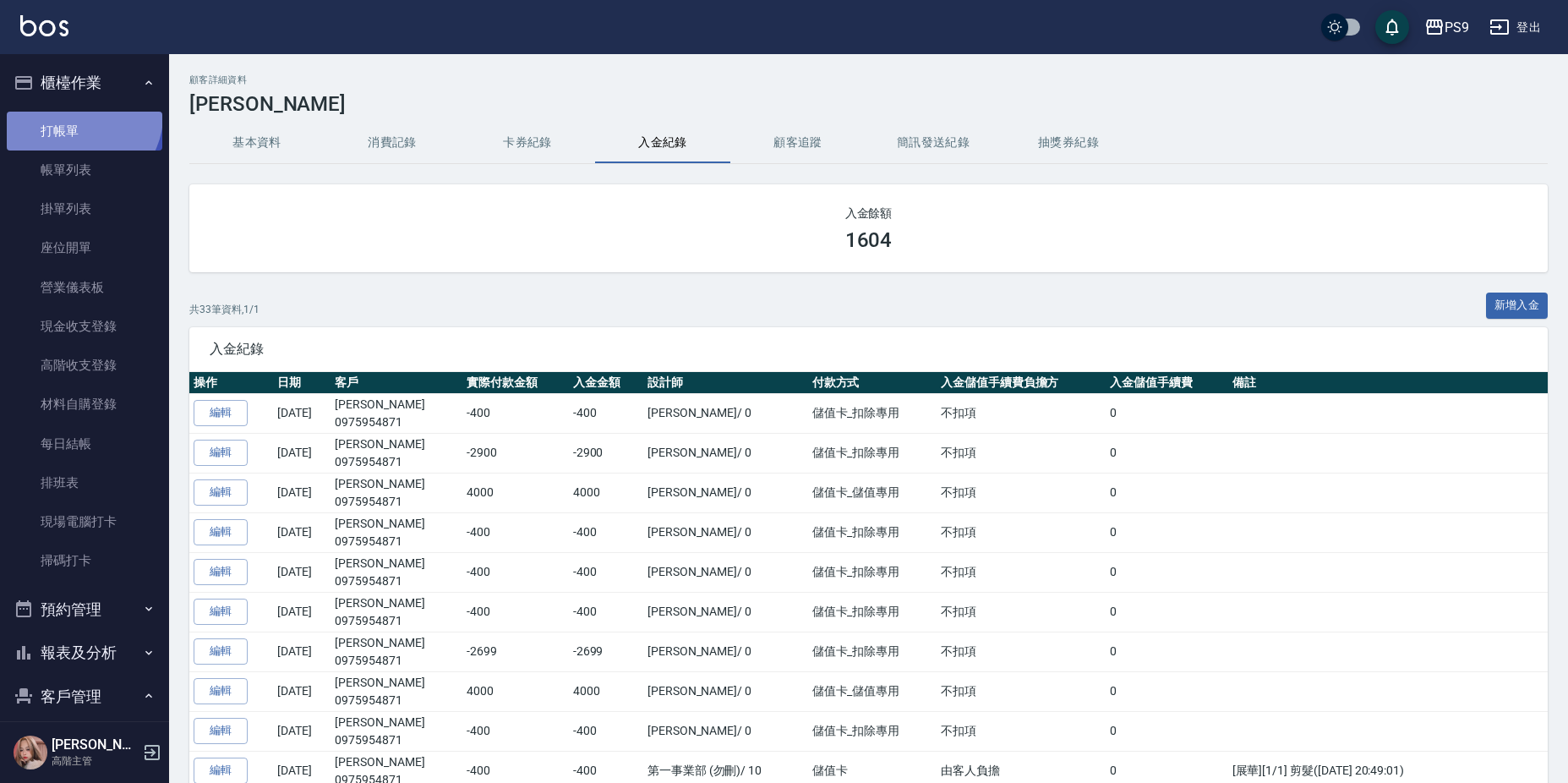
click at [80, 115] on link "打帳單" at bounding box center [85, 130] width 155 height 39
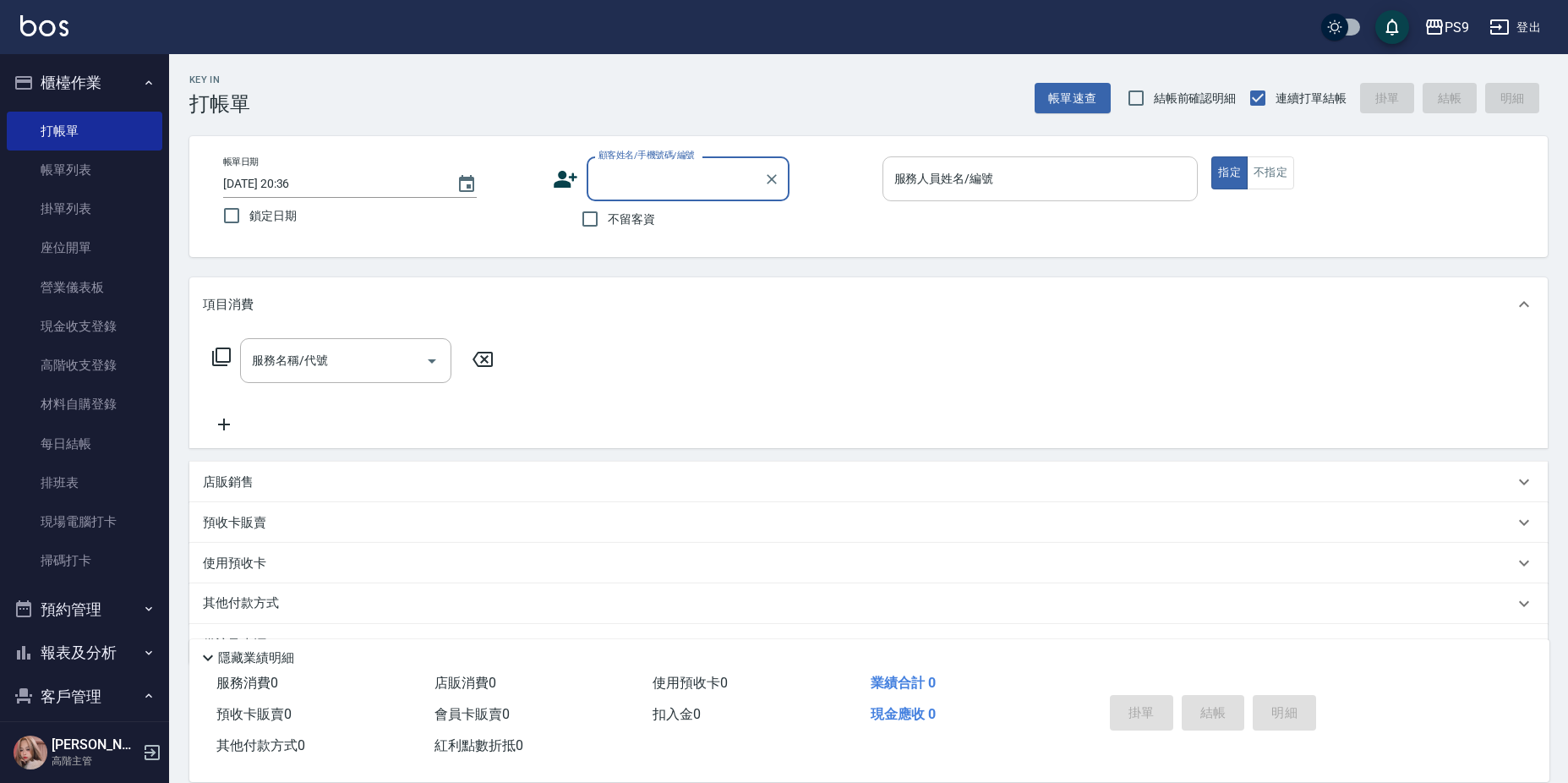
click at [910, 197] on div "服務人員姓名/編號" at bounding box center [1040, 179] width 317 height 45
click at [603, 229] on input "不留客資" at bounding box center [590, 218] width 35 height 35
checkbox input "true"
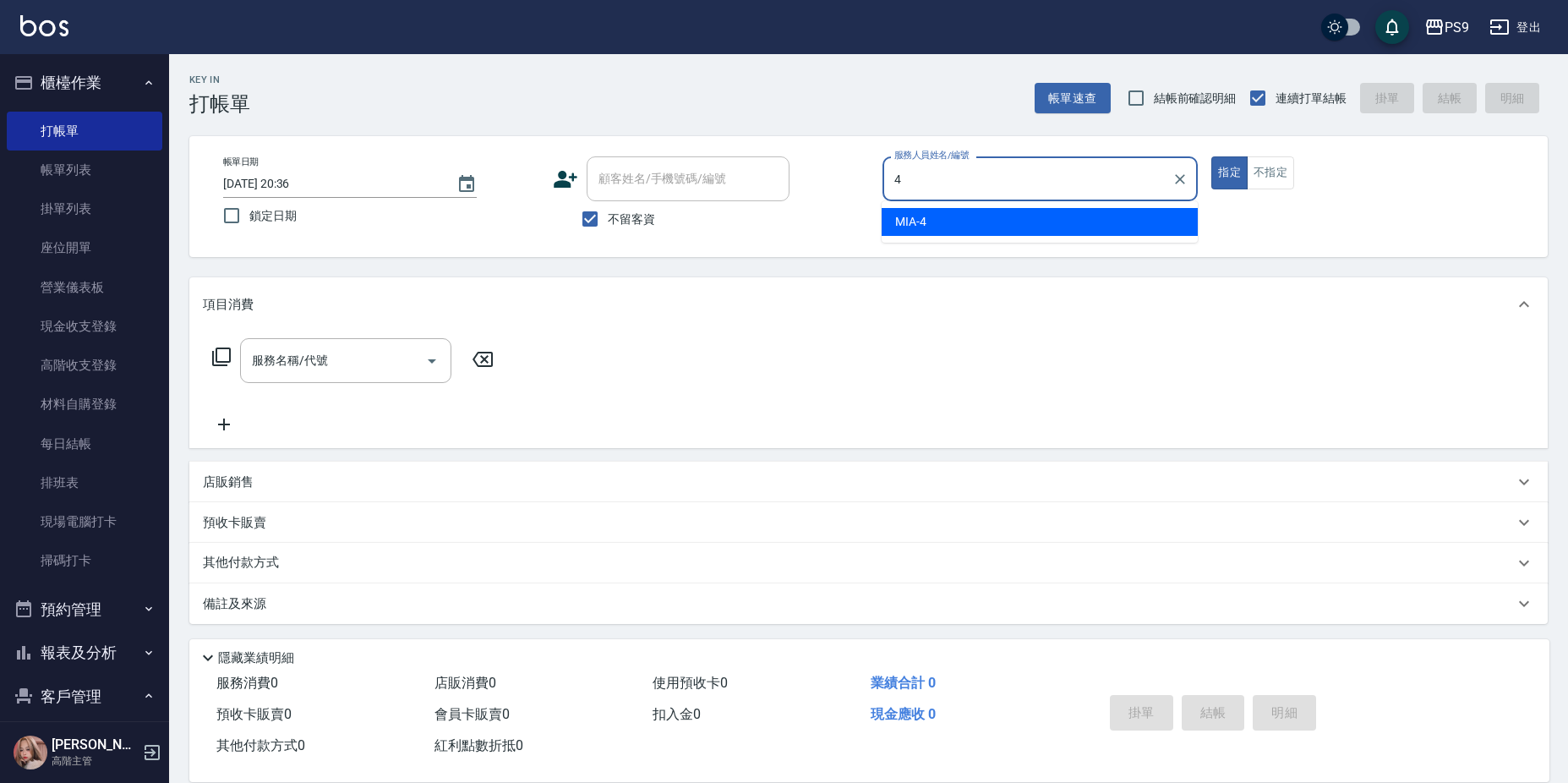
type input "MIA-4"
type button "true"
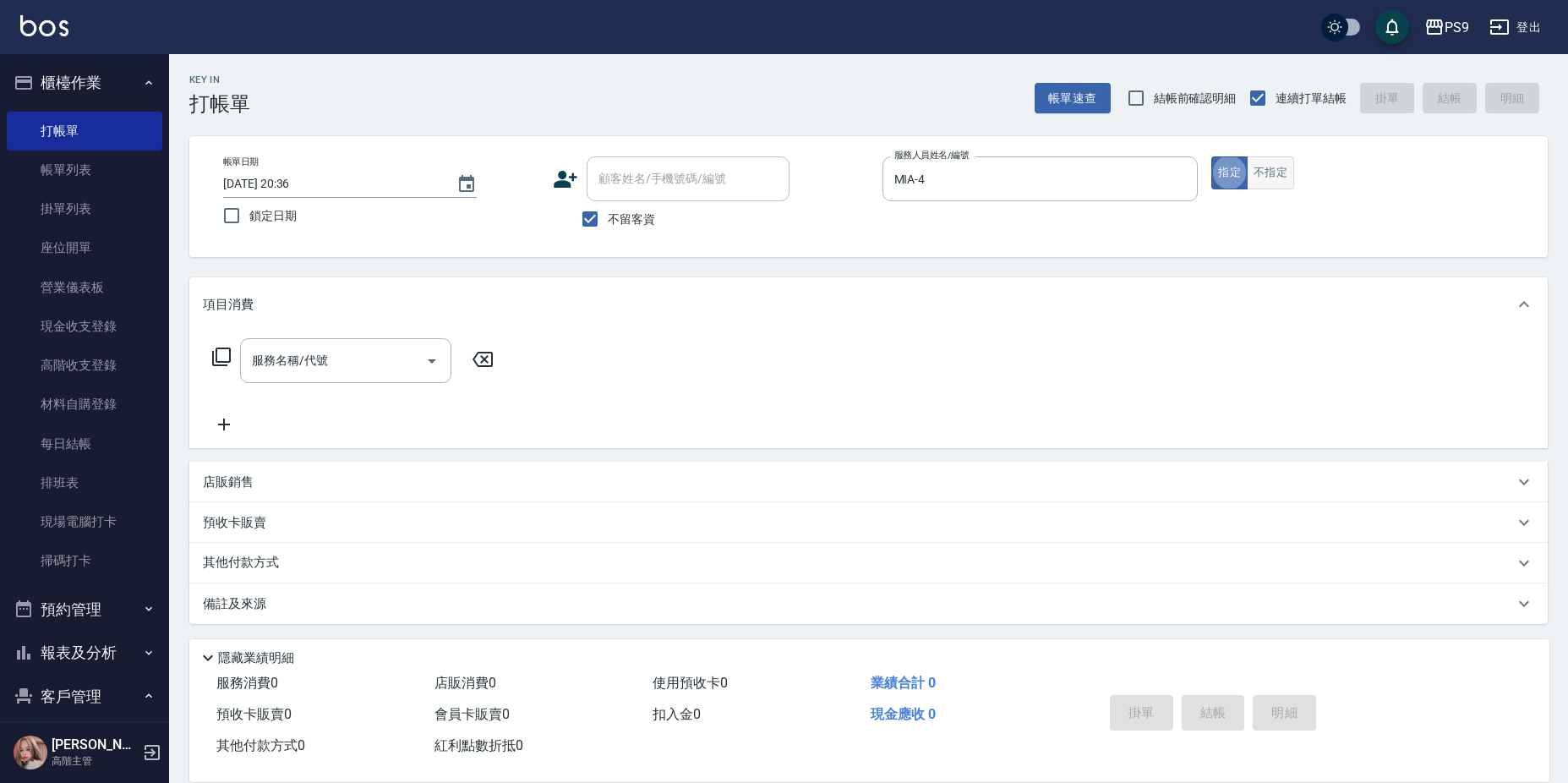
click at [1269, 166] on button "不指定" at bounding box center [1270, 172] width 47 height 33
type button "false"
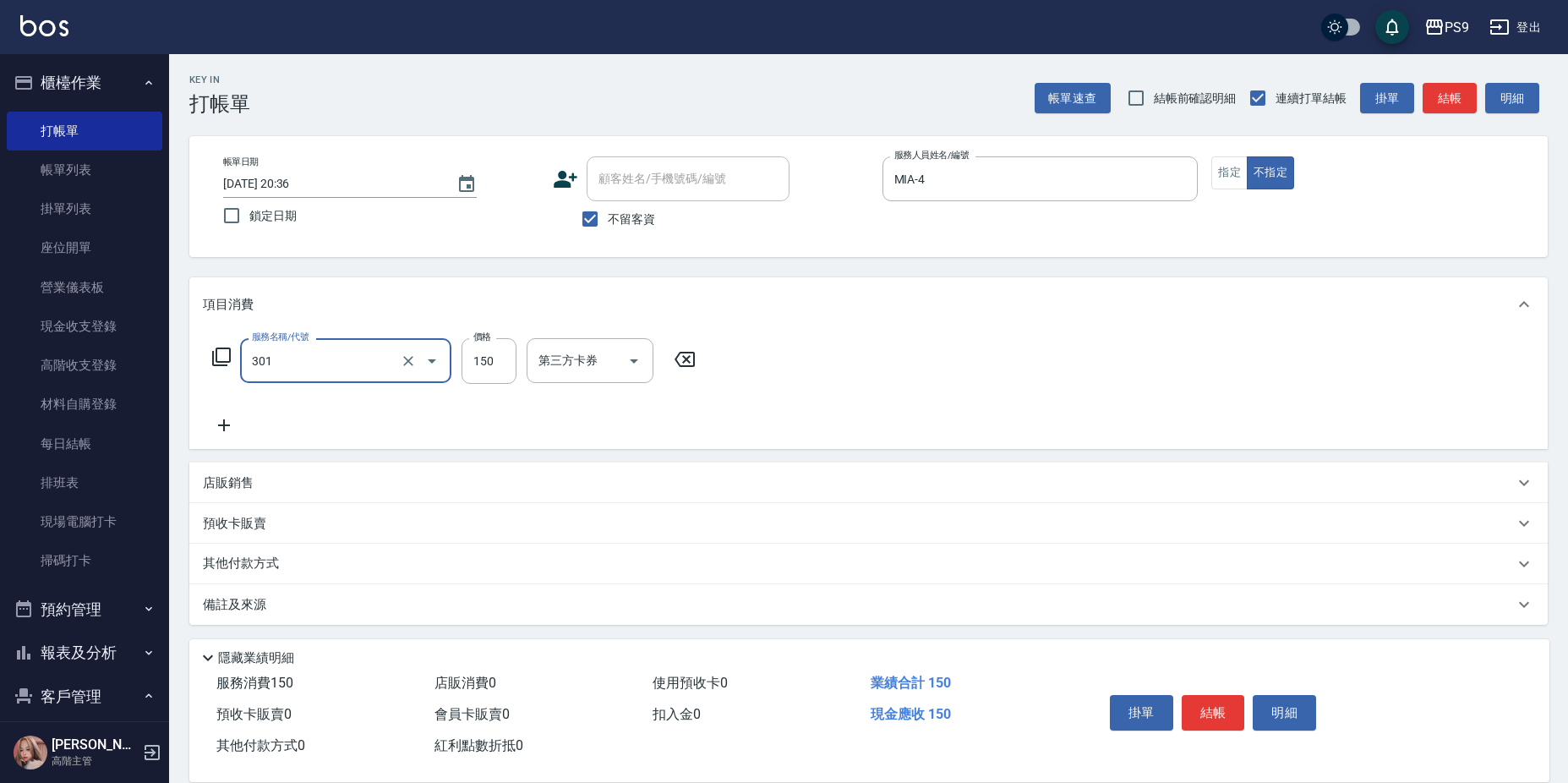
type input "剪-150(301)"
type input "400"
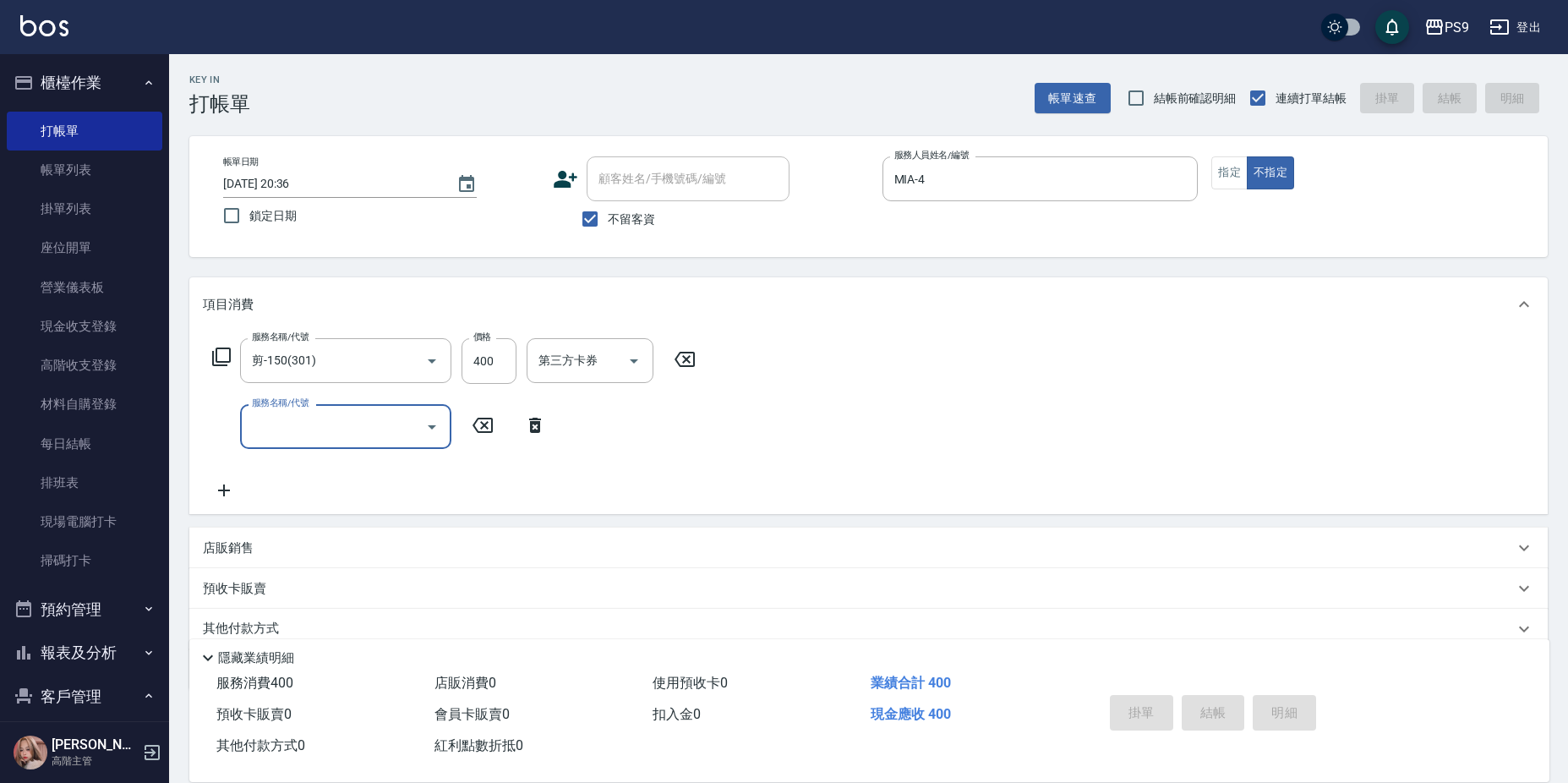
type input "[DATE] 20:37"
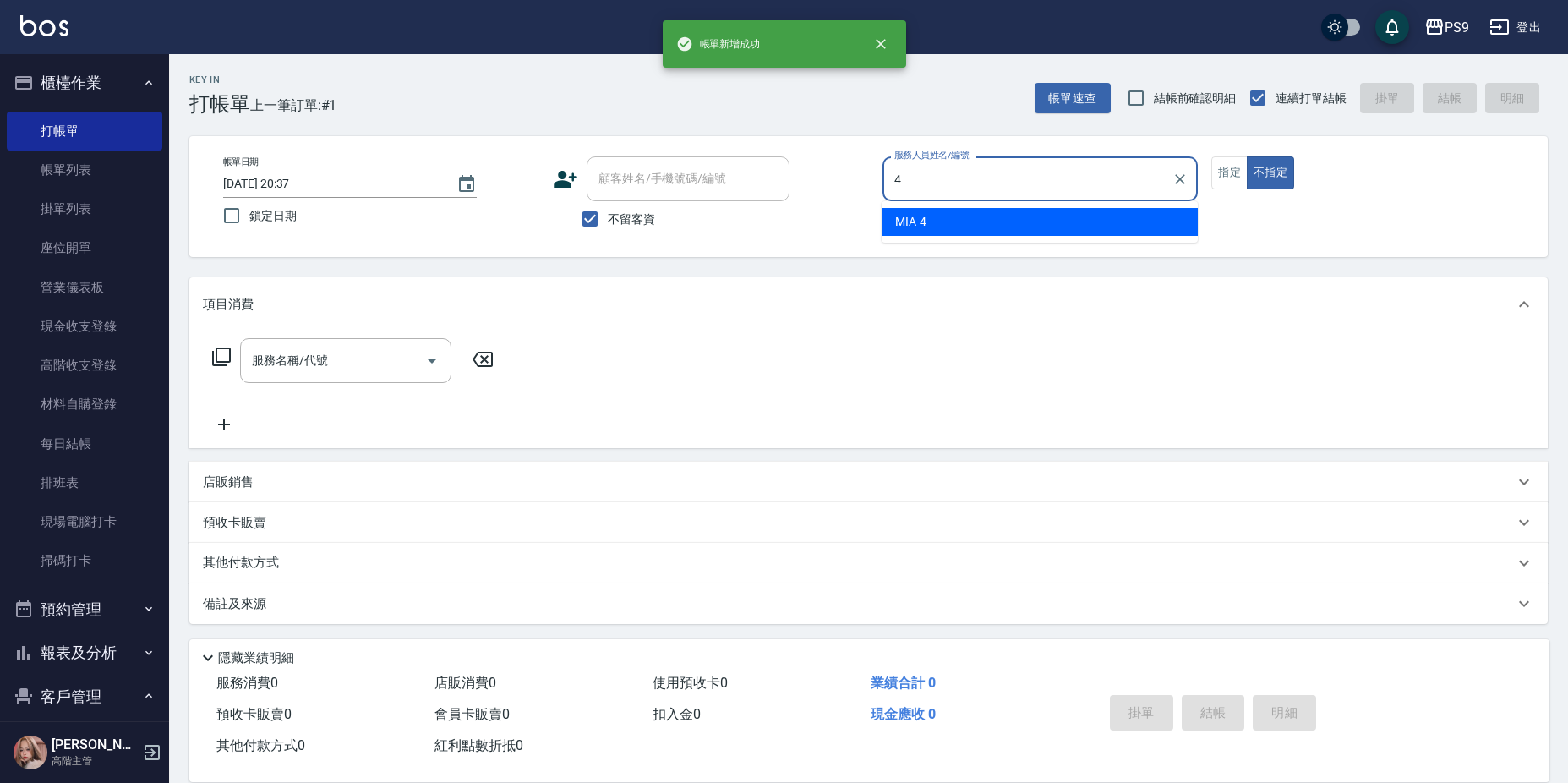
type input "MIA-4"
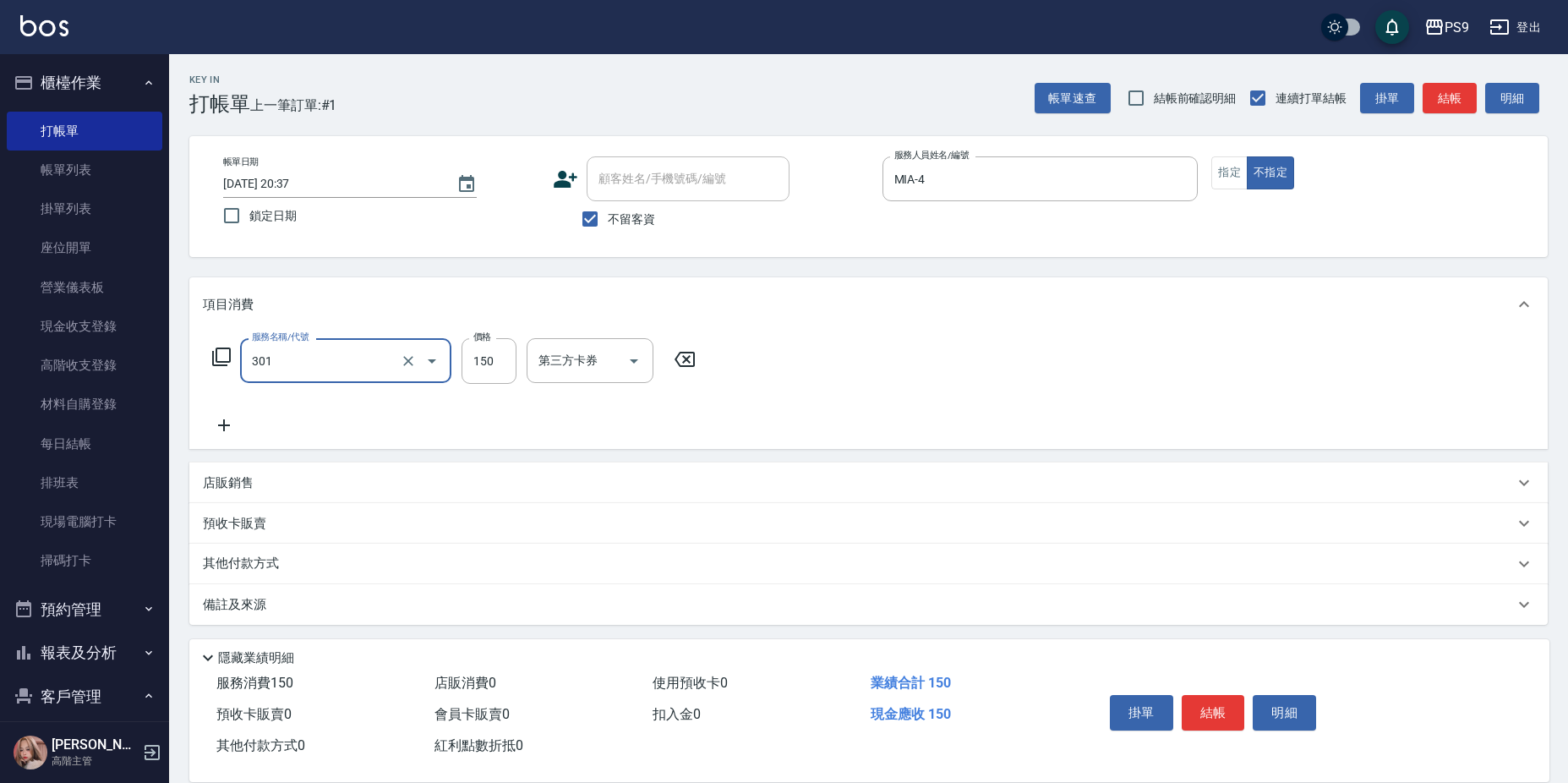
type input "剪-150(301)"
type input "300"
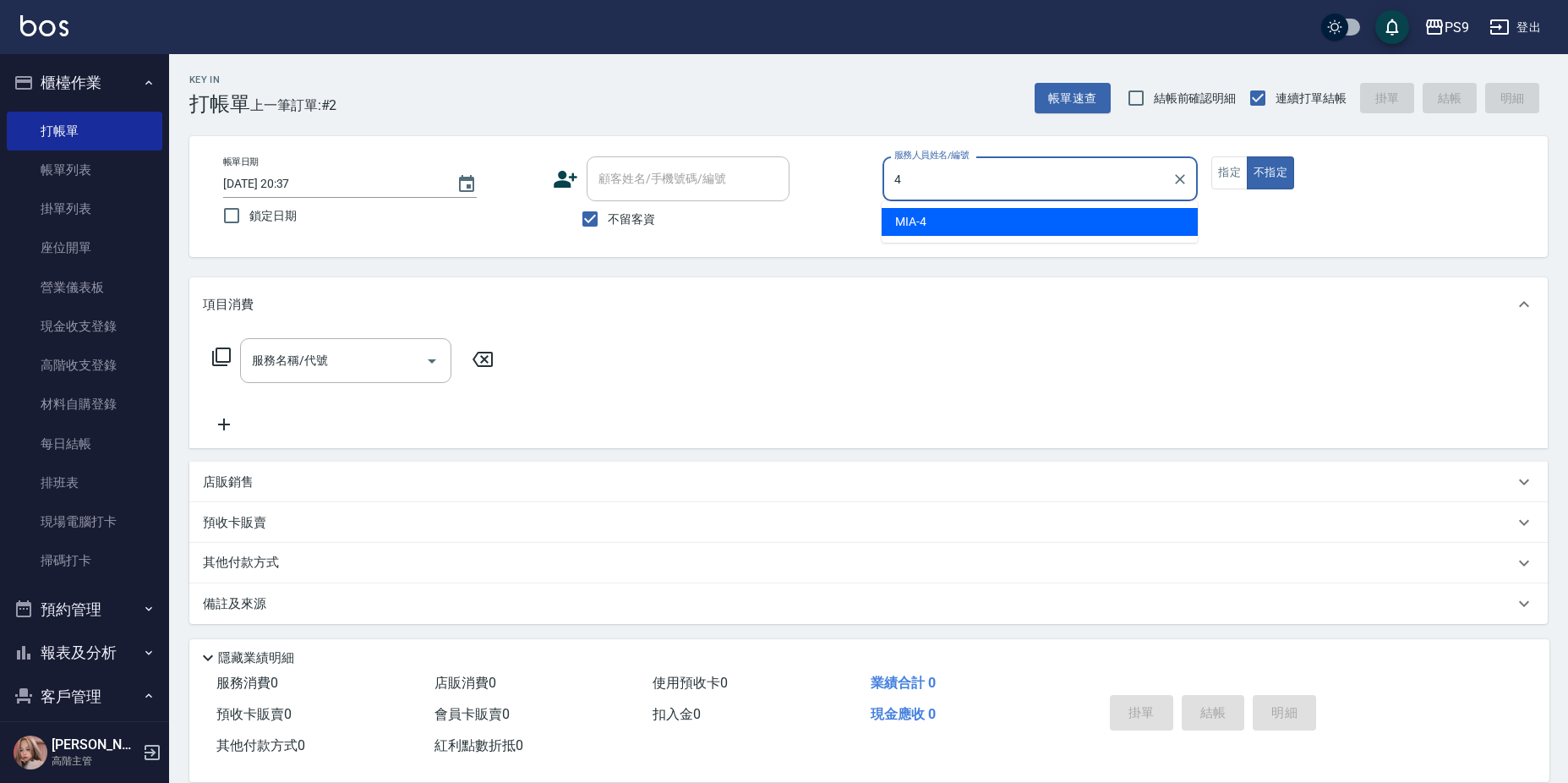
type input "MIA-4"
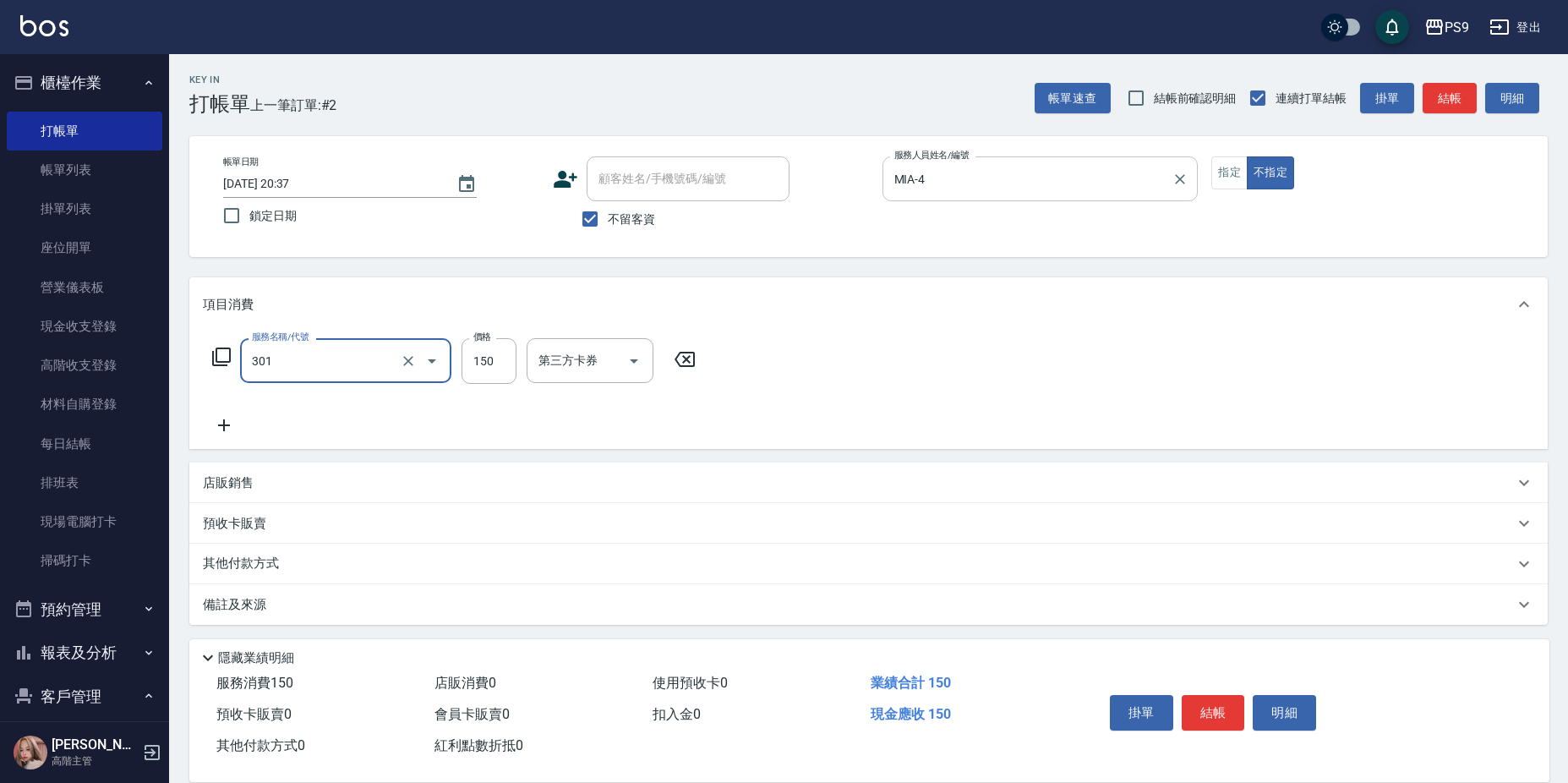
type input "剪-150(301)"
type input "300"
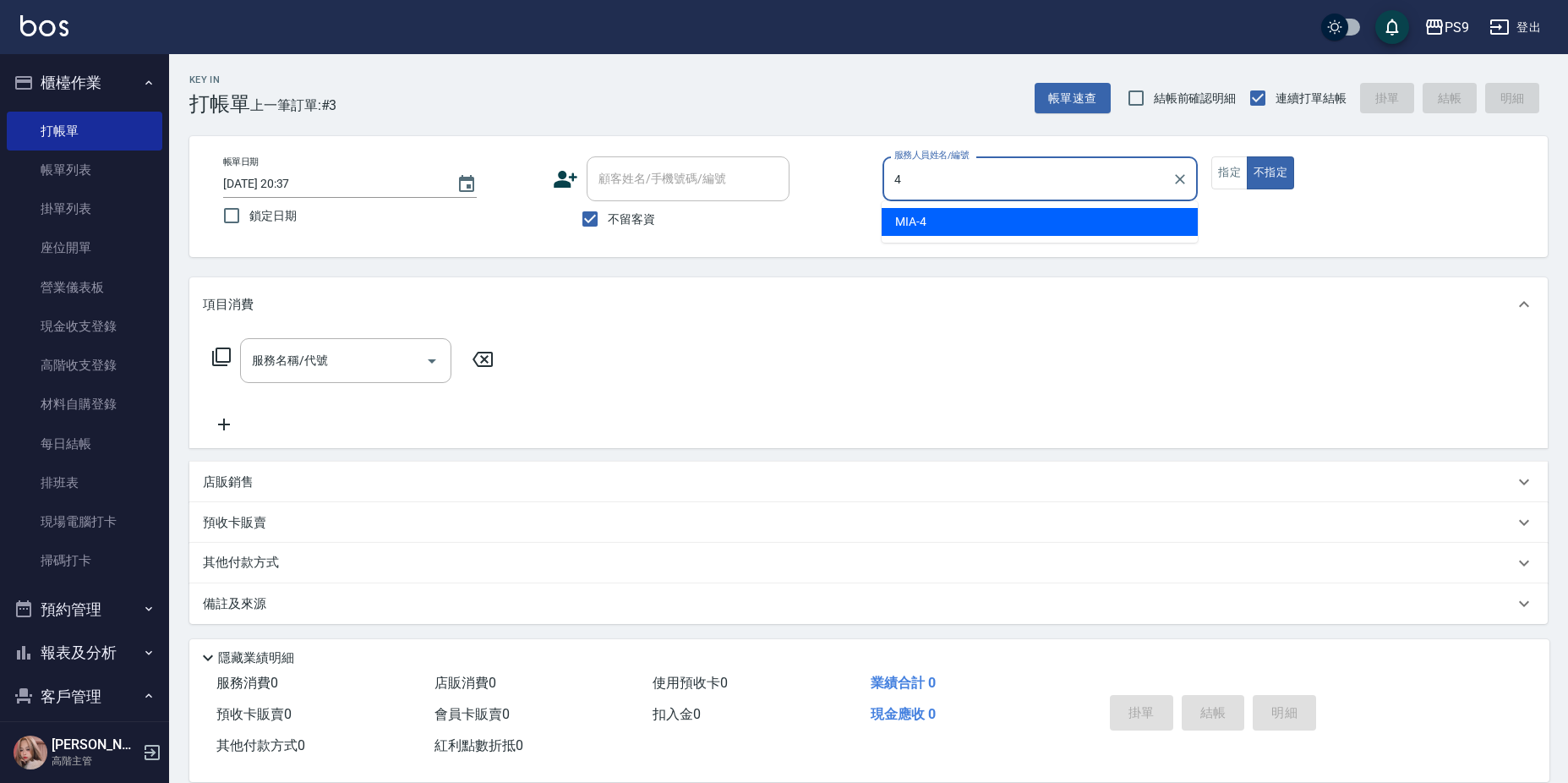
type input "MIA-4"
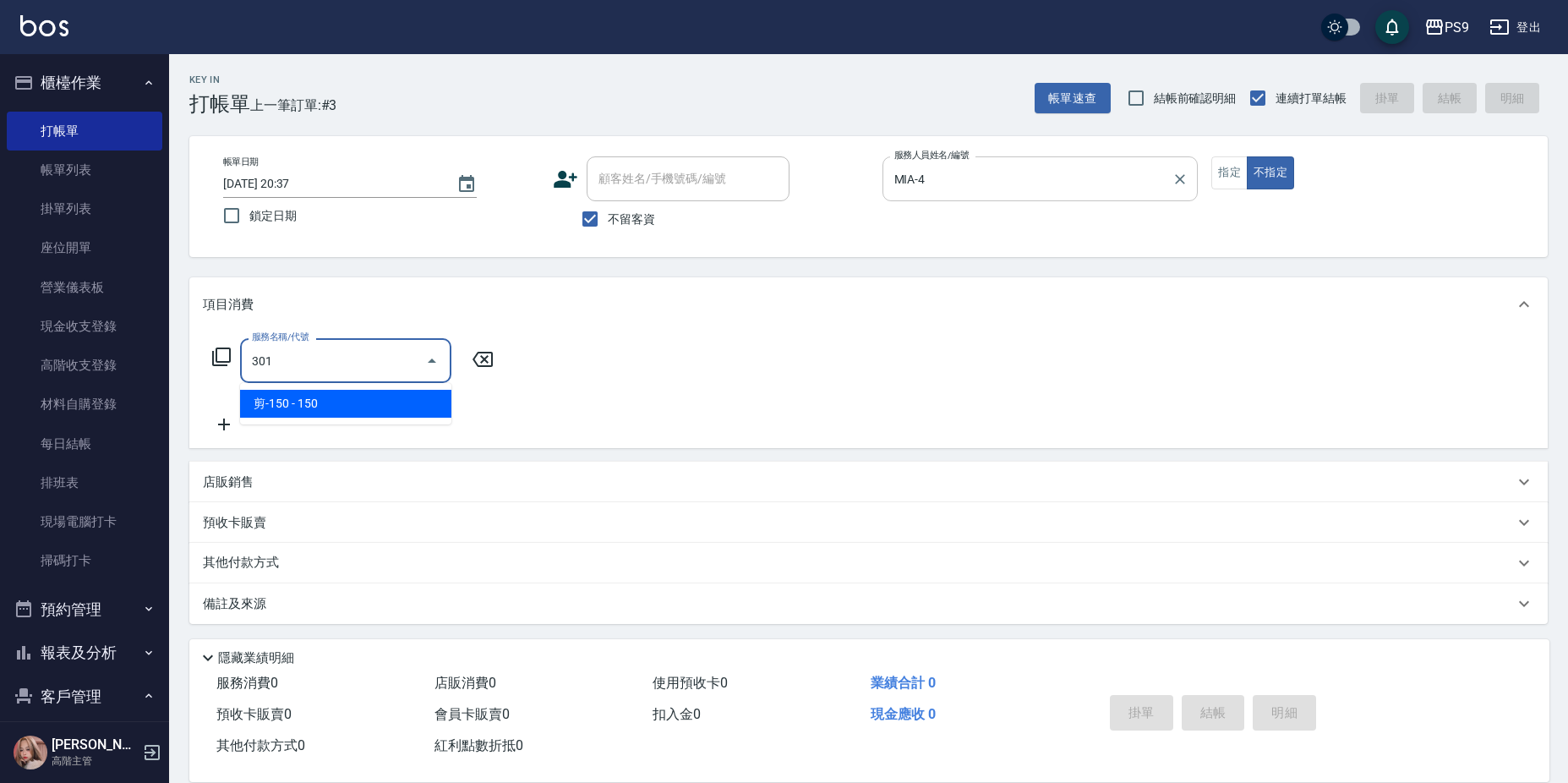
type input "剪-150(301)"
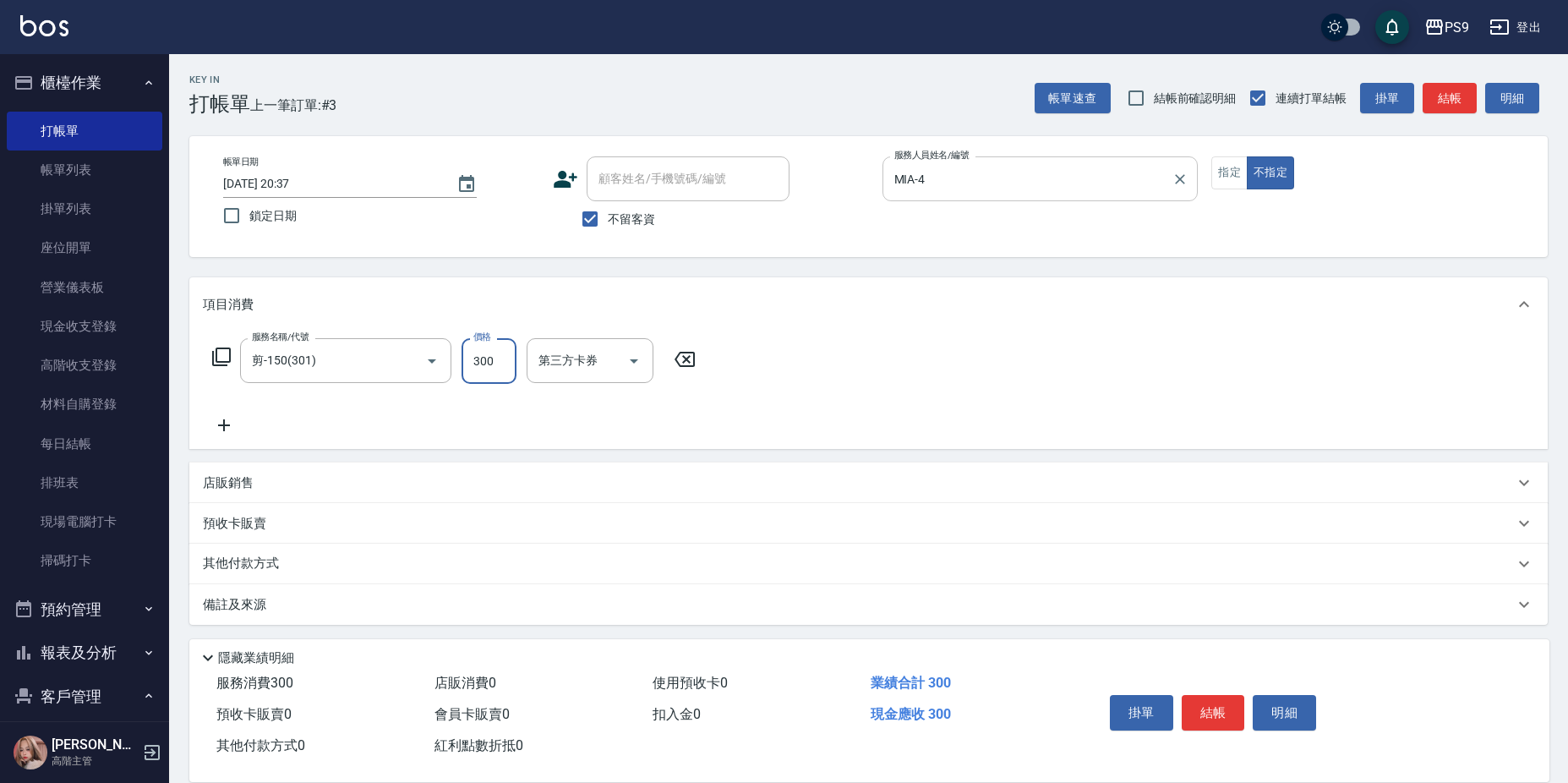
type input "300"
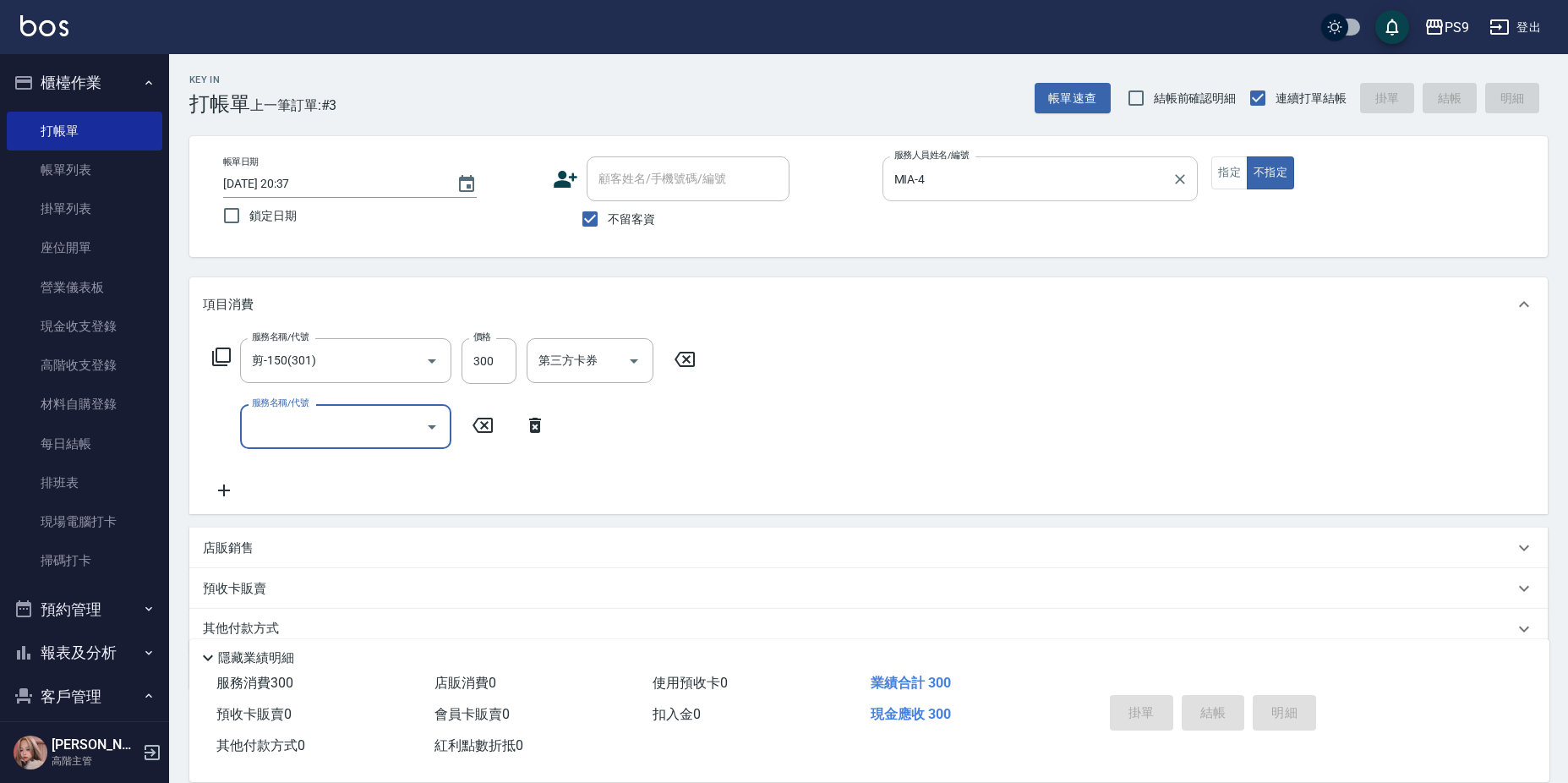
type input "[DATE] 20:38"
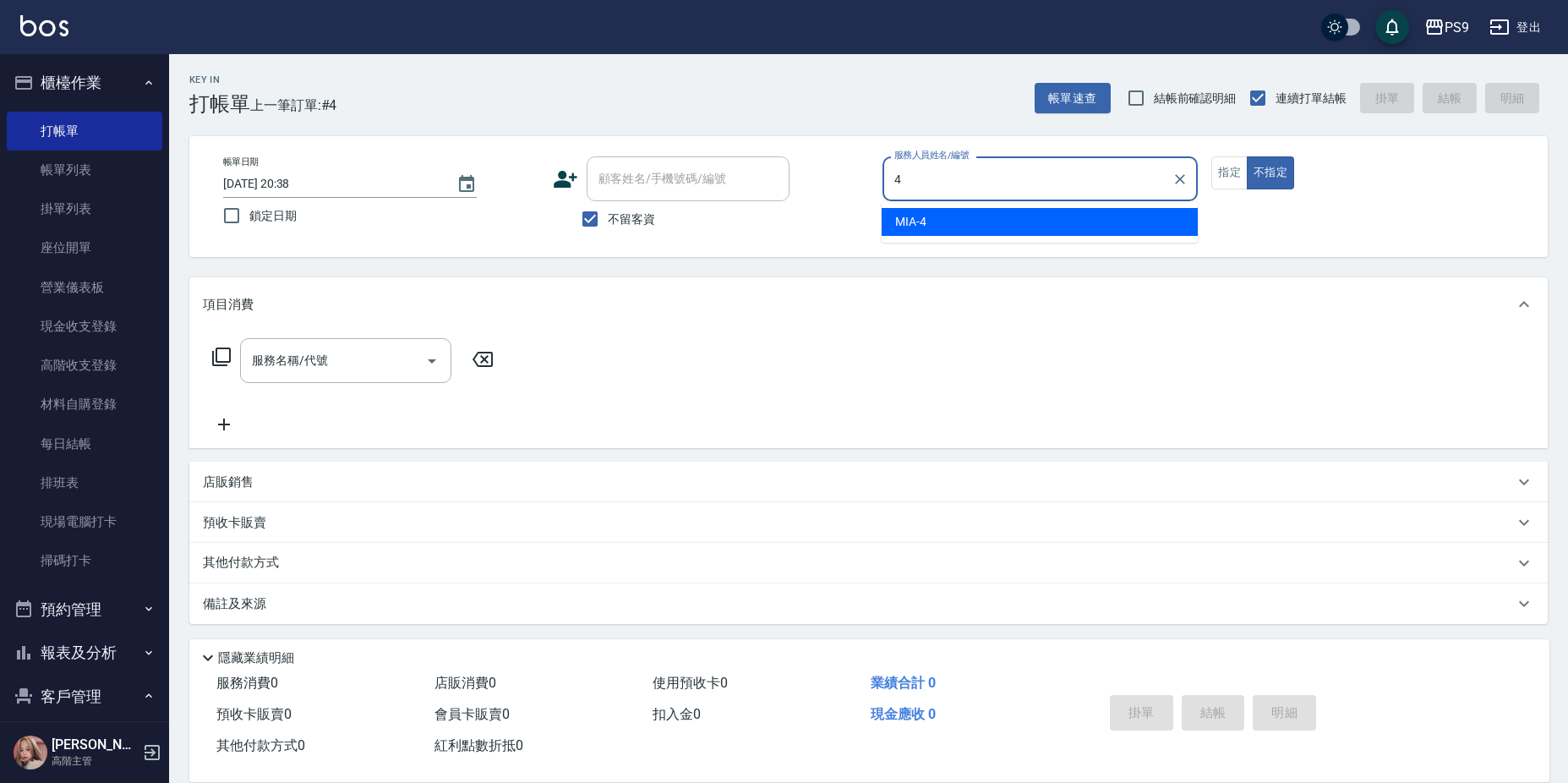
type input "MIA-4"
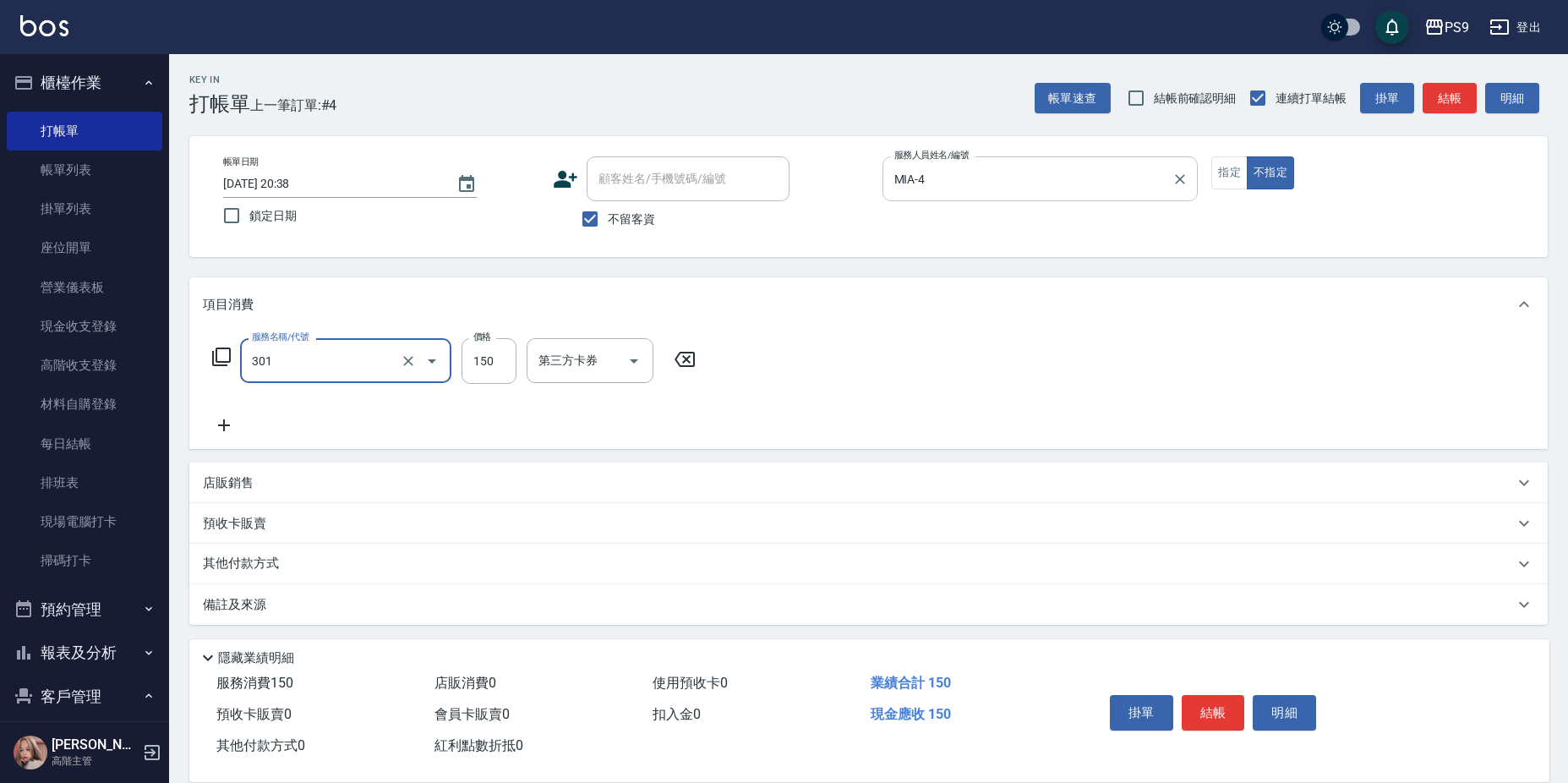
type input "剪-150(301)"
type input "300"
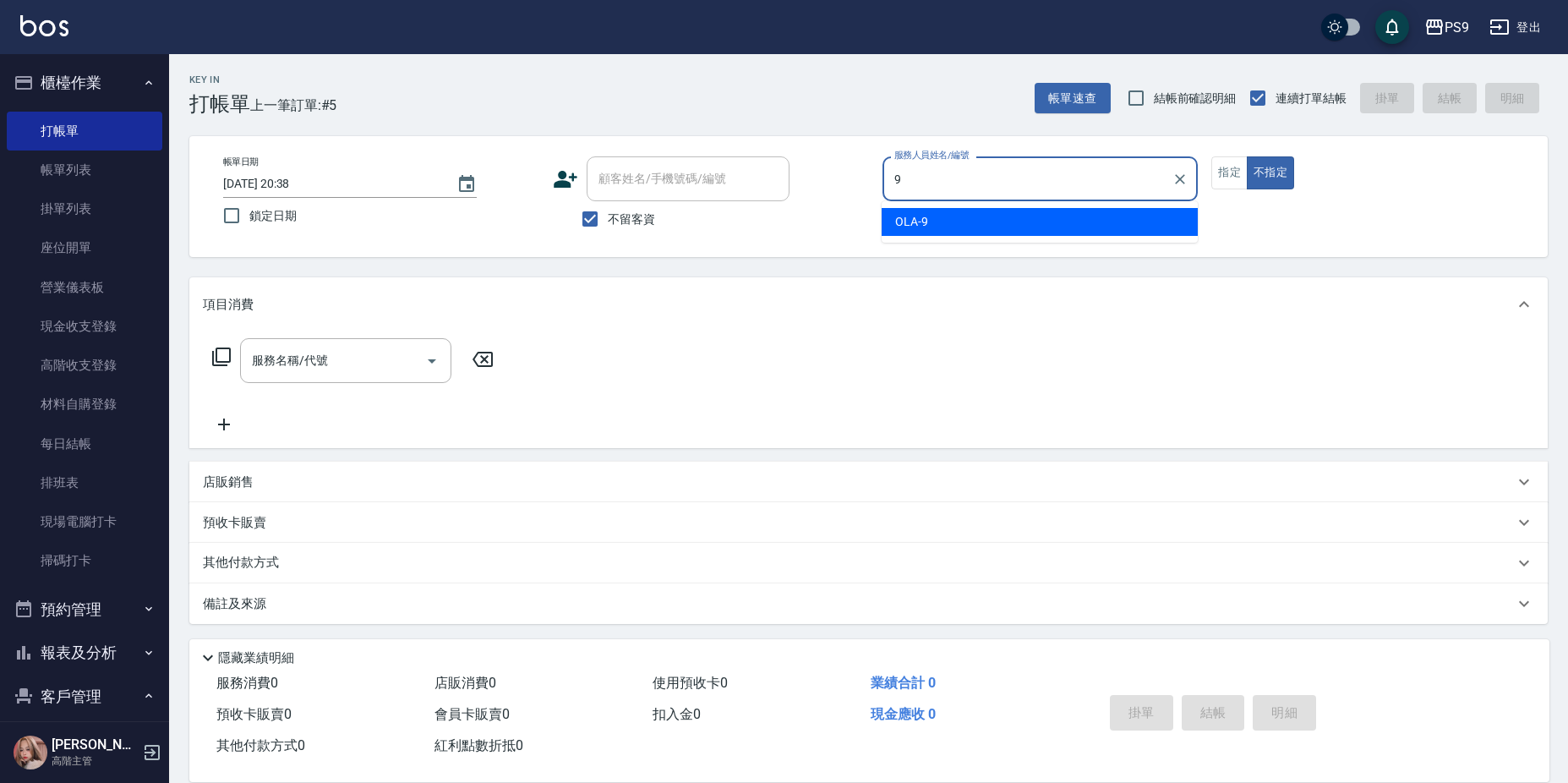
type input "OLA-9"
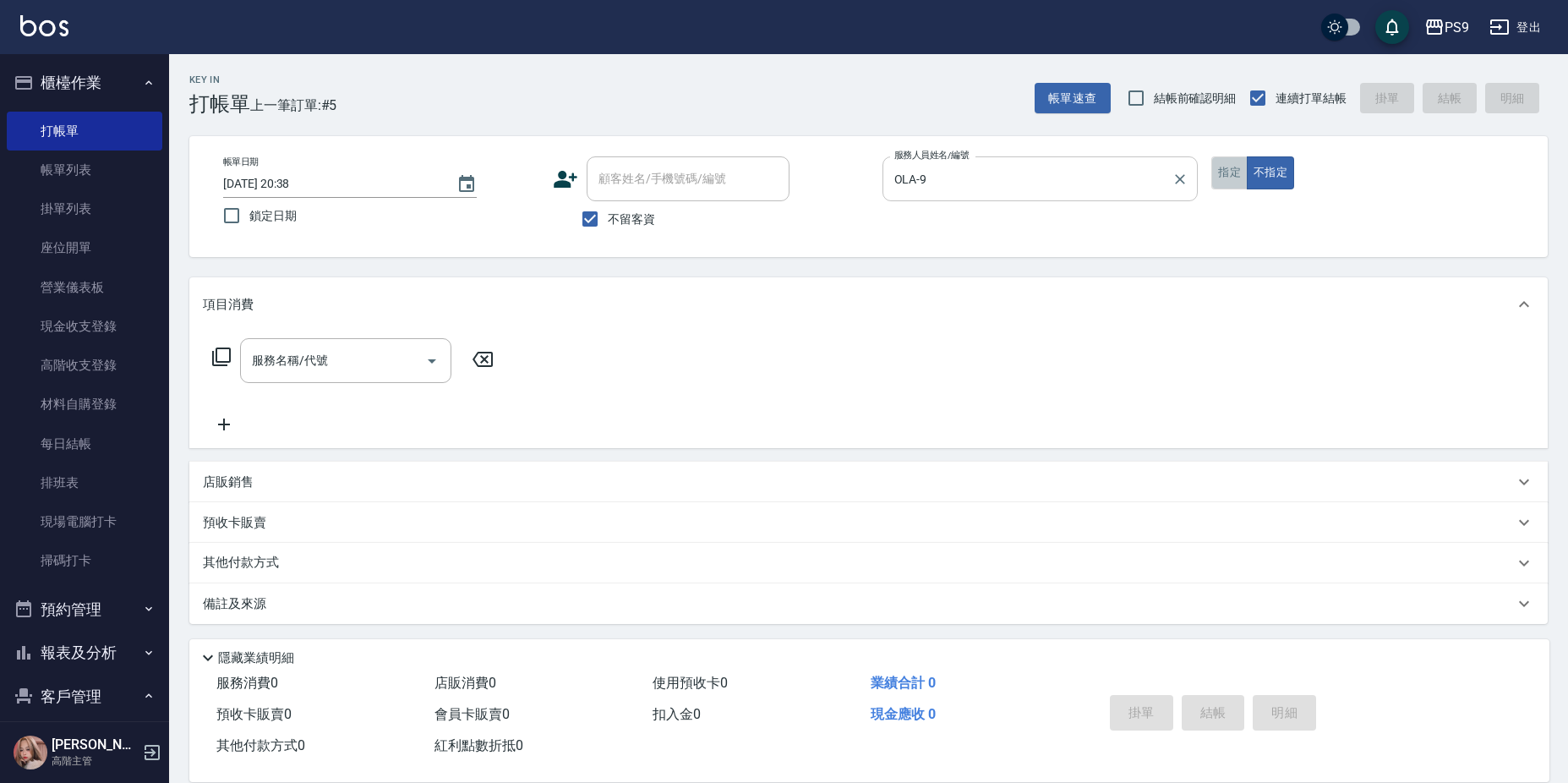
click at [1224, 189] on button "指定" at bounding box center [1230, 172] width 36 height 33
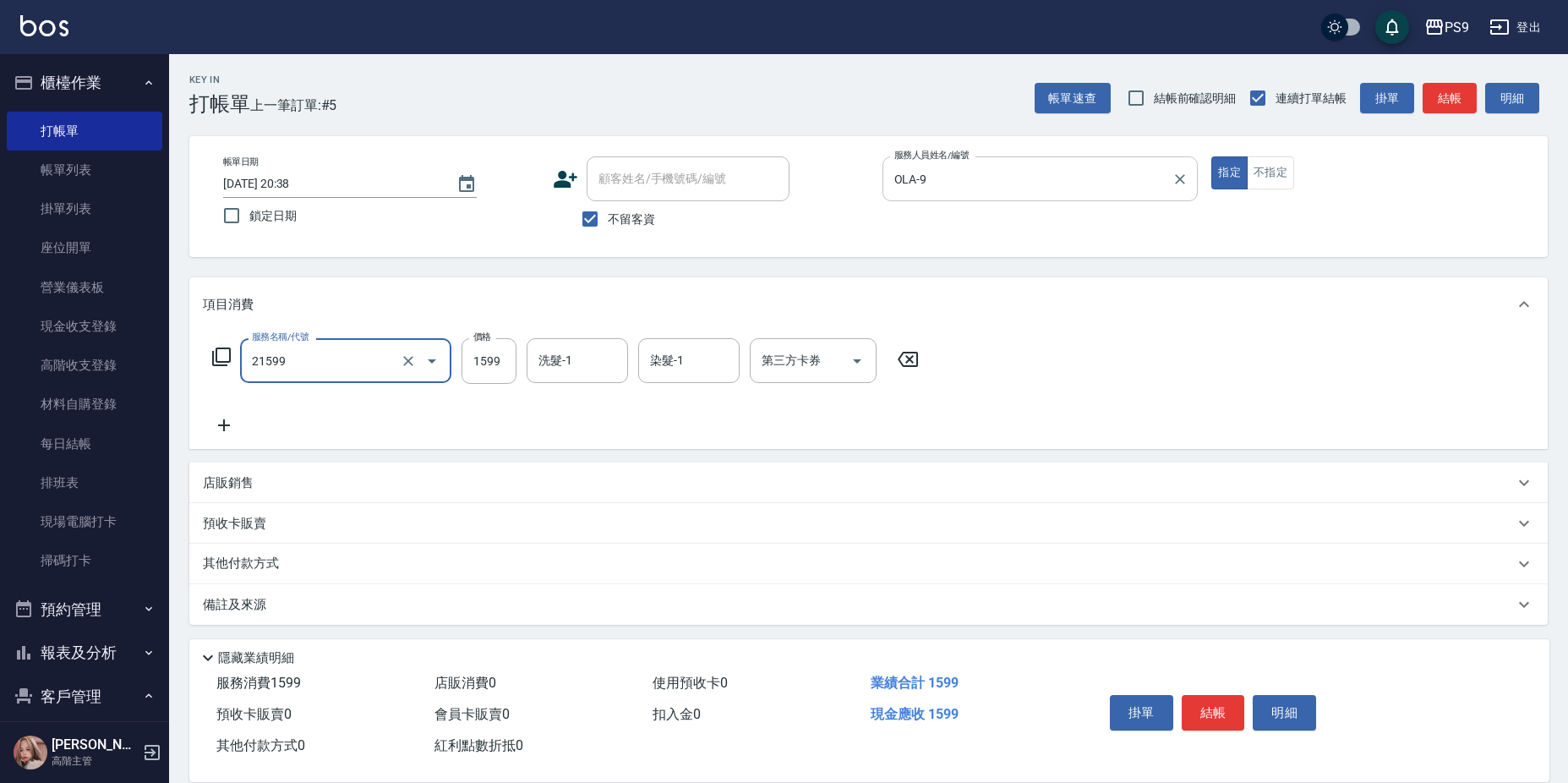
type input "染髮1599(21599)"
type input "1499"
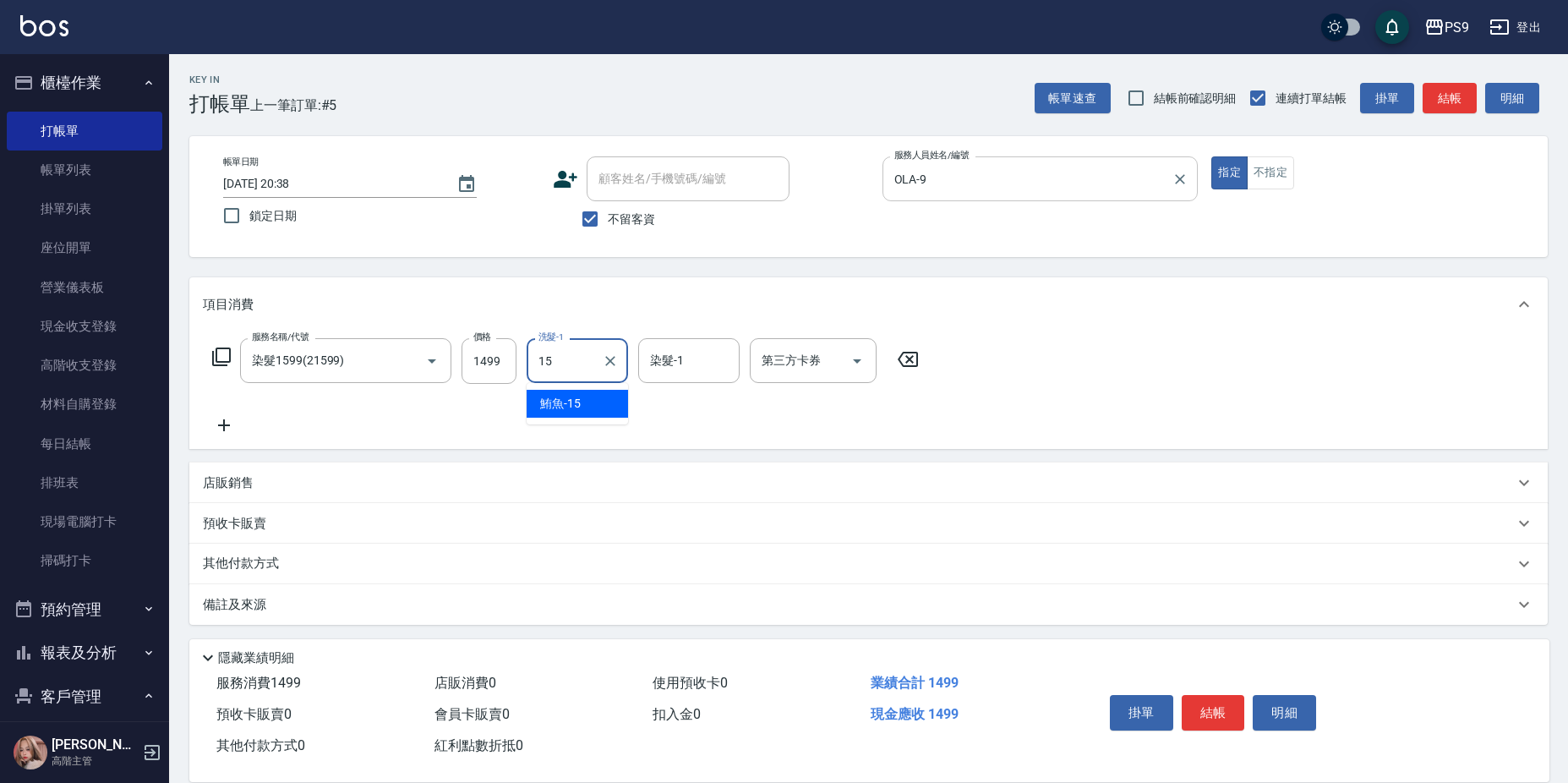
type input "鮪魚-15"
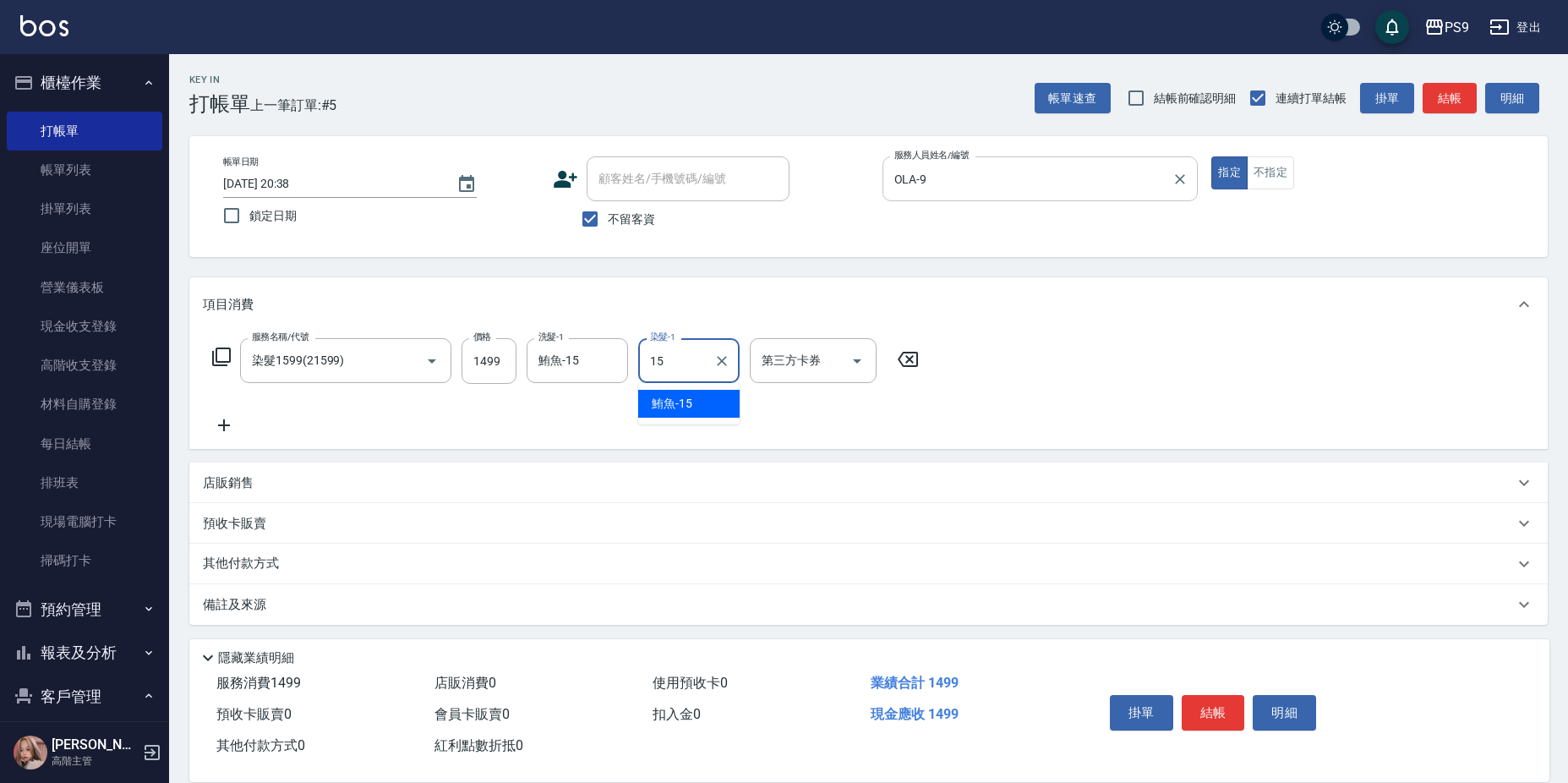
type input "鮪魚-15"
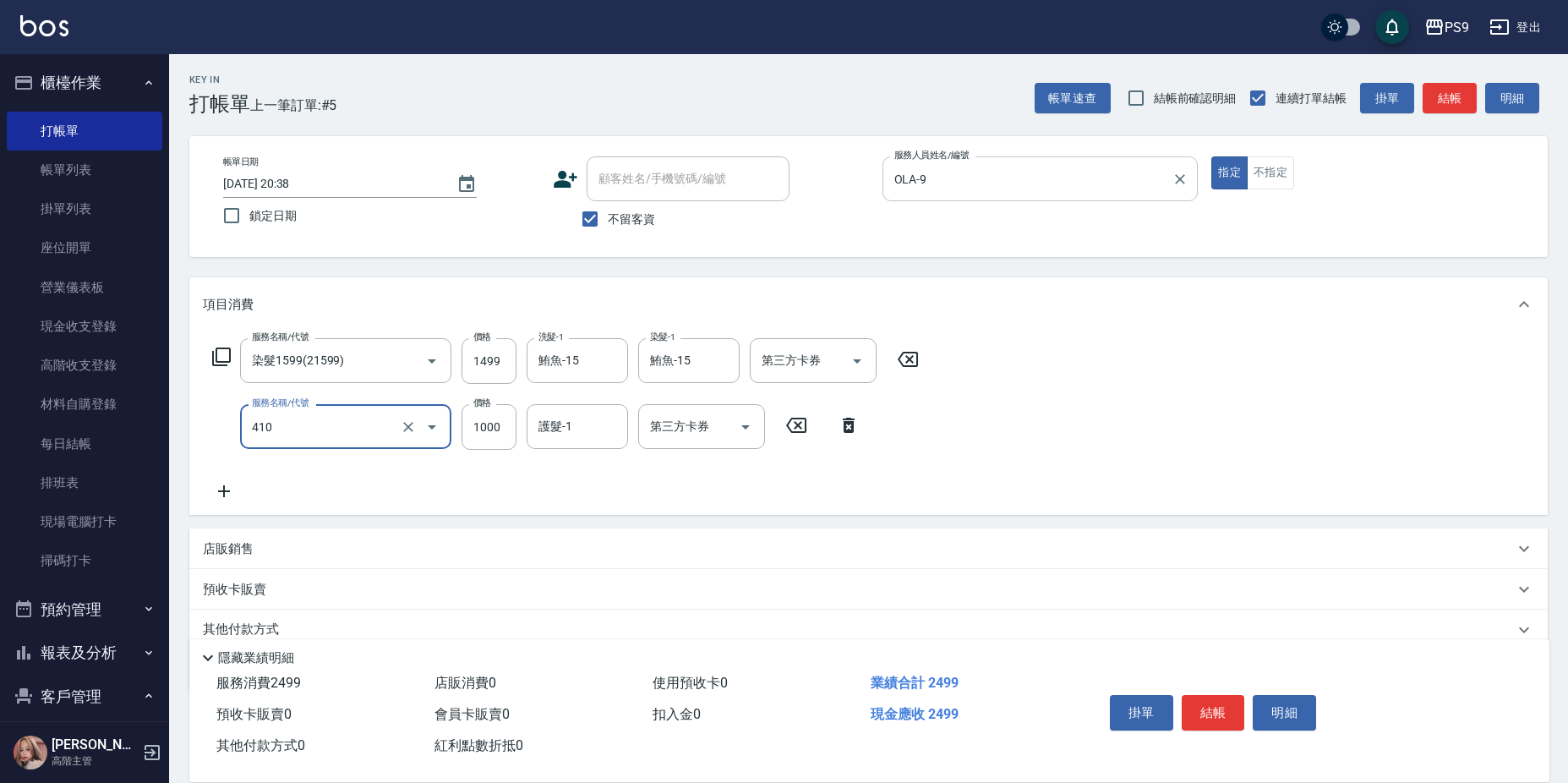
type input "鏡面護髮(燙染)(410)"
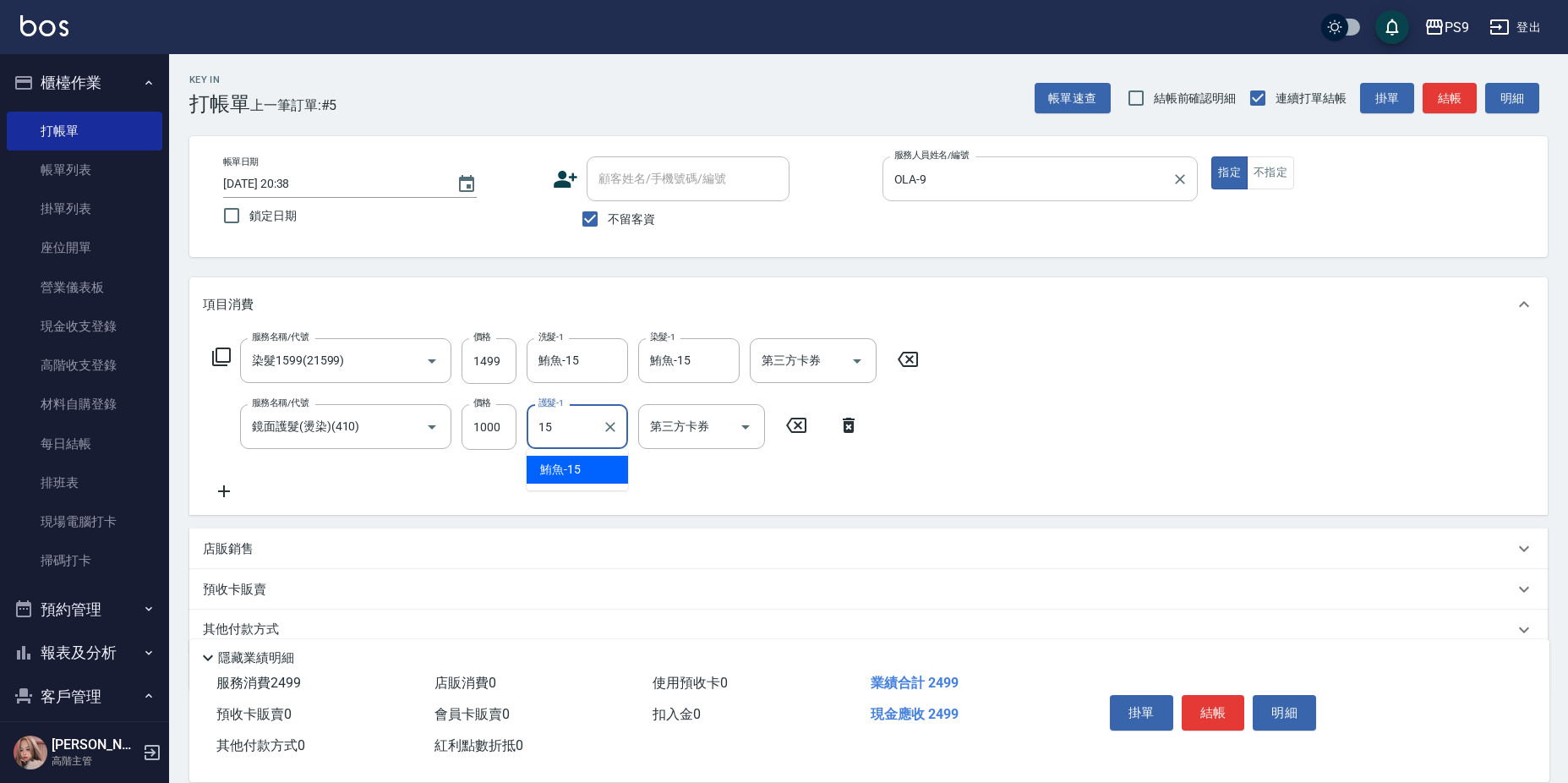
type input "鮪魚-15"
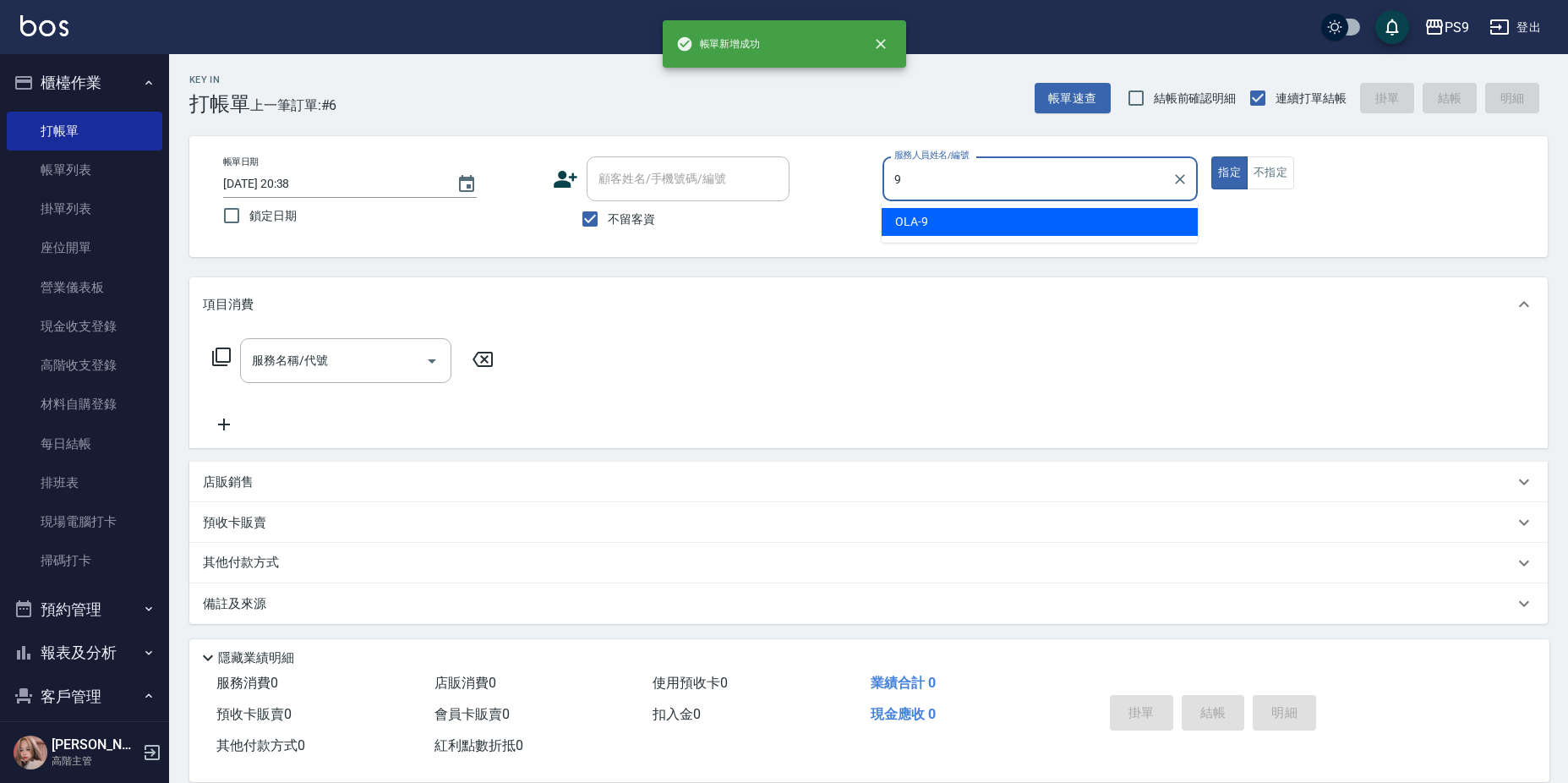
type input "OLA-9"
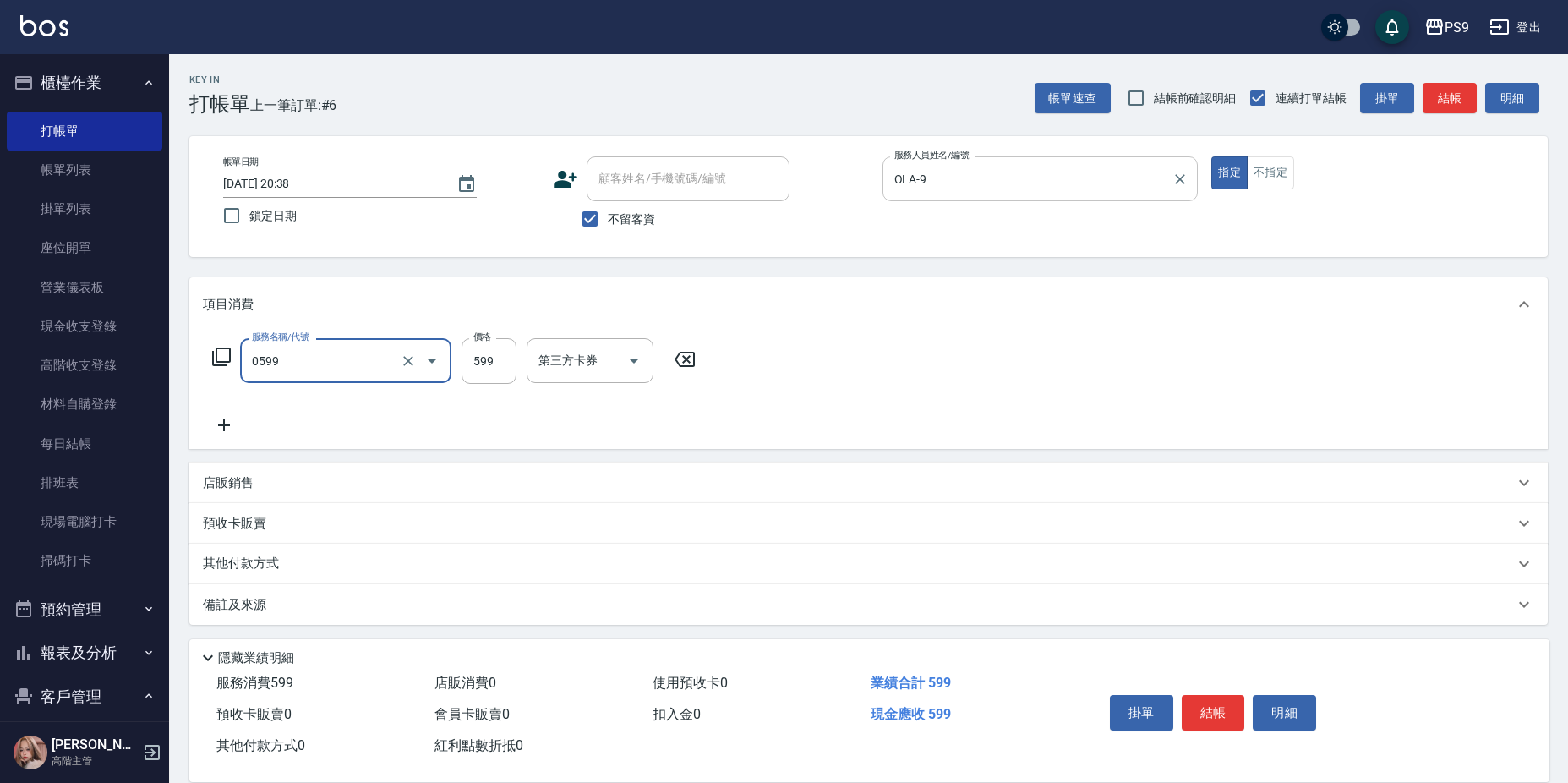
type input "[PERSON_NAME]599(0599)"
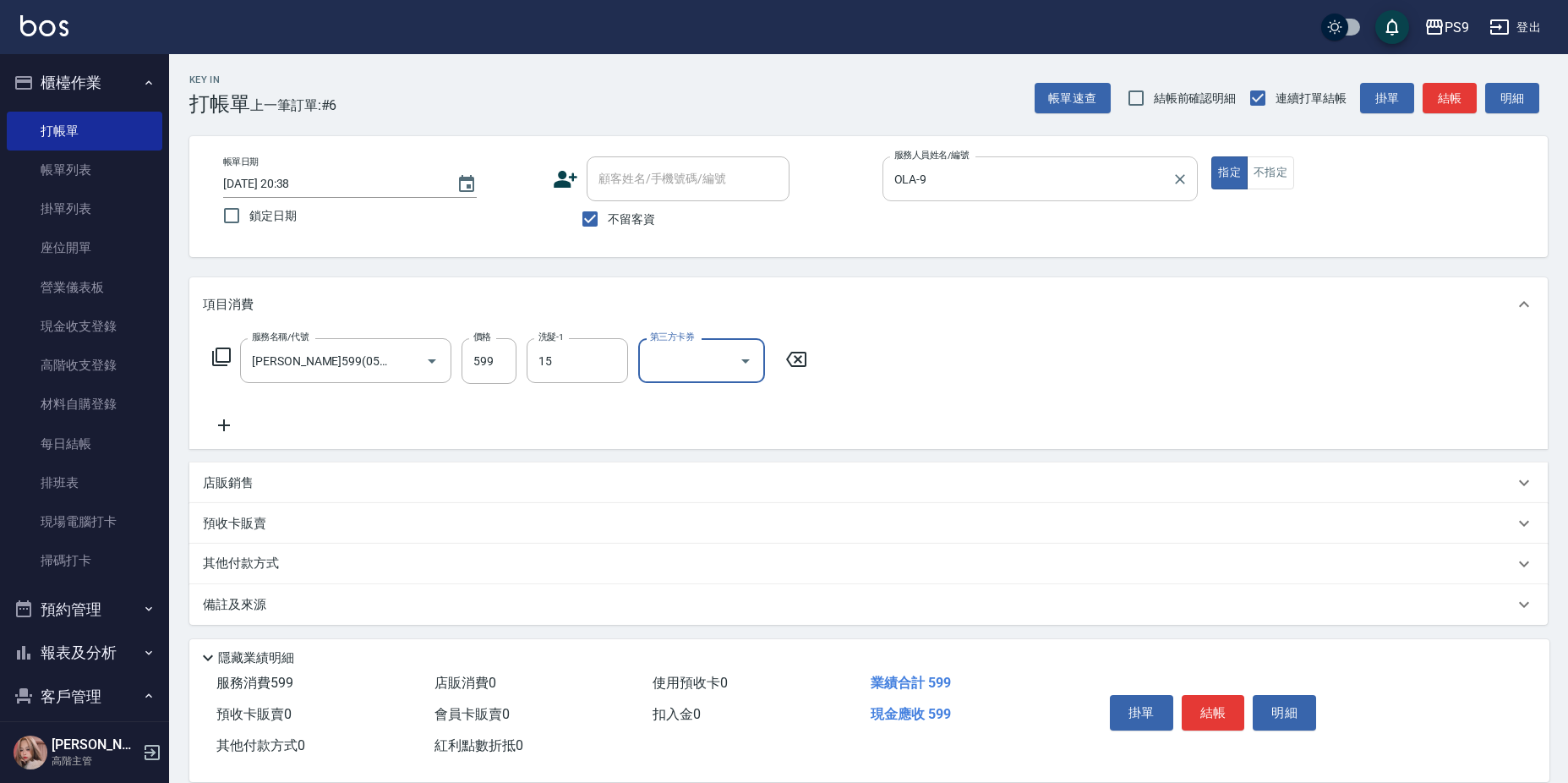
type input "鮪魚-15"
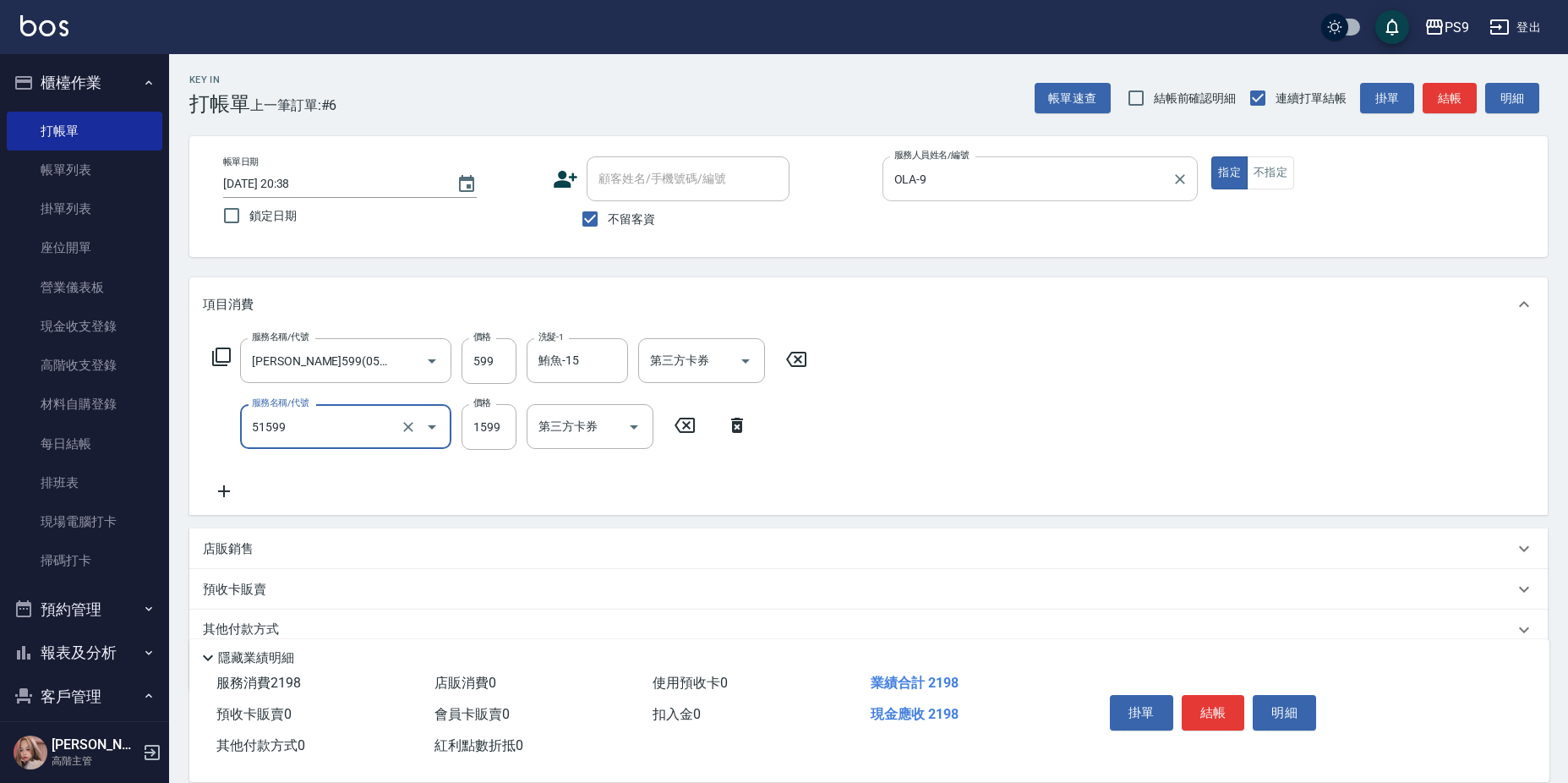
type input "燙1599(51599)"
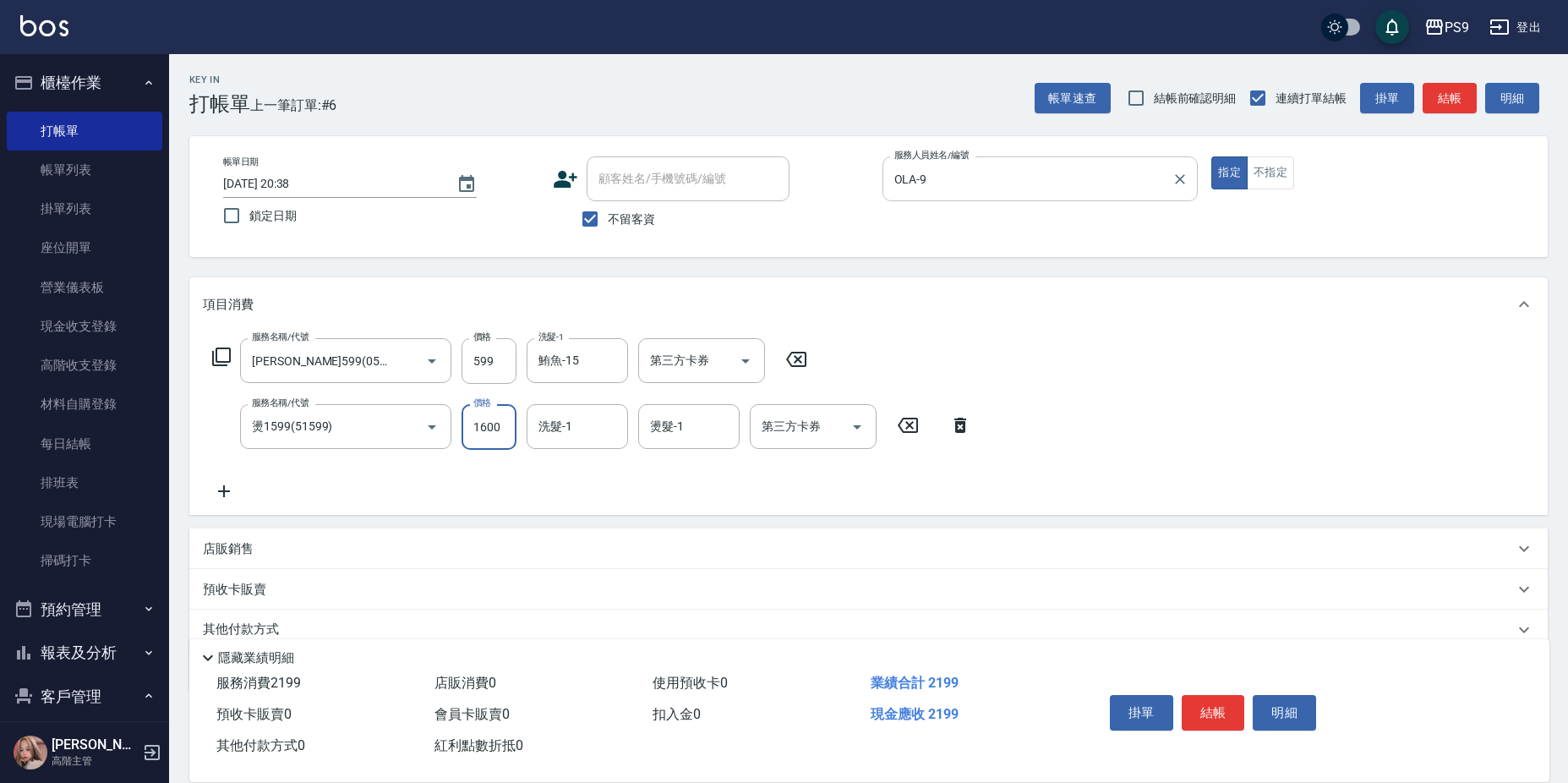
type input "1600"
type input "鮪魚-15"
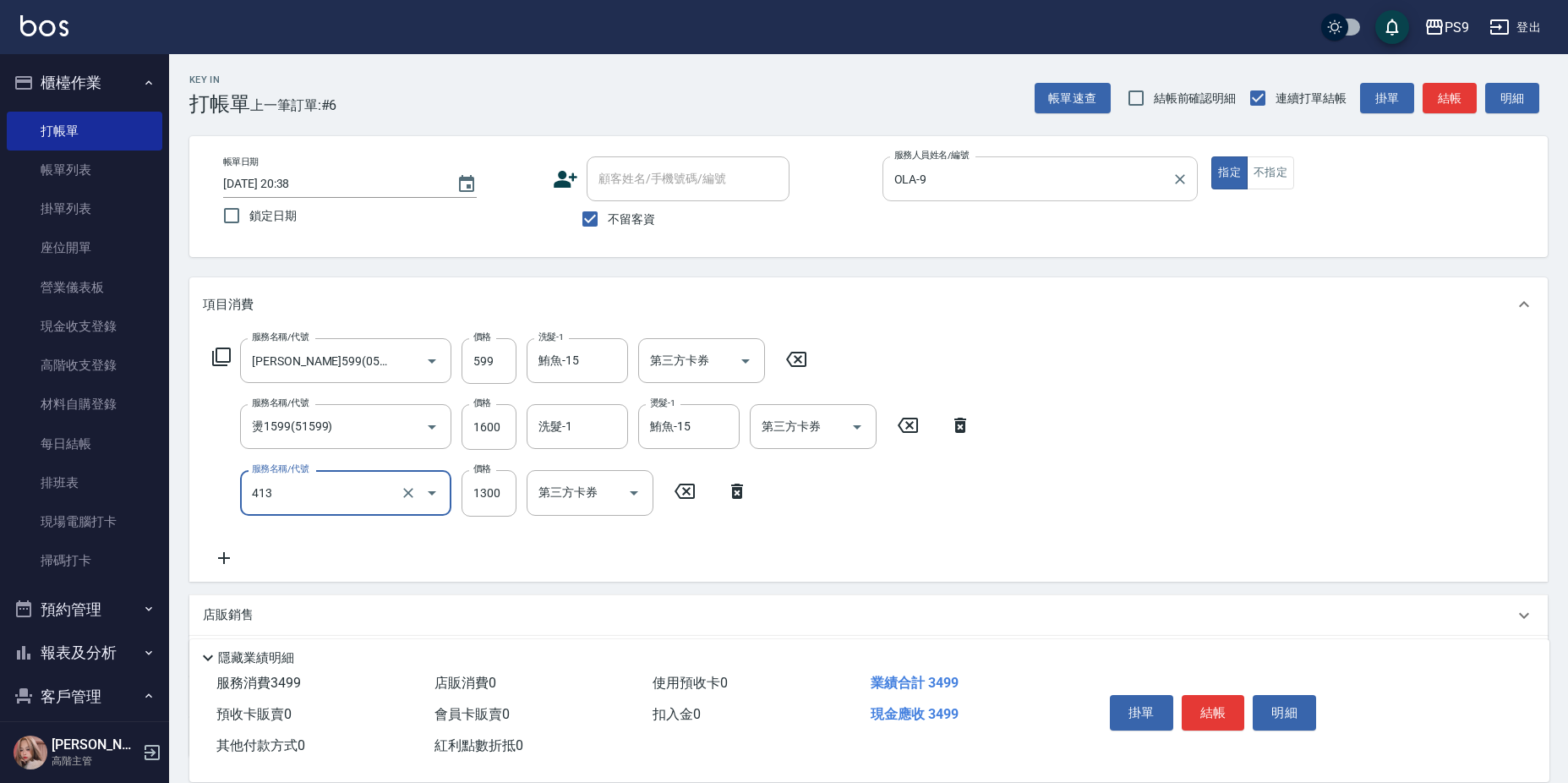
type input "鏡面護髮(413)"
type input "2000"
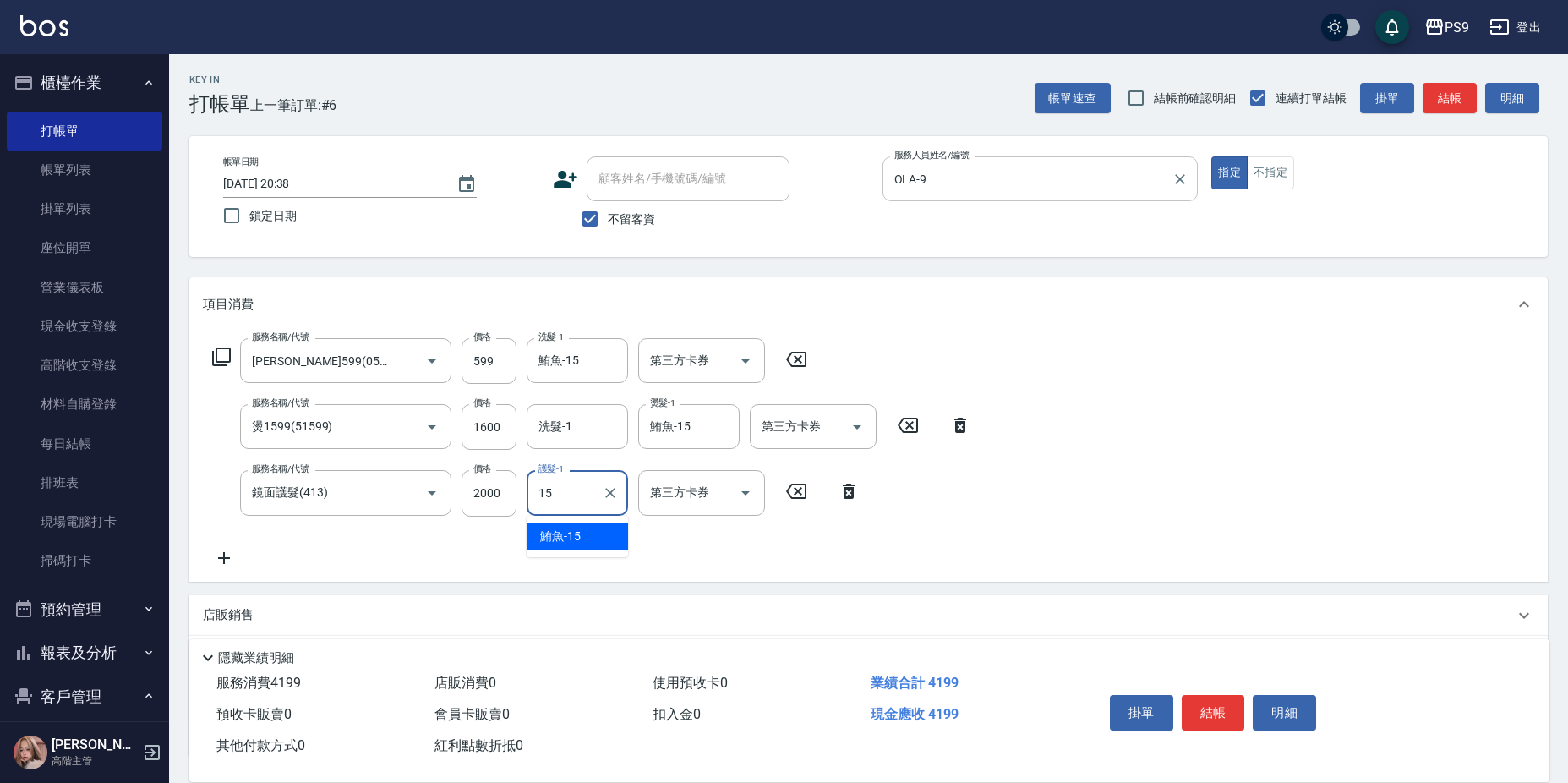
type input "鮪魚-15"
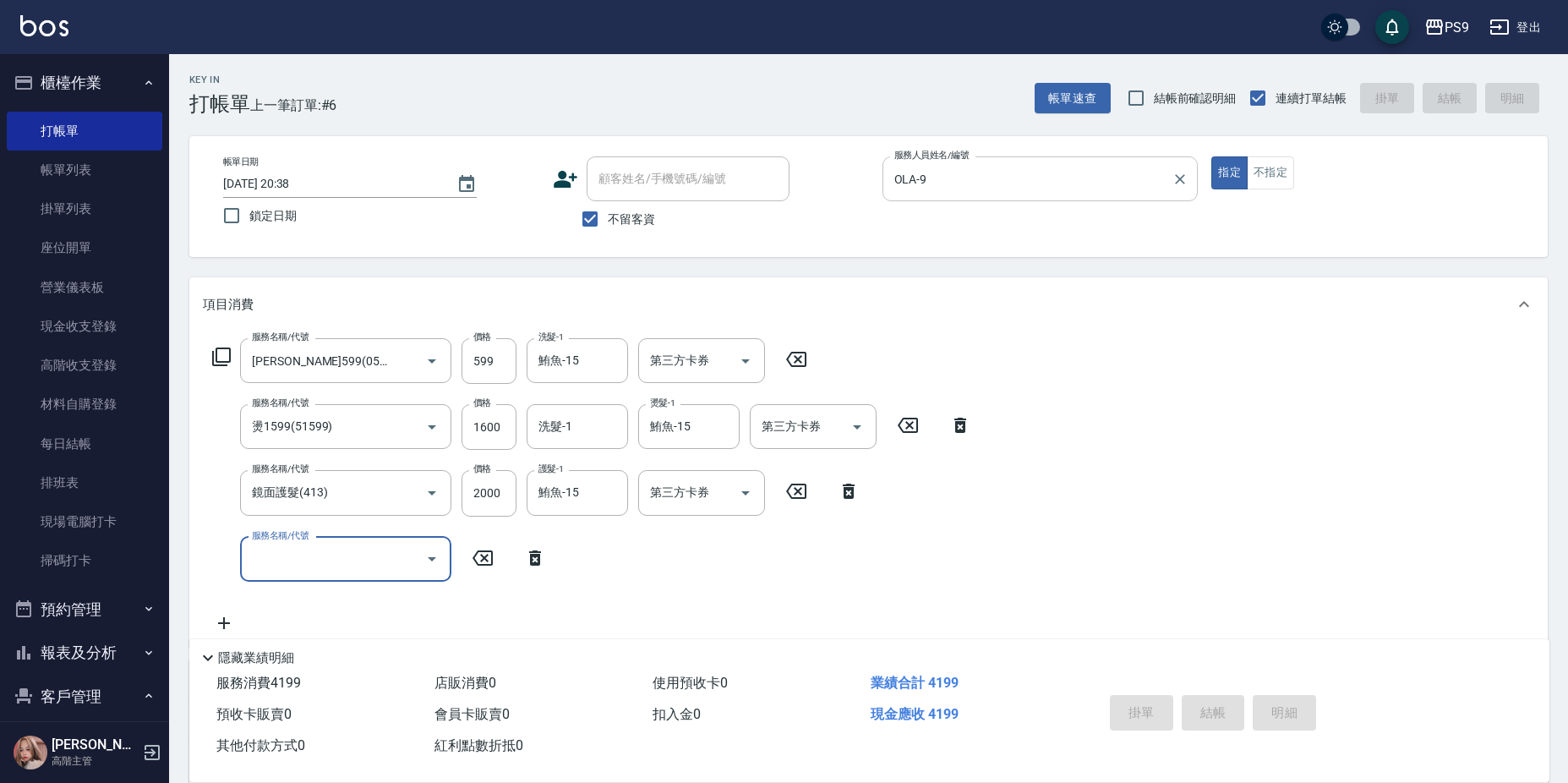
type input "[DATE] 20:39"
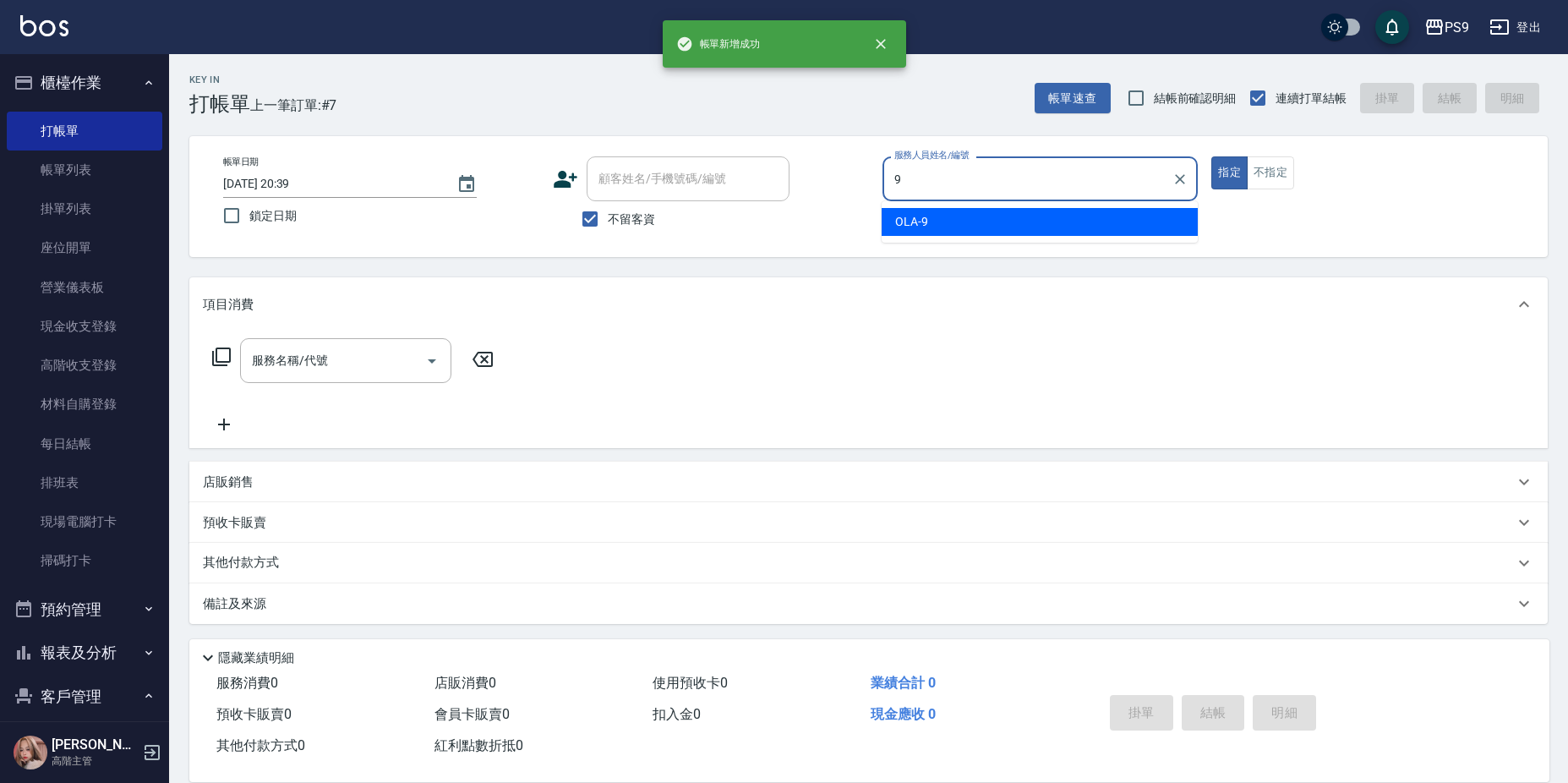
type input "OLA-9"
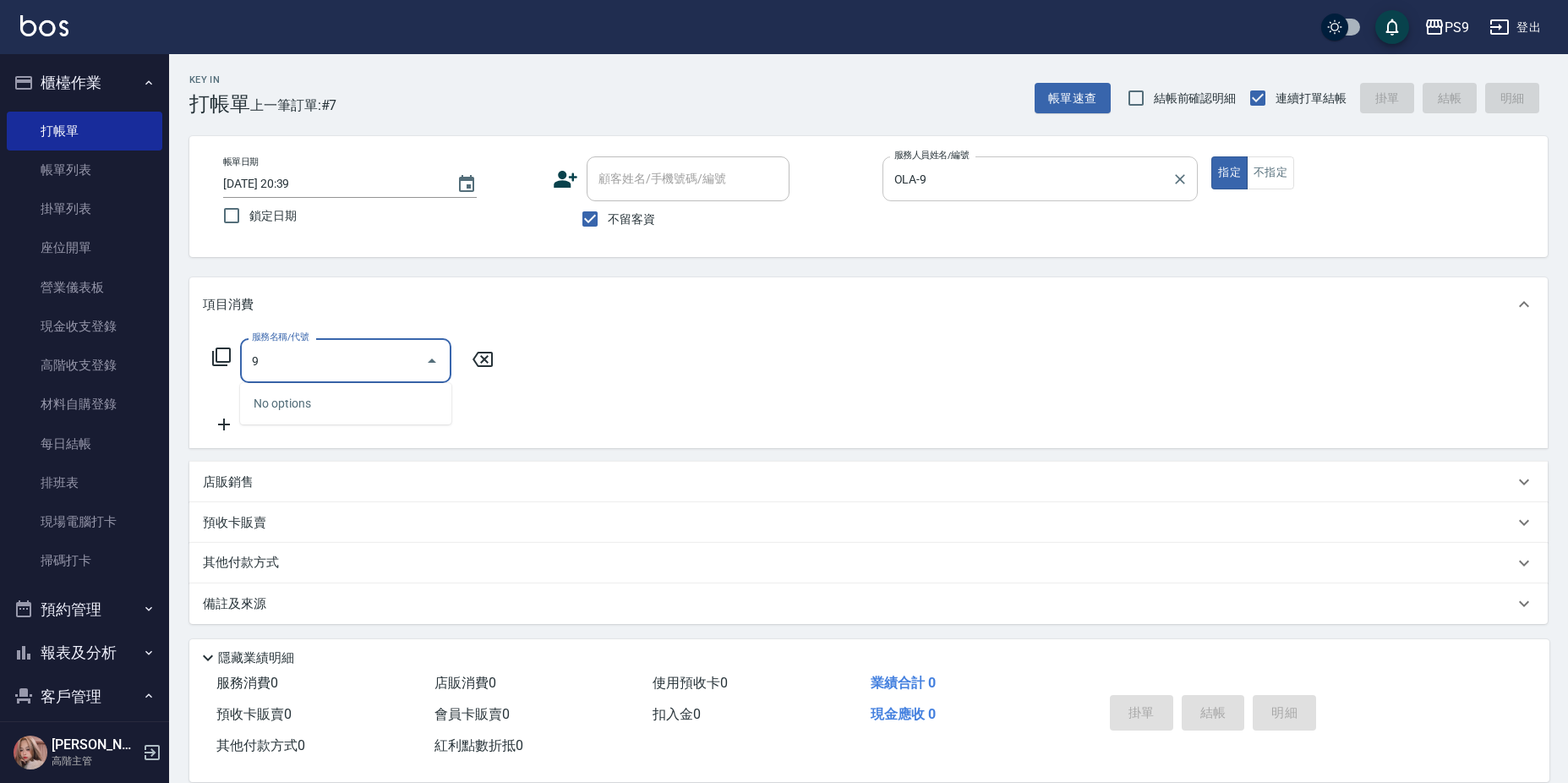
type input "海鹽洗護399(0399)"
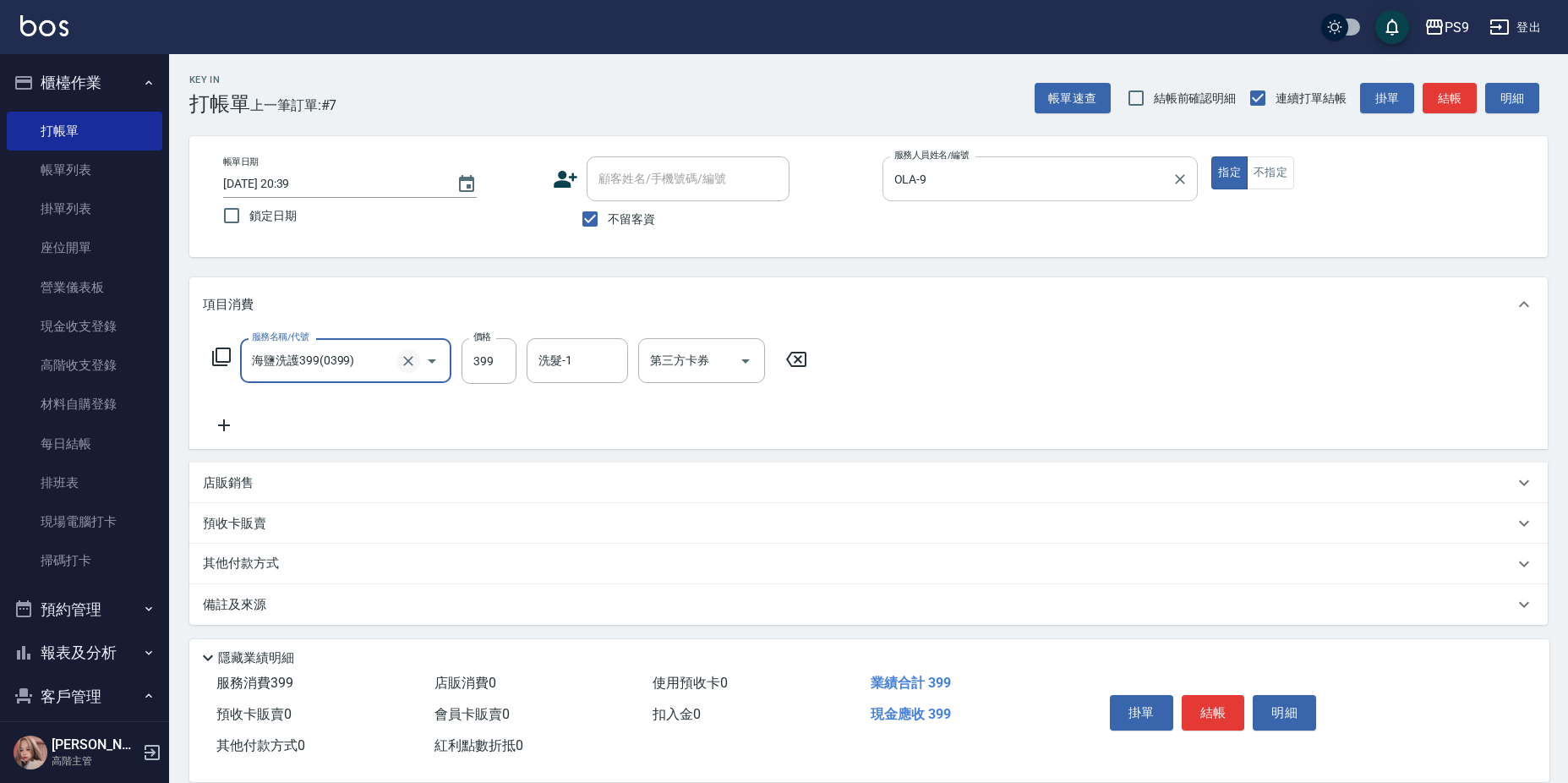
click at [410, 360] on icon "Clear" at bounding box center [409, 361] width 10 height 10
type input "過年-燙B(952600)"
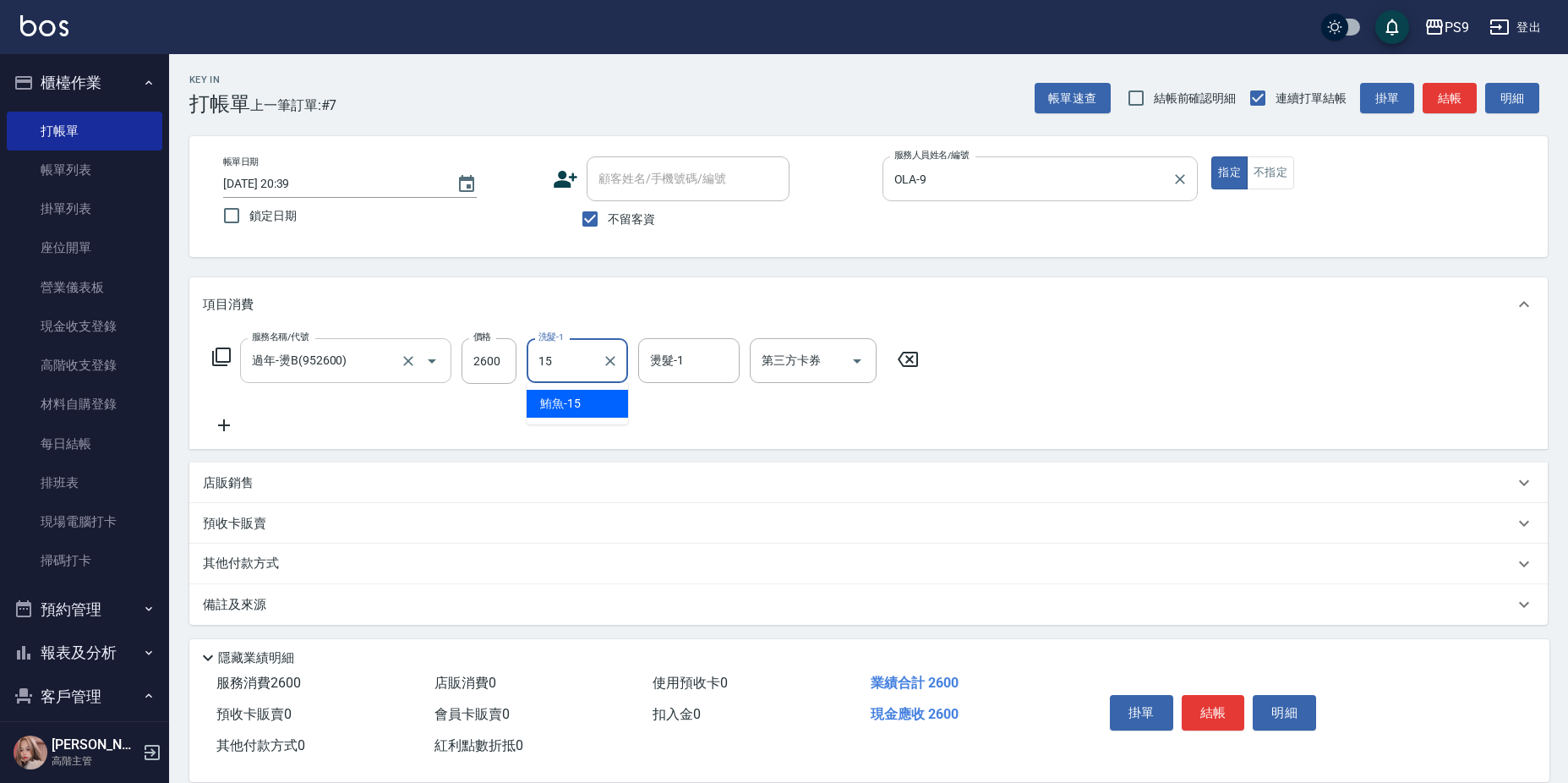
type input "鮪魚-15"
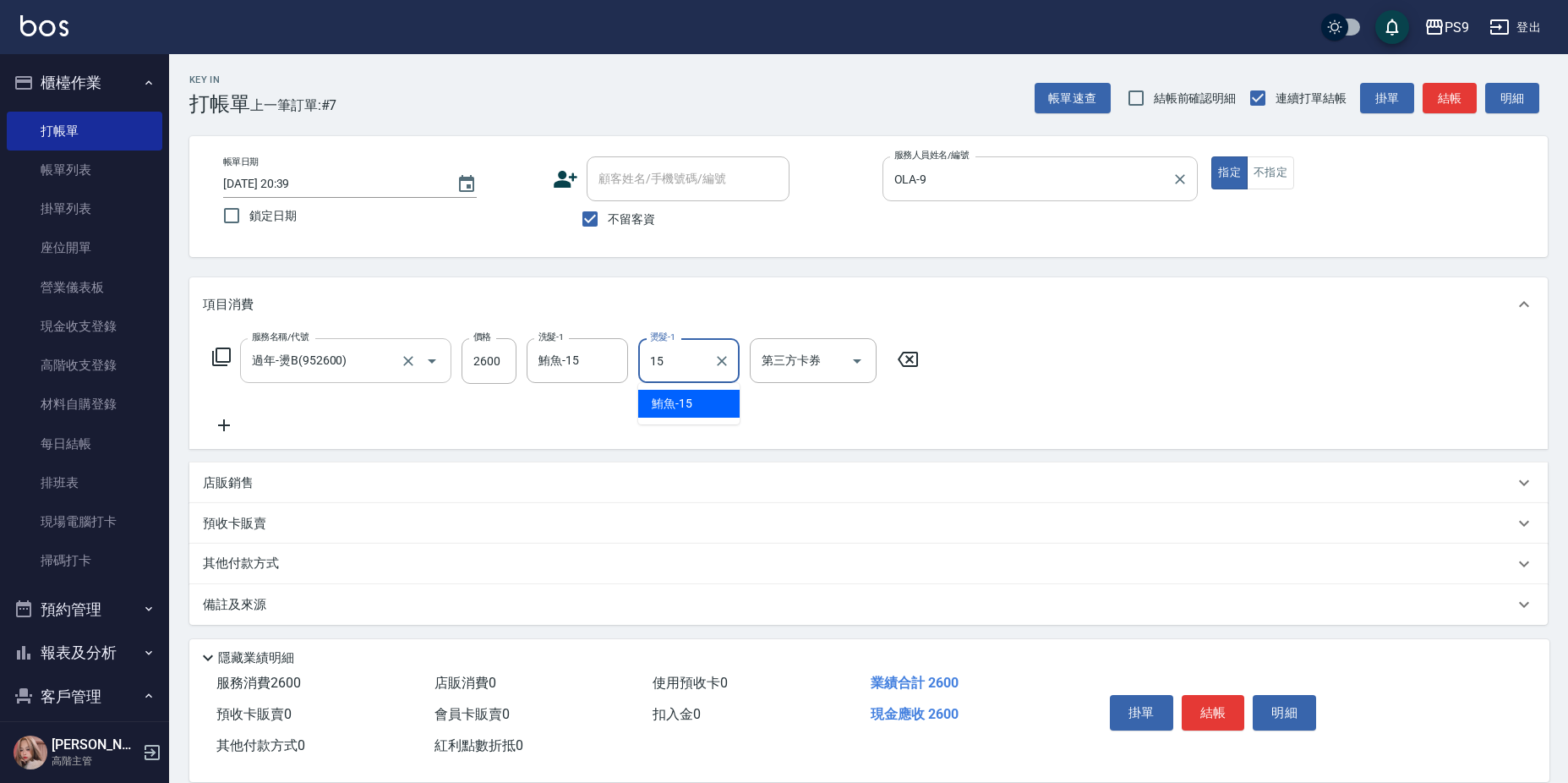
type input "鮪魚-15"
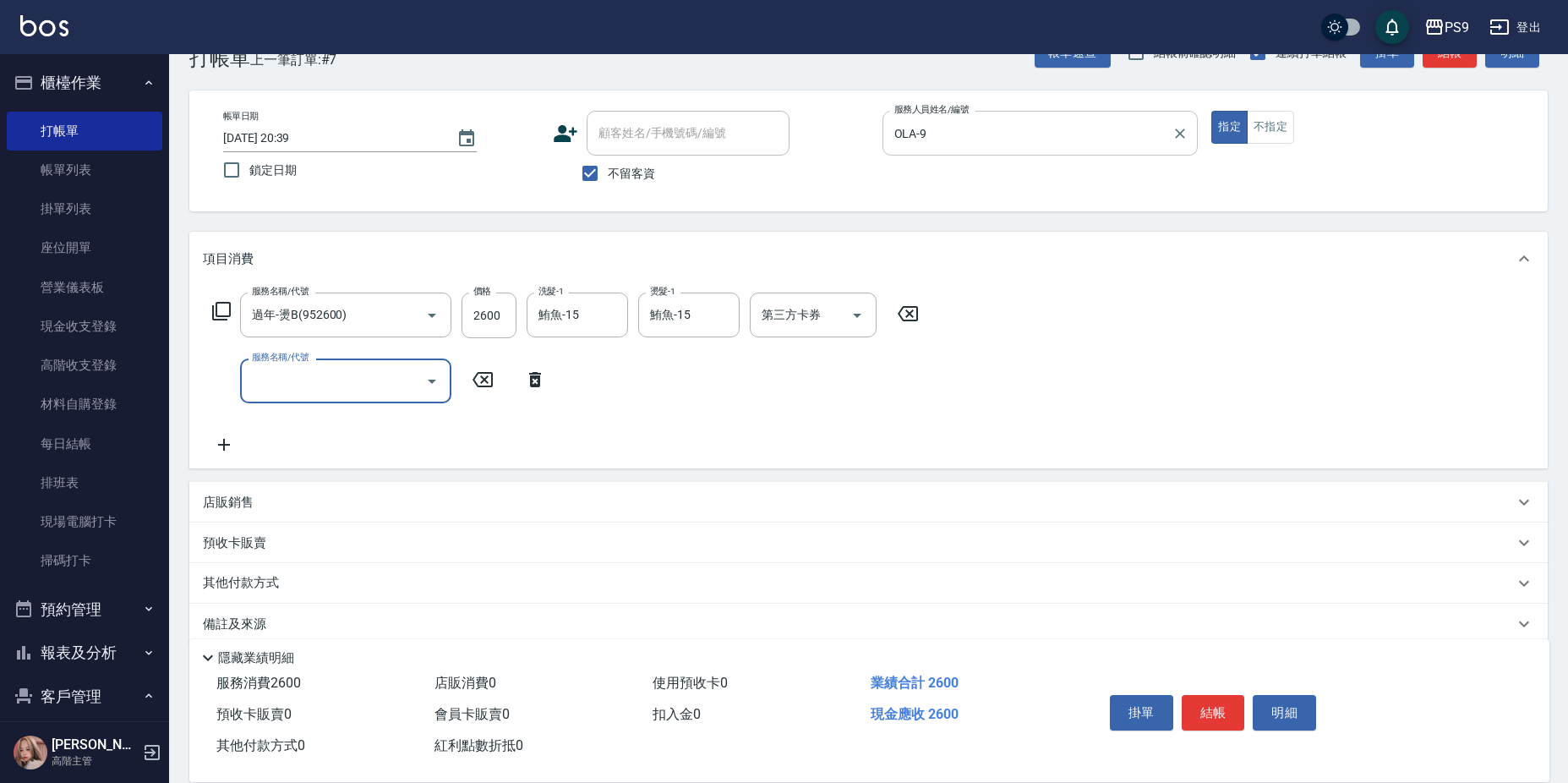
scroll to position [69, 0]
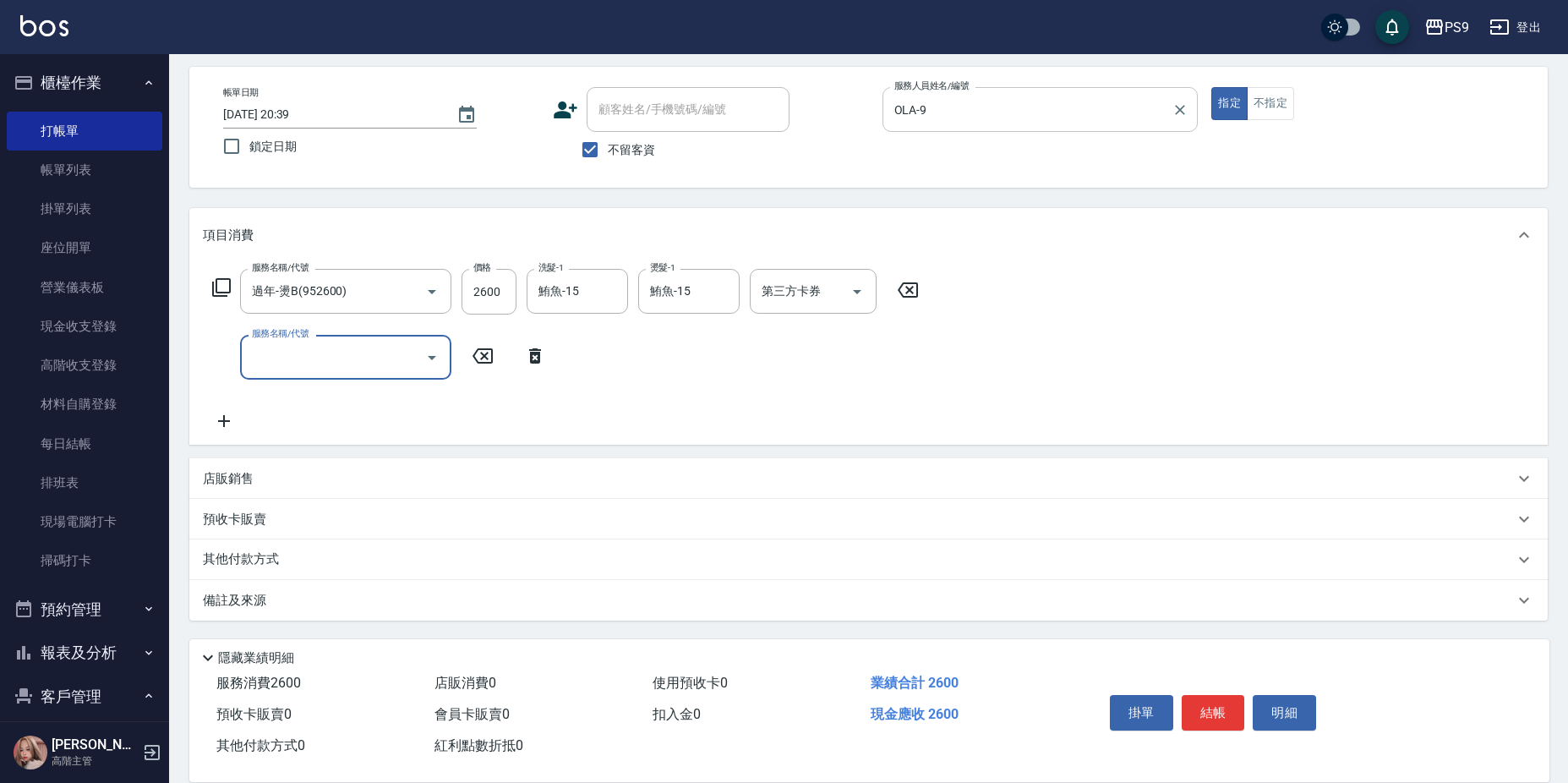
click at [354, 468] on div "店販銷售" at bounding box center [869, 478] width 1358 height 41
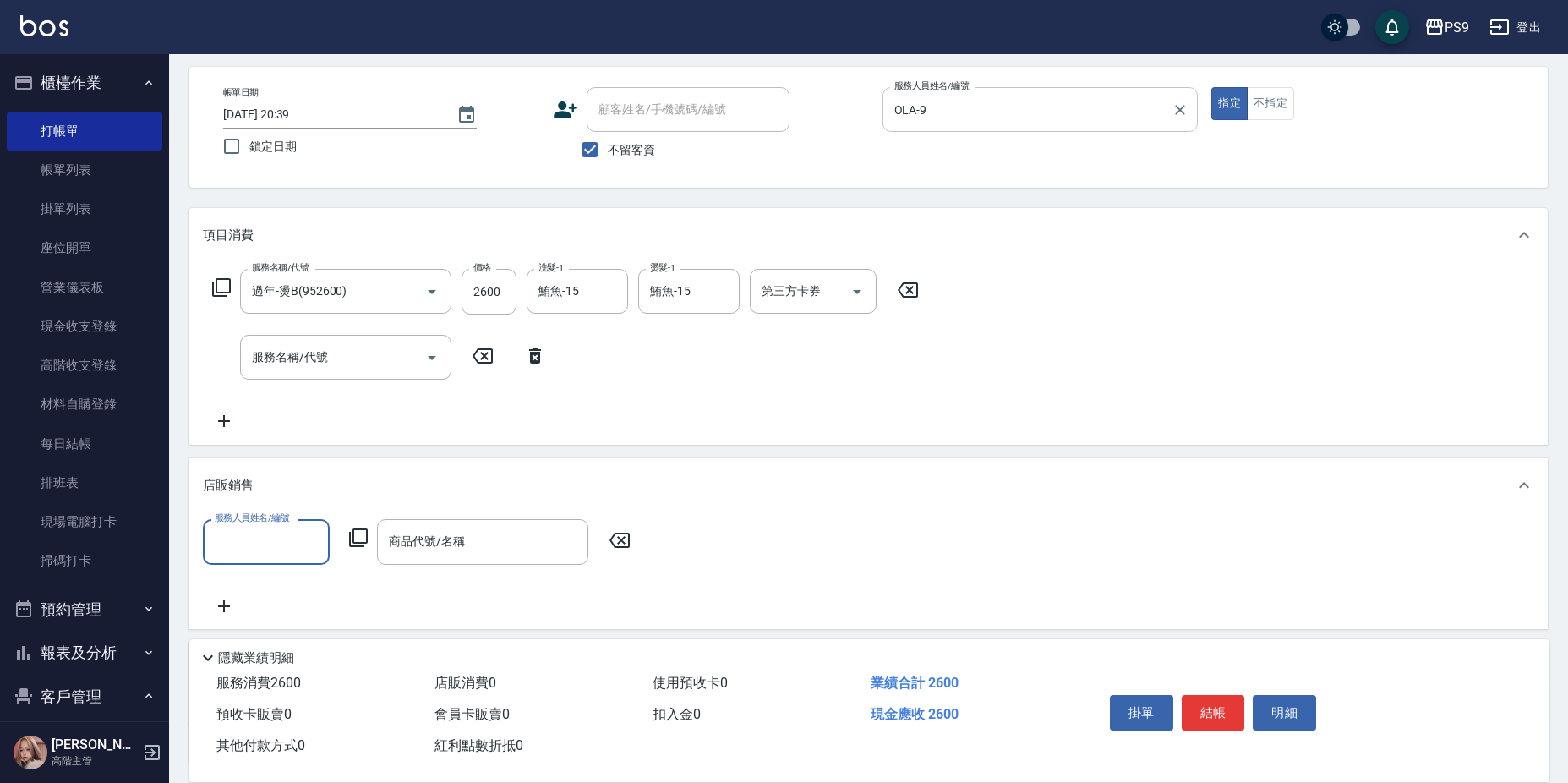
scroll to position [0, 0]
type input "OLA-9"
type input "3"
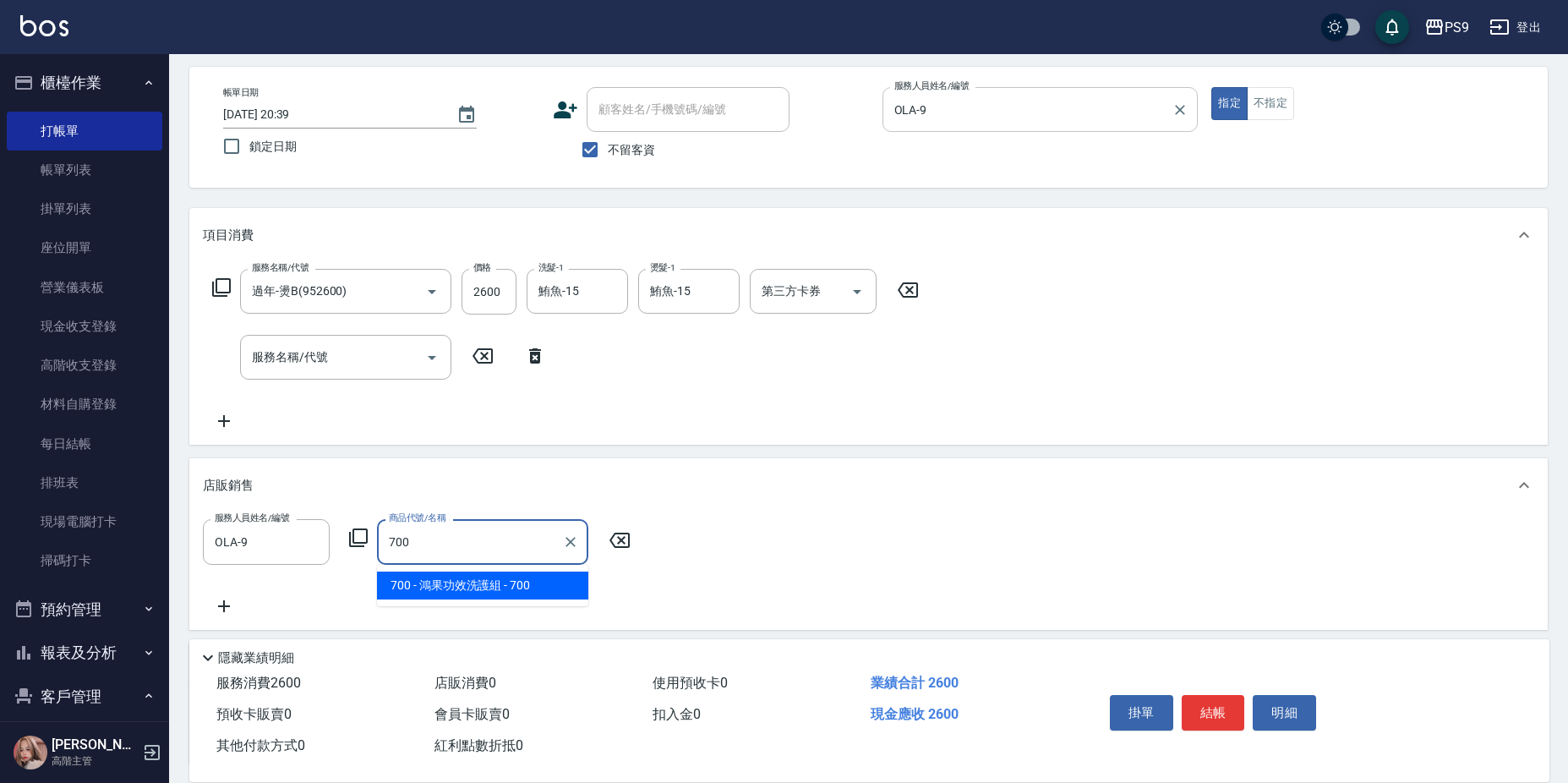
type input "鴻果功效洗護組"
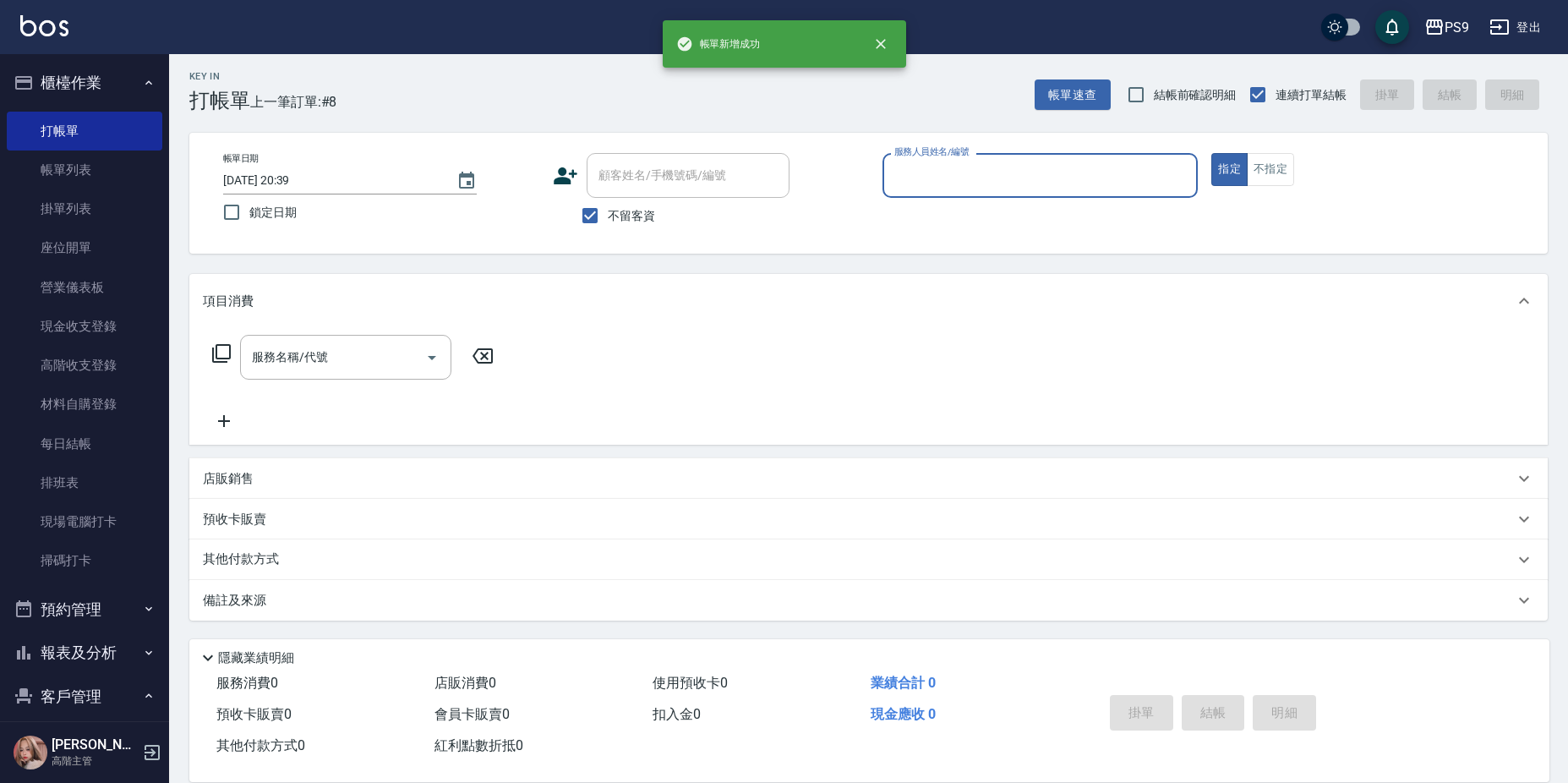
scroll to position [3, 0]
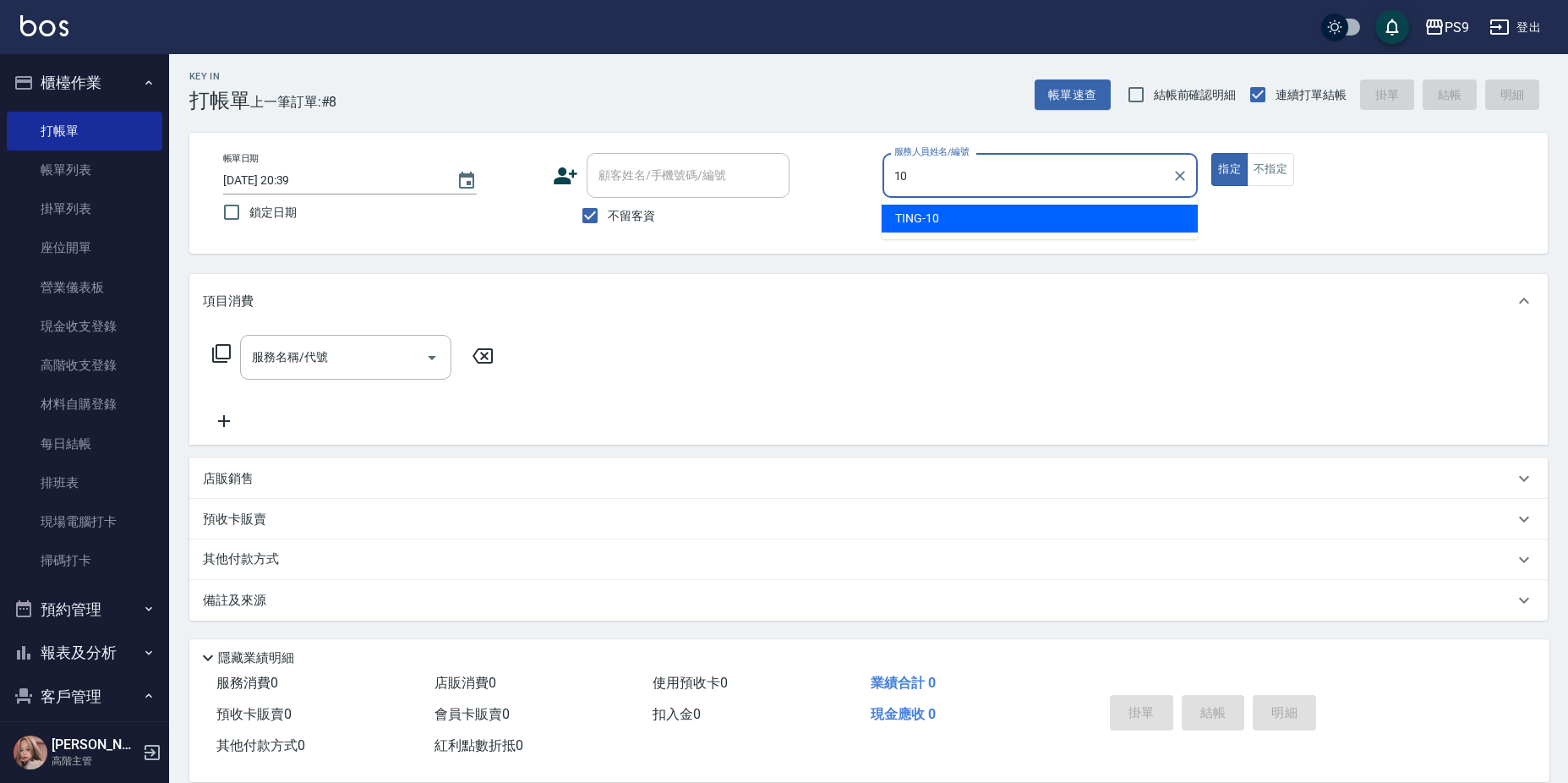
type input "TING-10"
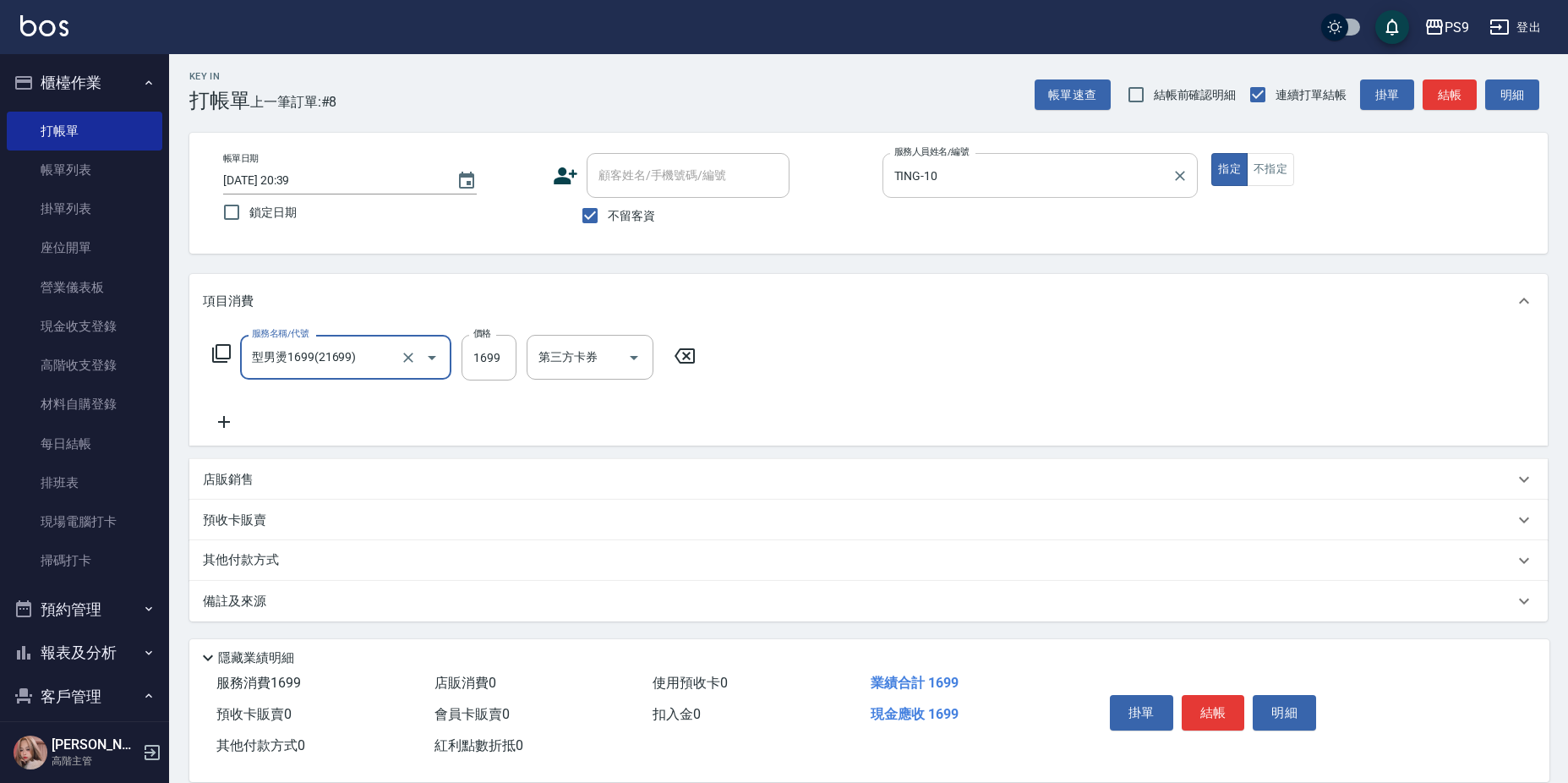
type input "型男燙1699(21699)"
type input "1799"
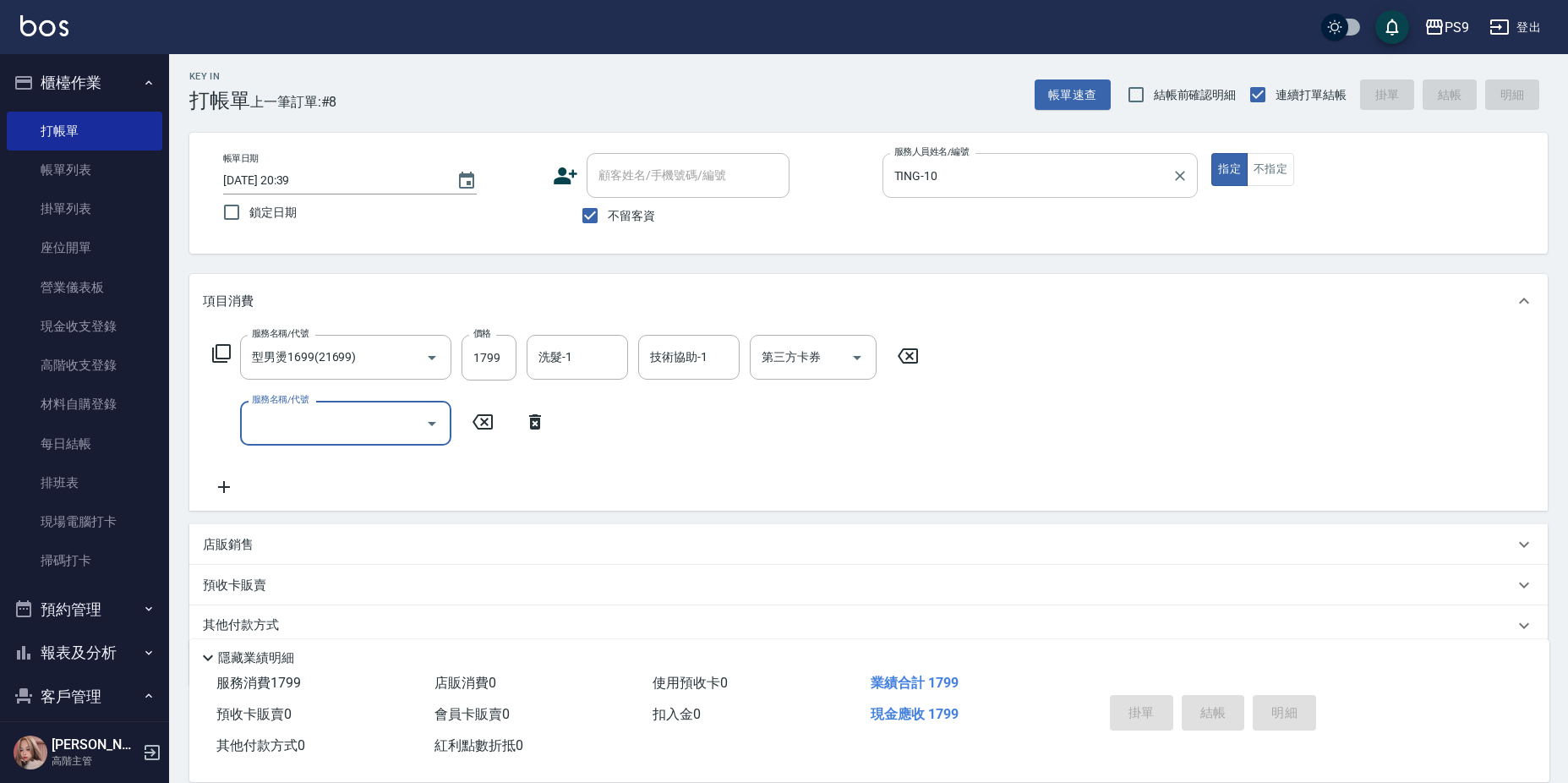
type input "[DATE] 20:40"
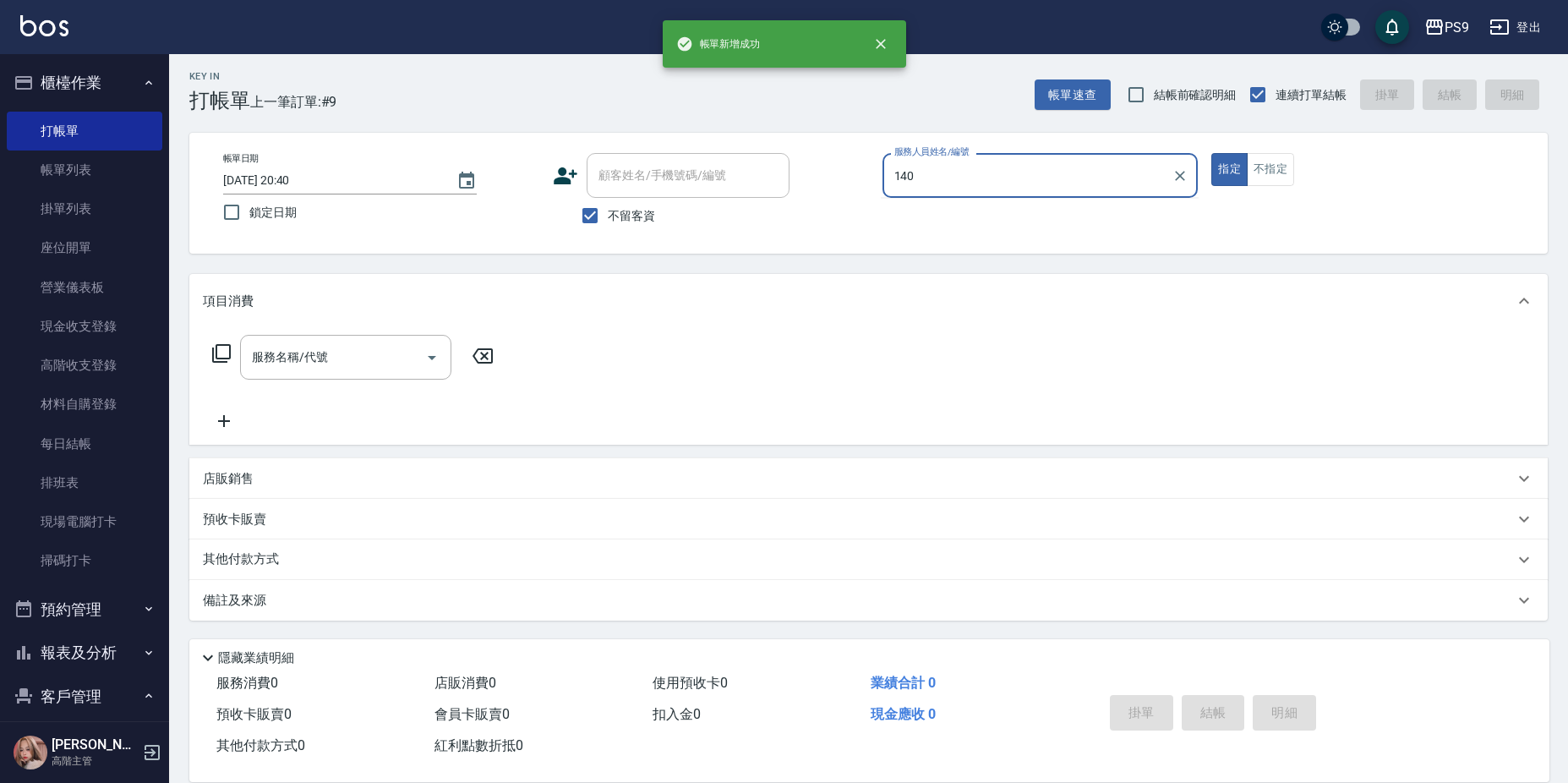
type input "140"
click at [1212, 153] on button "指定" at bounding box center [1230, 169] width 36 height 33
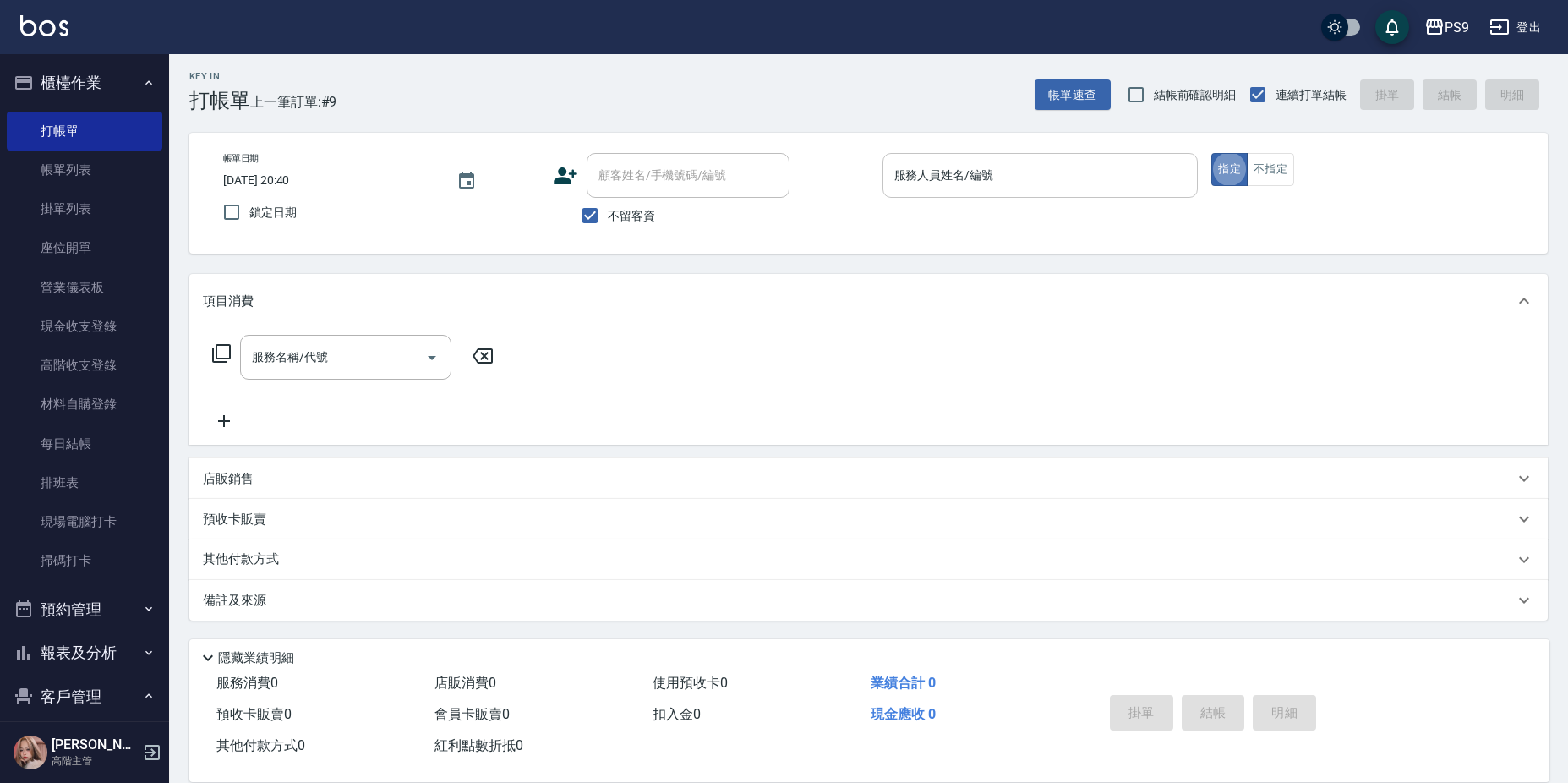
drag, startPoint x: 1035, startPoint y: 129, endPoint x: 1035, endPoint y: 155, distance: 26.0
click at [1035, 137] on div "Key In 打帳單 上一筆訂單:#9 帳單速查 結帳前確認明細 連續打單結帳 掛單 結帳 明細 帳單日期 [DATE] 20:40 鎖定日期 顧客姓名/手機…" at bounding box center [869, 417] width 1399 height 732
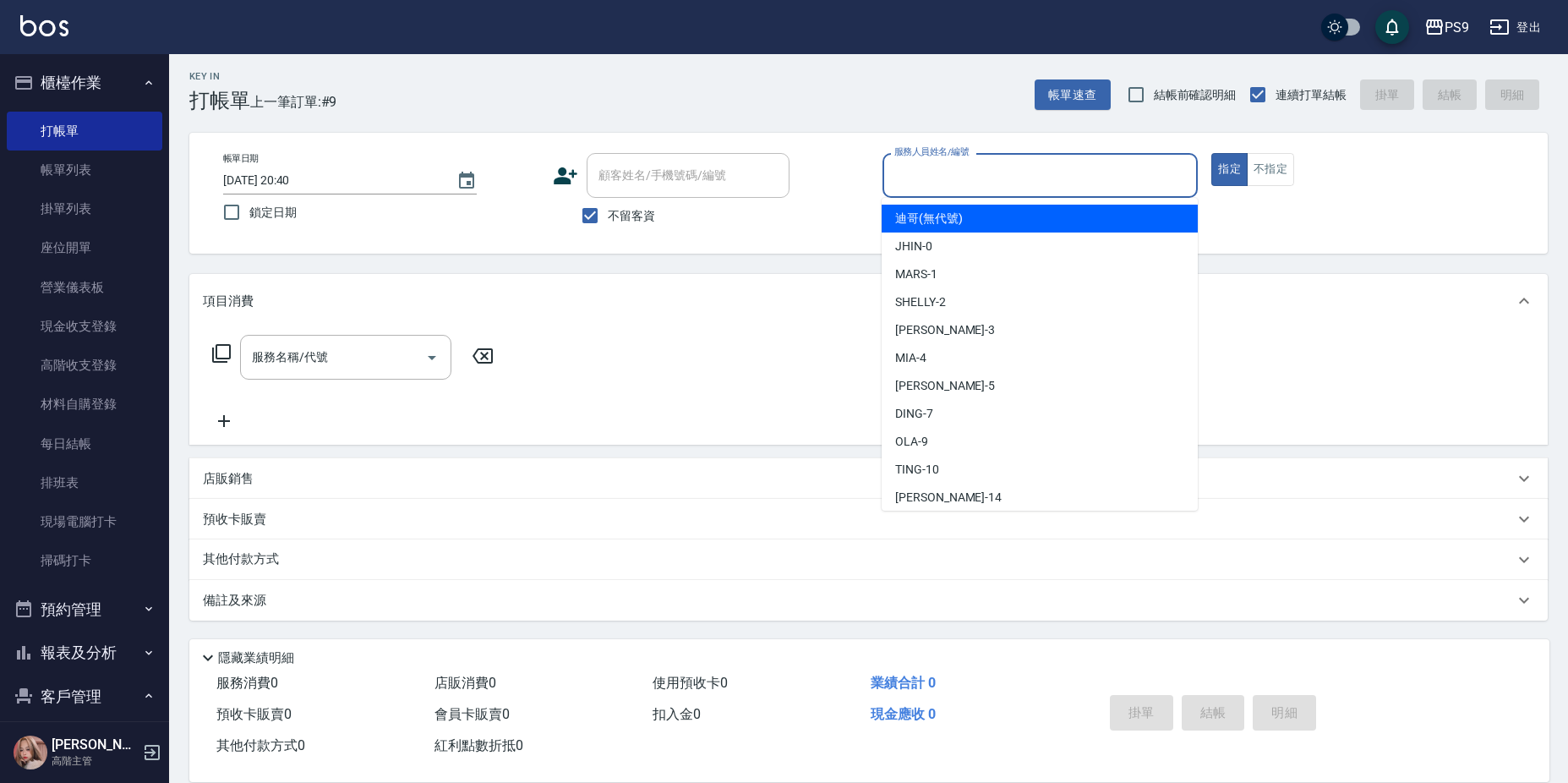
click at [1035, 168] on input "服務人員姓名/編號" at bounding box center [1040, 175] width 301 height 29
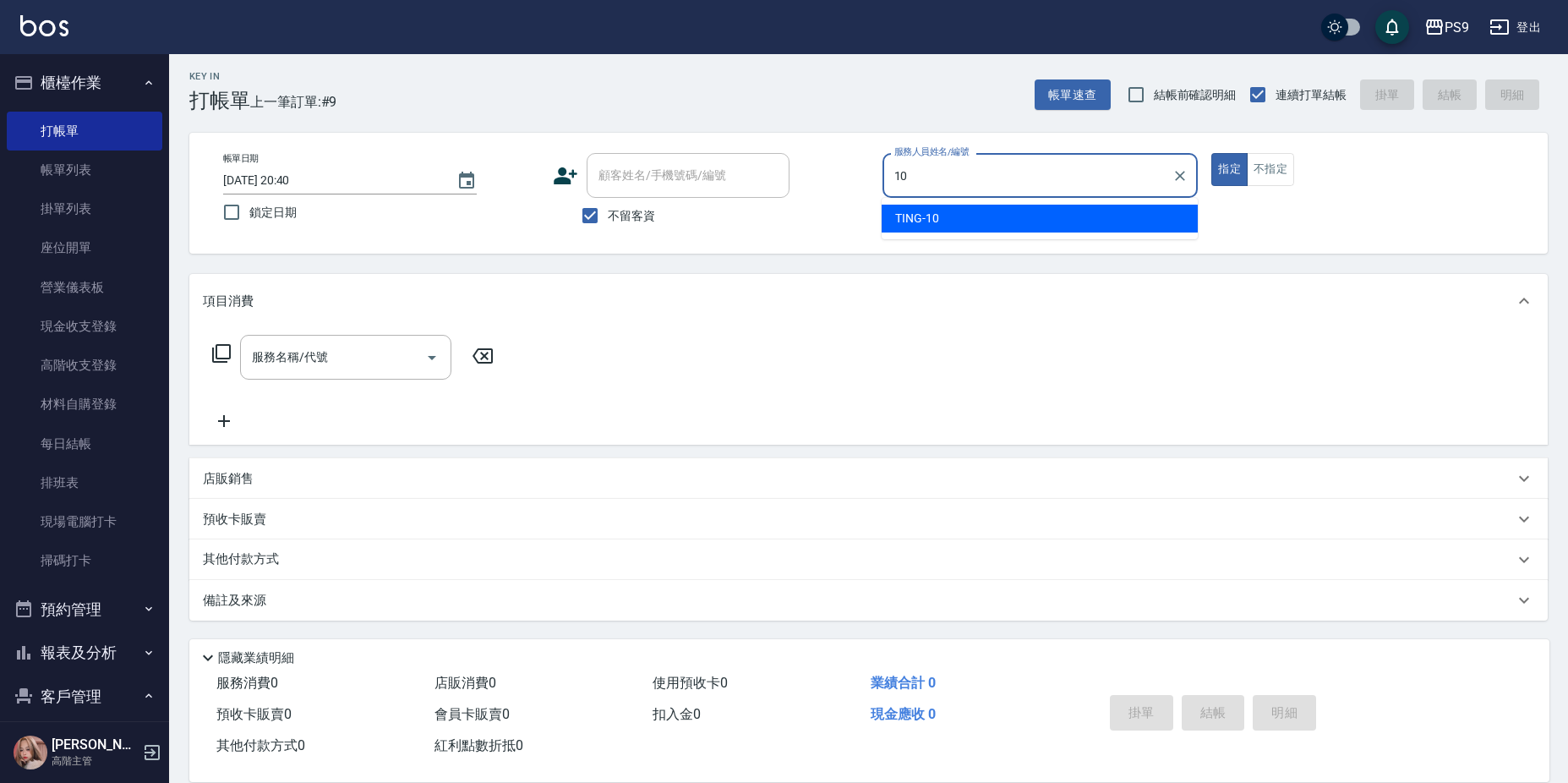
type input "TING-10"
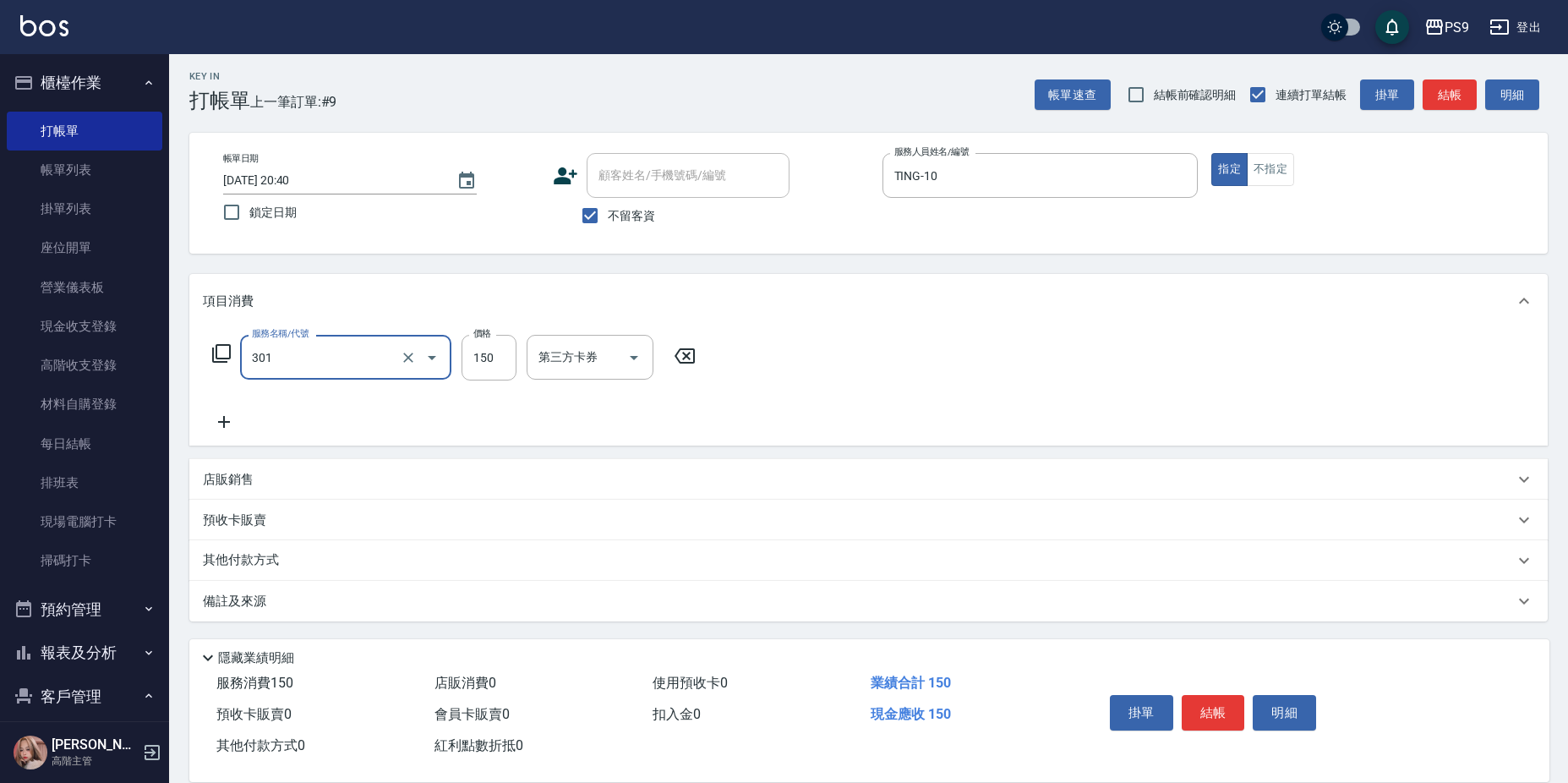
type input "剪-150(301)"
type input "350"
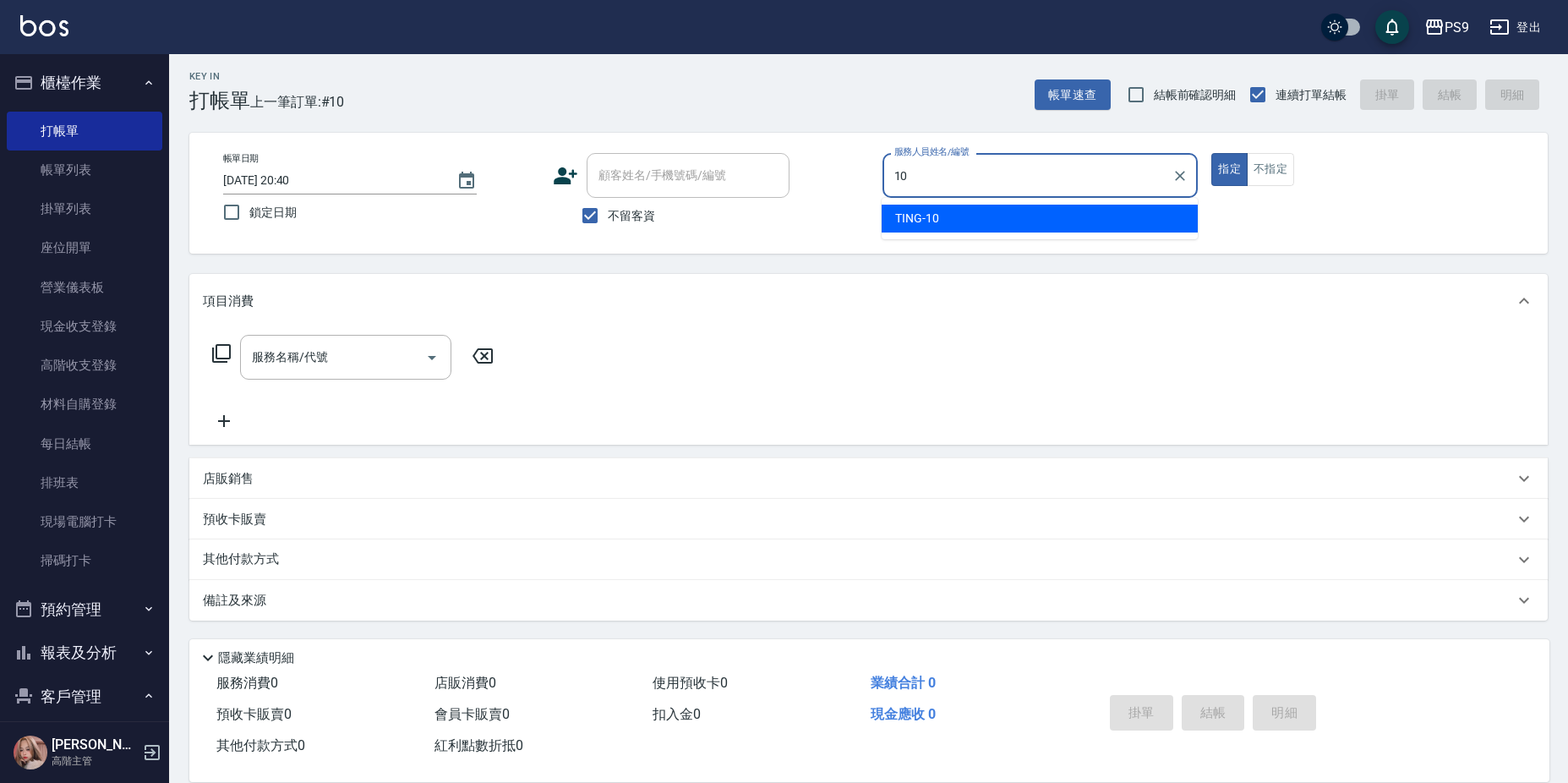
type input "TING-10"
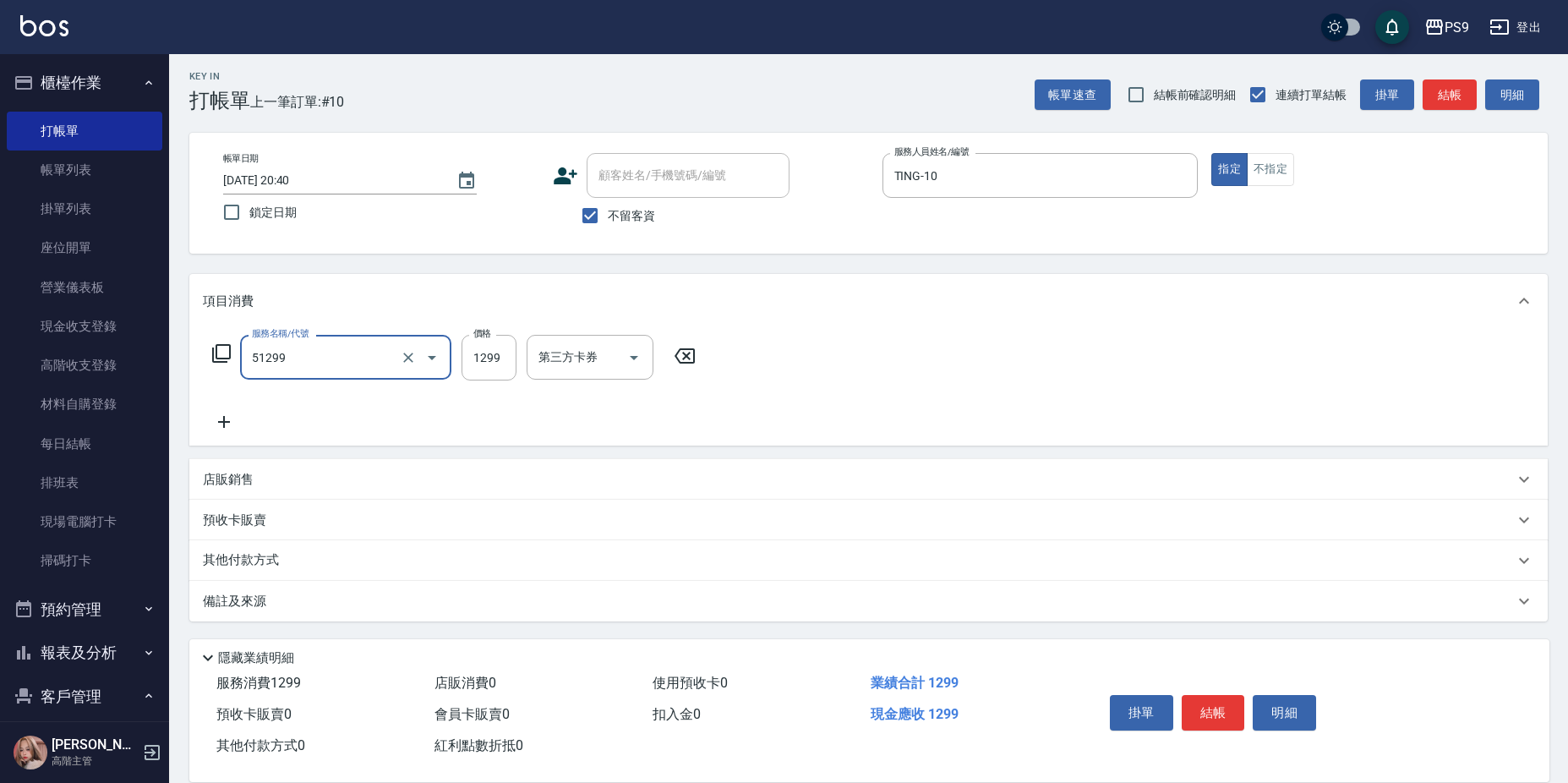
type input "2A燙髮套餐(51299)"
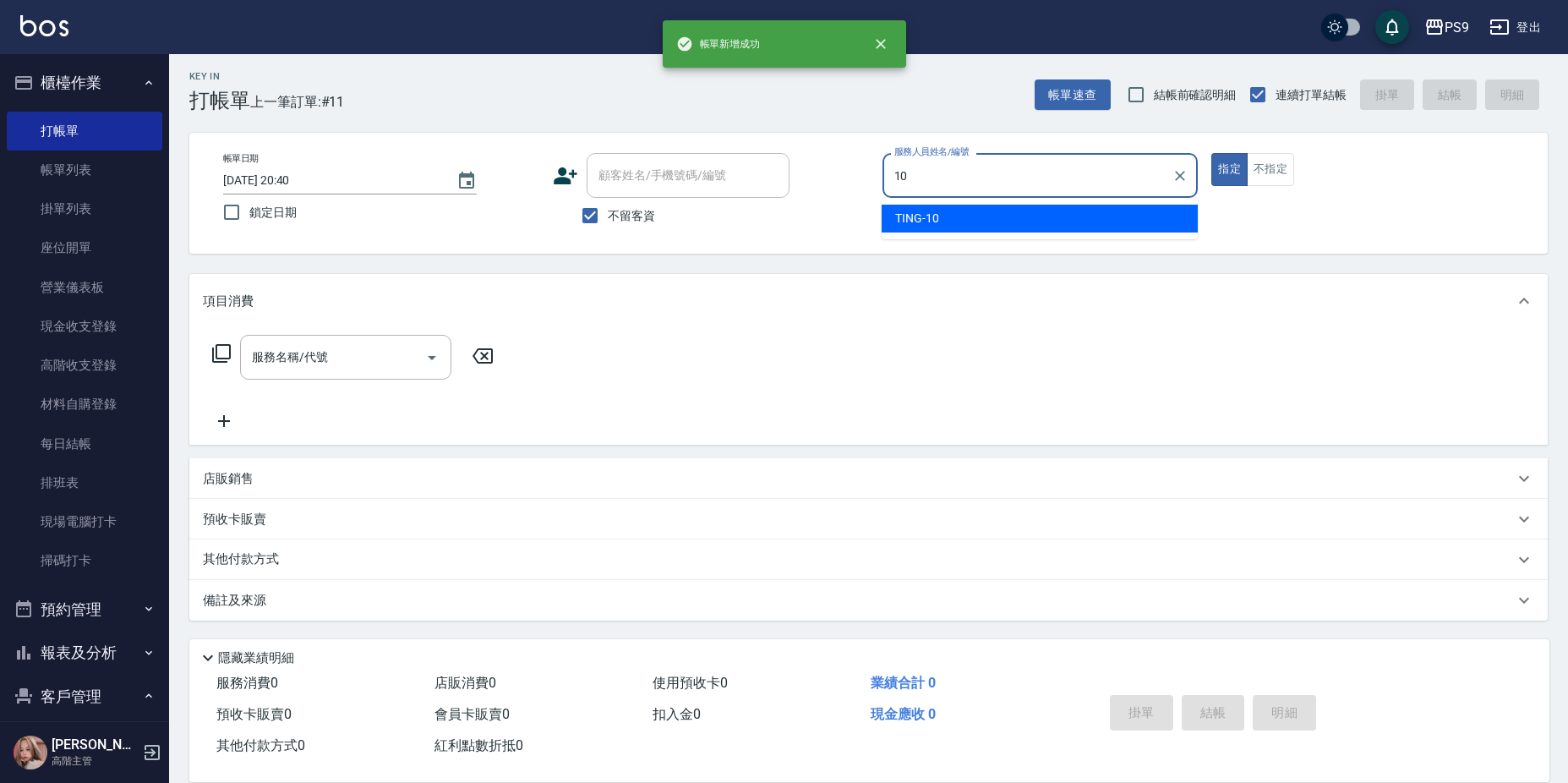
type input "TING-10"
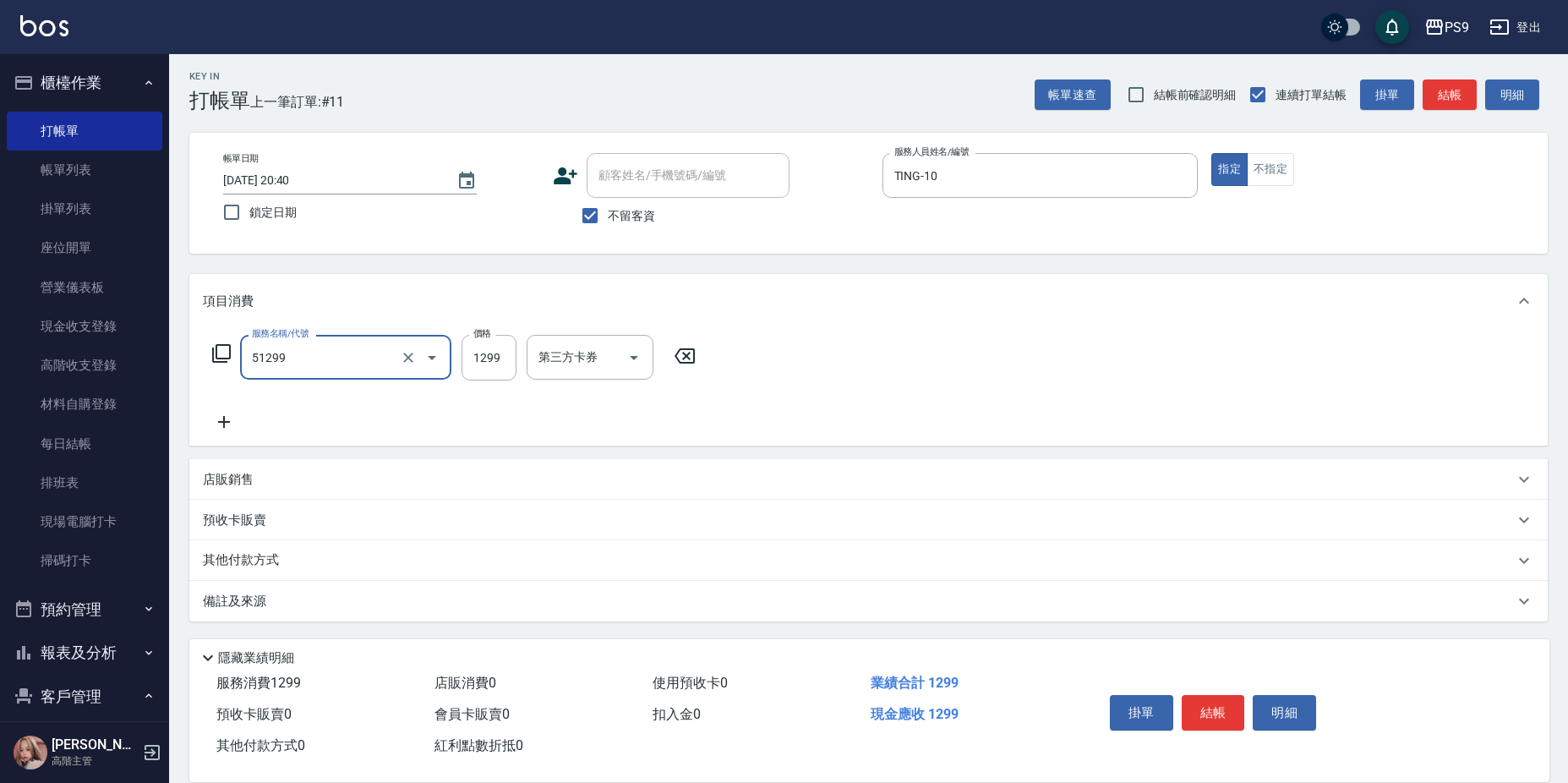
type input "2A燙髮套餐(51299)"
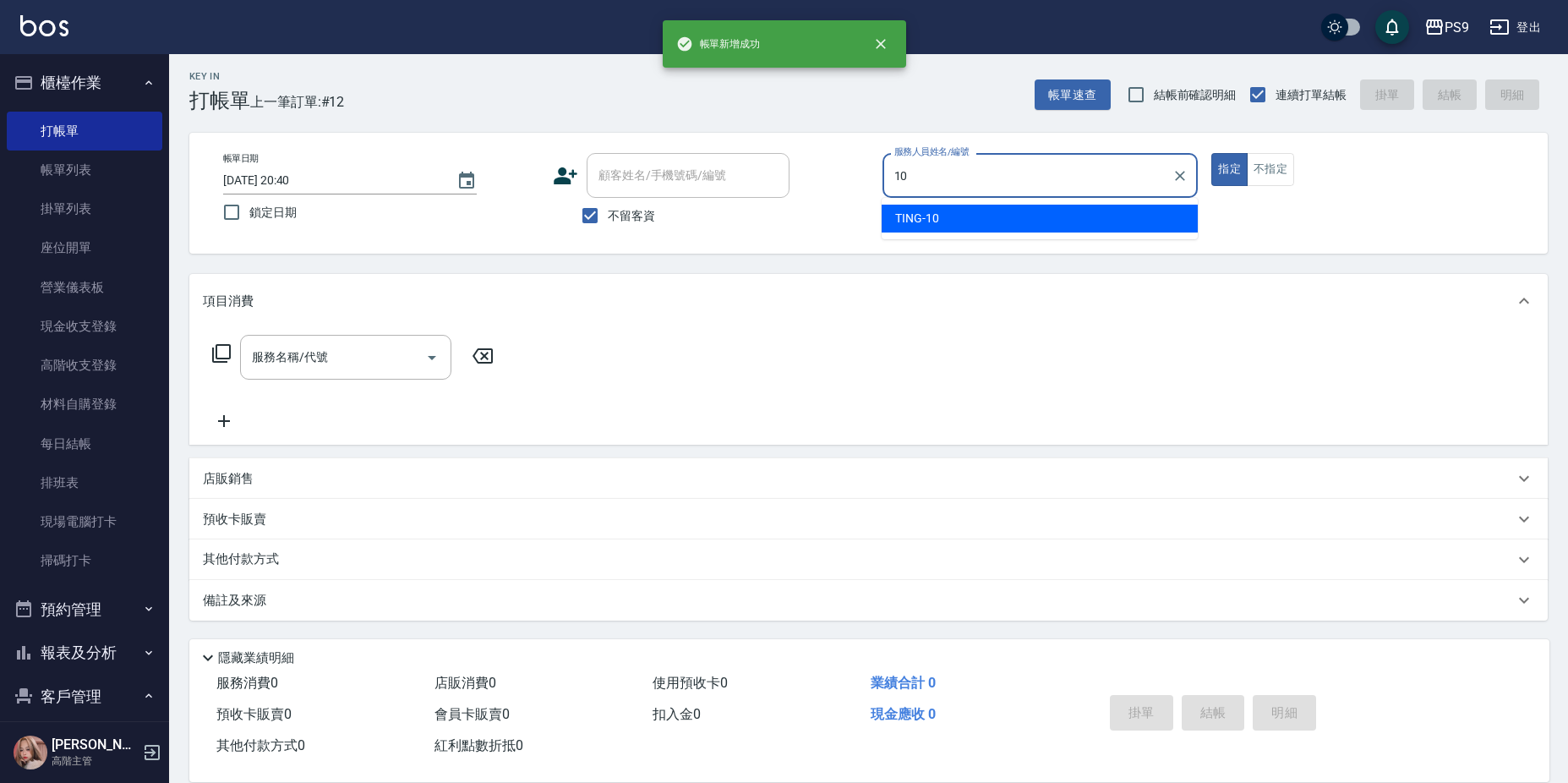
type input "TING-10"
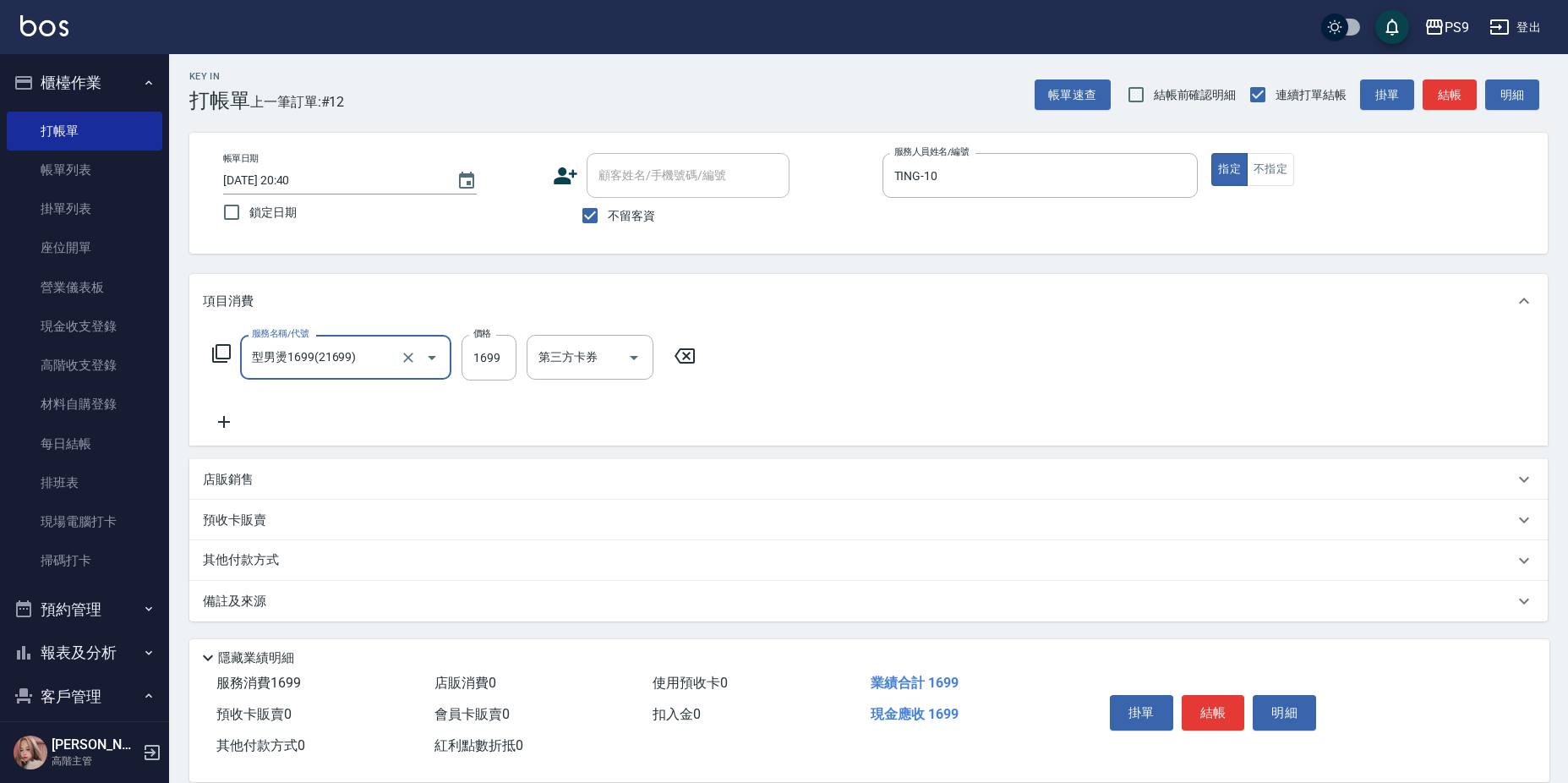
type input "型男燙1699(21699)"
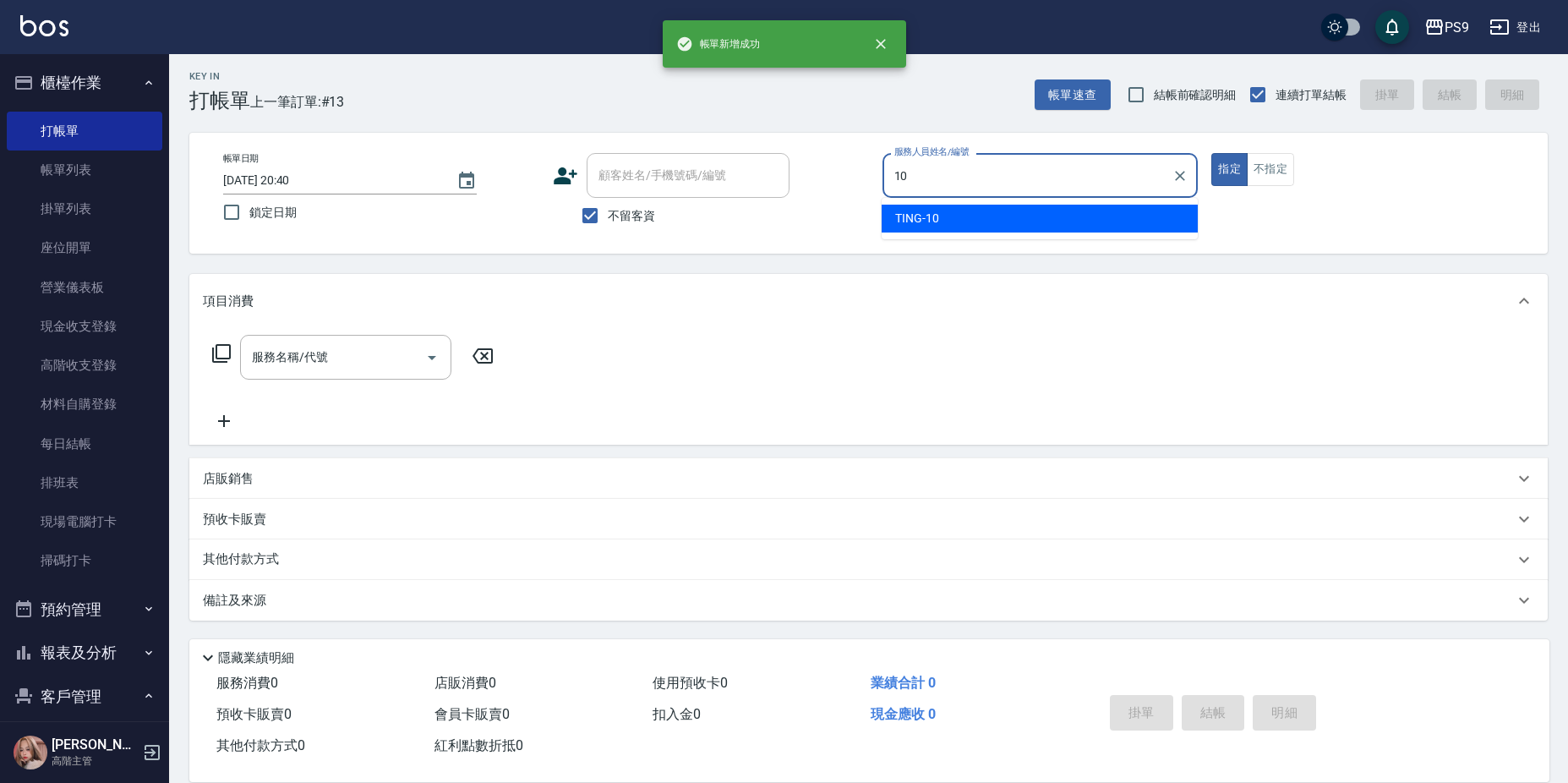
type input "TING-10"
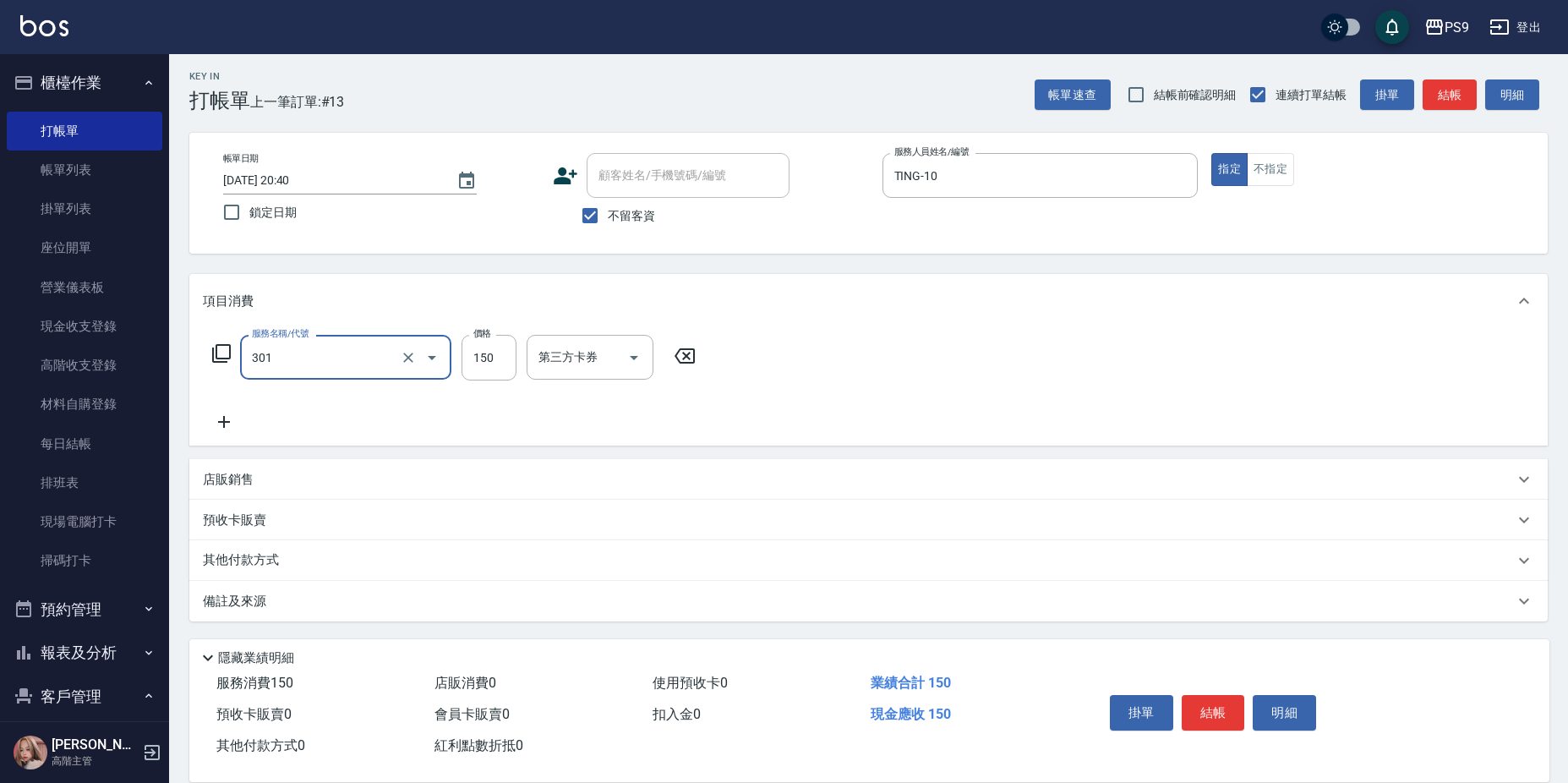
type input "剪-150(301)"
type input "500"
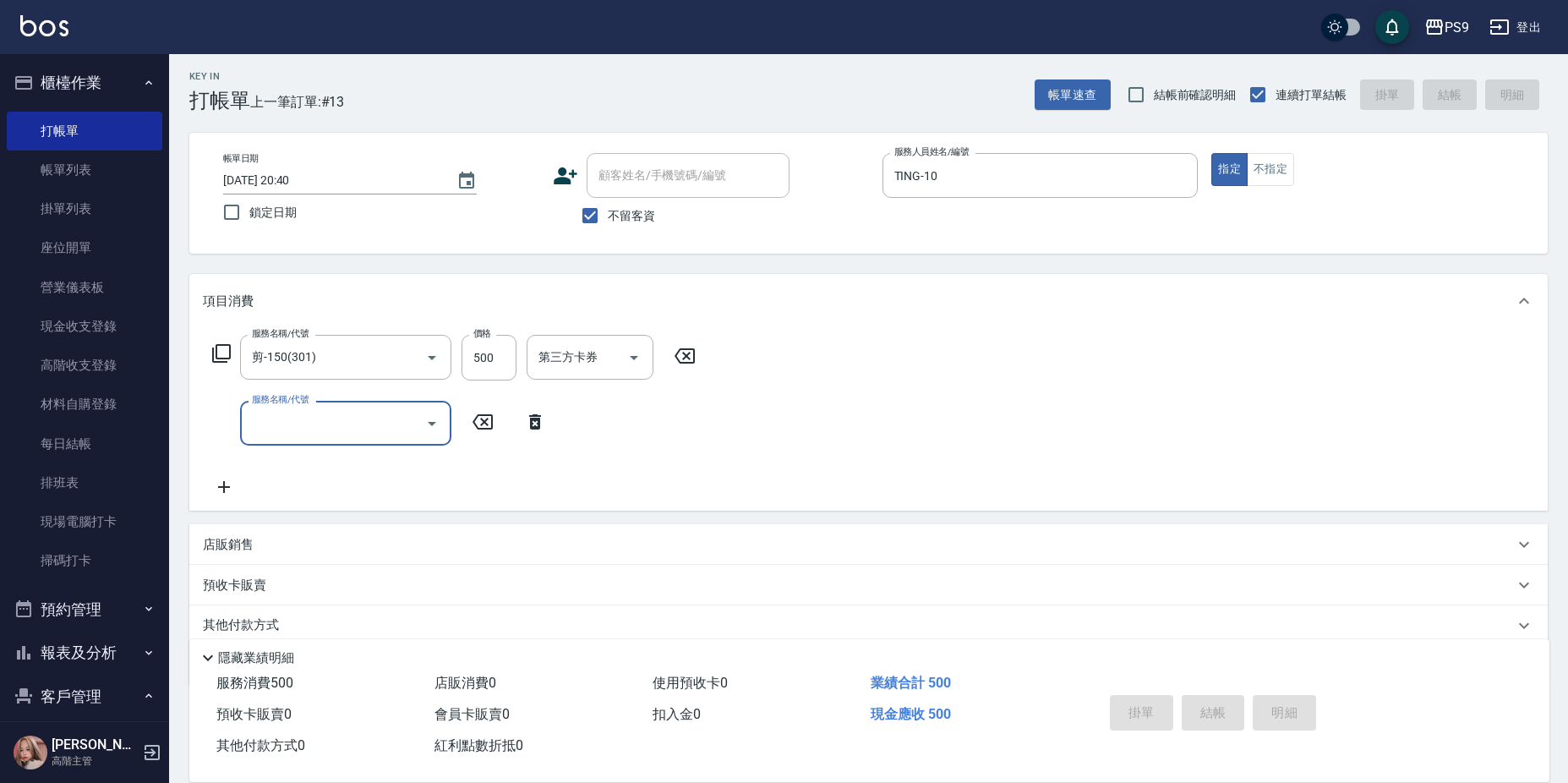
type input "[DATE] 20:41"
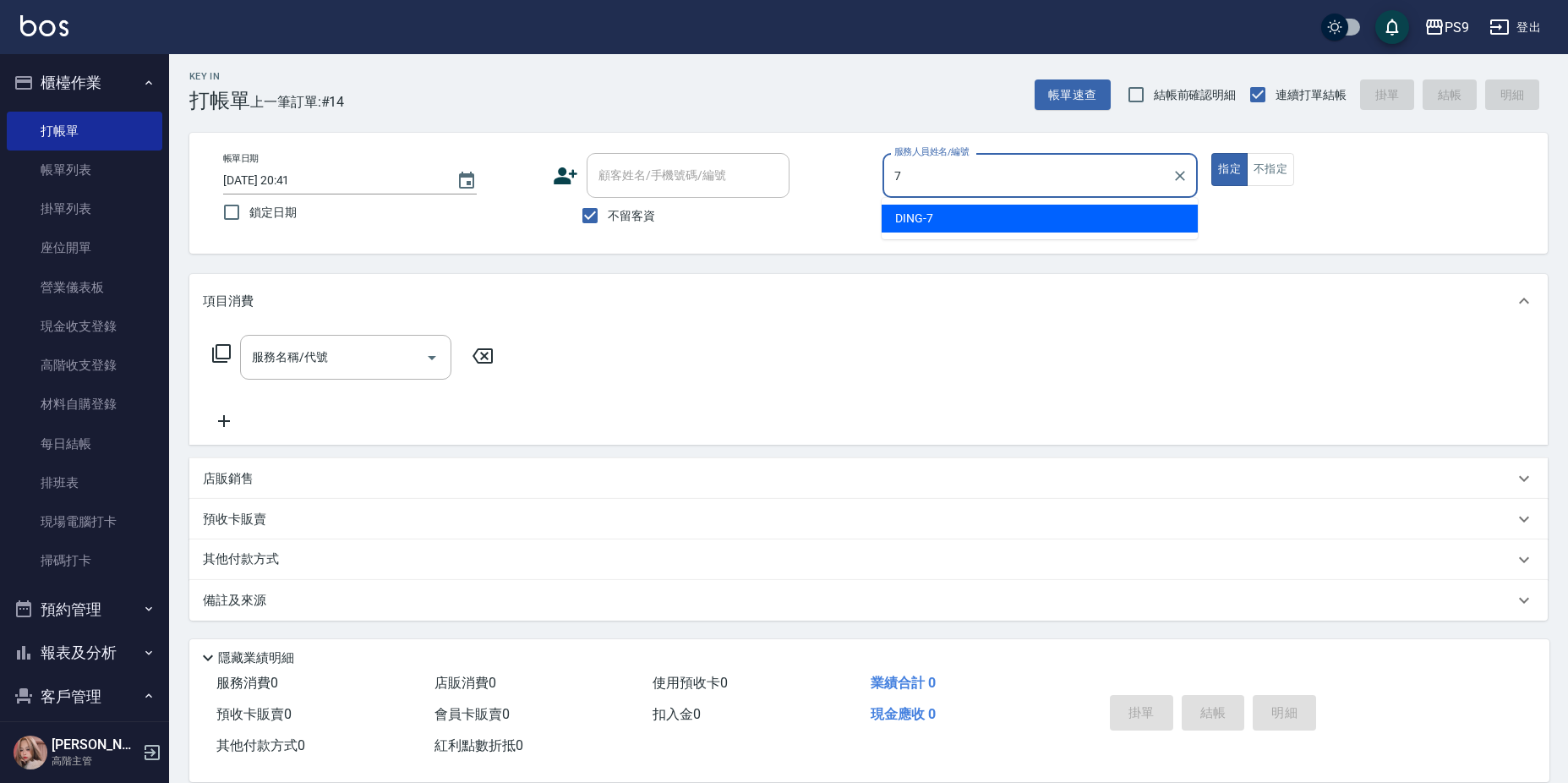
type input "DING-7"
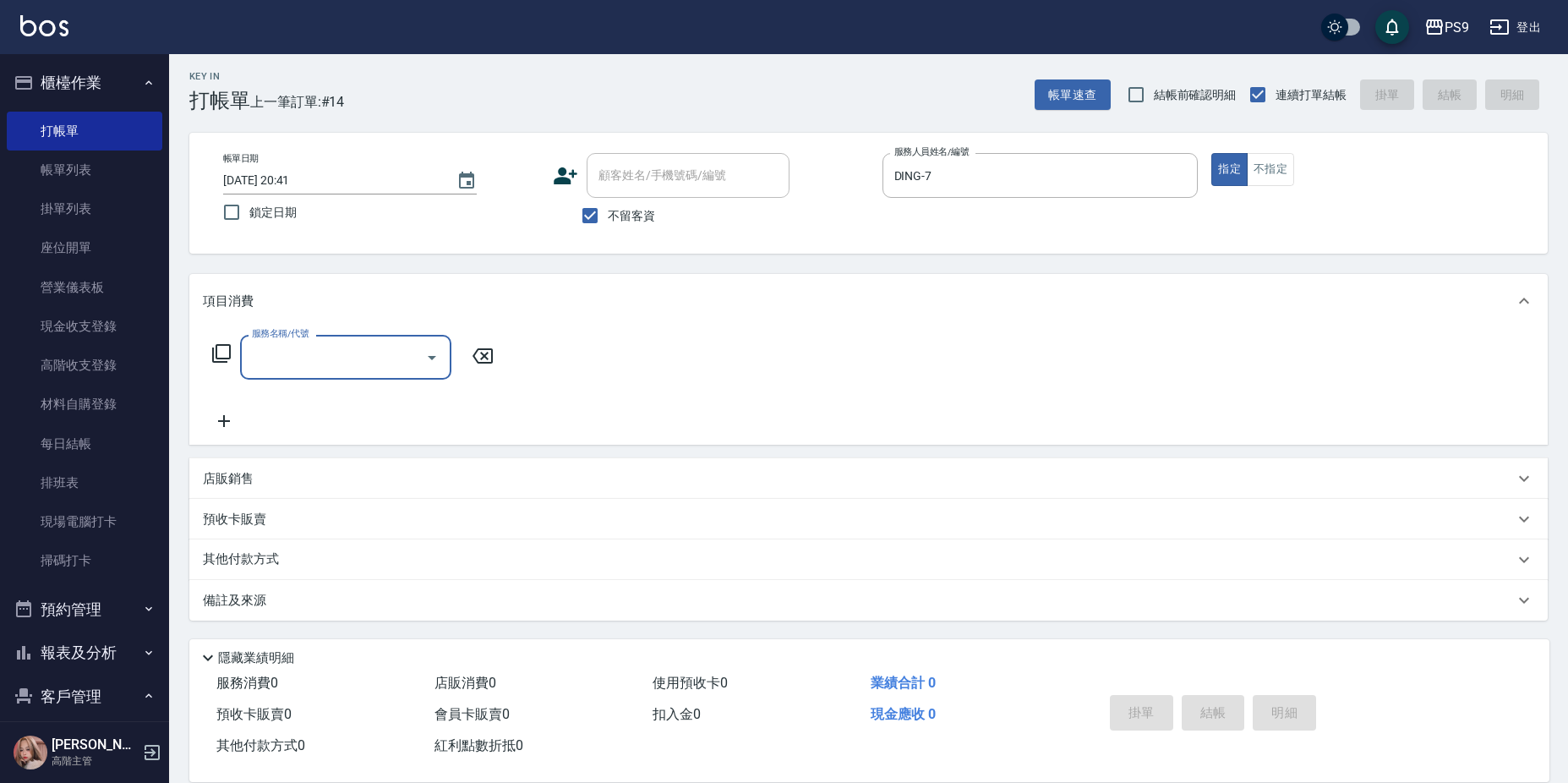
click at [572, 461] on div "店販銷售" at bounding box center [869, 478] width 1358 height 41
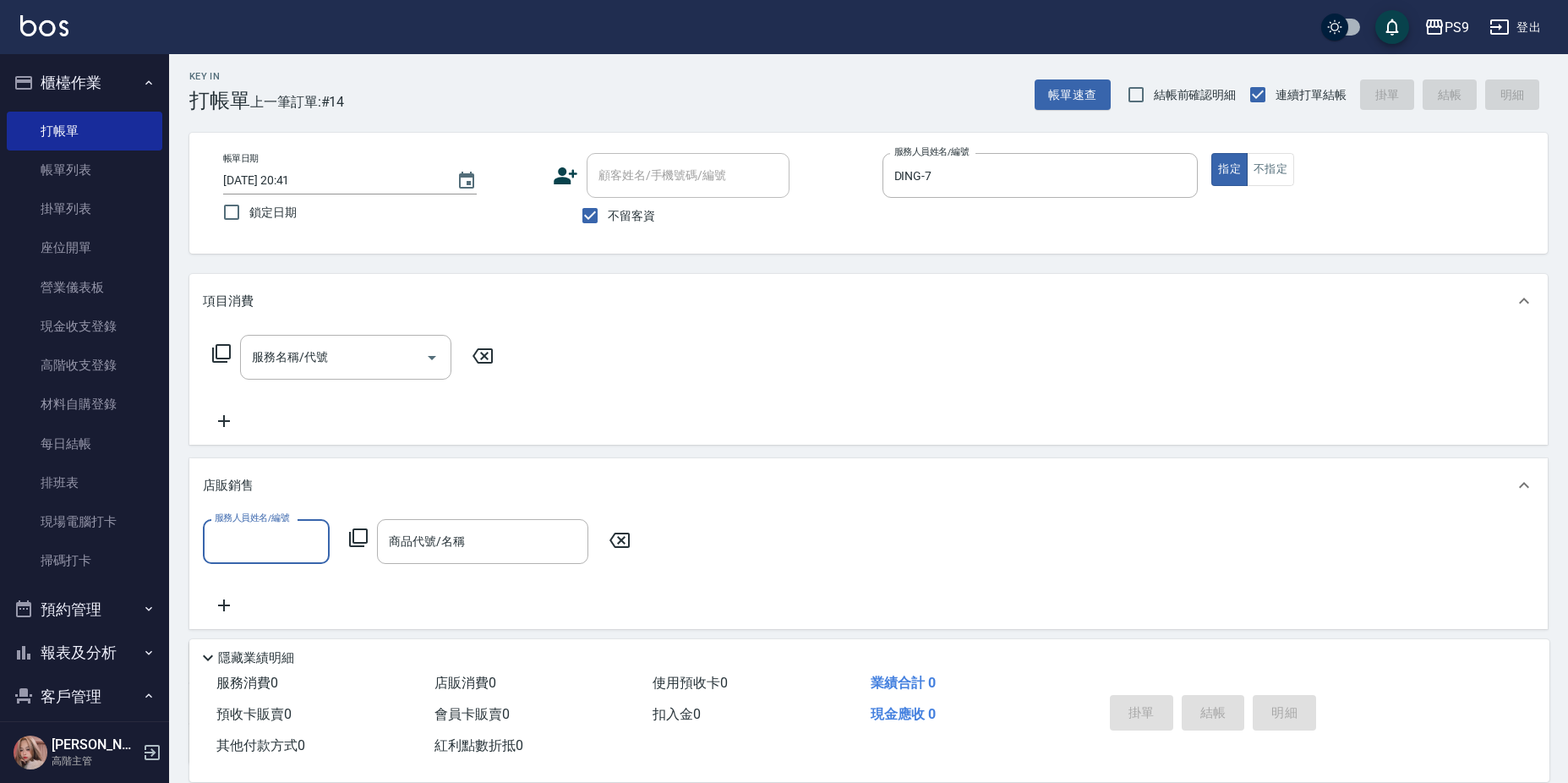
scroll to position [0, 0]
type input "DING-7"
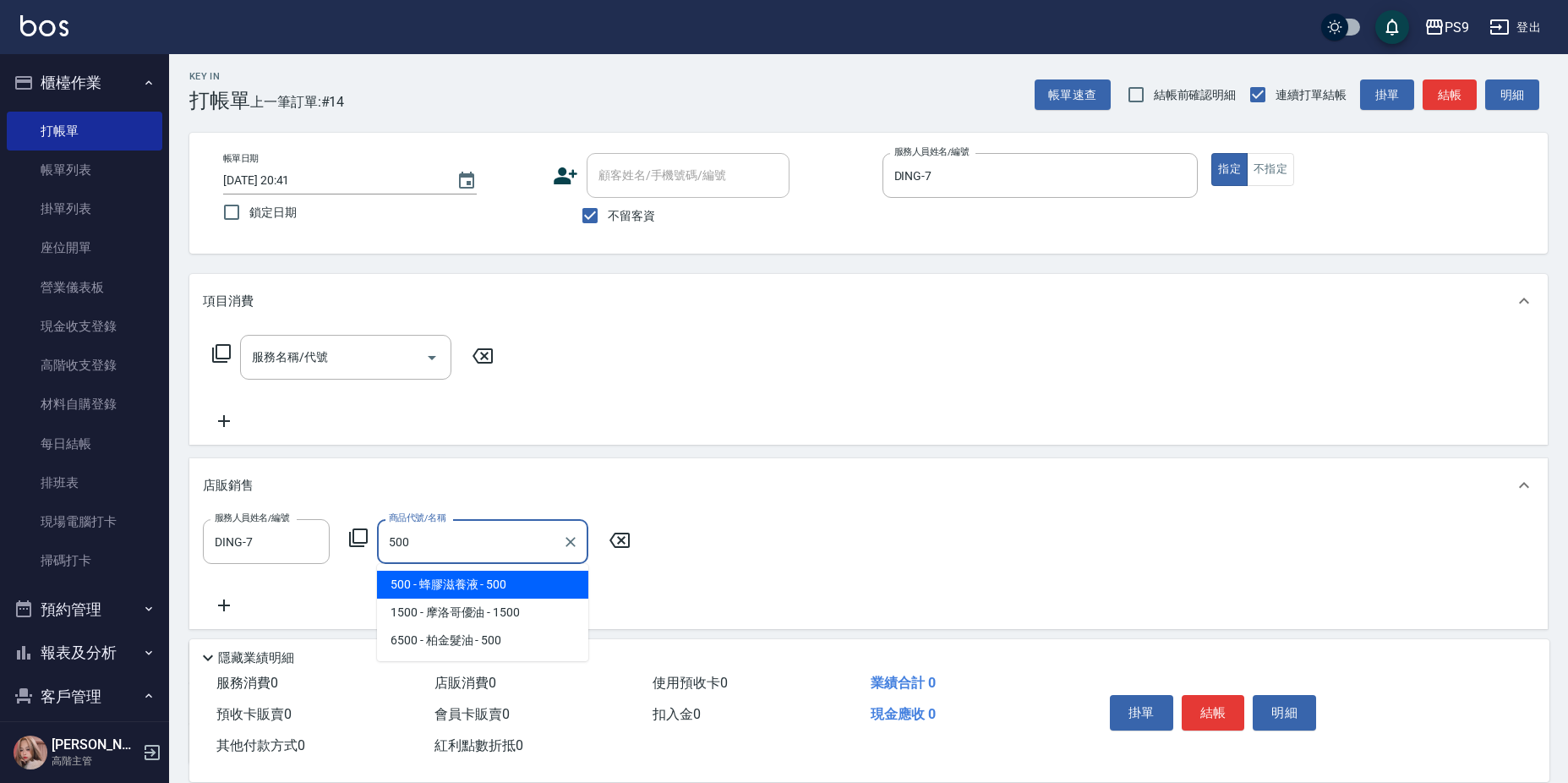
type input "蜂膠滋養液"
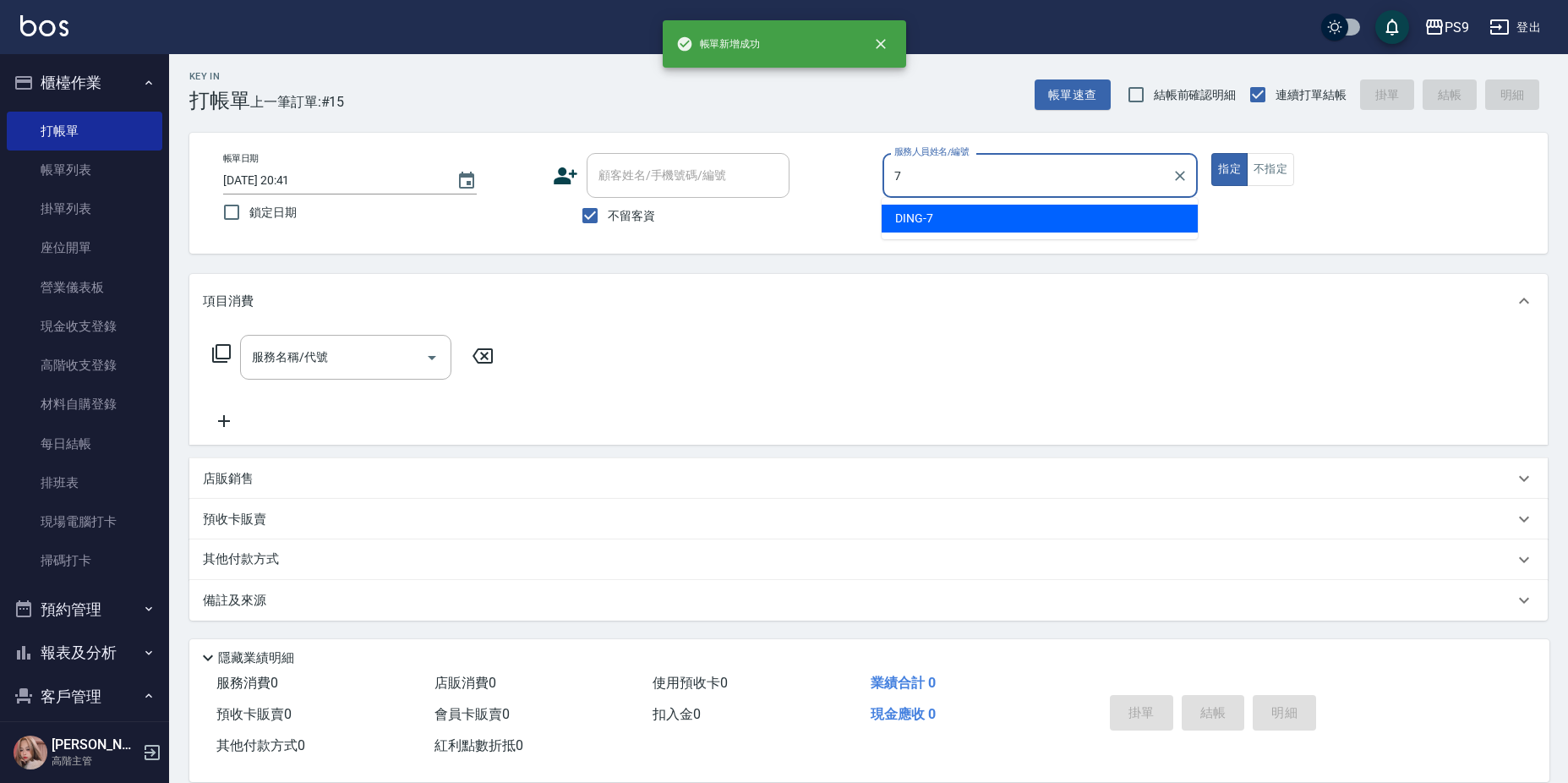
type input "DING-7"
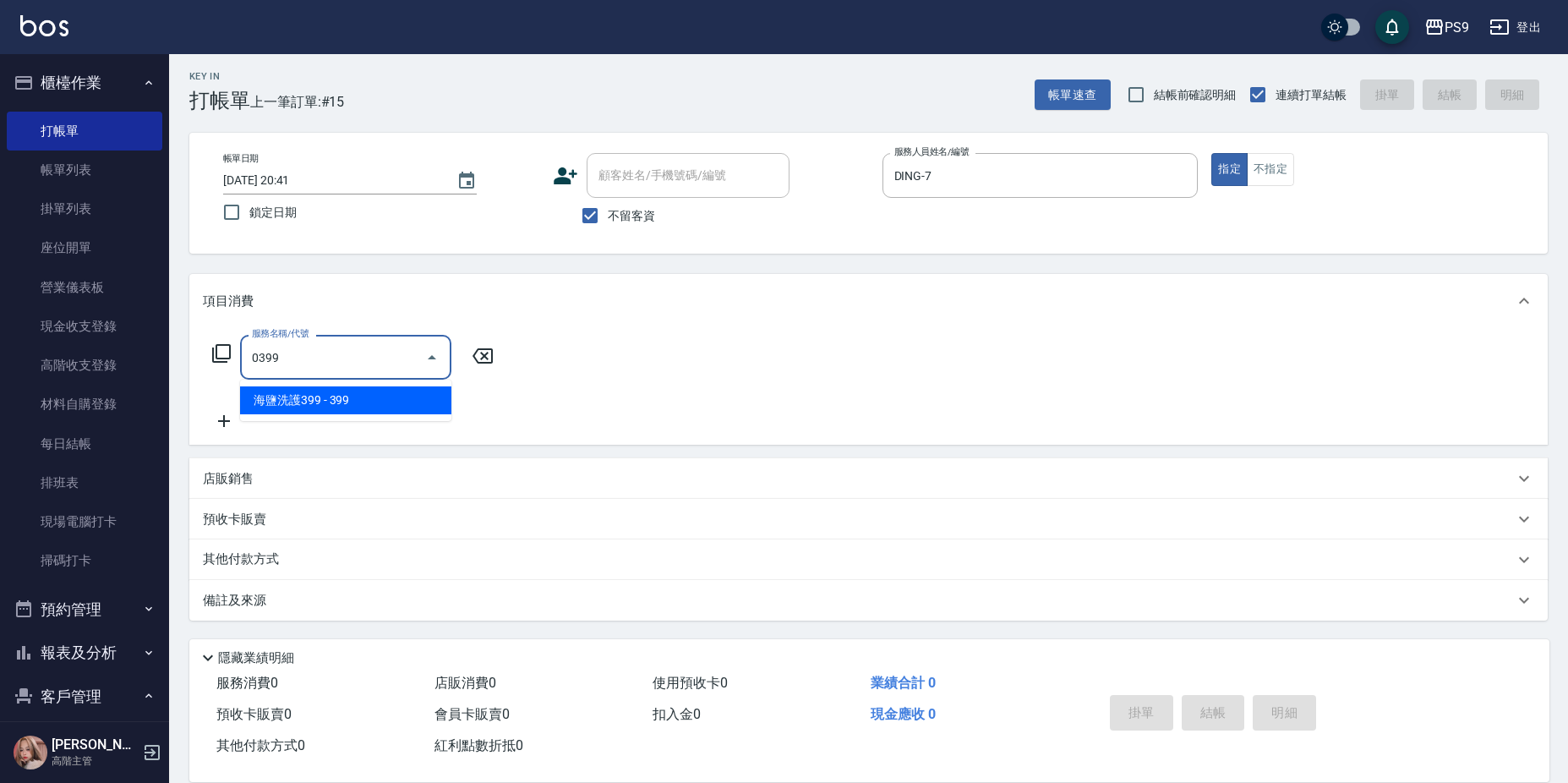
type input "海鹽洗護399(0399)"
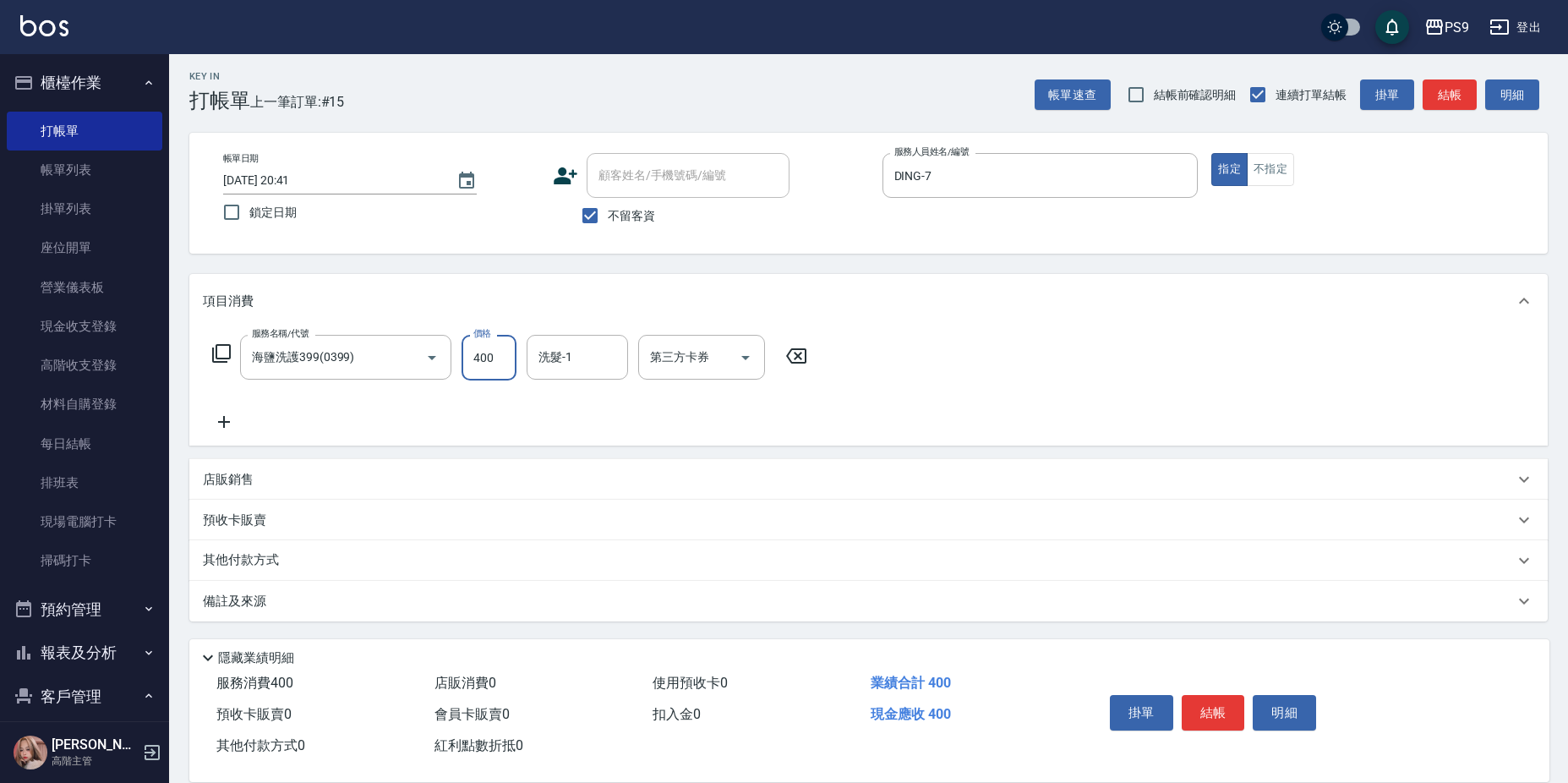
type input "400"
type input "Q-19"
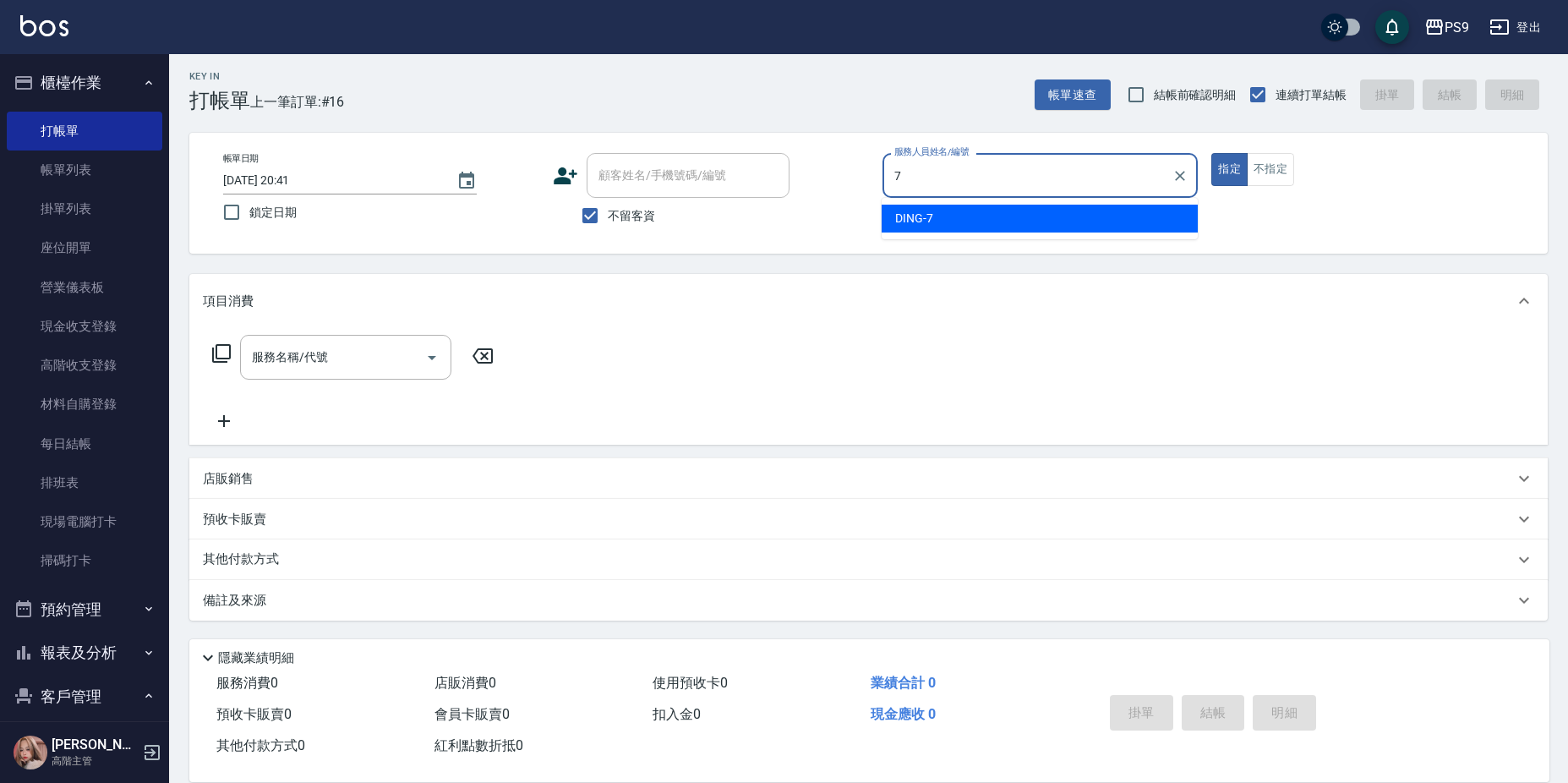
type input "DING-7"
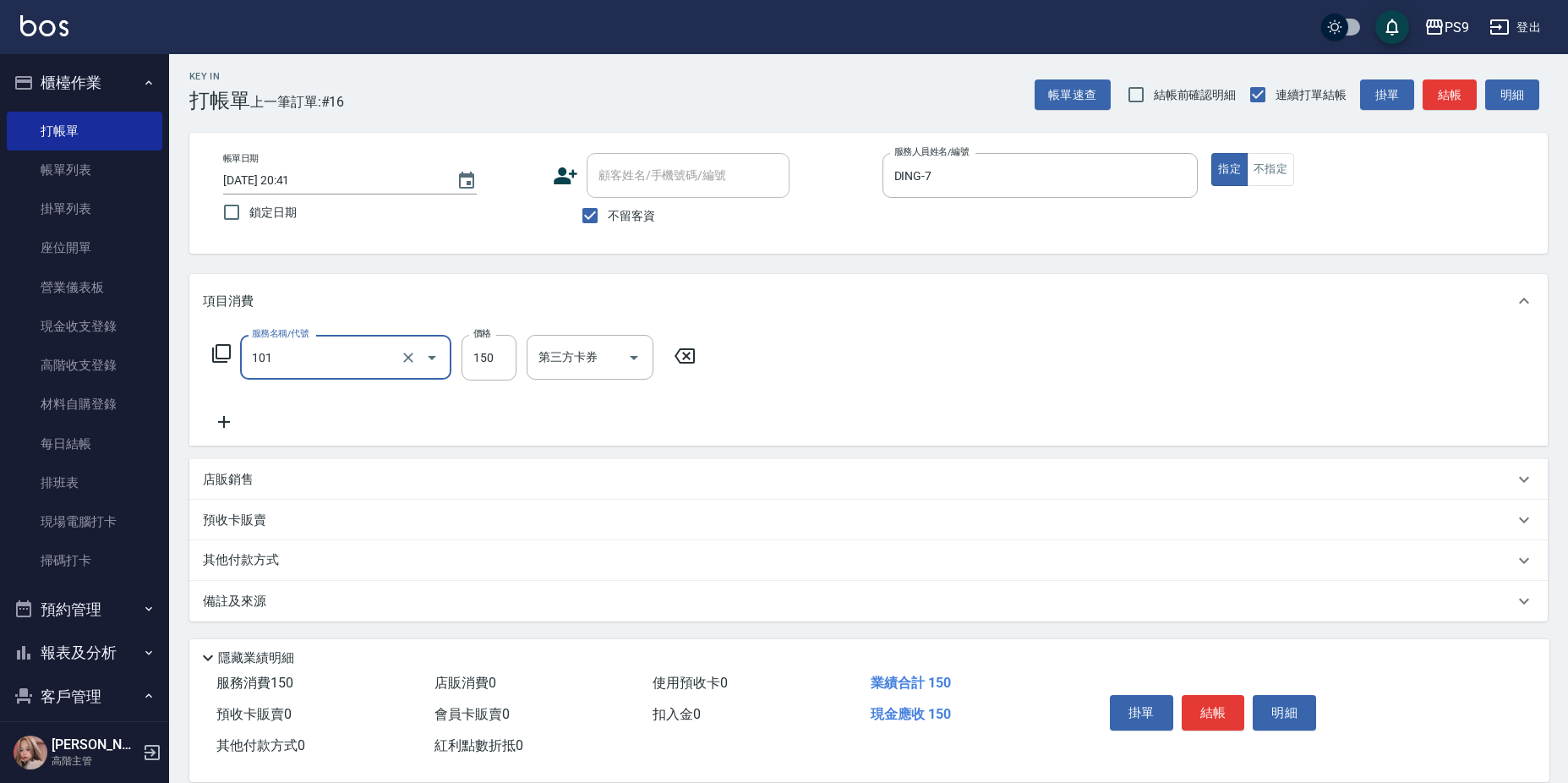
type input "洗髮(101)"
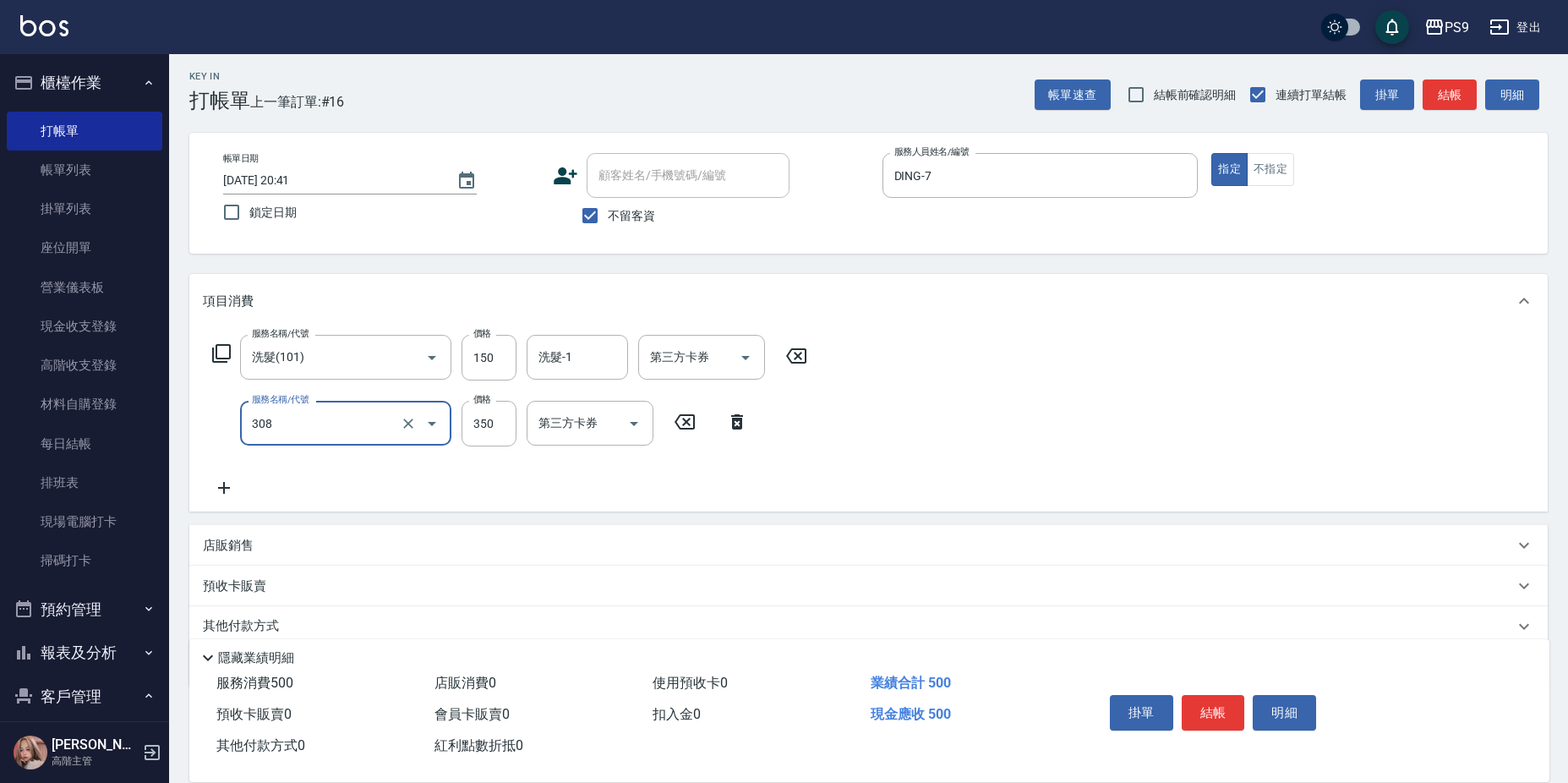
type input "剪-350(308)"
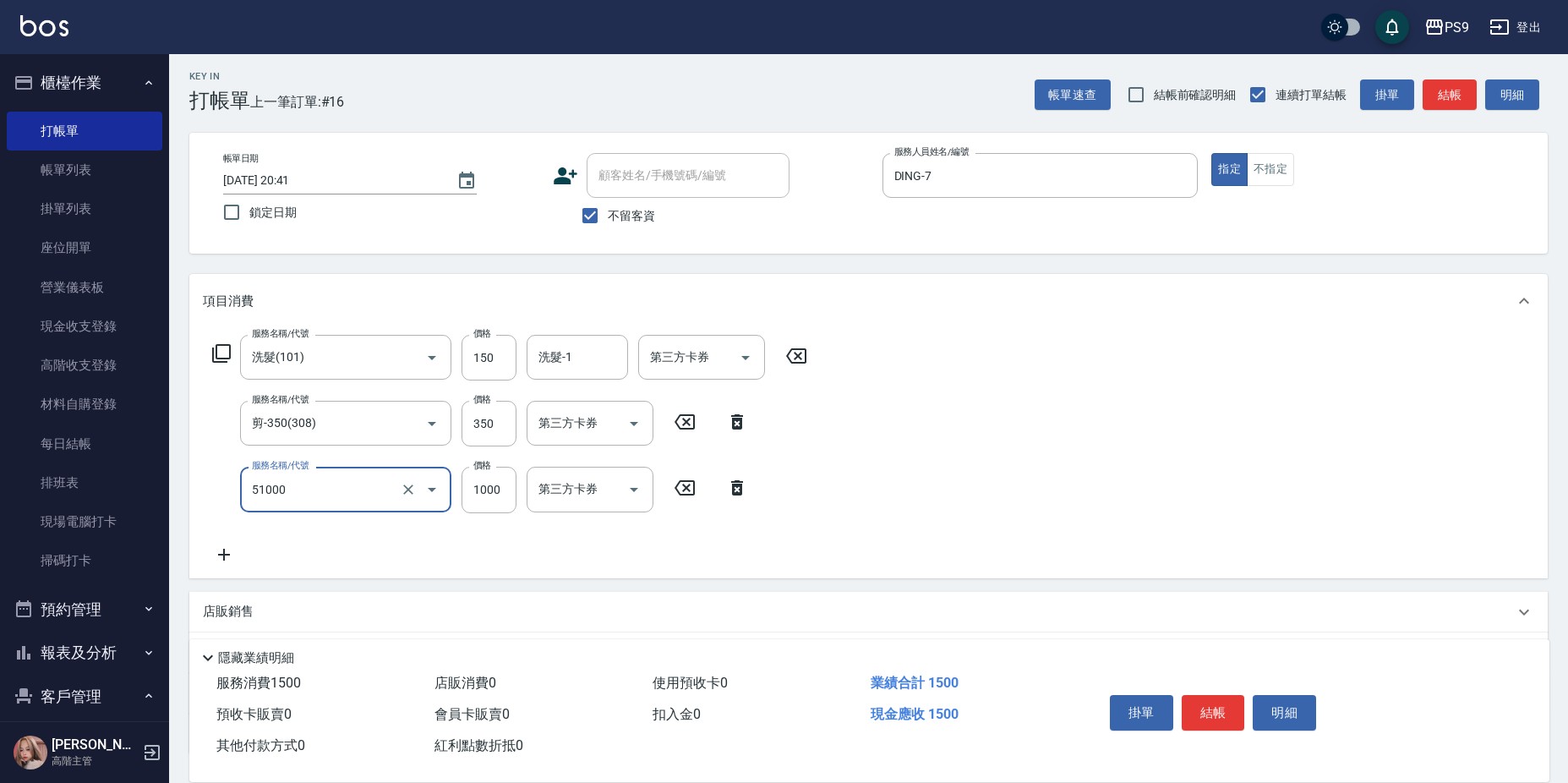
type input "燙髮1000(51000)"
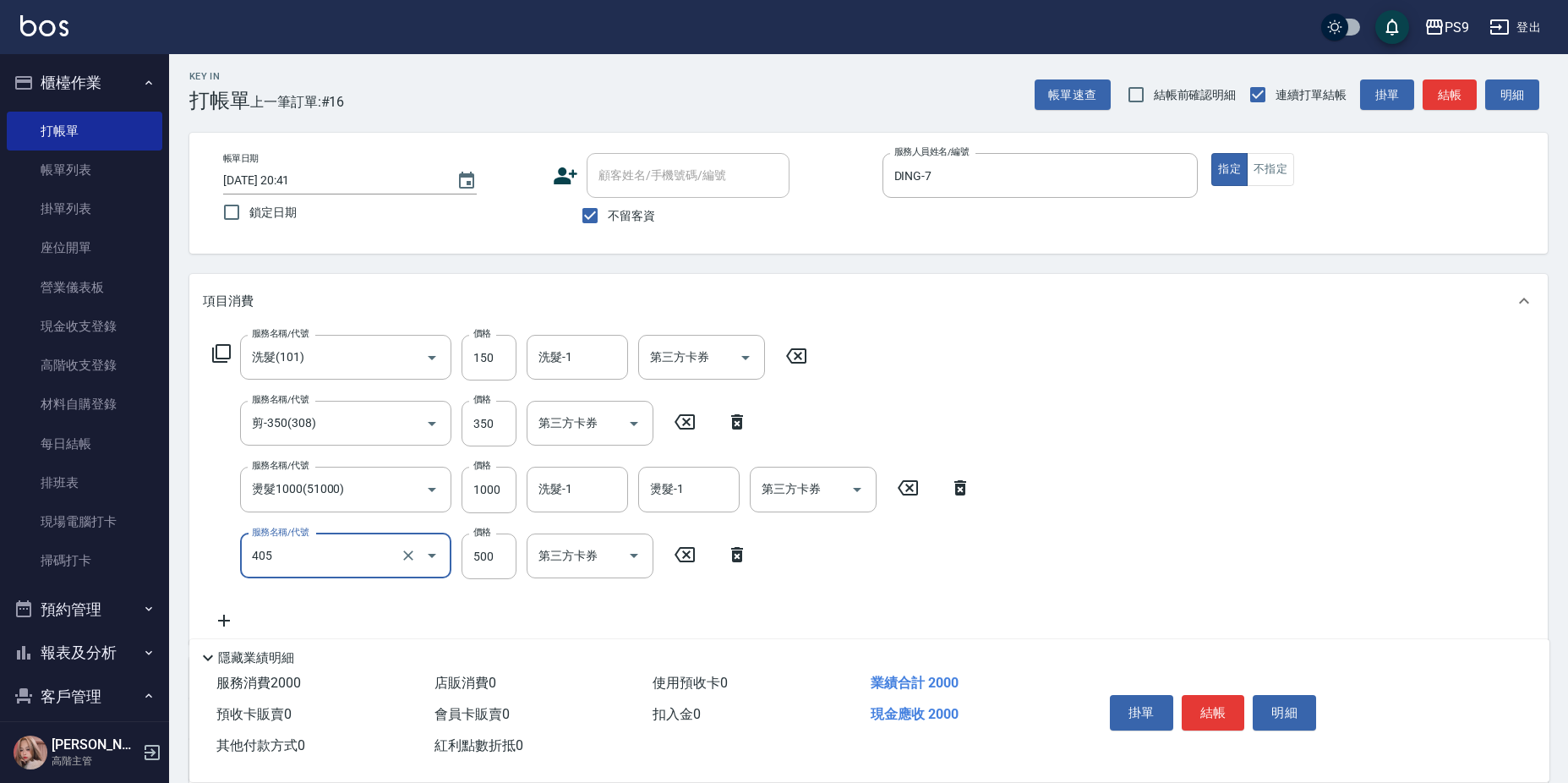
type input "護-500(405)"
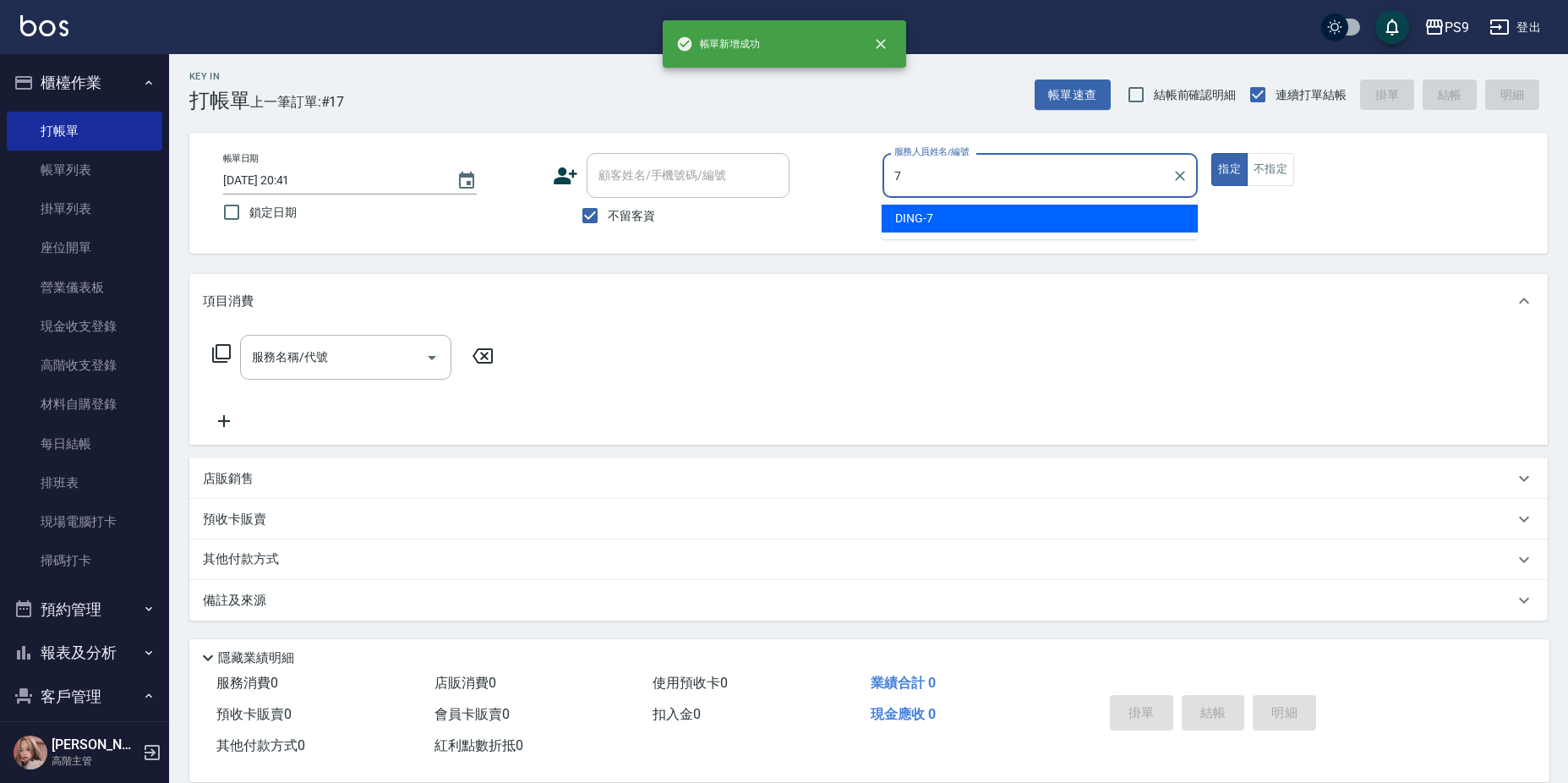
type input "DING-7"
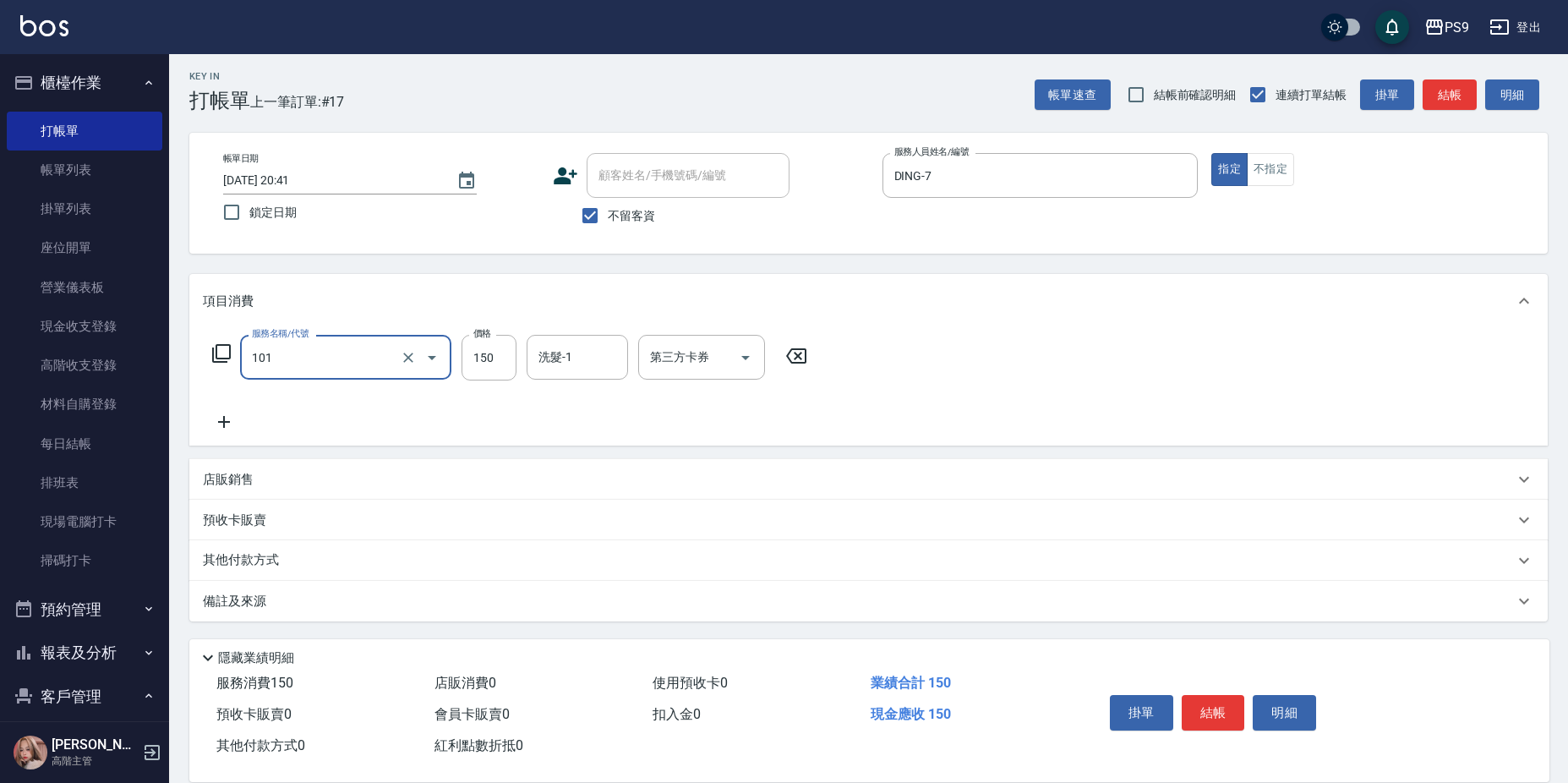
type input "洗髮(101)"
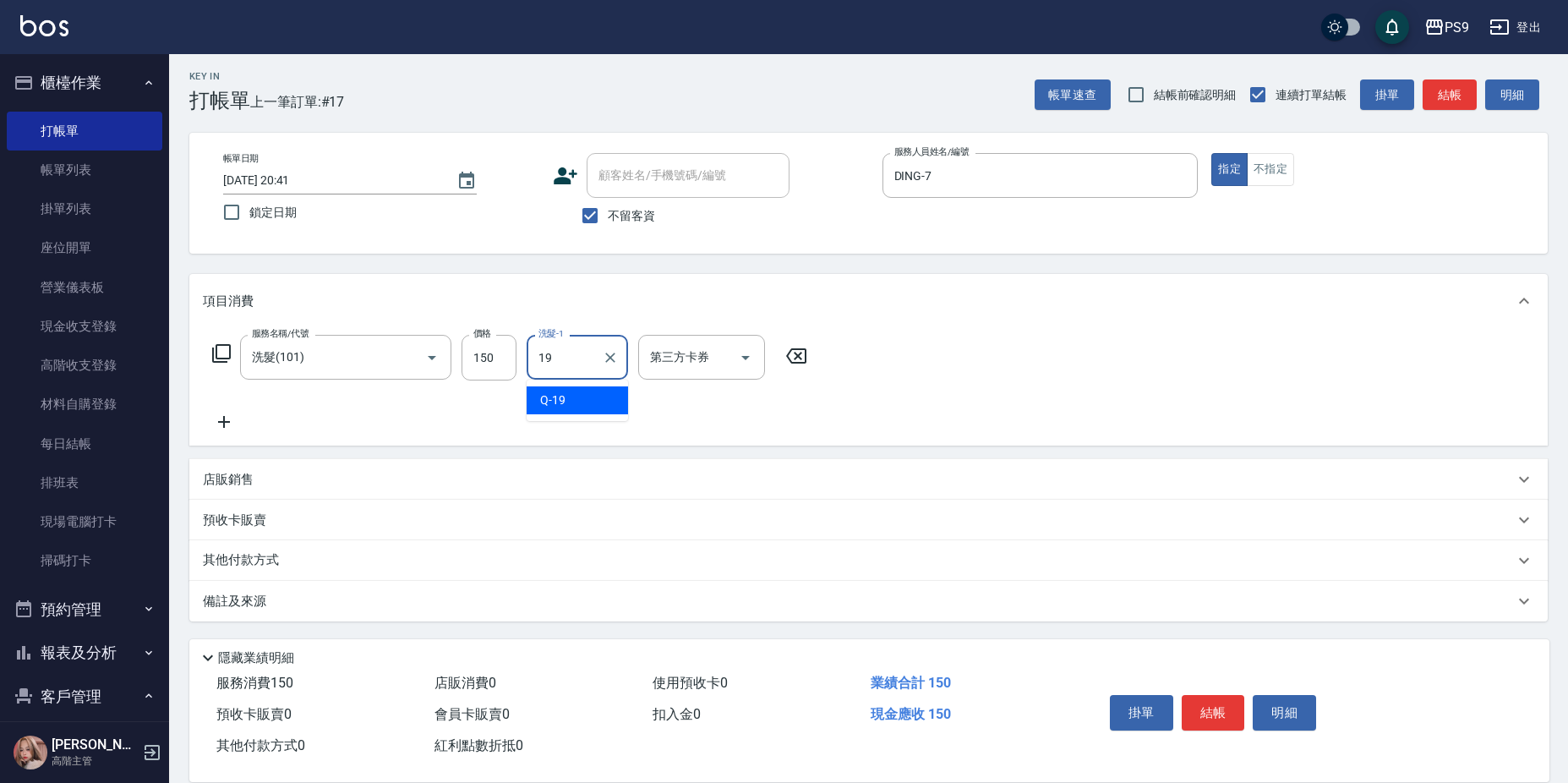
type input "Q-19"
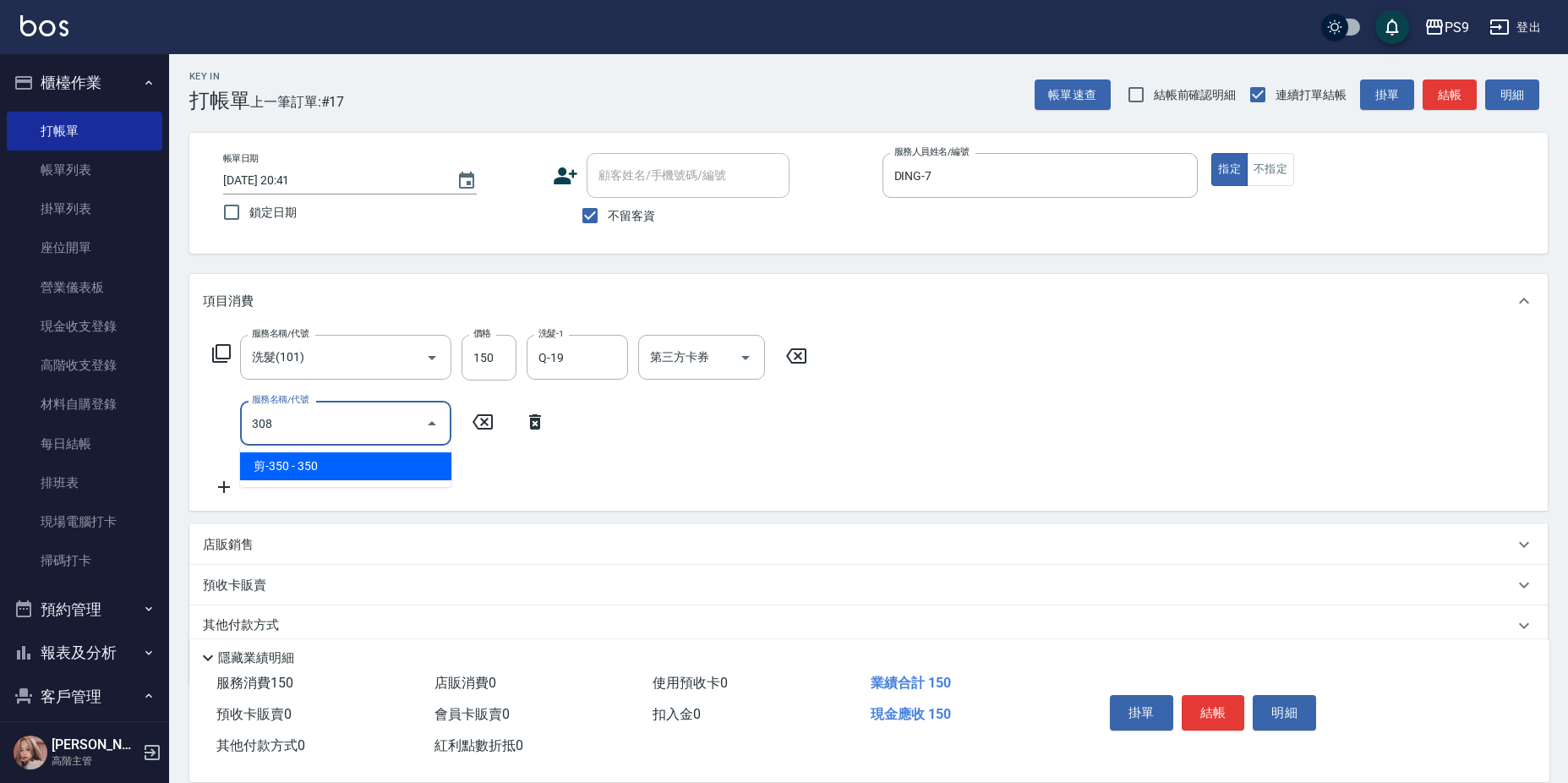
type input "剪-350(308)"
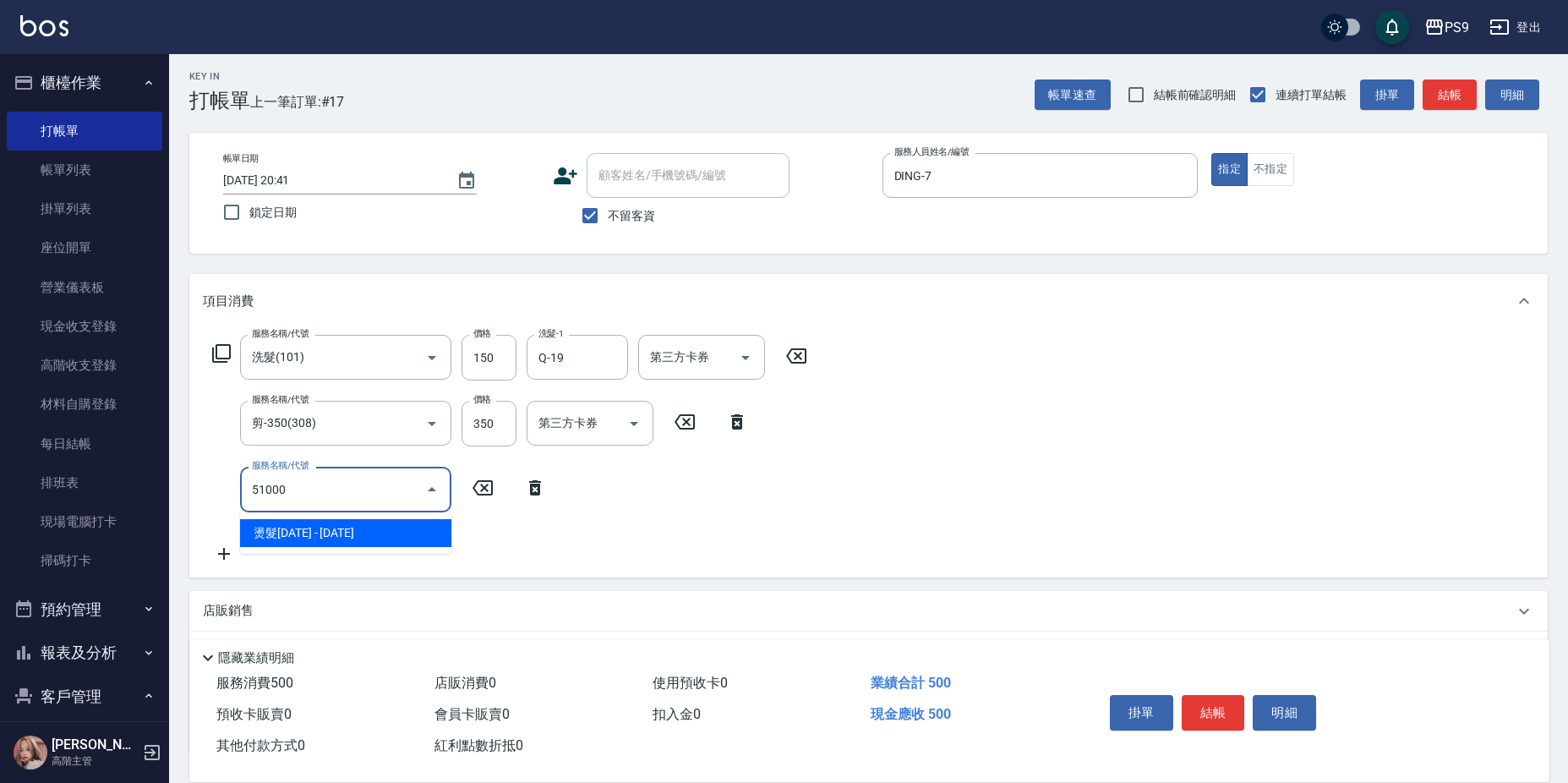
type input "燙髮1000(51000)"
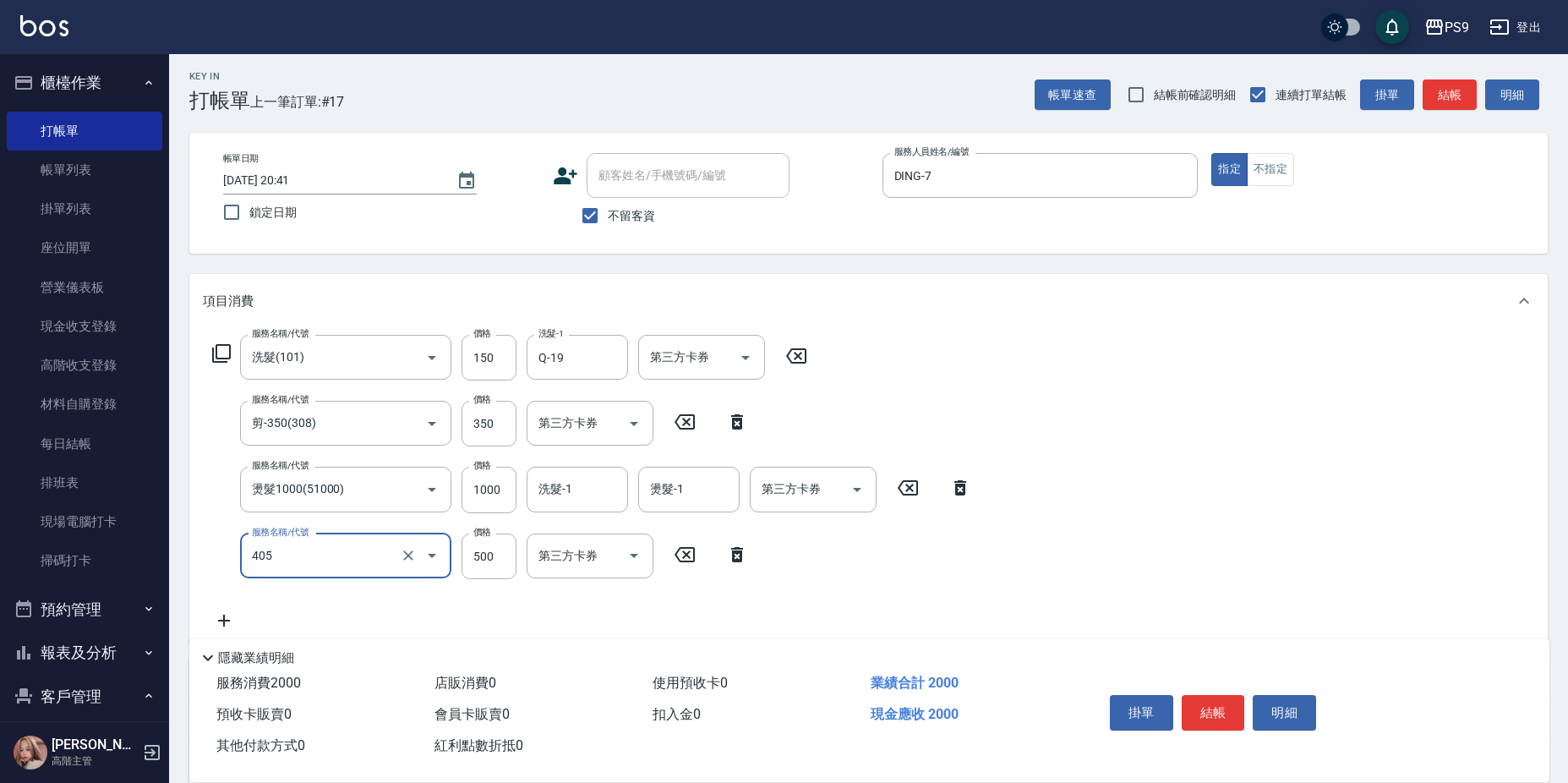
type input "護-500(405)"
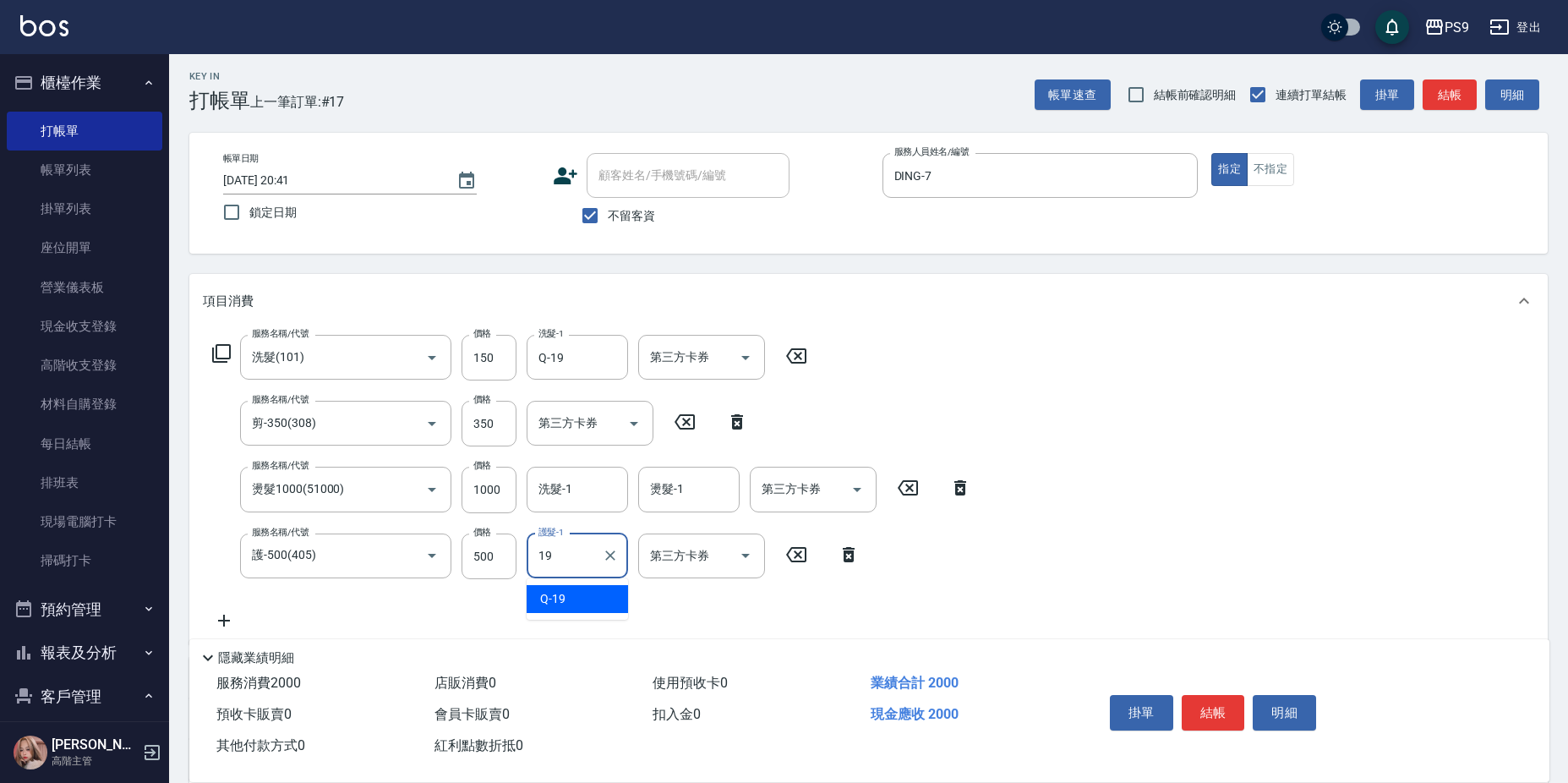
type input "Q-19"
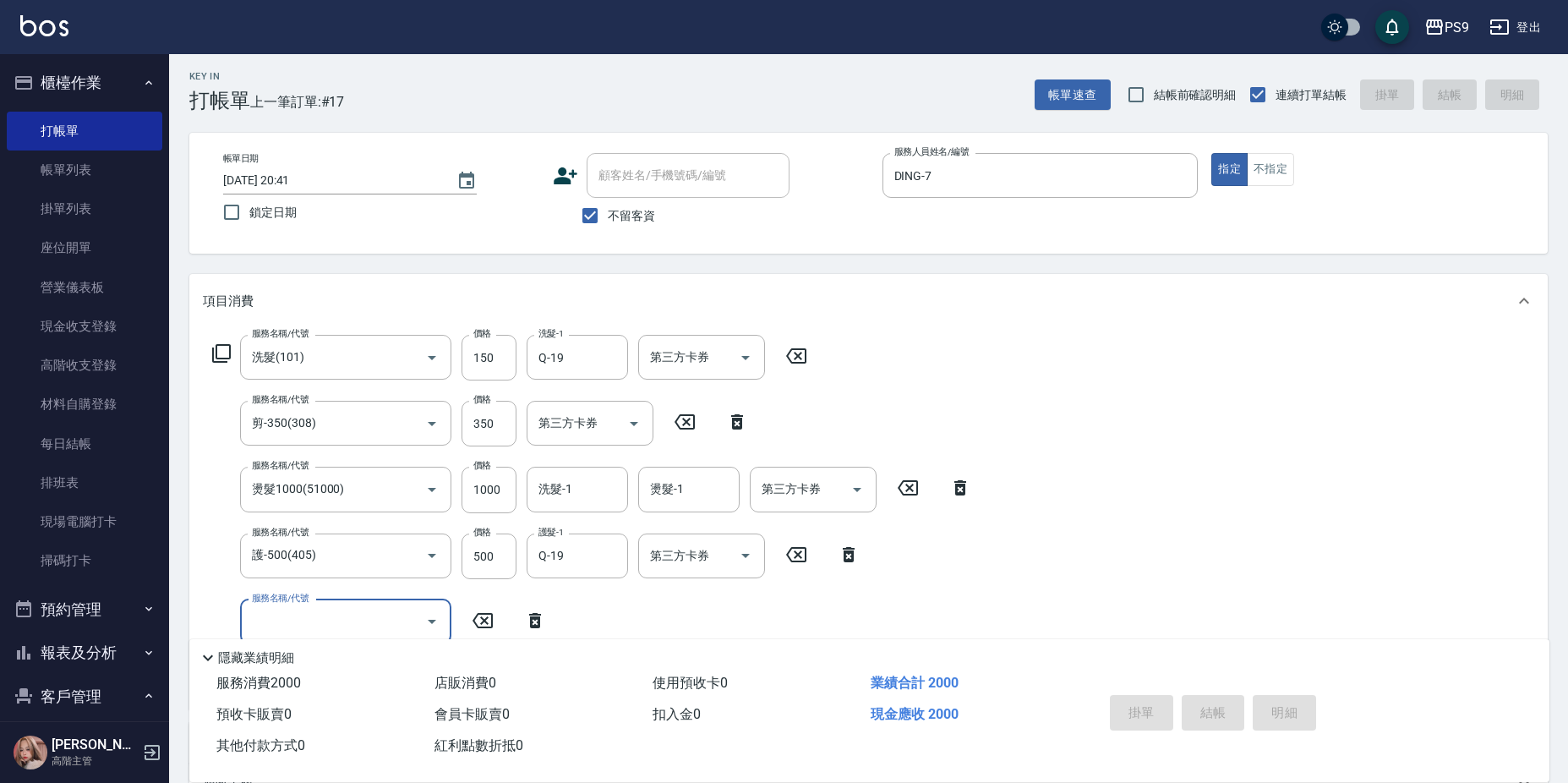
type input "[DATE] 20:42"
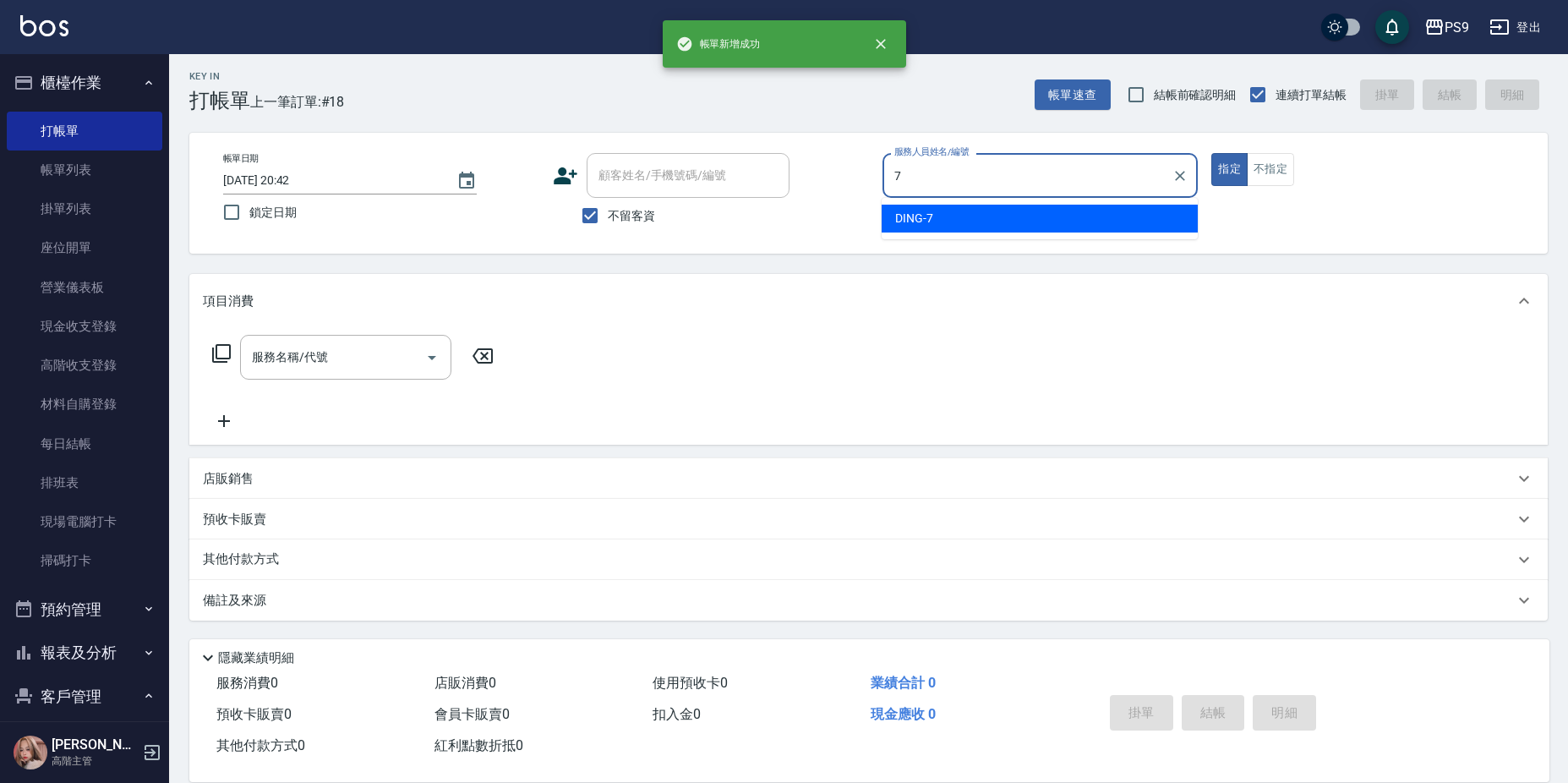
type input "DING-7"
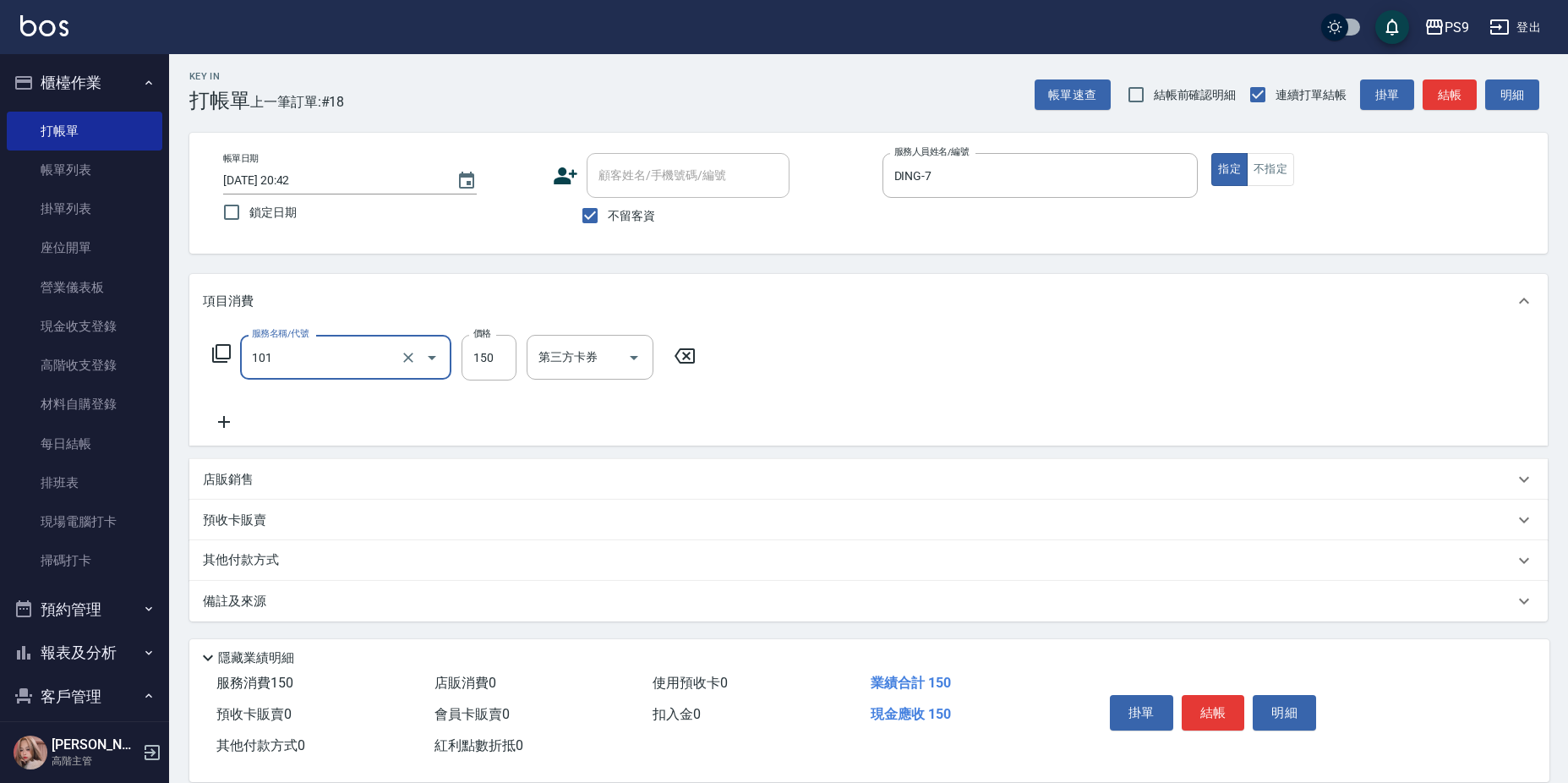
type input "洗髮(101)"
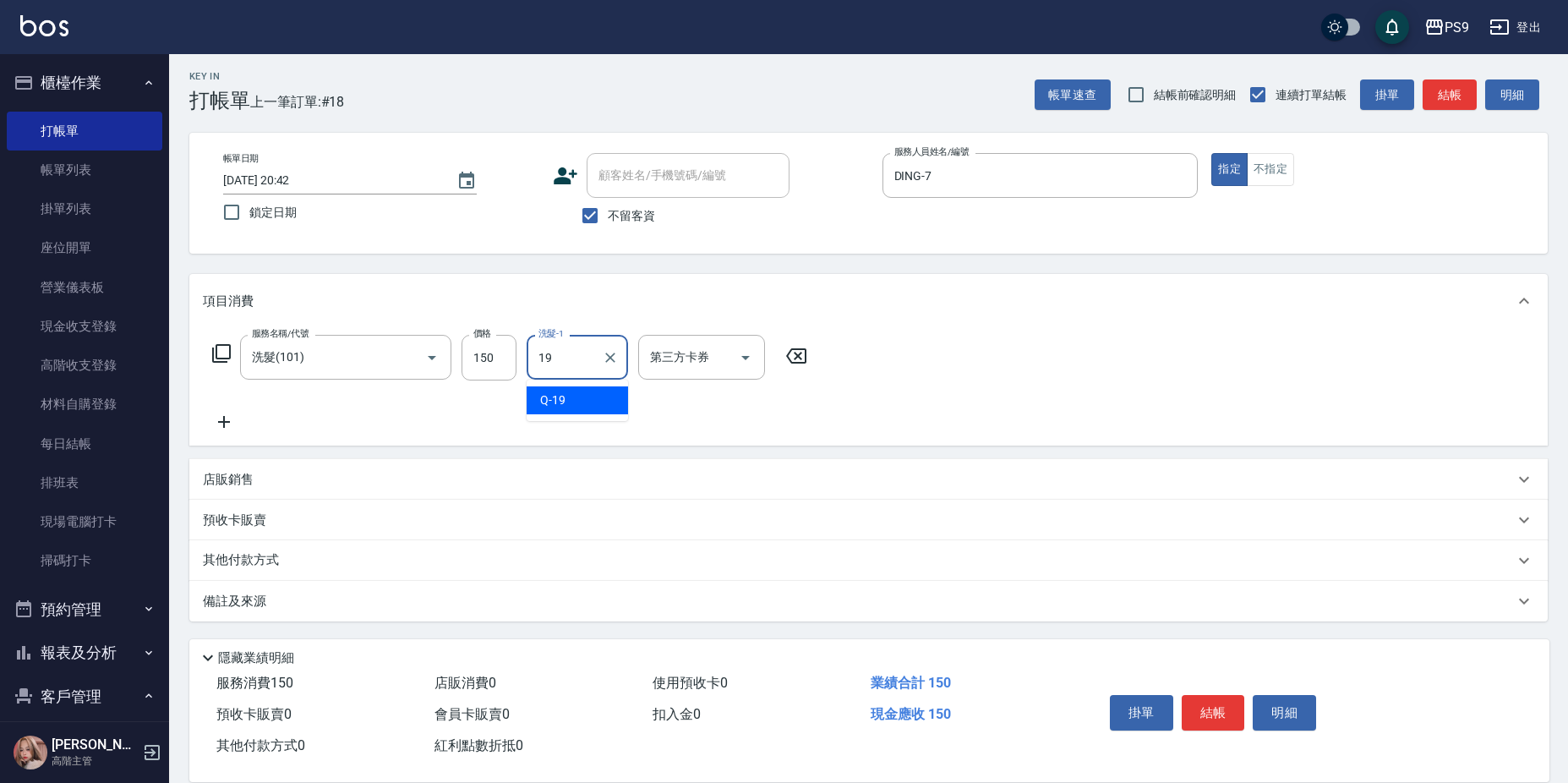
type input "Q-19"
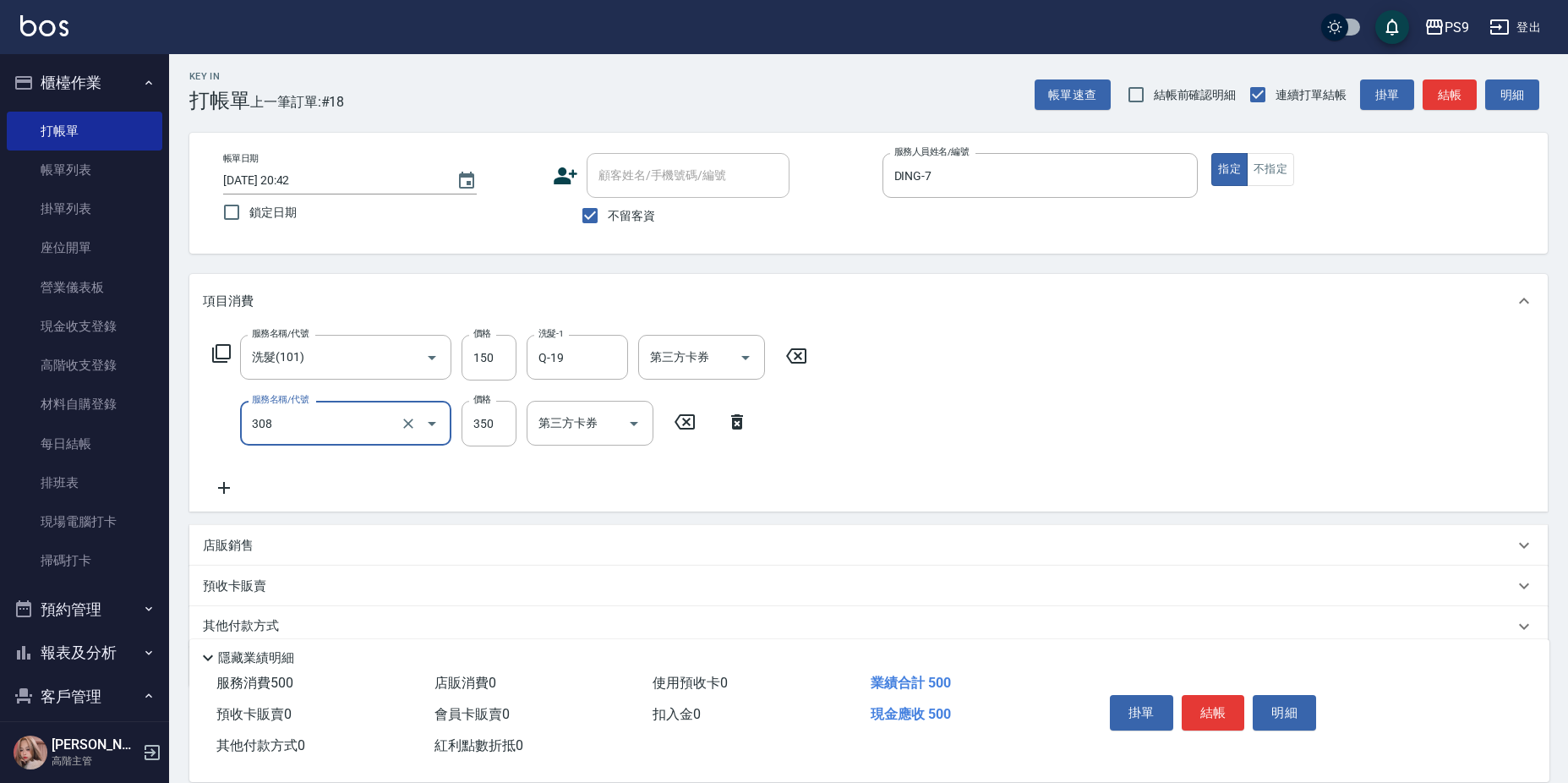
type input "剪-350(308)"
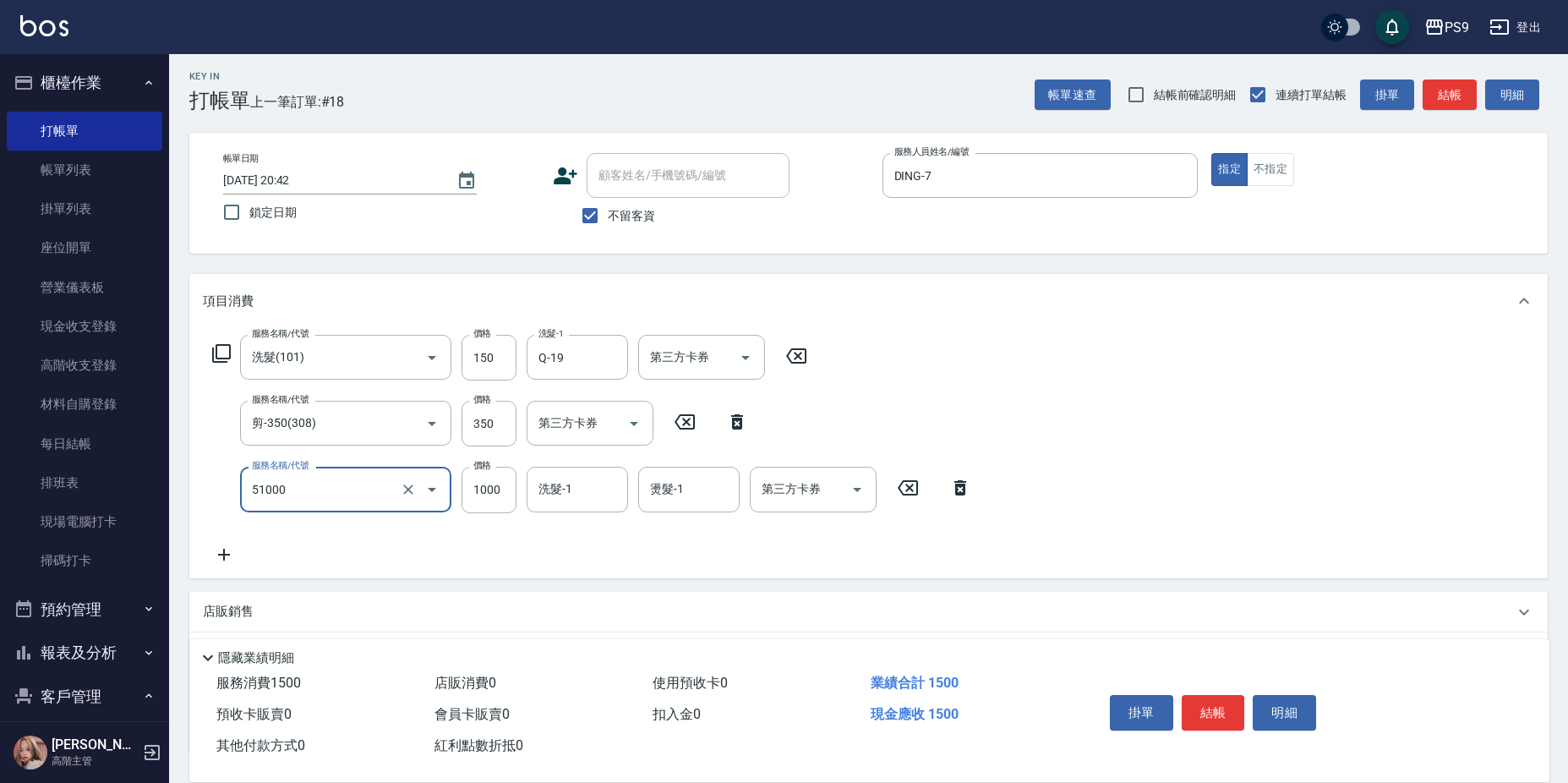
type input "燙髮1000(51000)"
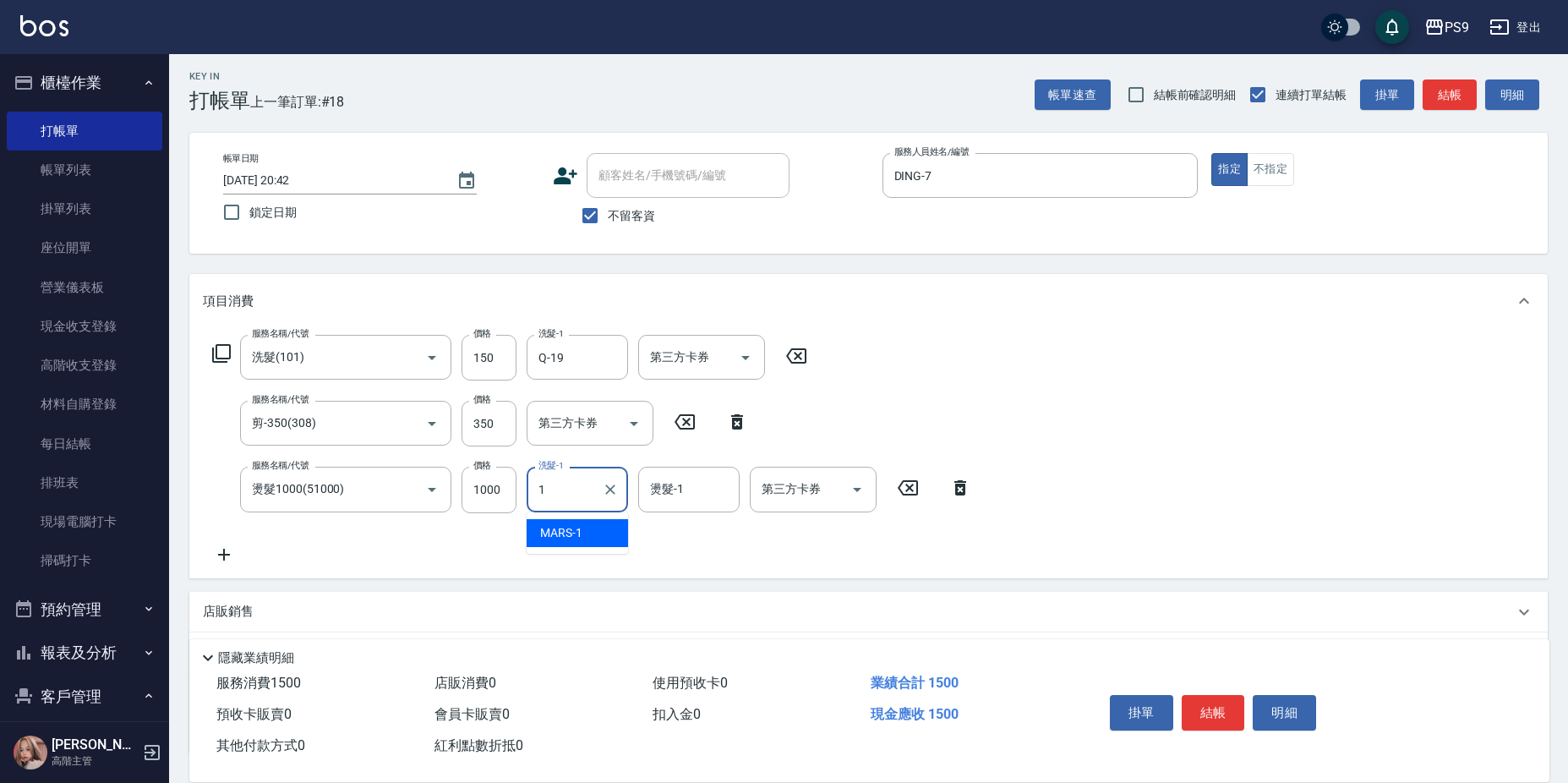
type input "19"
click at [623, 485] on div "19 洗髮-1" at bounding box center [578, 489] width 102 height 45
click at [616, 490] on icon "Clear" at bounding box center [611, 490] width 17 height 17
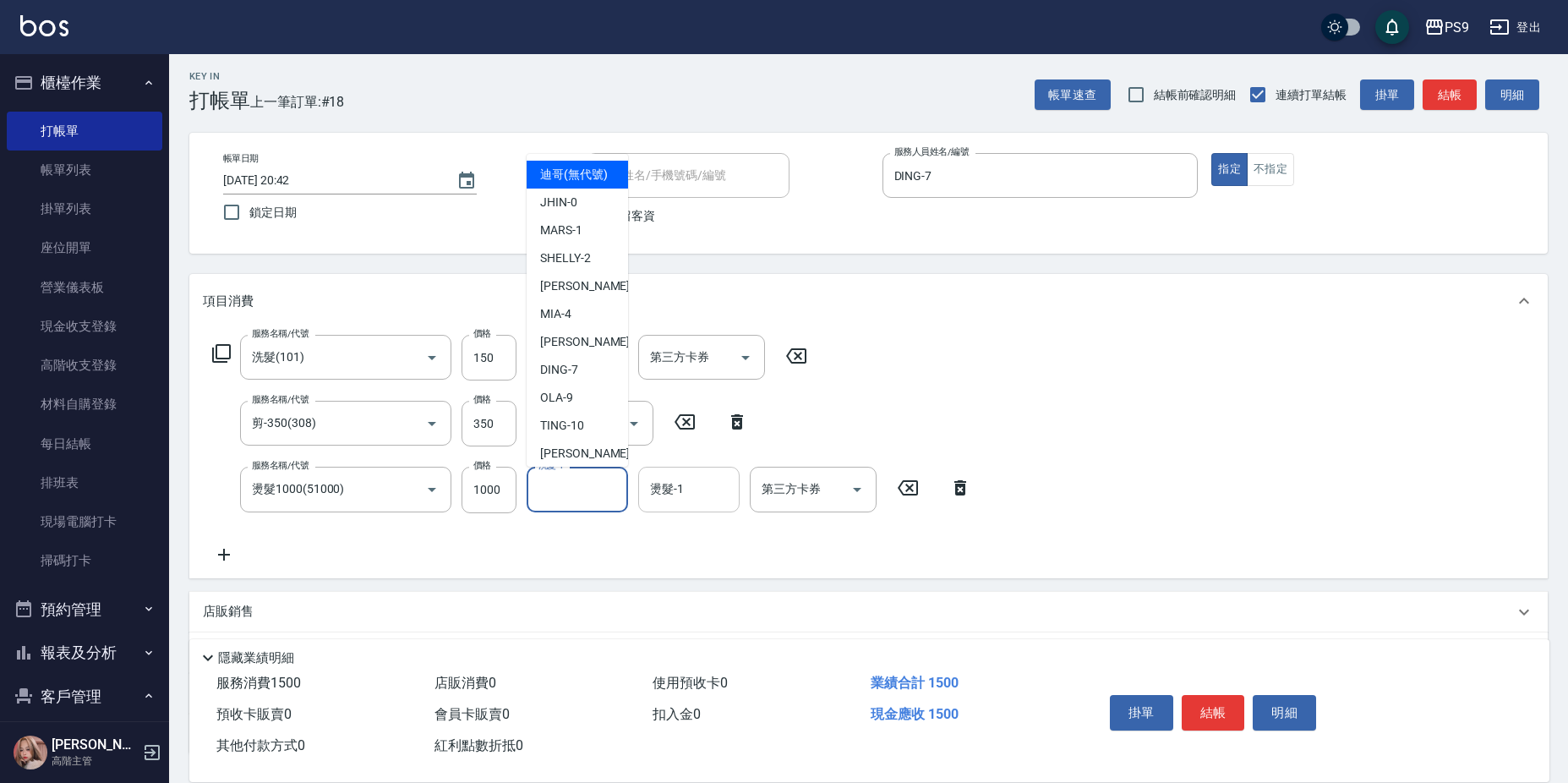
click at [689, 477] on input "燙髮-1" at bounding box center [689, 489] width 86 height 29
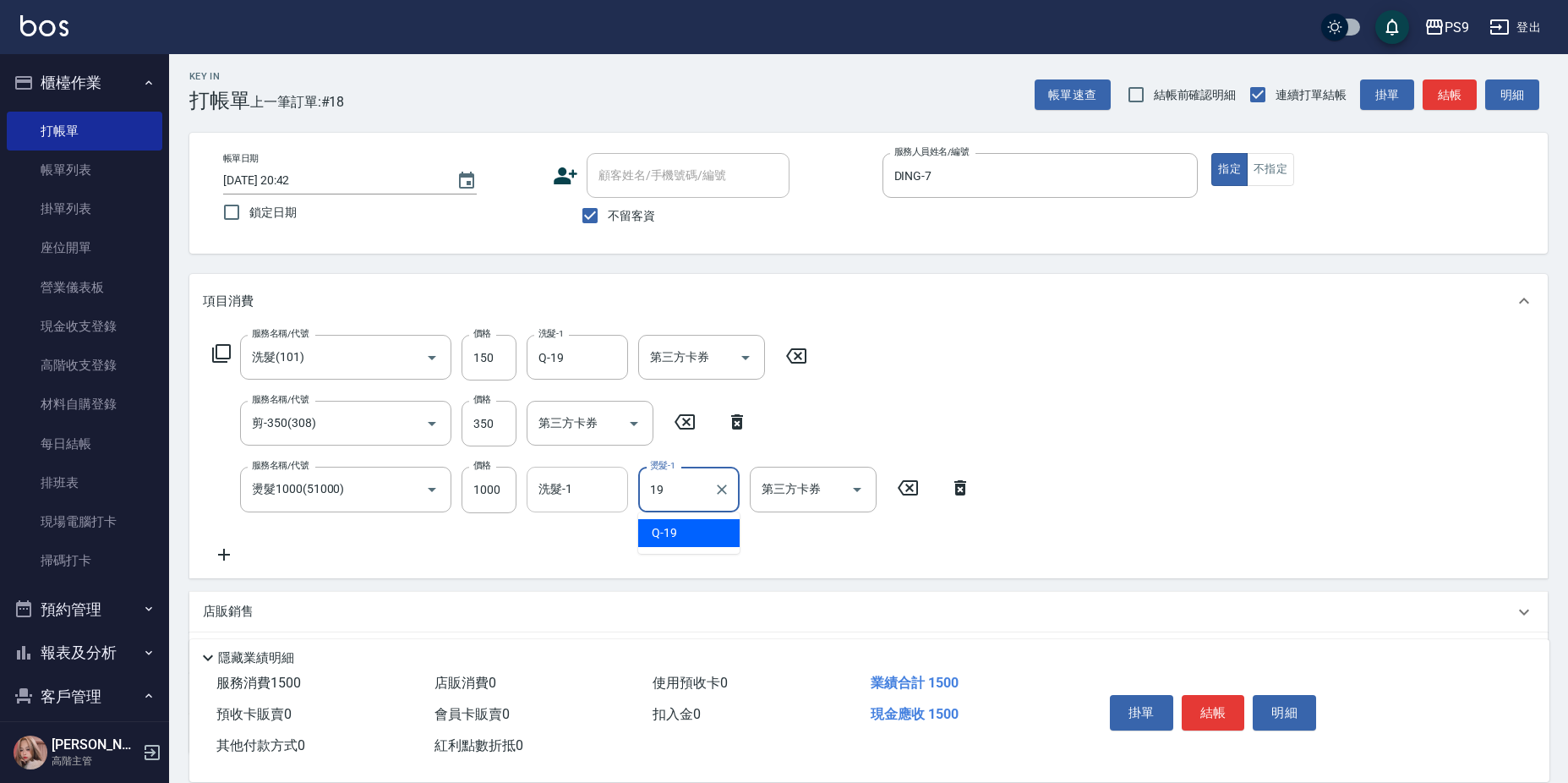
type input "Q-19"
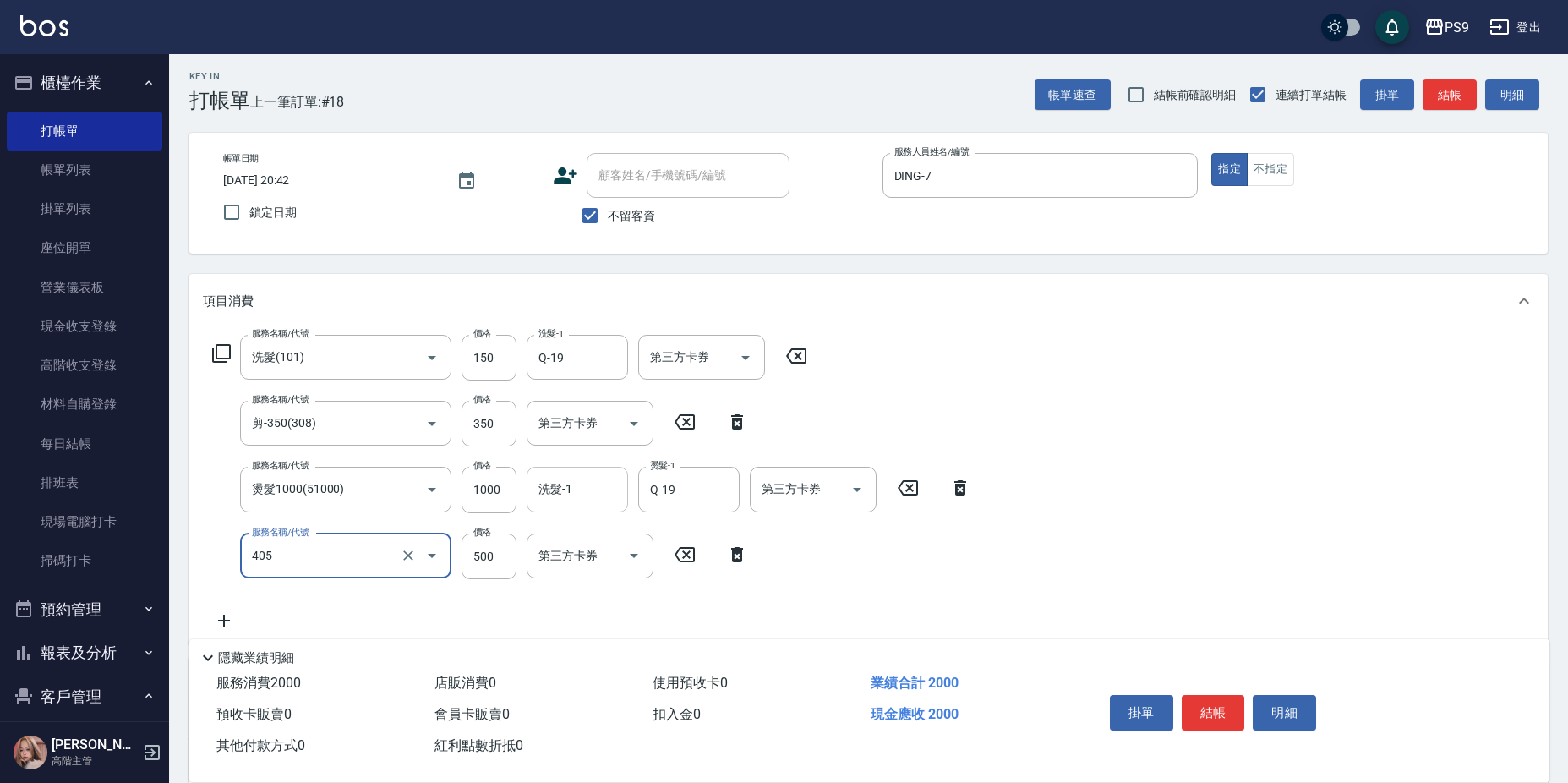
type input "護-500(405)"
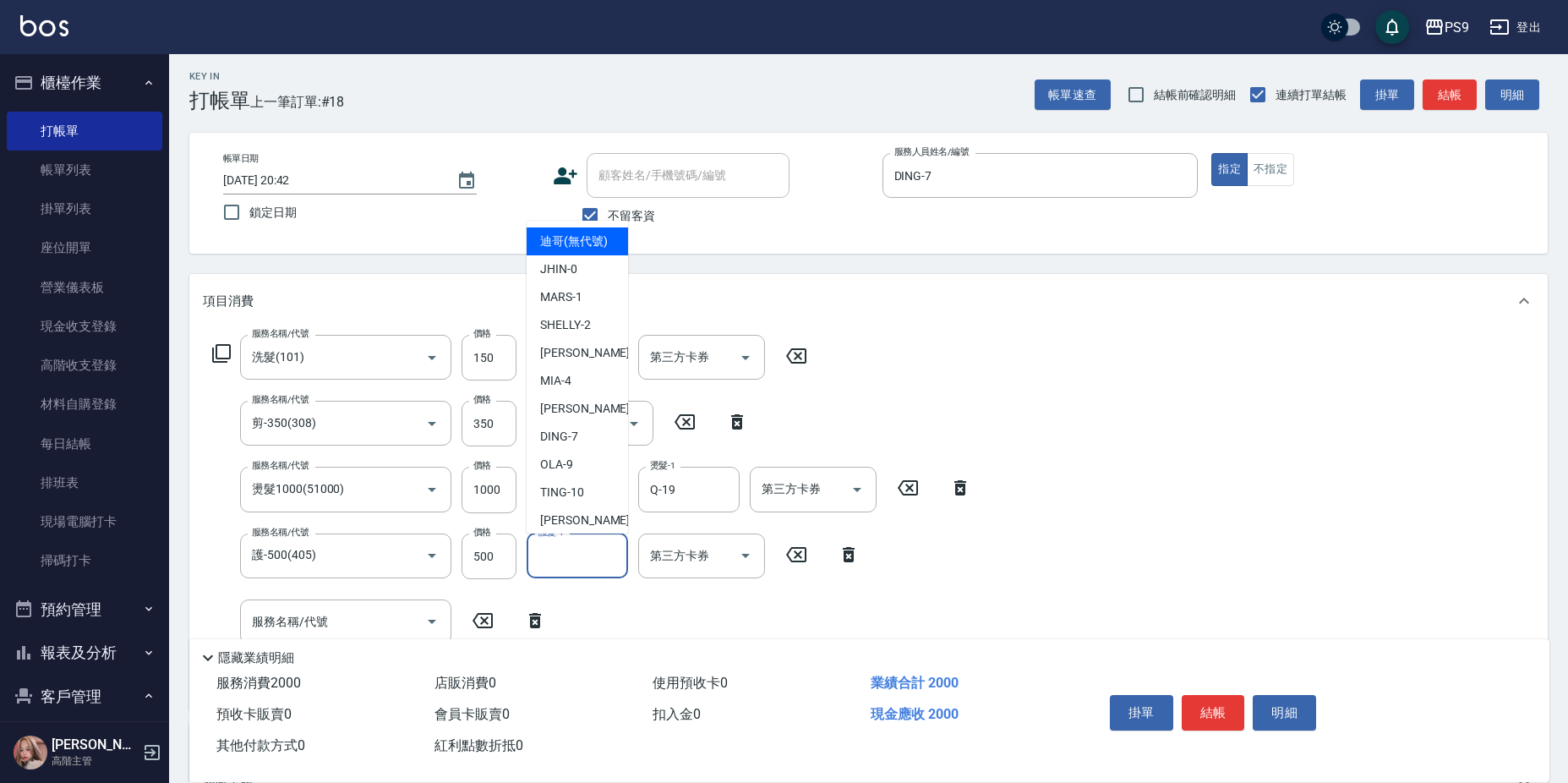
click at [564, 554] on input "護髮-1" at bounding box center [578, 555] width 86 height 29
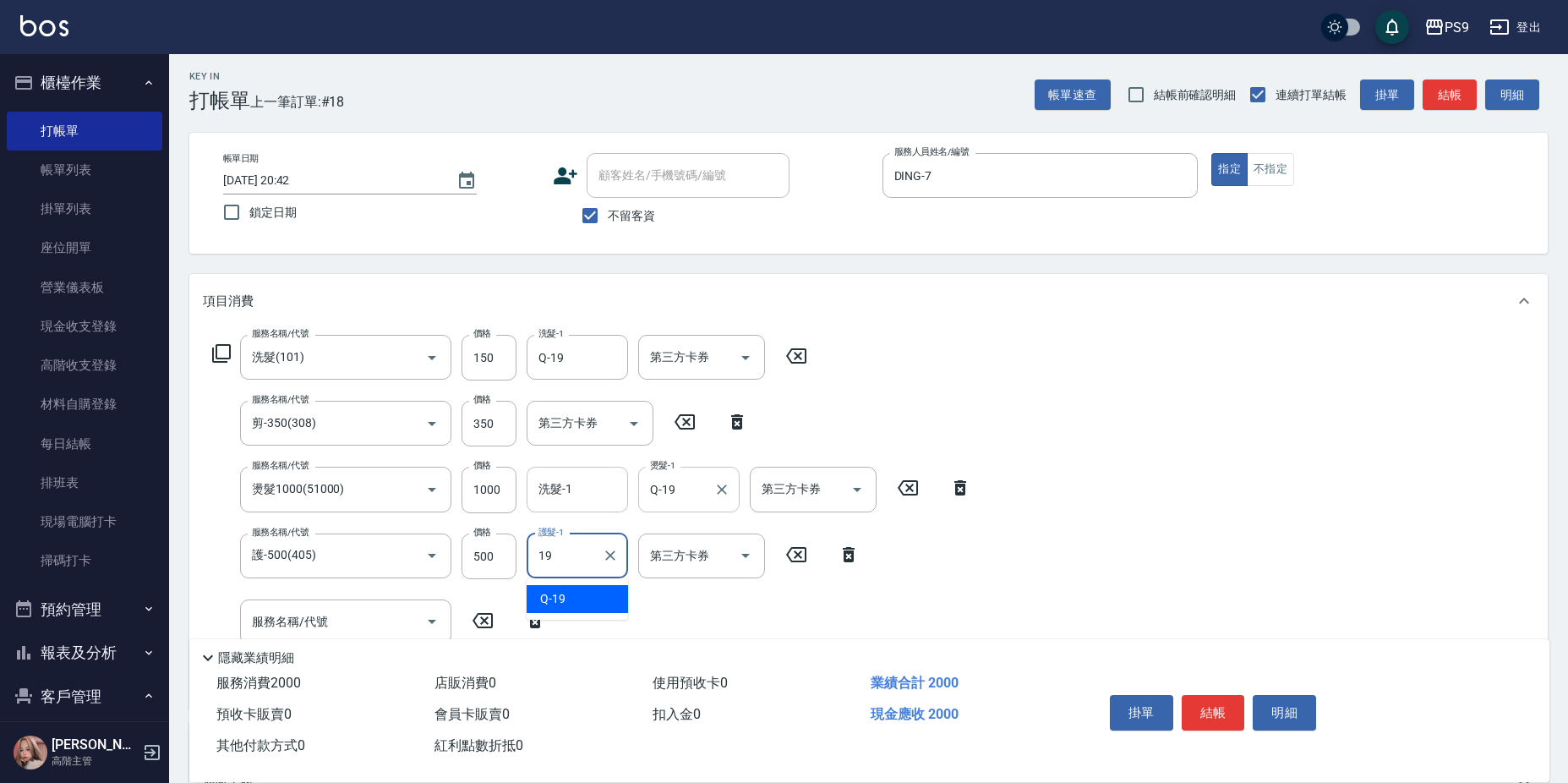
type input "Q-19"
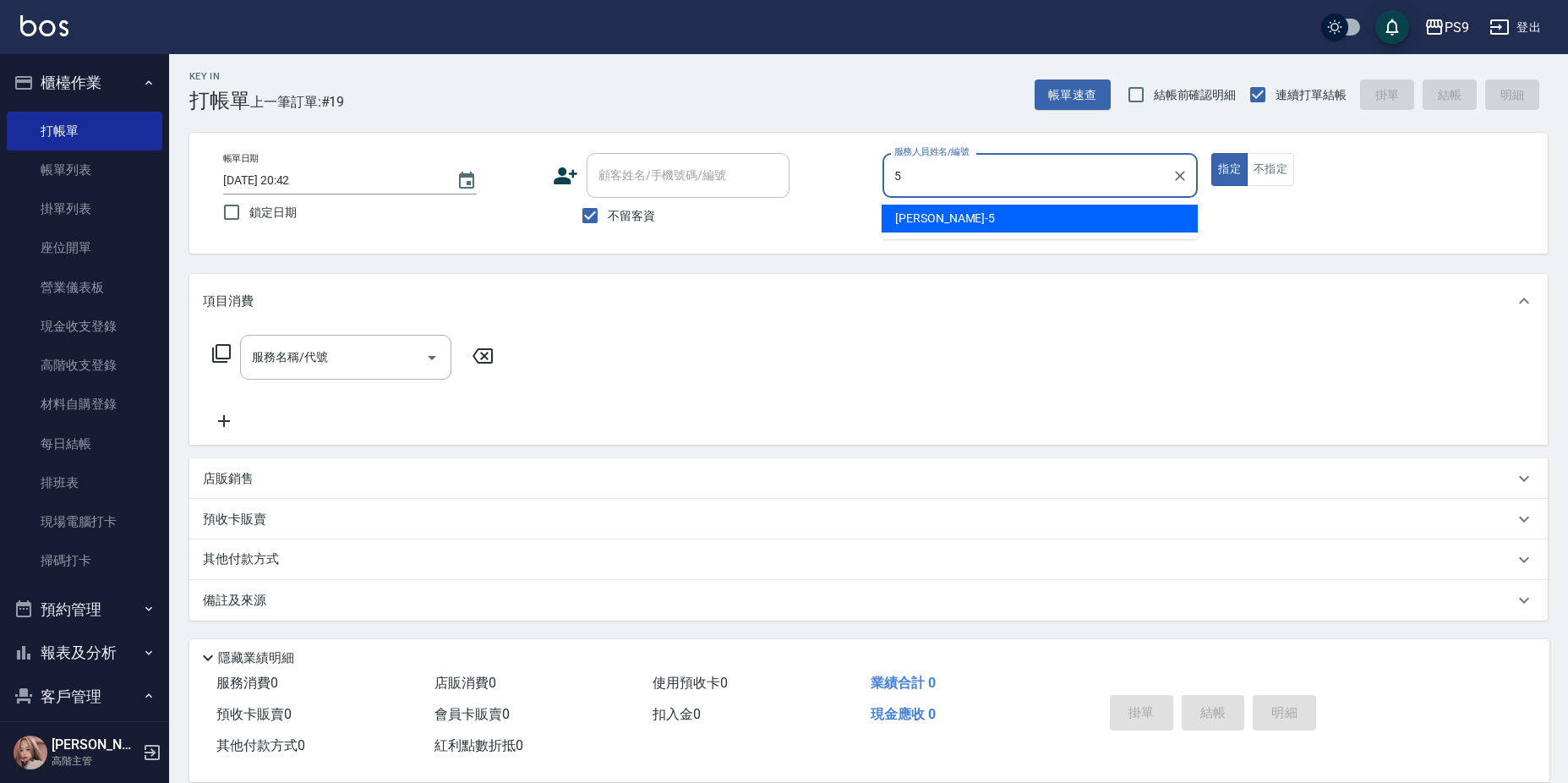
type input "[PERSON_NAME]-5"
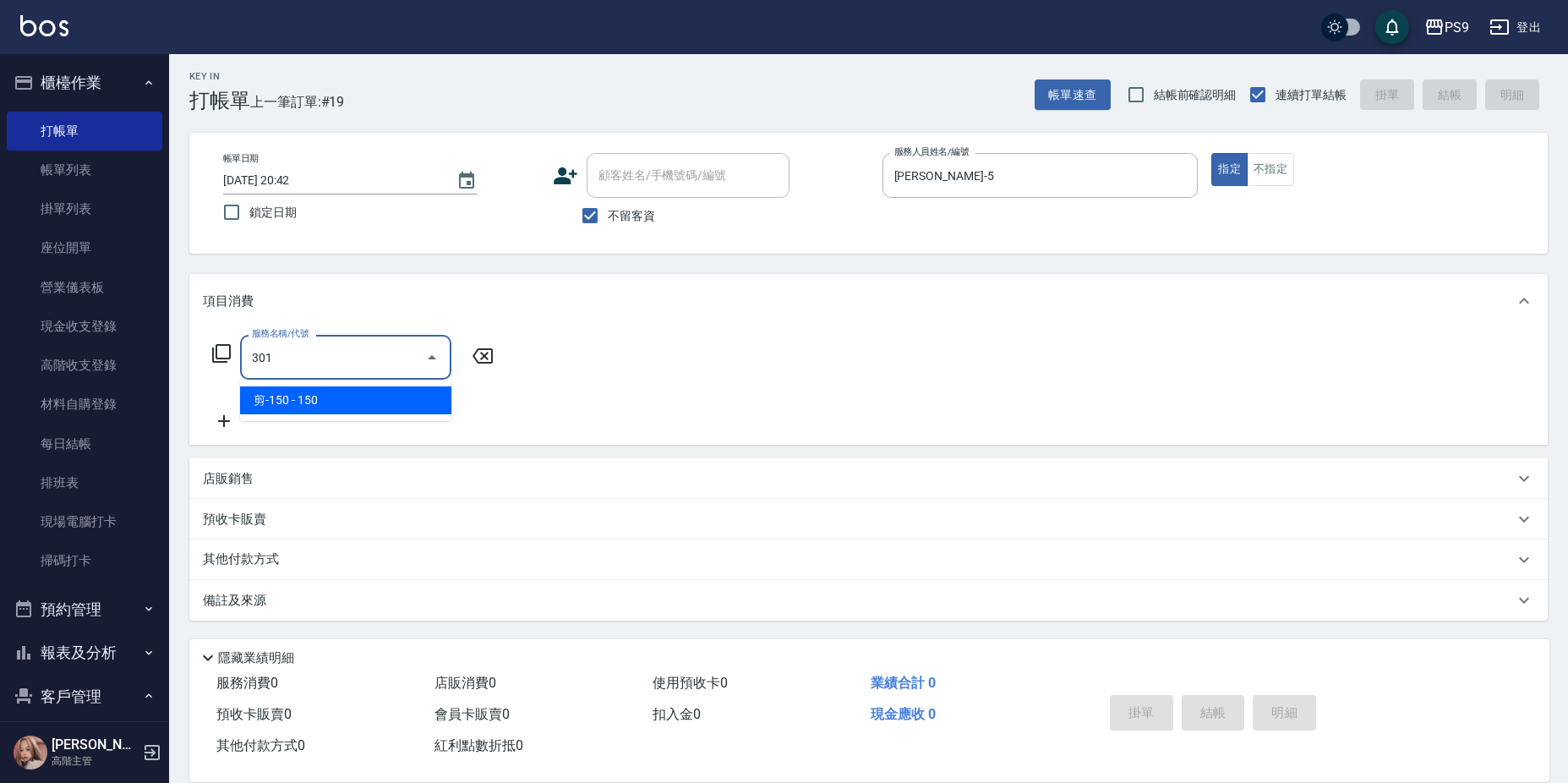
type input "剪-150(301)"
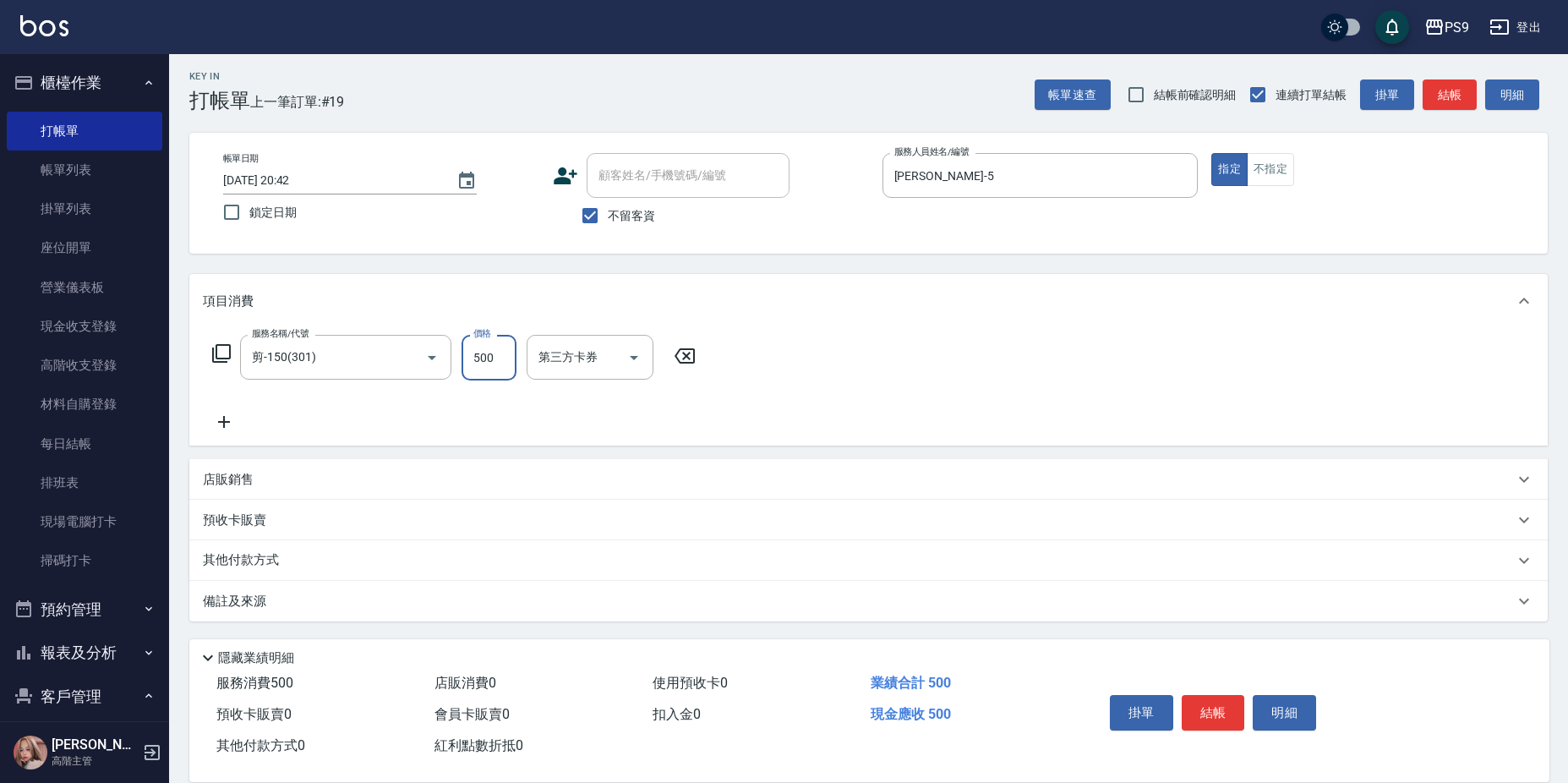
type input "500"
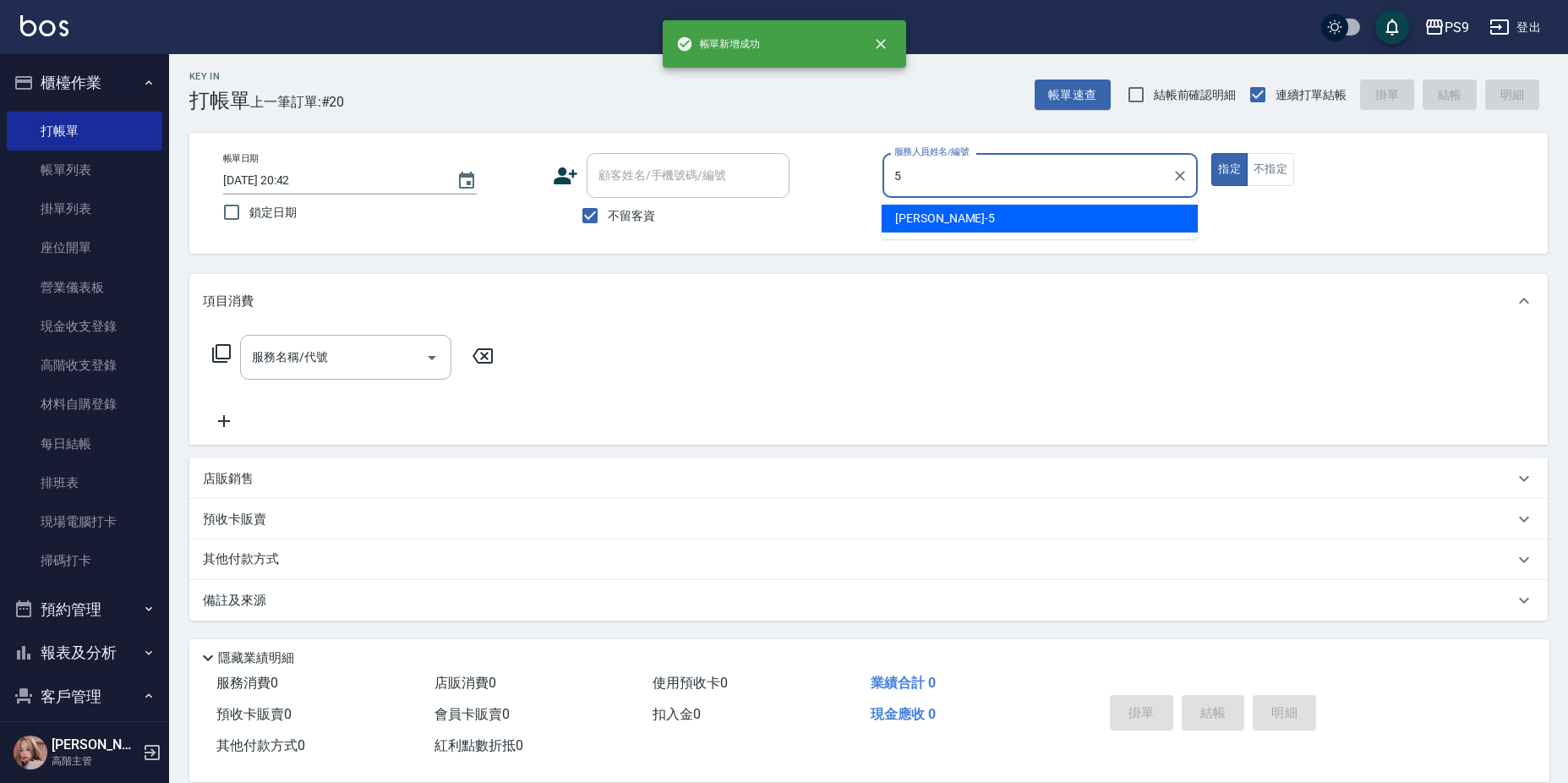
type input "[PERSON_NAME]-5"
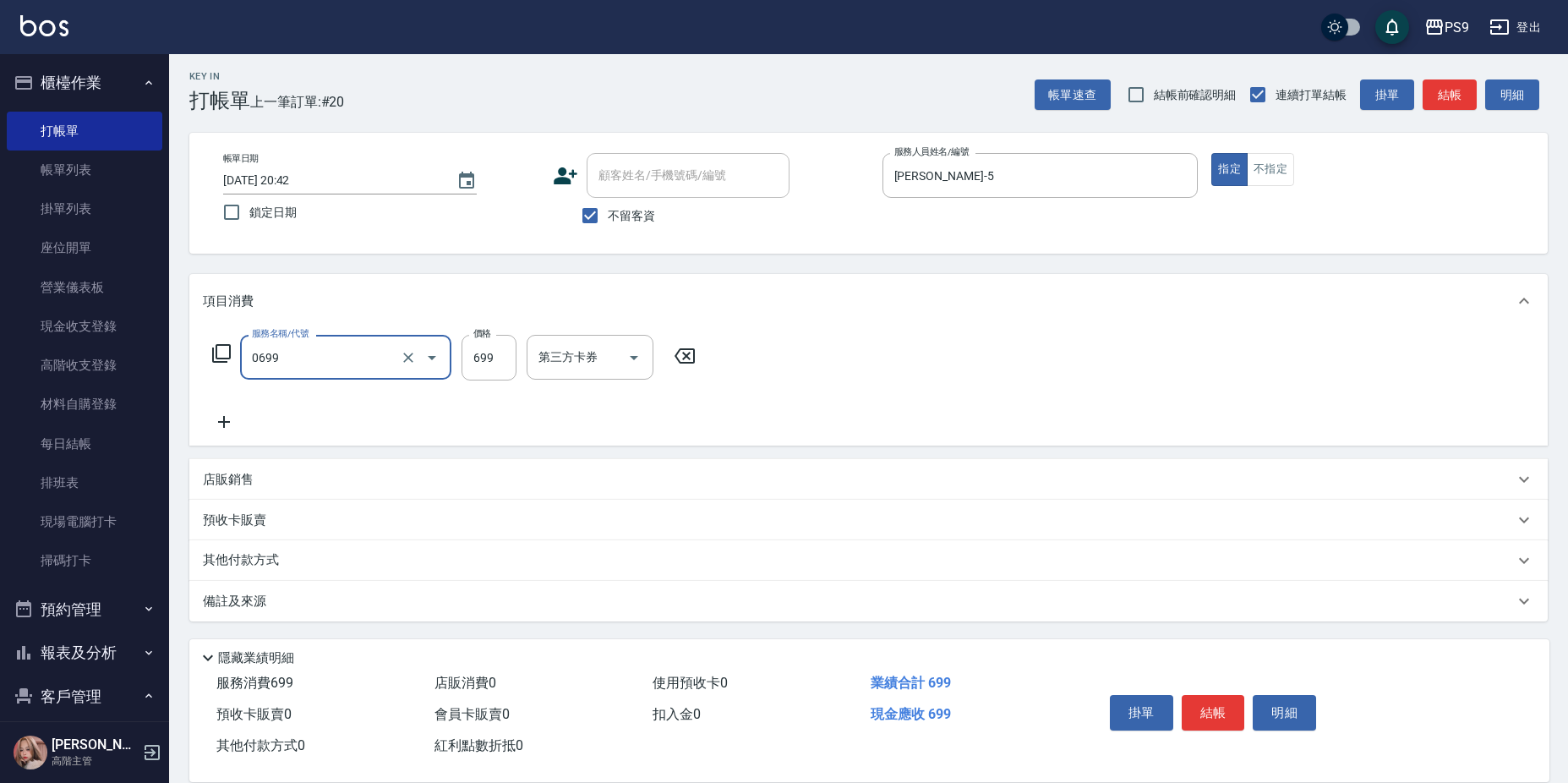
type input "699精油(0699)"
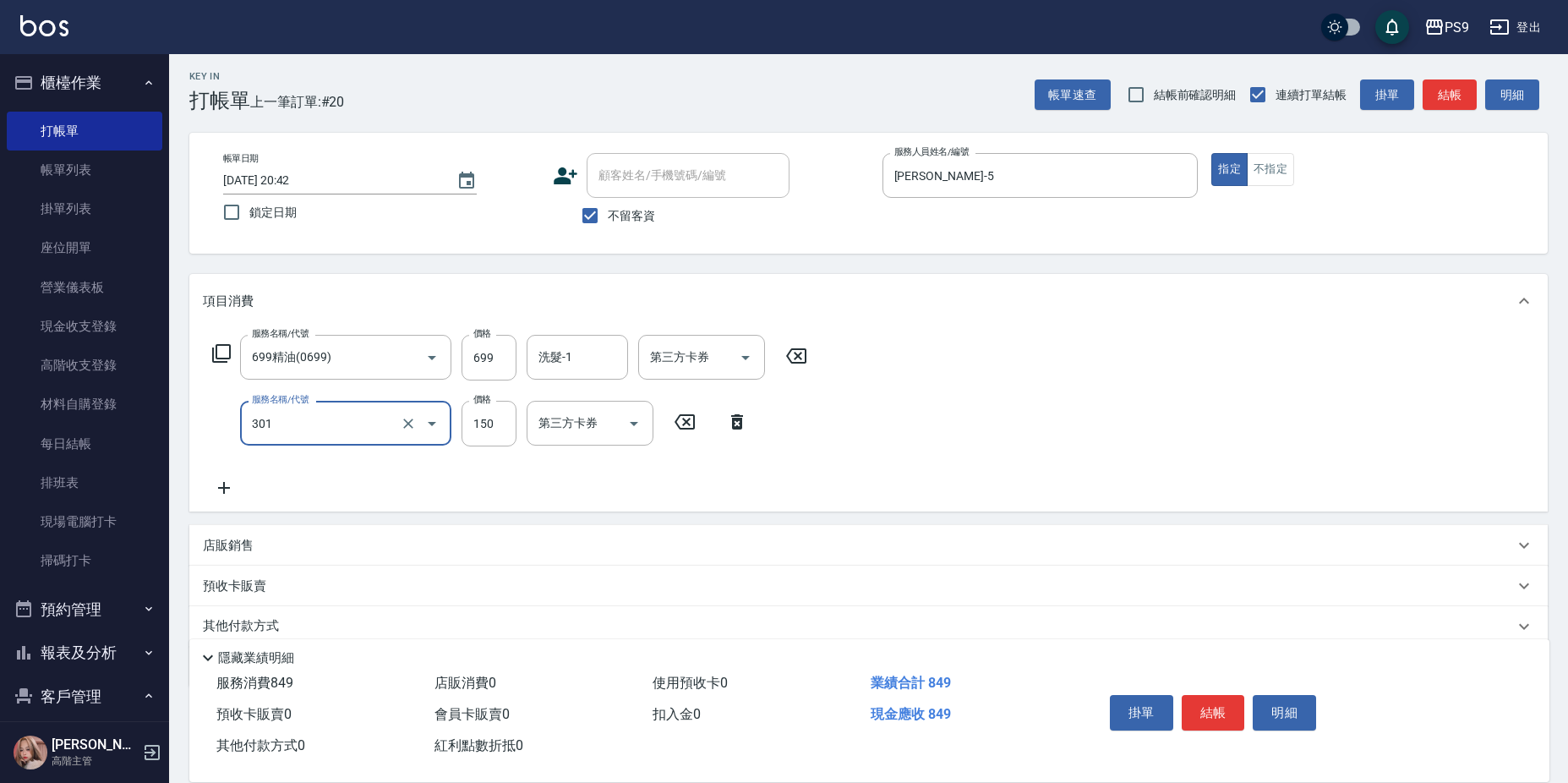
type input "剪-150(301)"
type input "500"
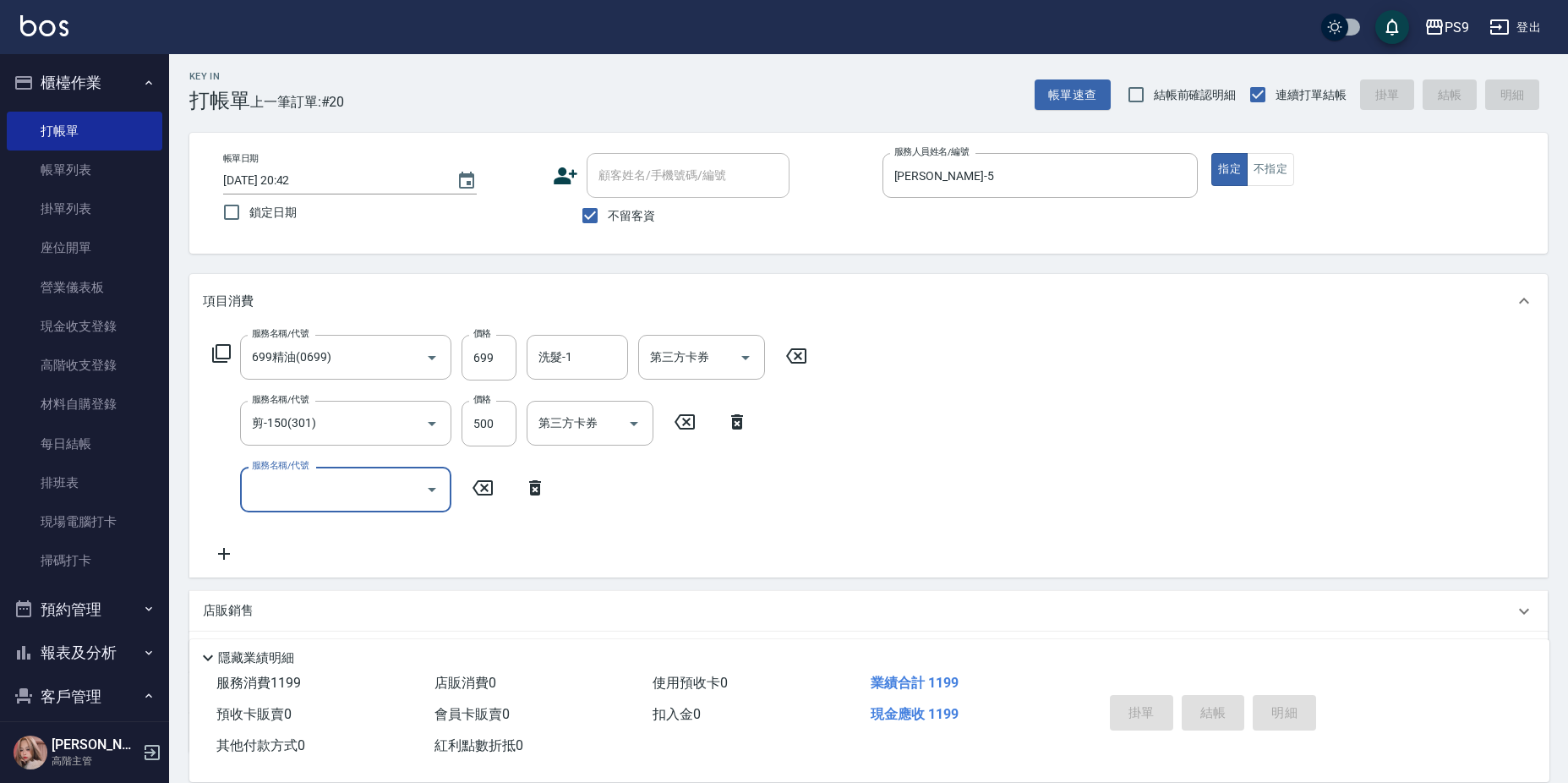
type input "[DATE] 20:43"
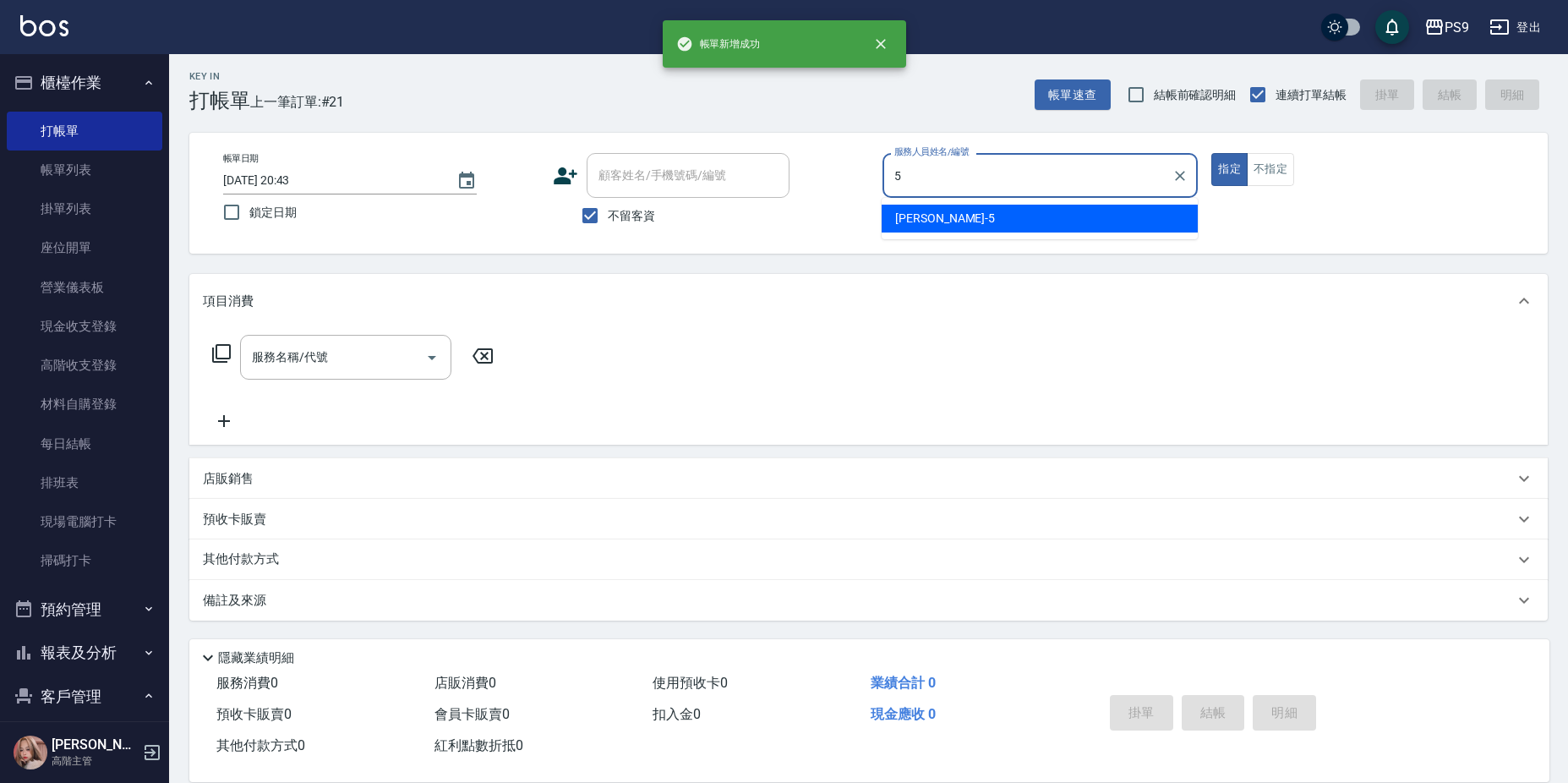
type input "[PERSON_NAME]-5"
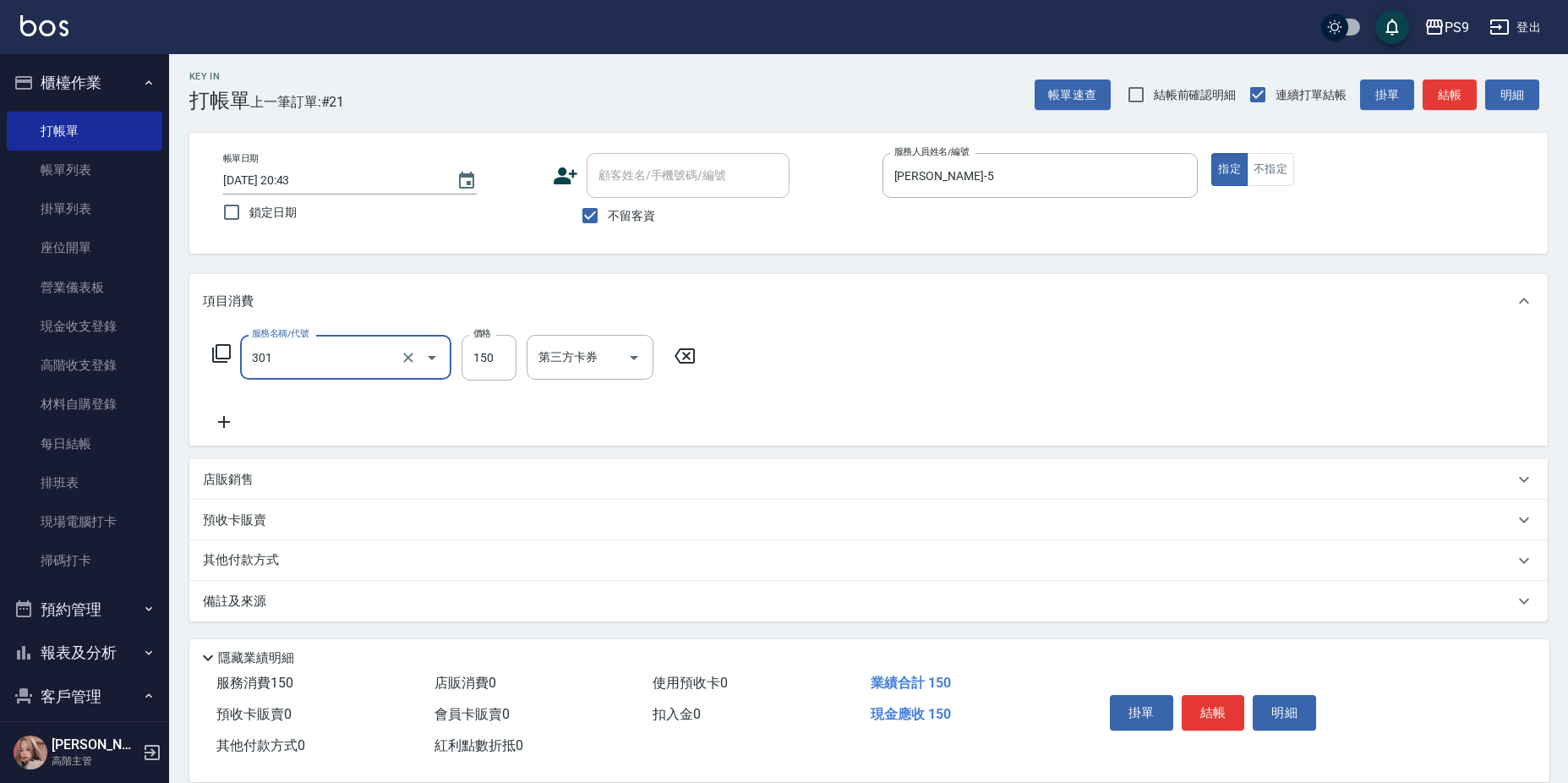
type input "剪-150(301)"
type input "500"
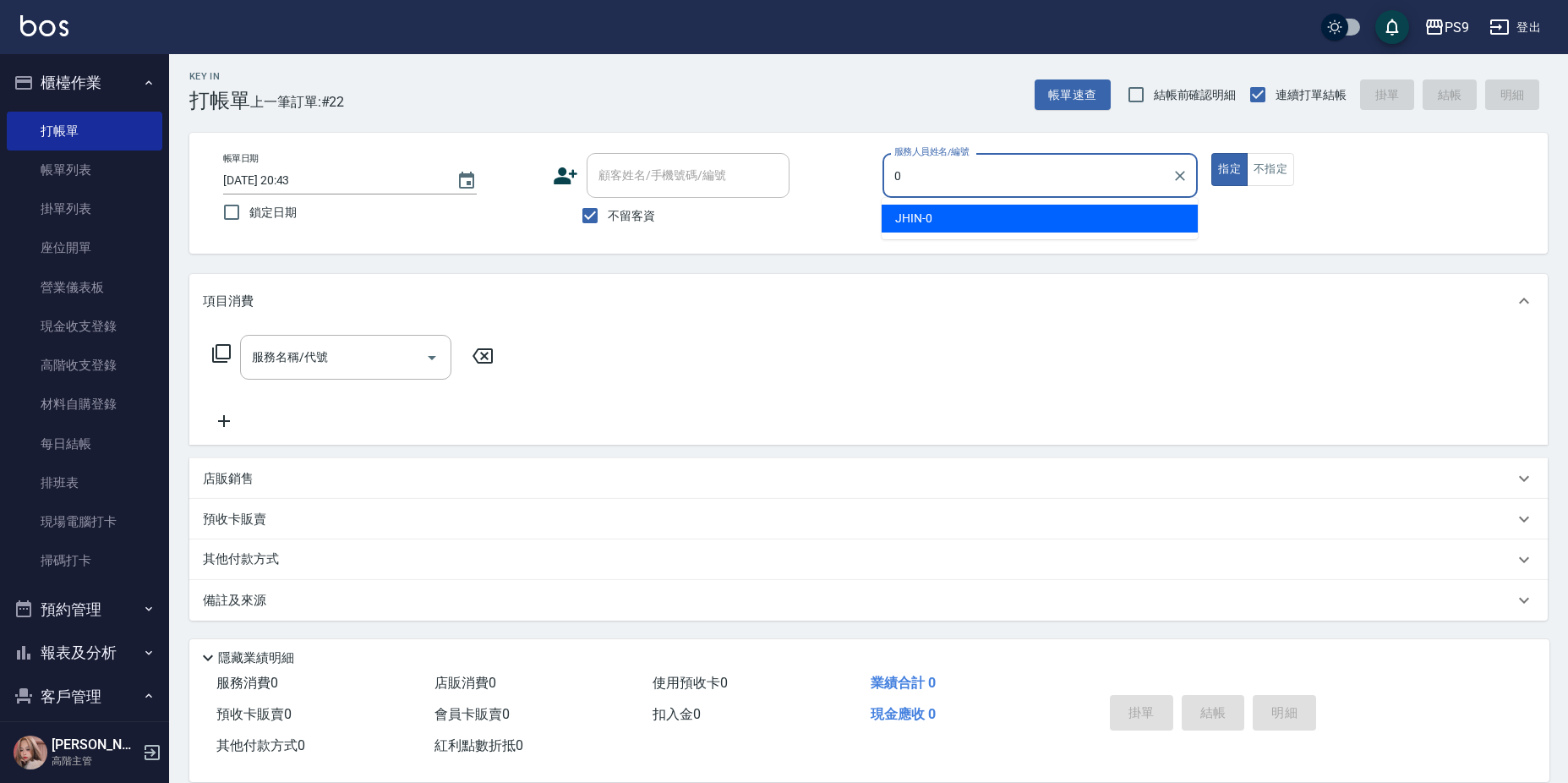
type input "JHIN-0"
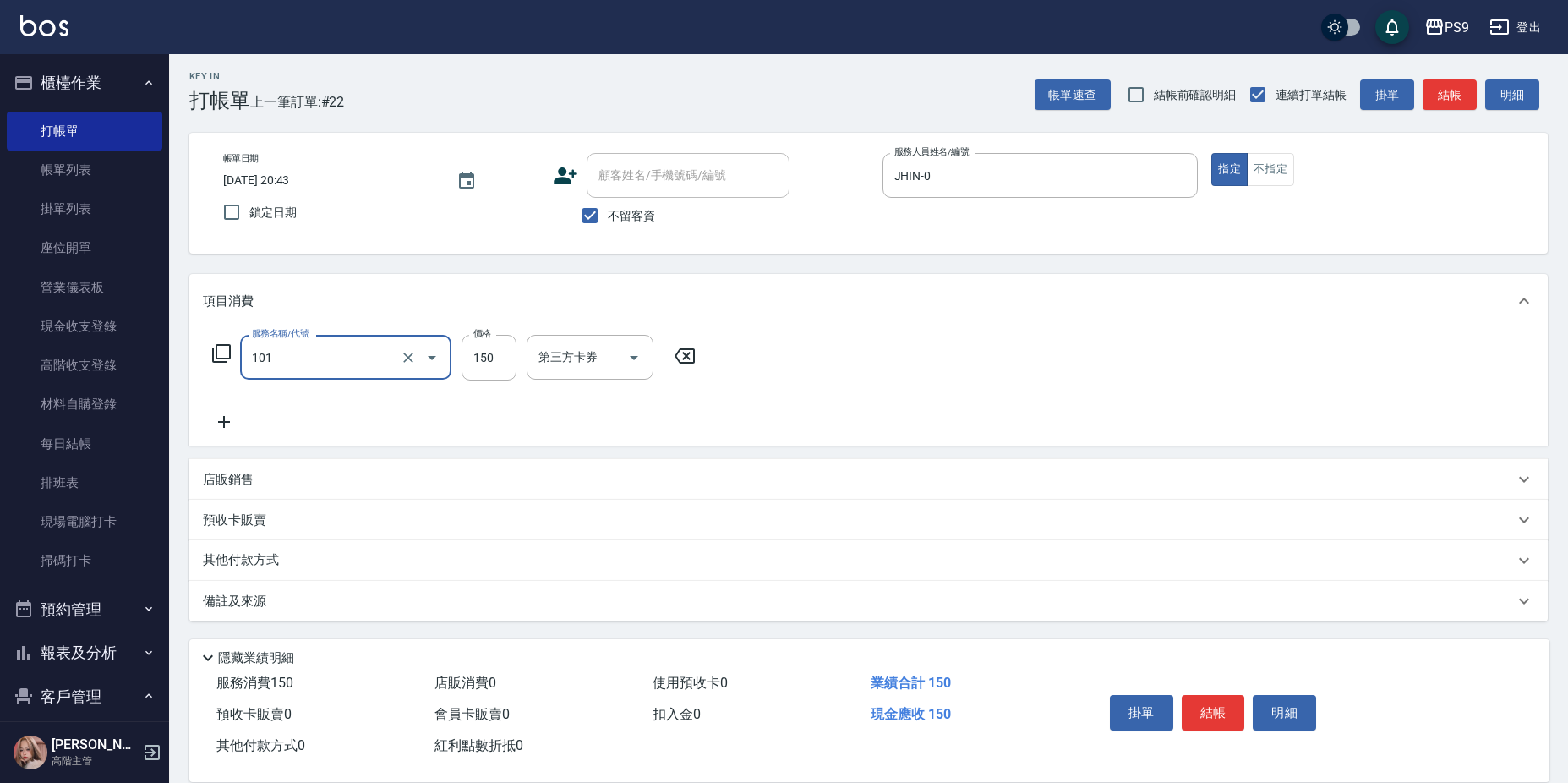
type input "洗髮(101)"
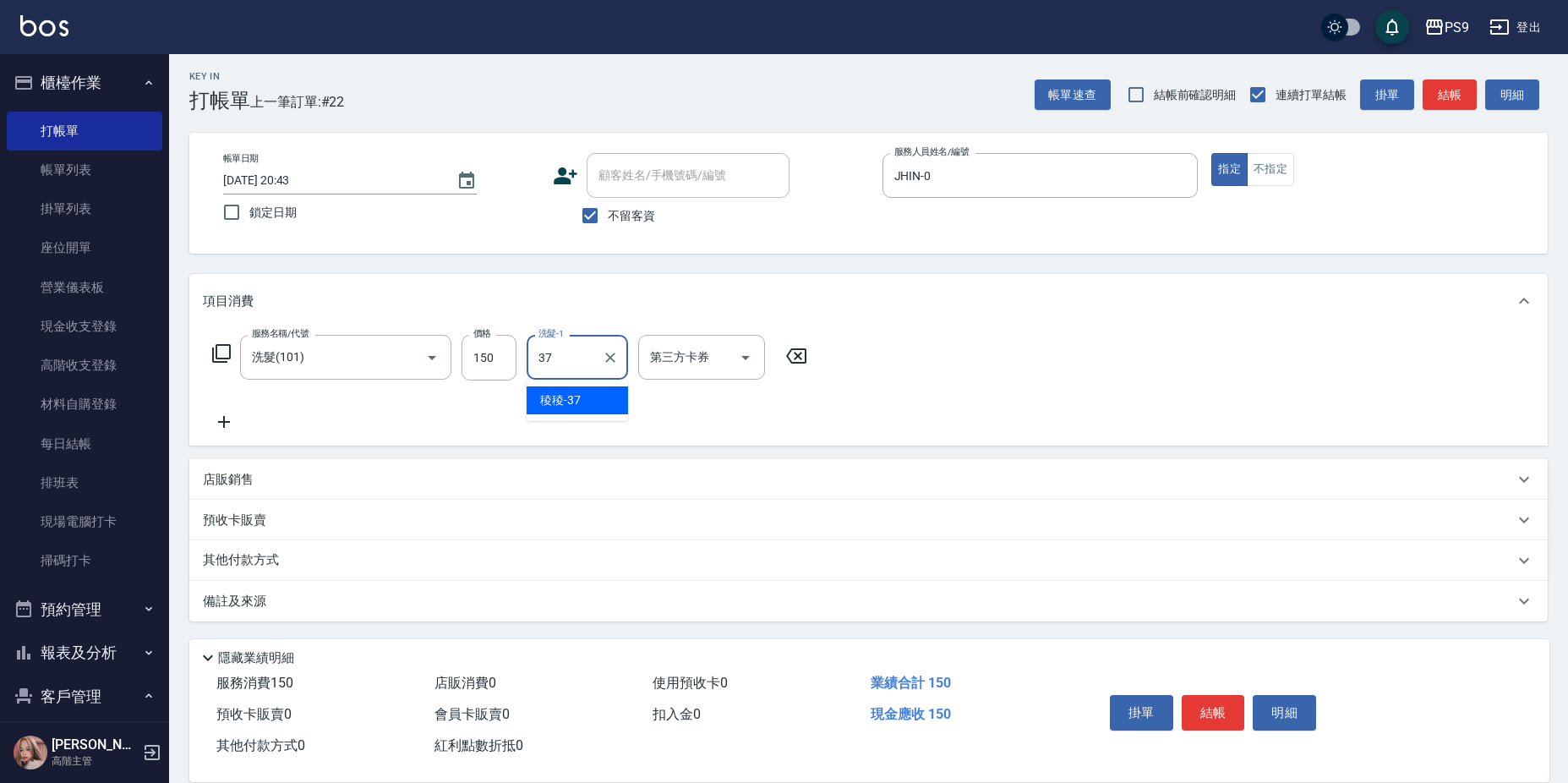
type input "稜稜-37"
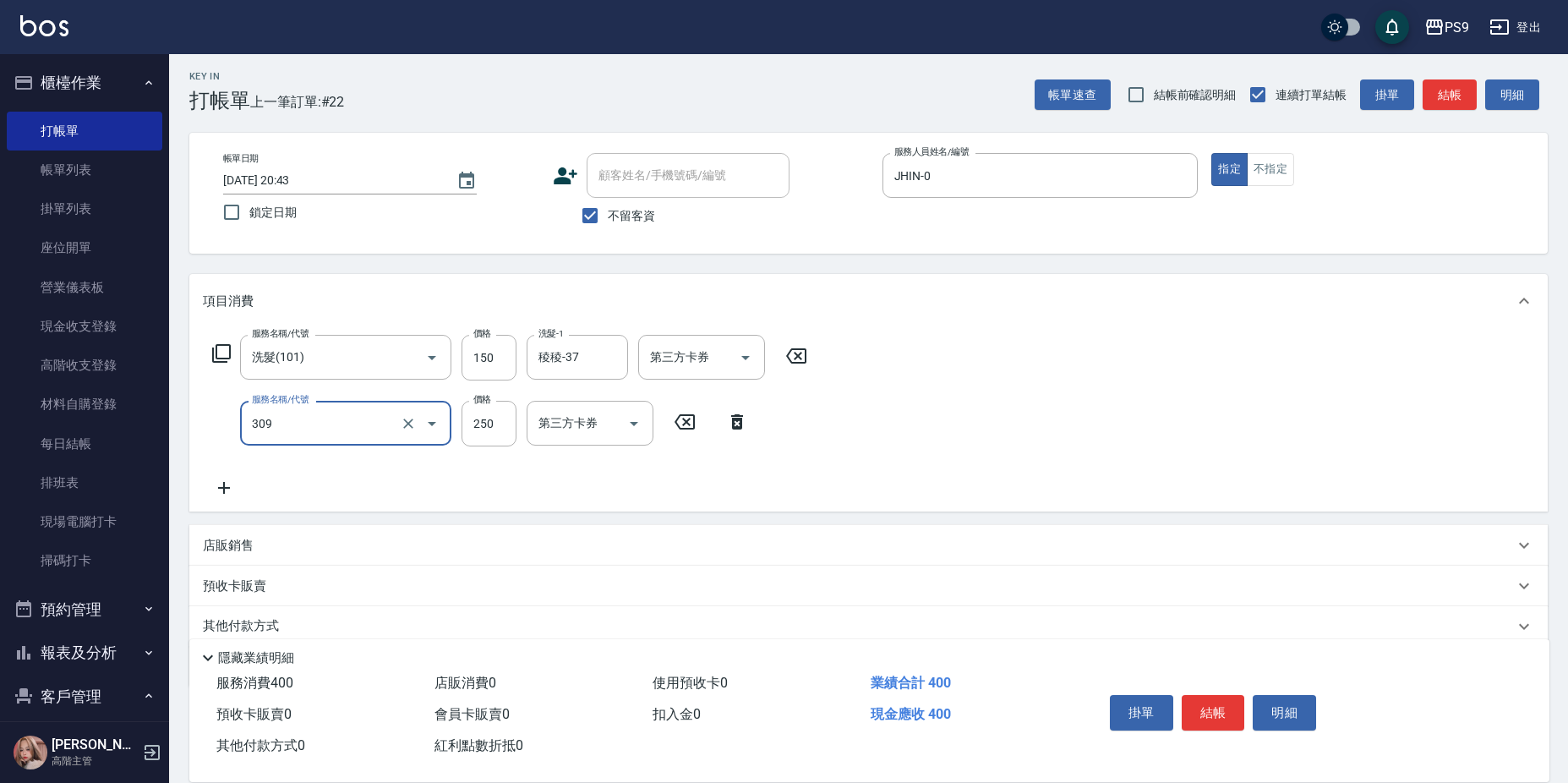
type input "剪-250(309)"
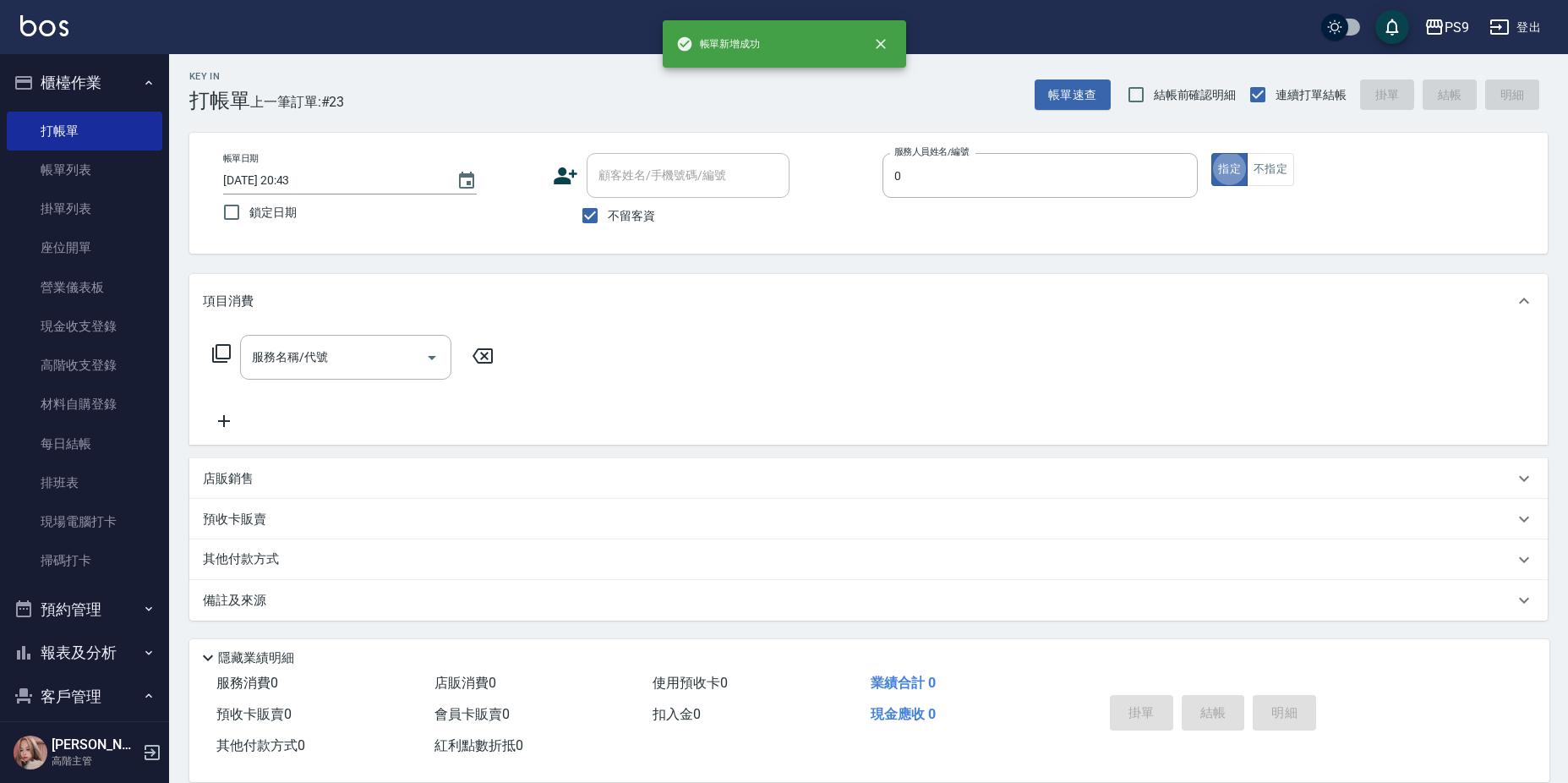
type input "JHIN-0"
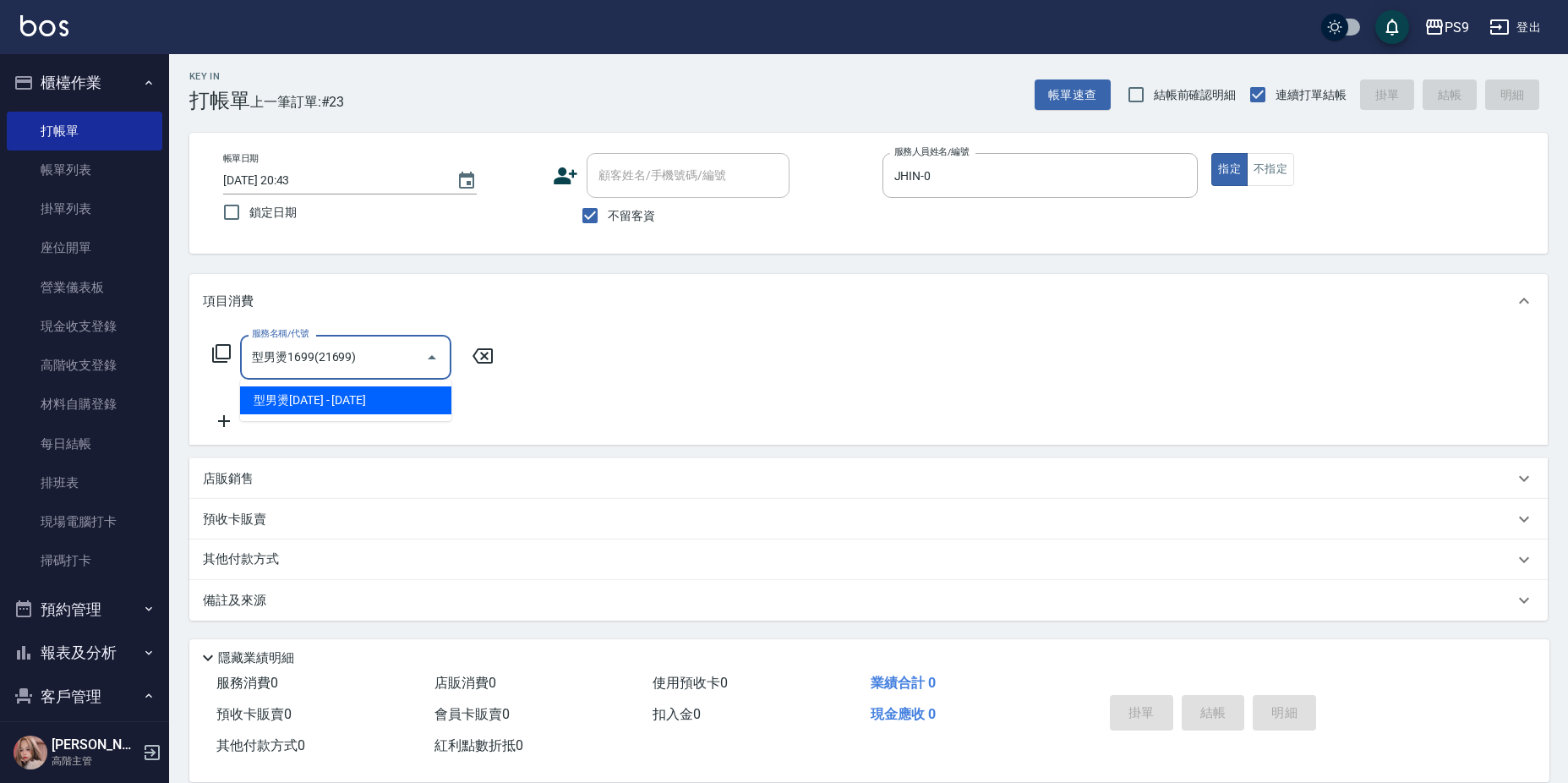
type input "型男燙1699(21699)"
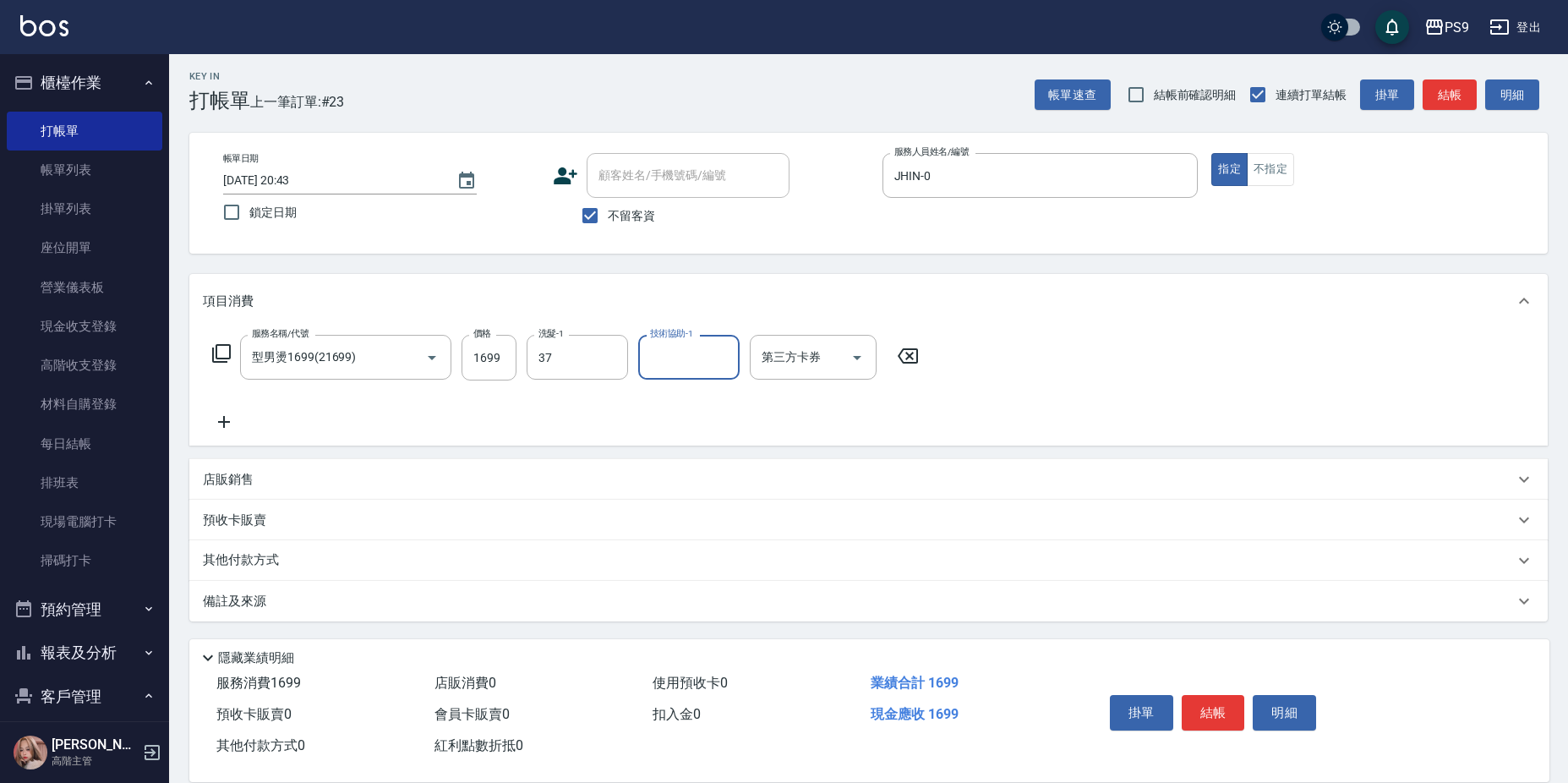
type input "稜稜-37"
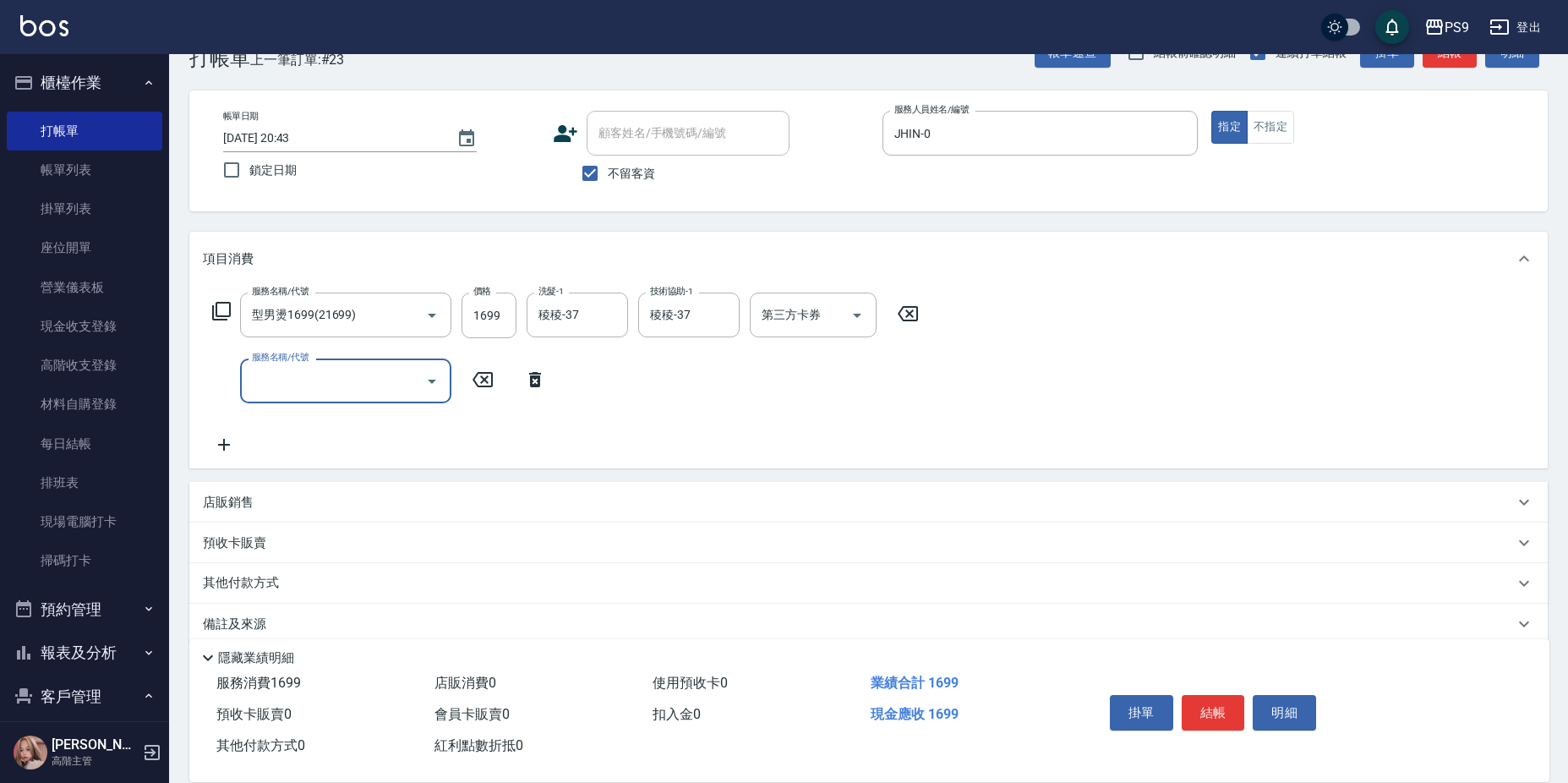
scroll to position [69, 0]
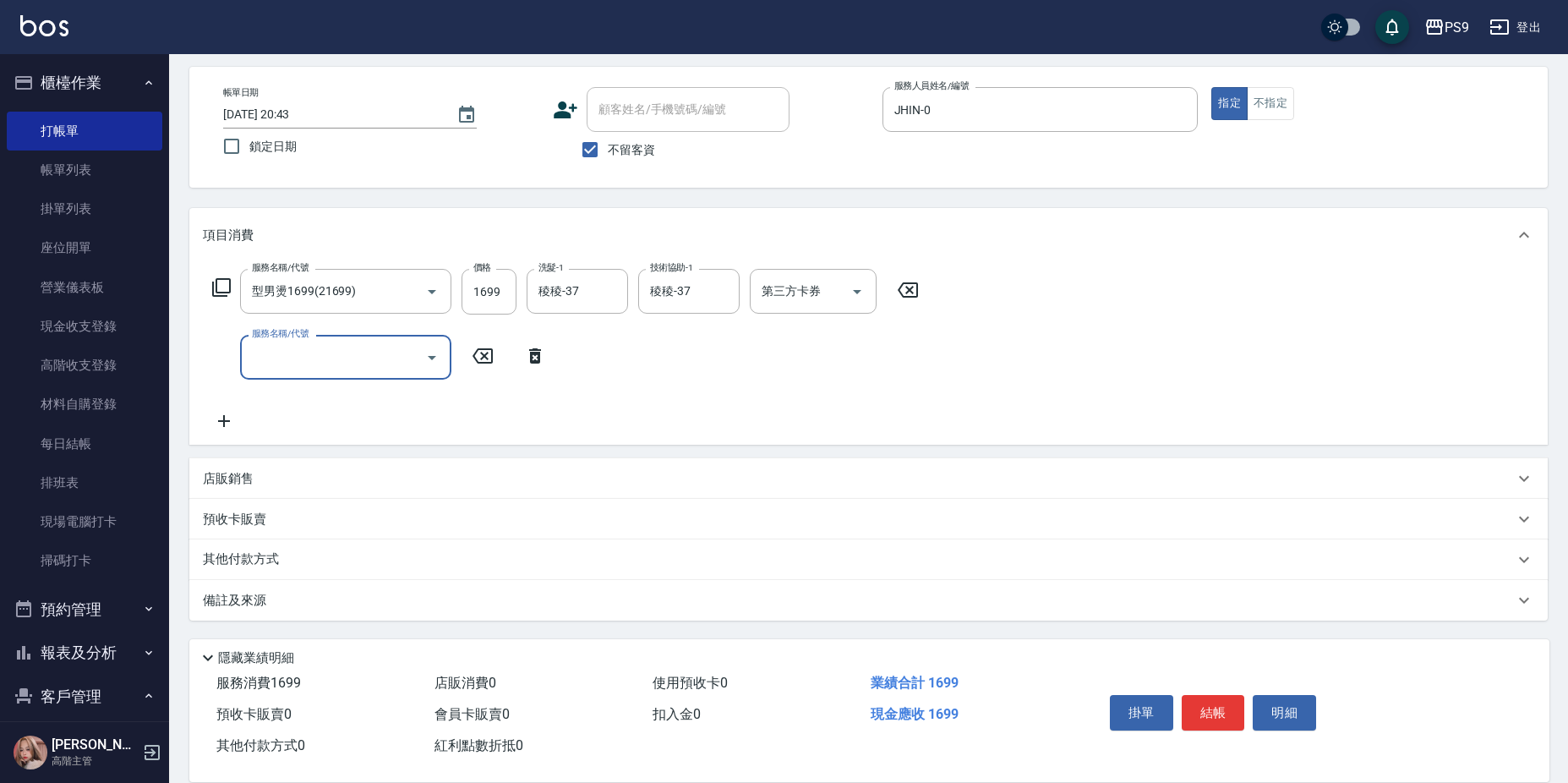
click at [579, 478] on div "店販銷售" at bounding box center [858, 479] width 1311 height 18
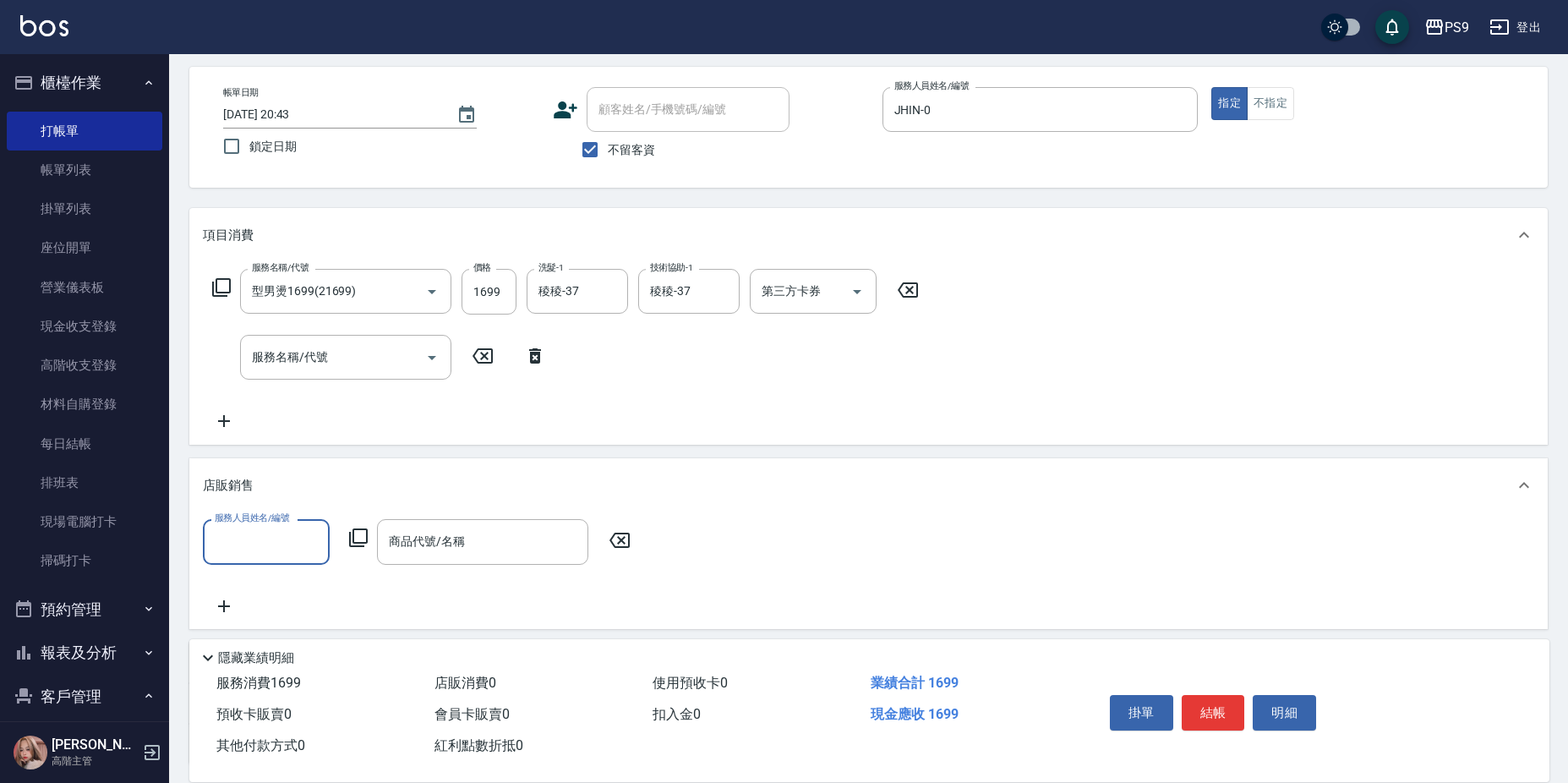
scroll to position [0, 0]
type input "JHIN-0"
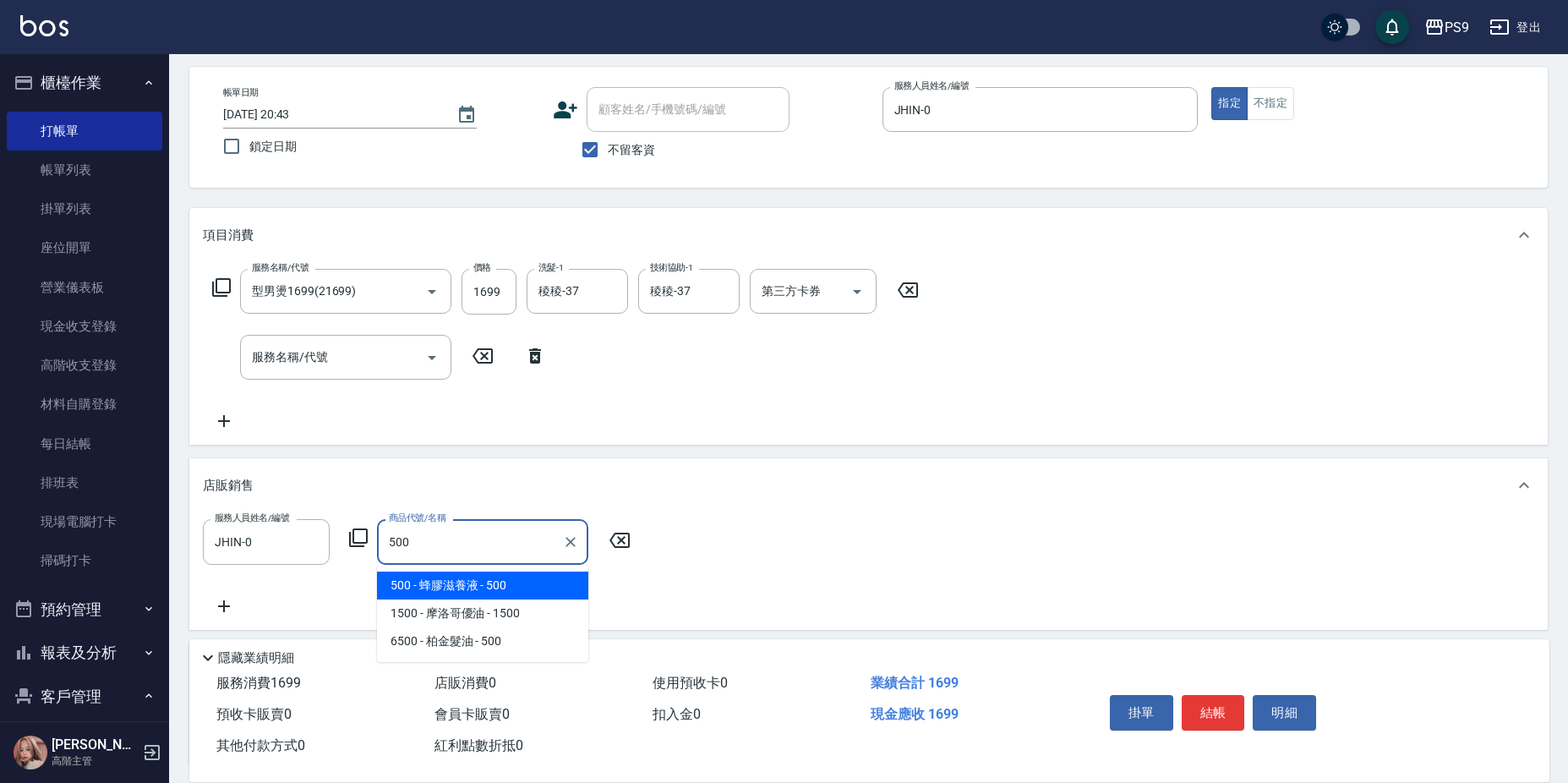
type input "蜂膠滋養液"
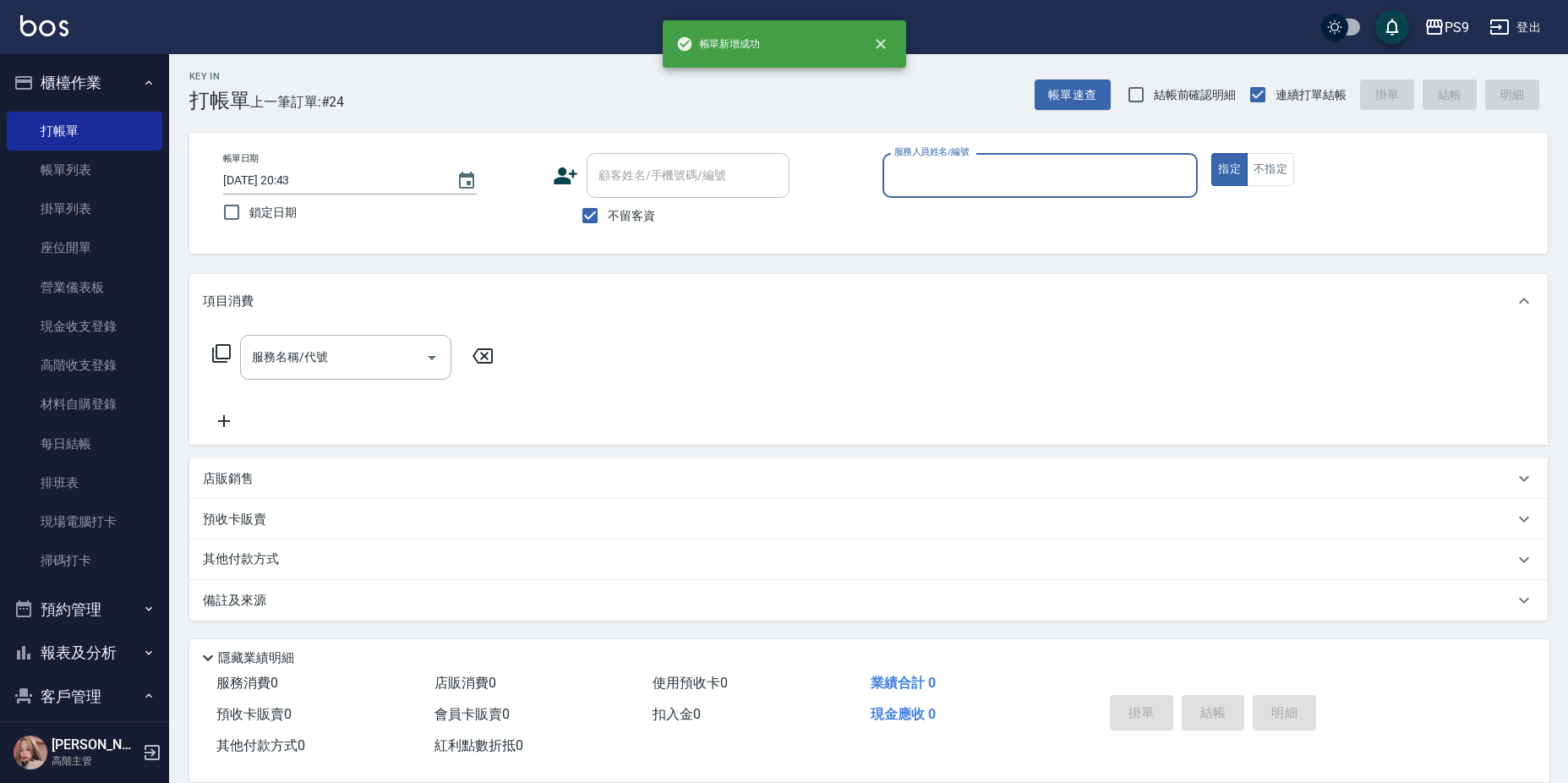
scroll to position [3, 0]
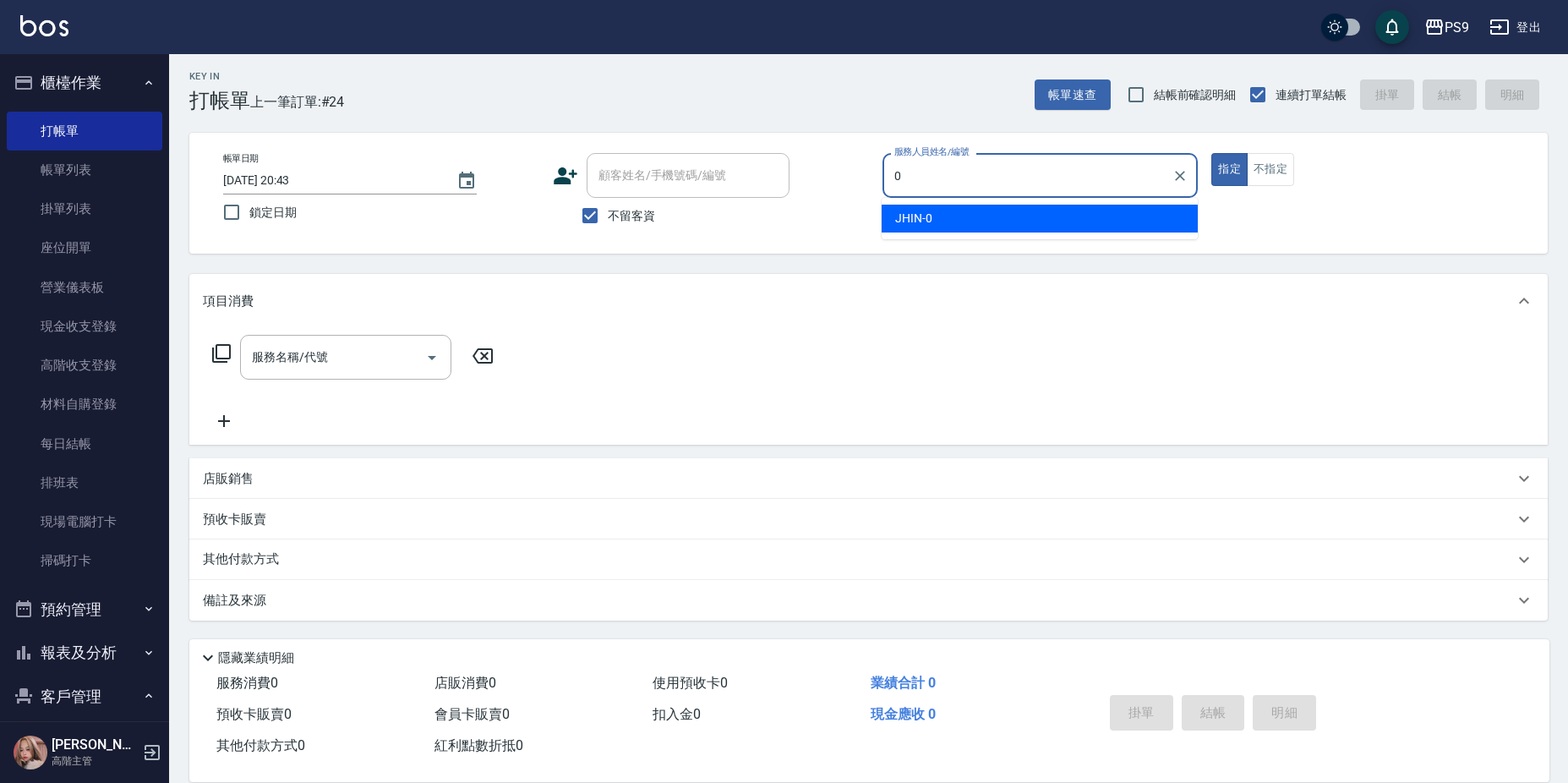
type input "JHIN-0"
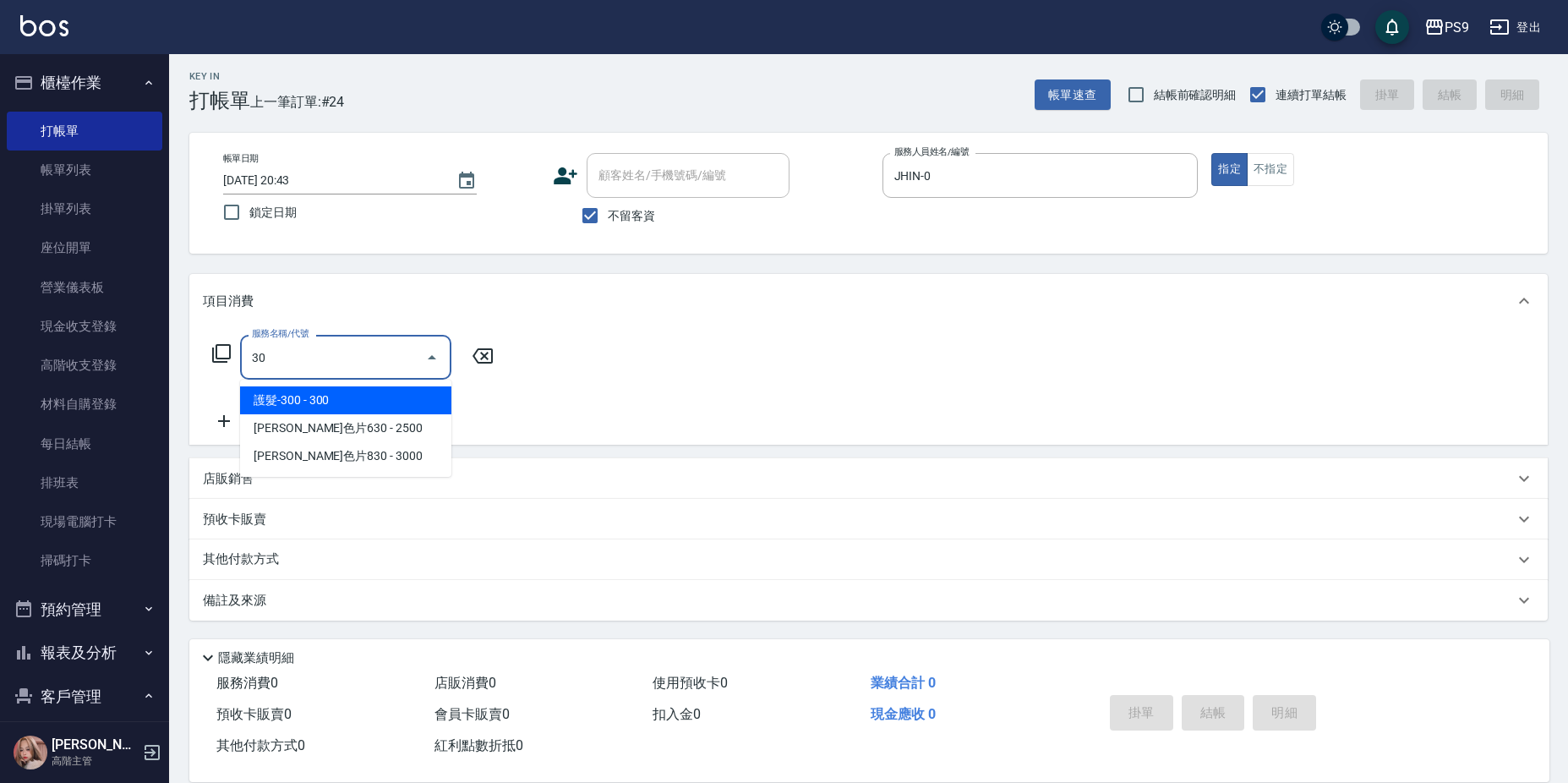
type input "3"
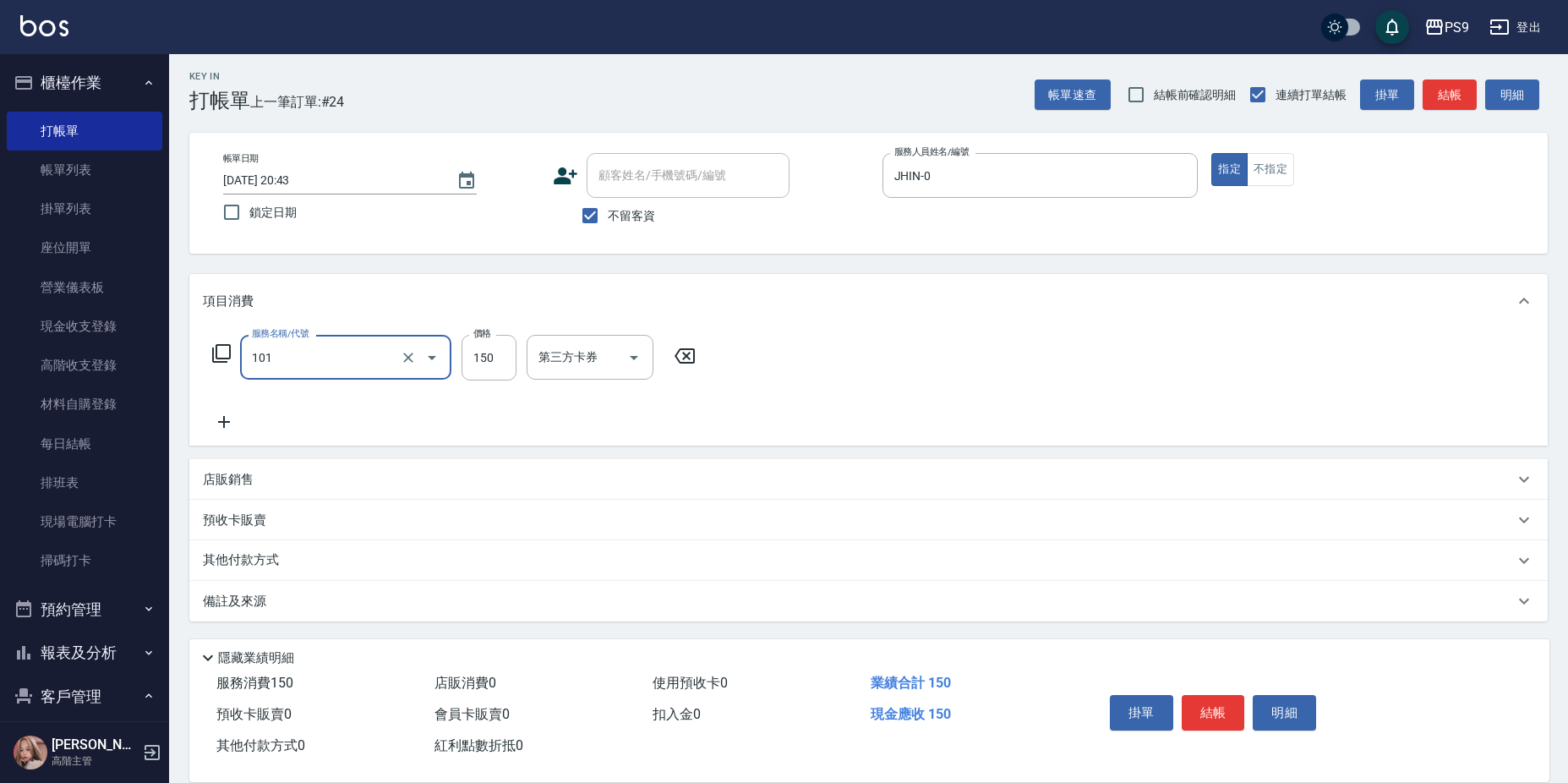
type input "洗髮(101)"
type input "1"
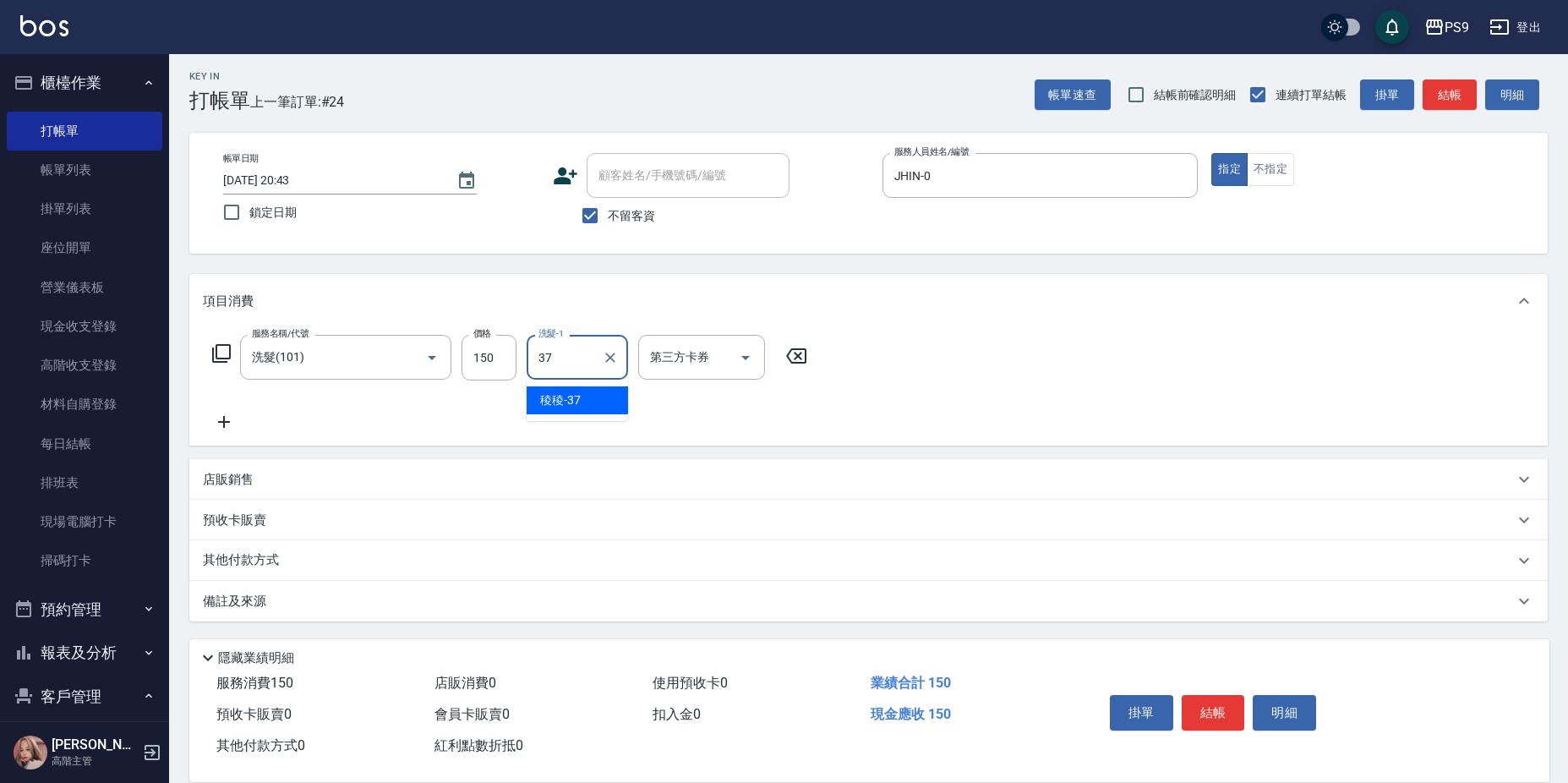
type input "稜稜-37"
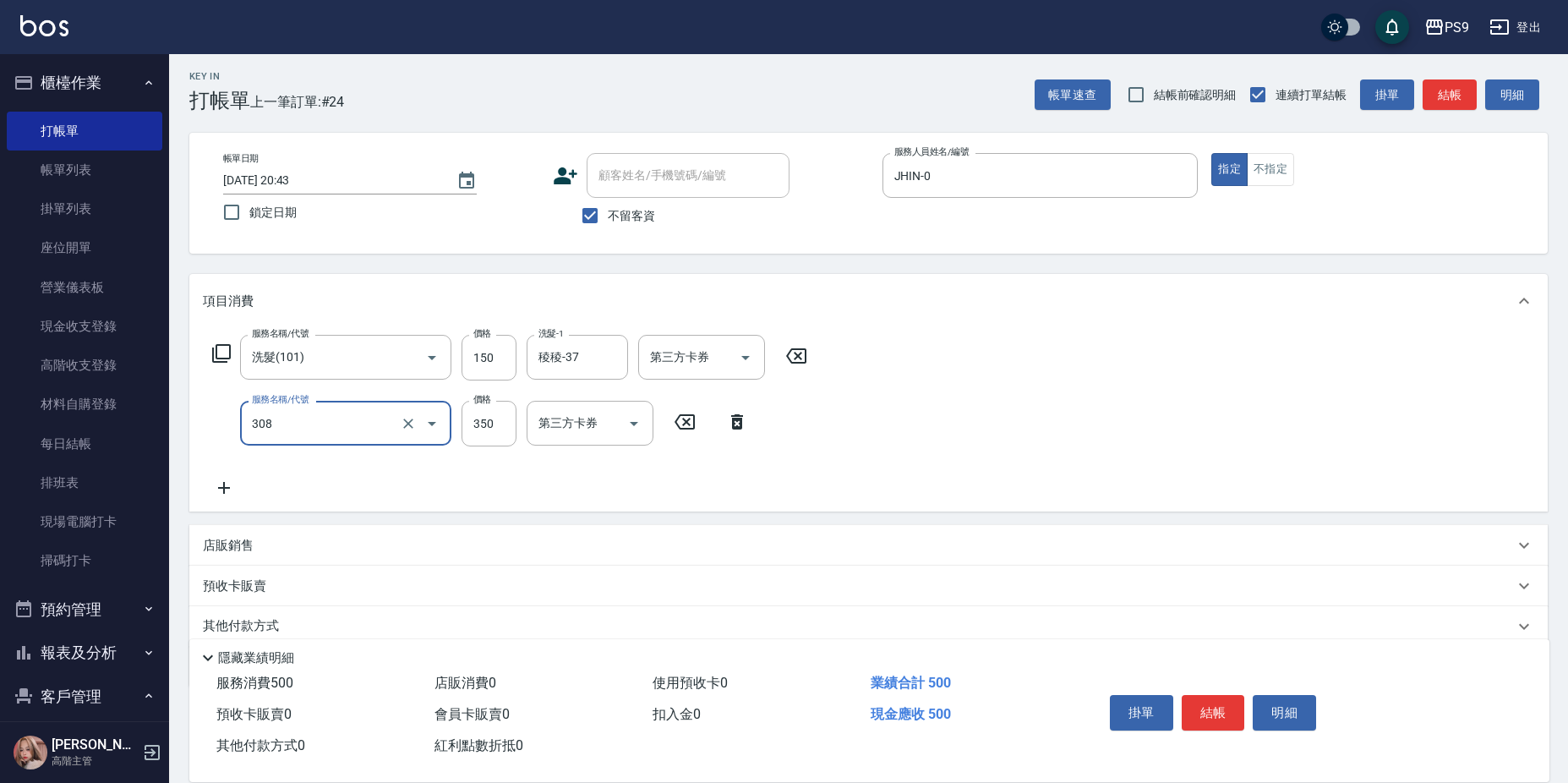
type input "剪-350(308)"
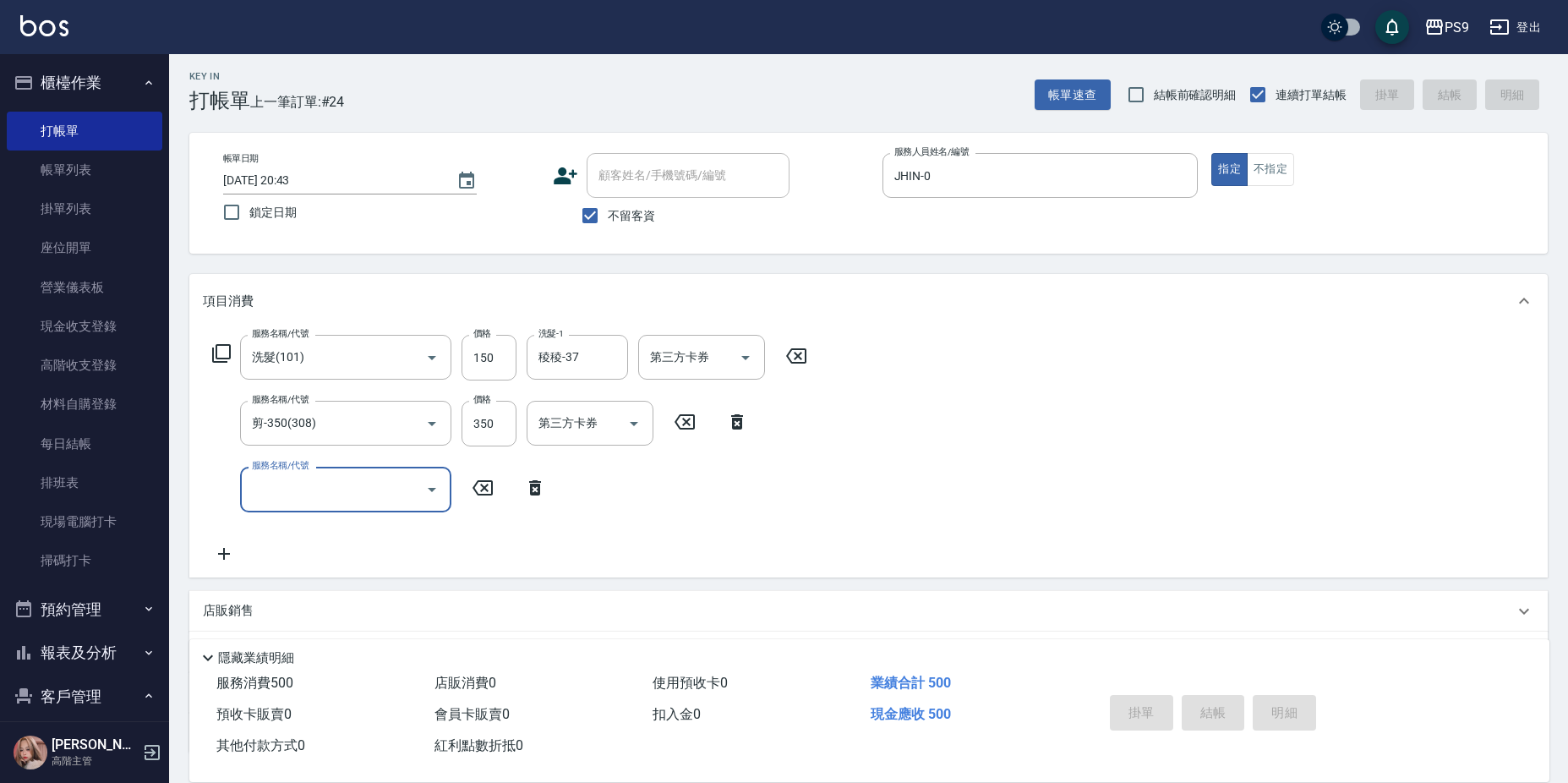
type input "[DATE] 20:44"
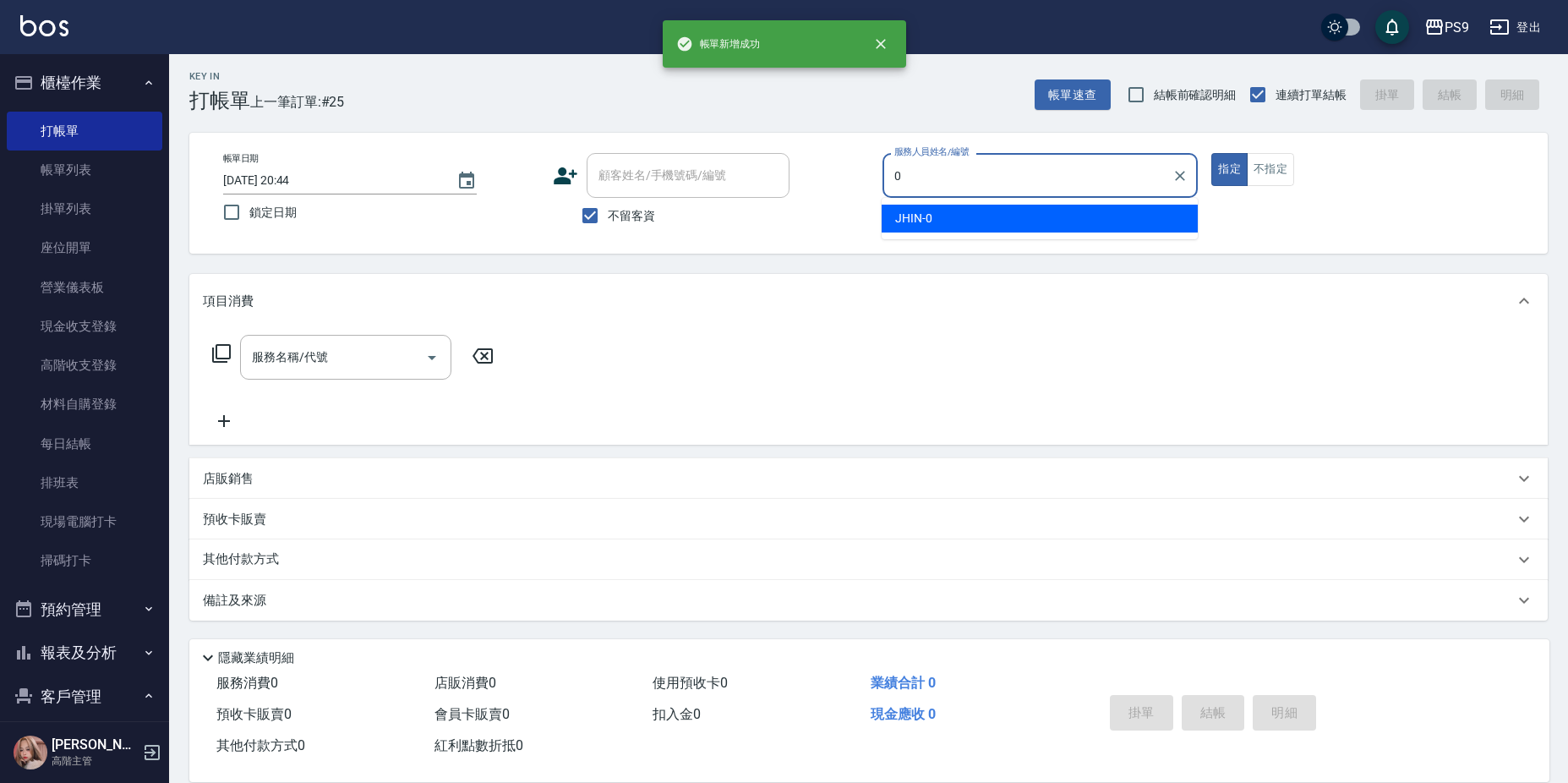
type input "JHIN-0"
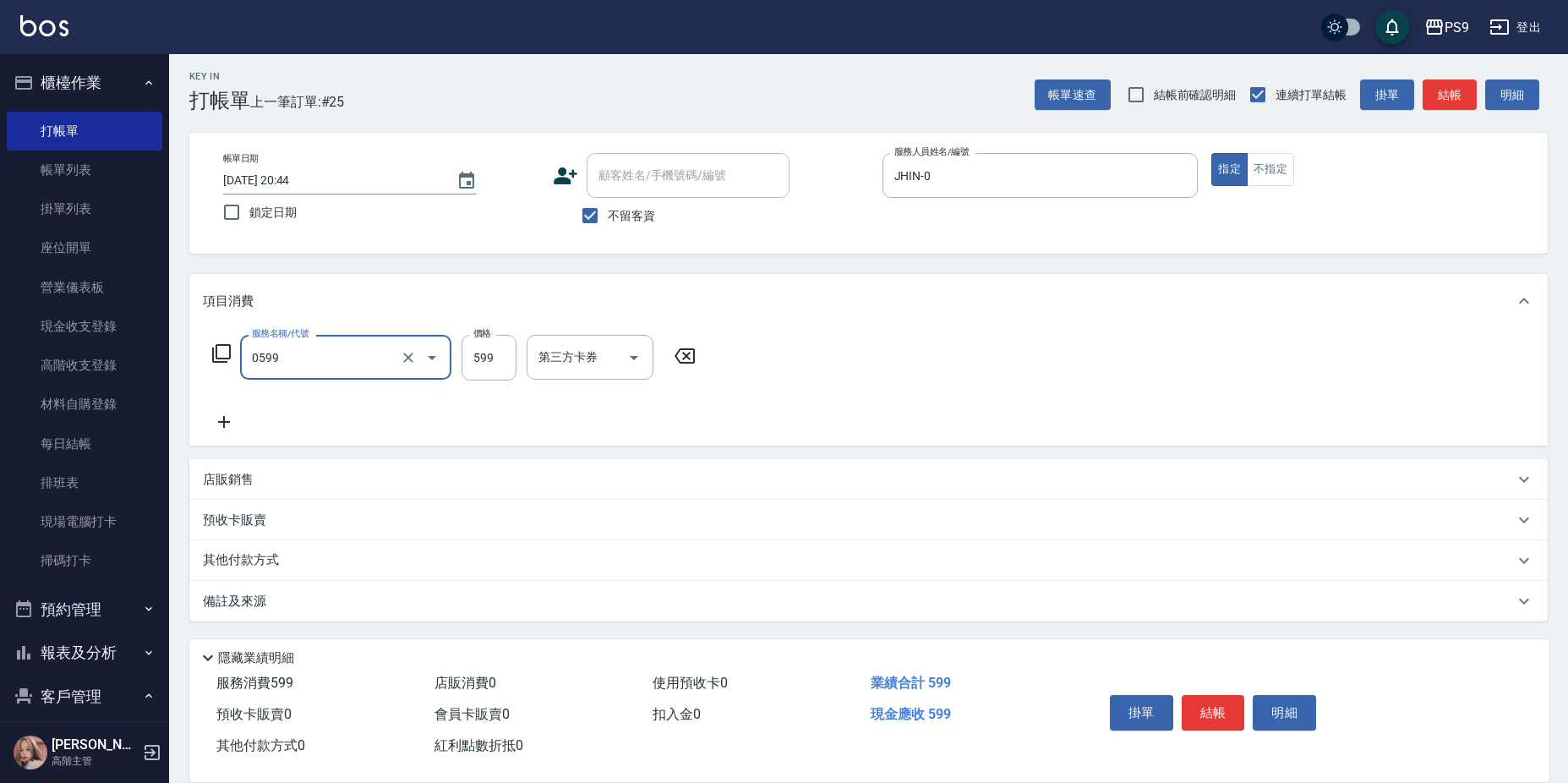
type input "[PERSON_NAME]599(0599)"
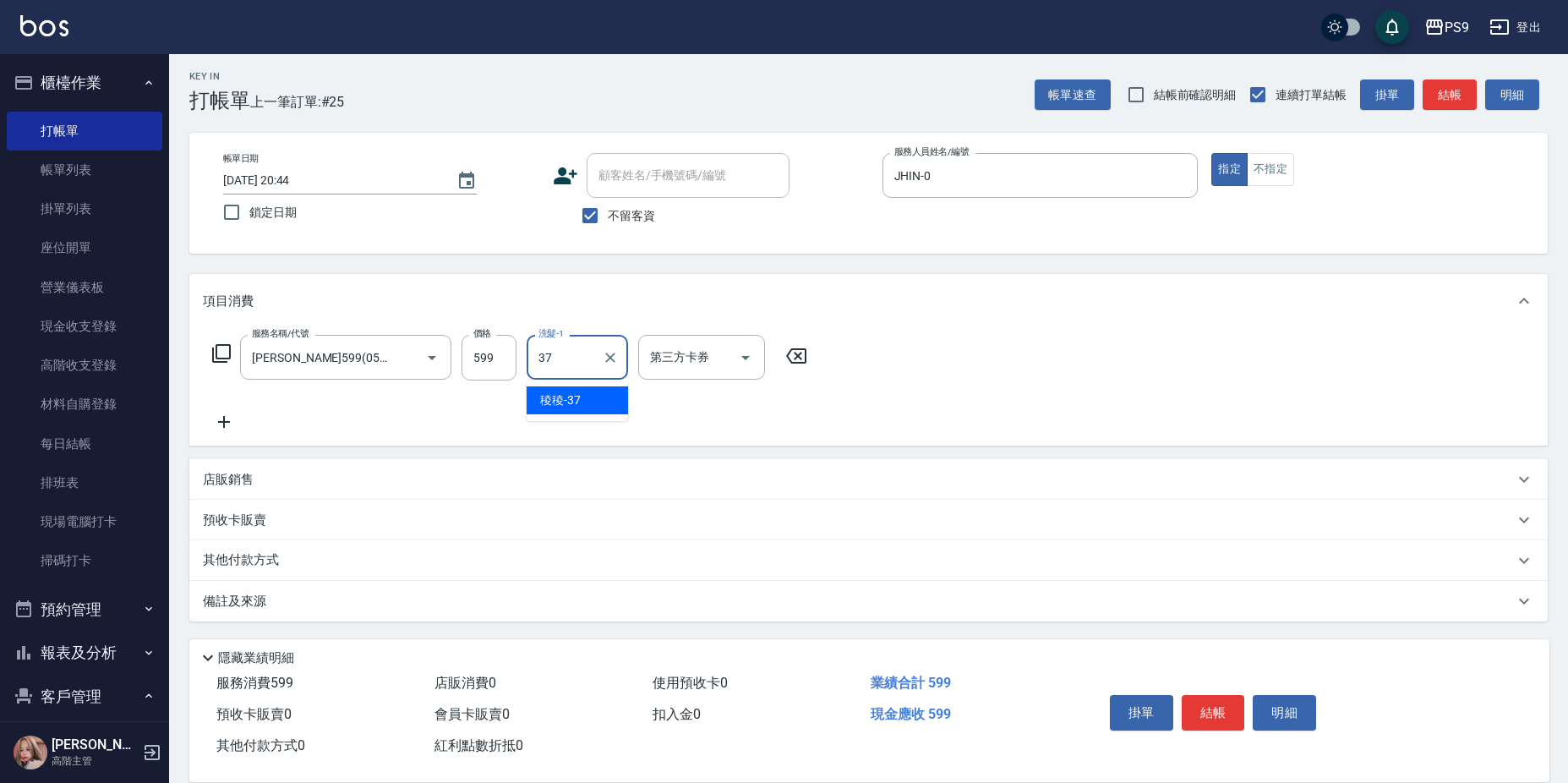
type input "稜稜-37"
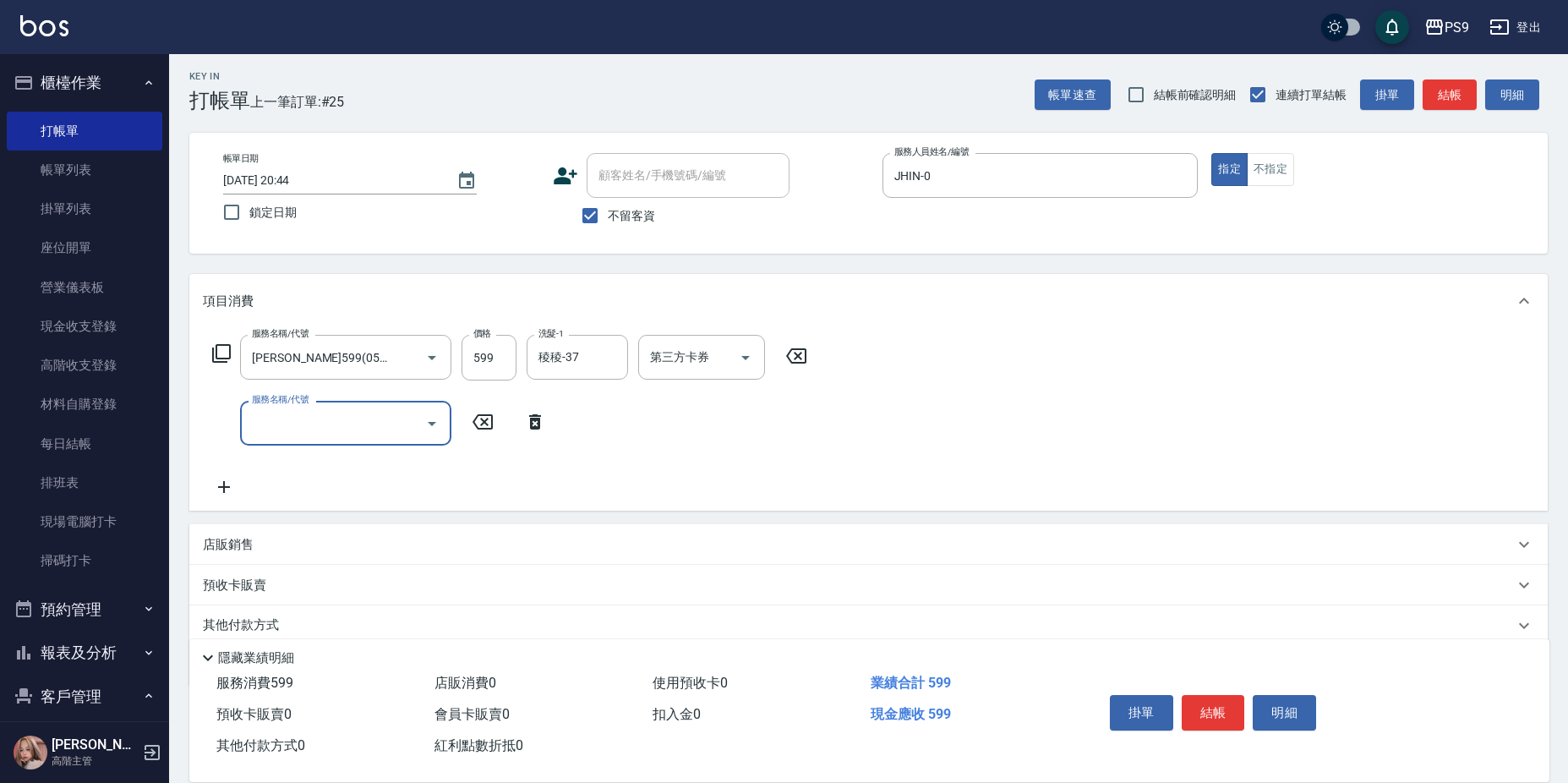
click at [517, 361] on div "服務名稱/代號 [PERSON_NAME]599(0599) 服務名稱/代號 價格 599 價格 洗髮-1 稜稜-37 洗髮-1 第三方卡券 第三方卡券" at bounding box center [510, 357] width 615 height 46
click at [508, 360] on input "599" at bounding box center [489, 357] width 55 height 46
type input "600"
type input "過年-燙B(952600)"
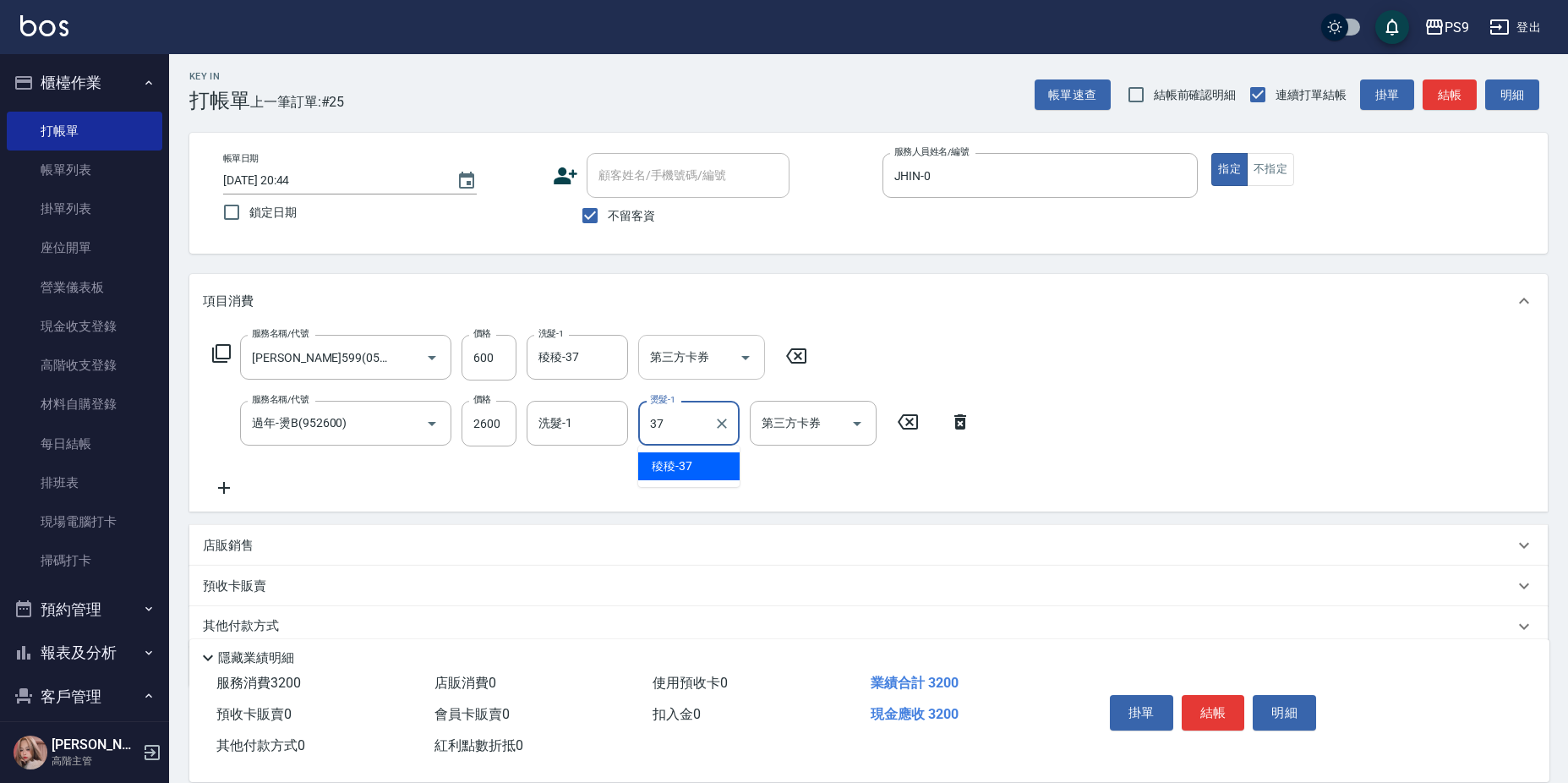
type input "稜稜-37"
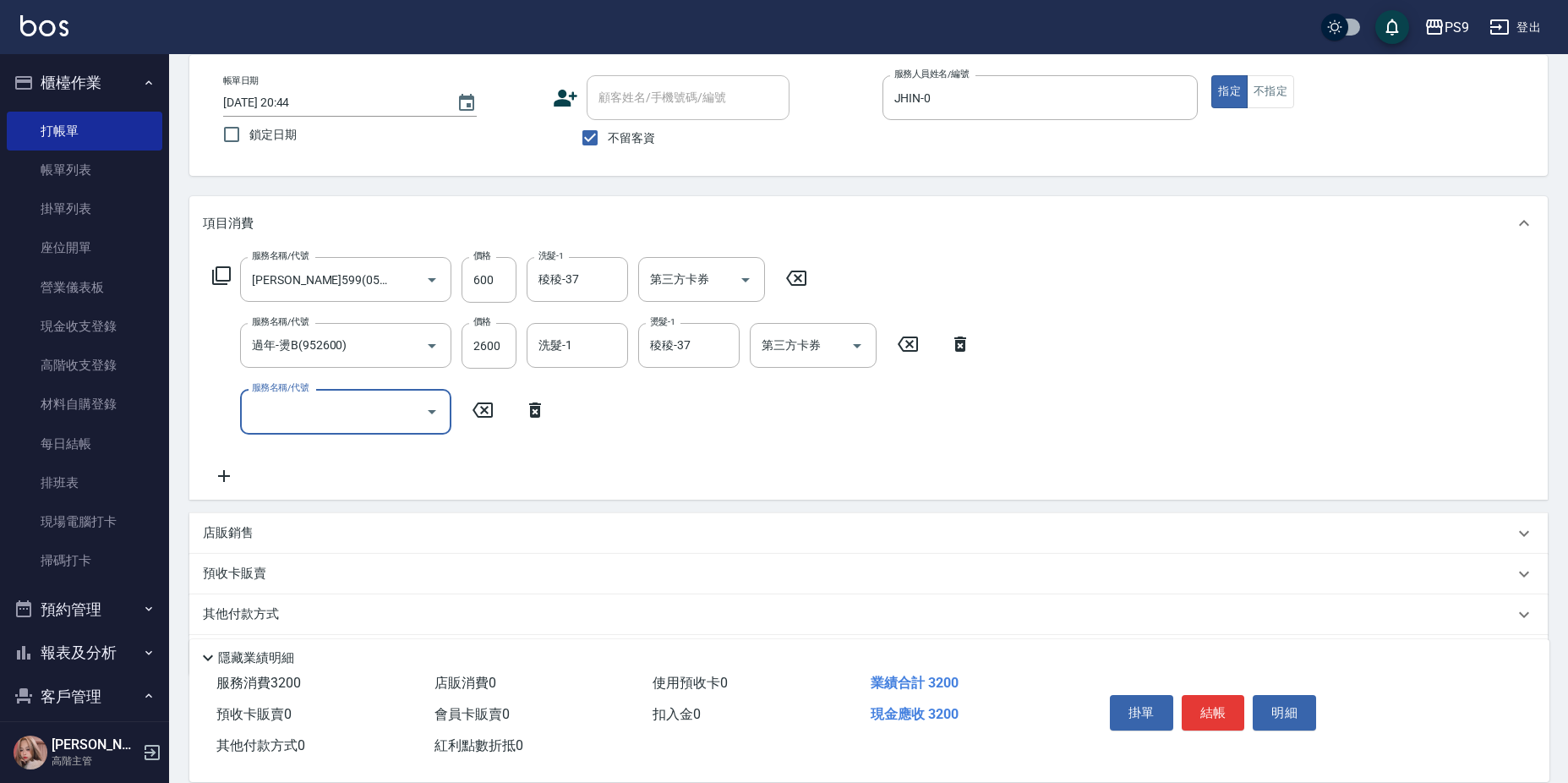
scroll to position [136, 0]
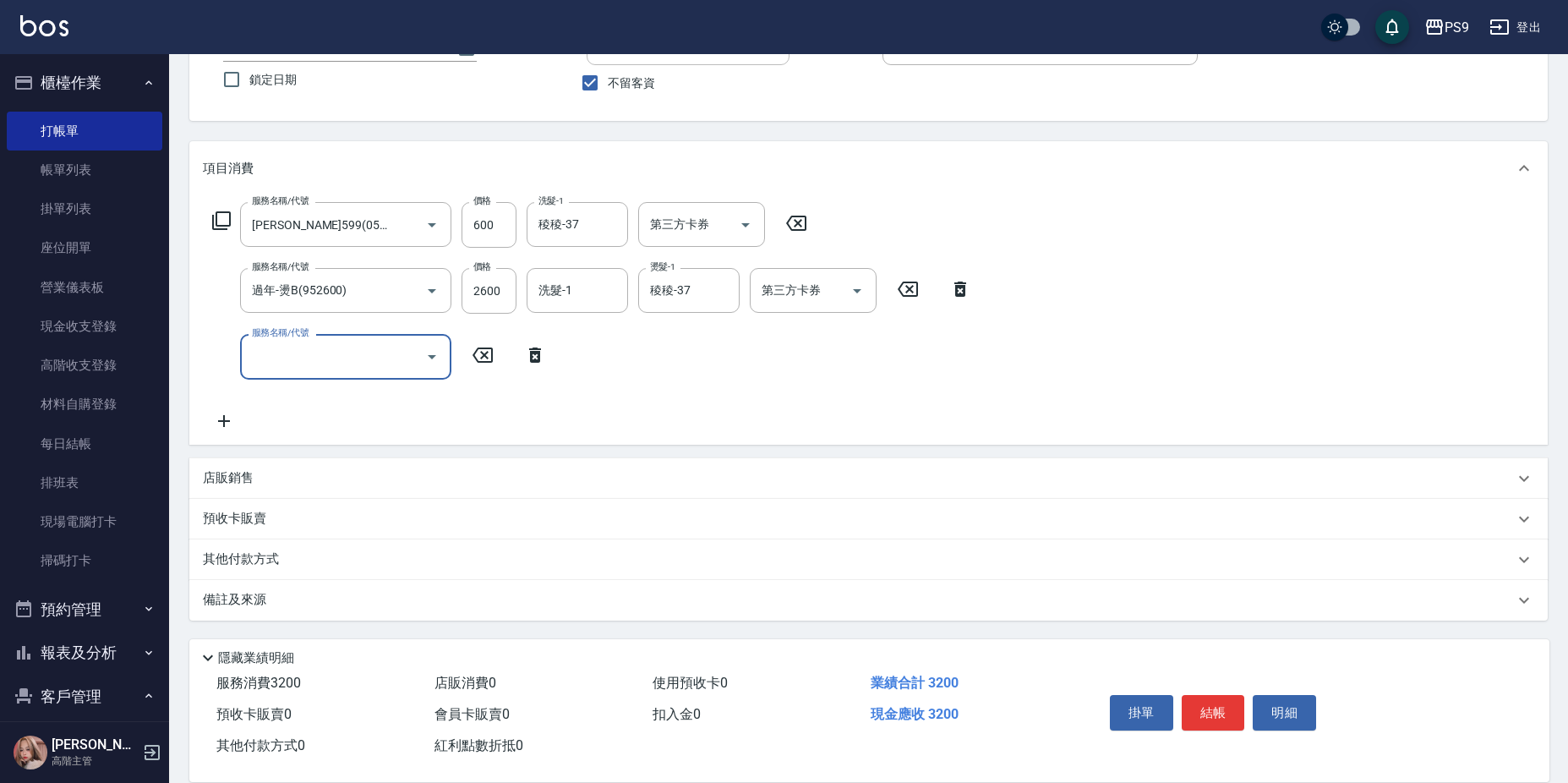
click at [496, 475] on div "店販銷售" at bounding box center [858, 478] width 1311 height 18
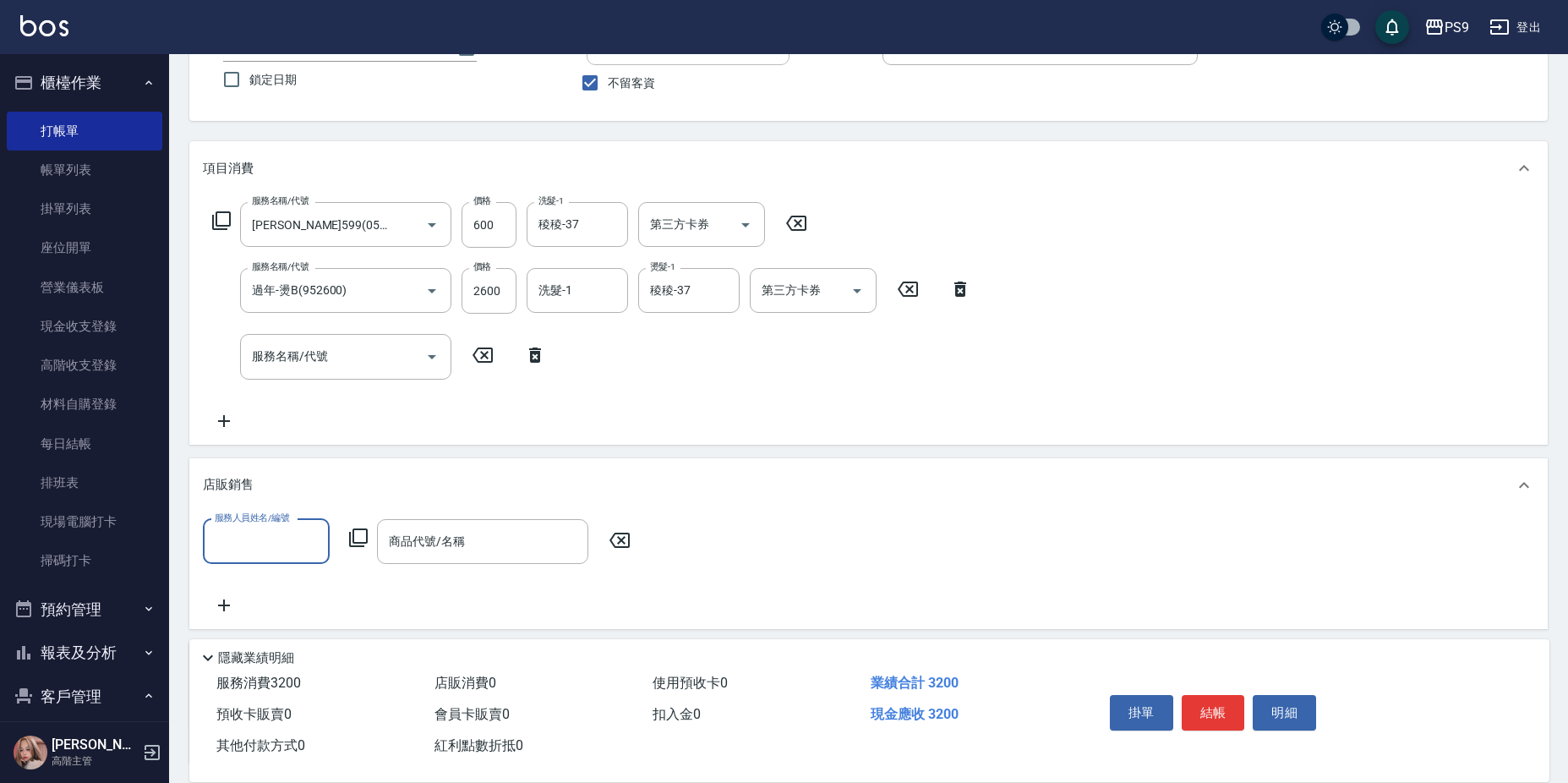
scroll to position [0, 0]
type input "JHIN-0"
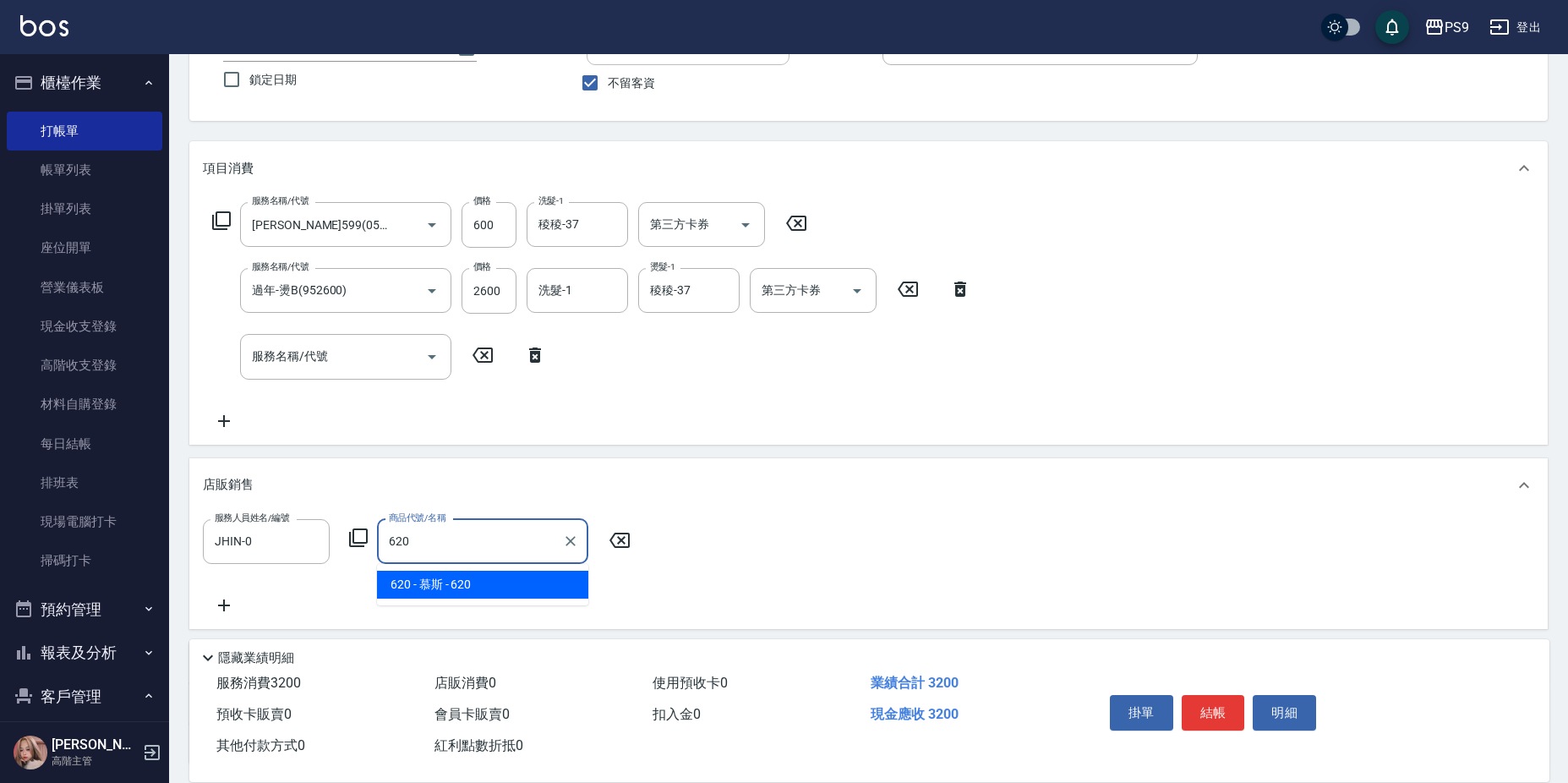
type input "慕[PERSON_NAME]"
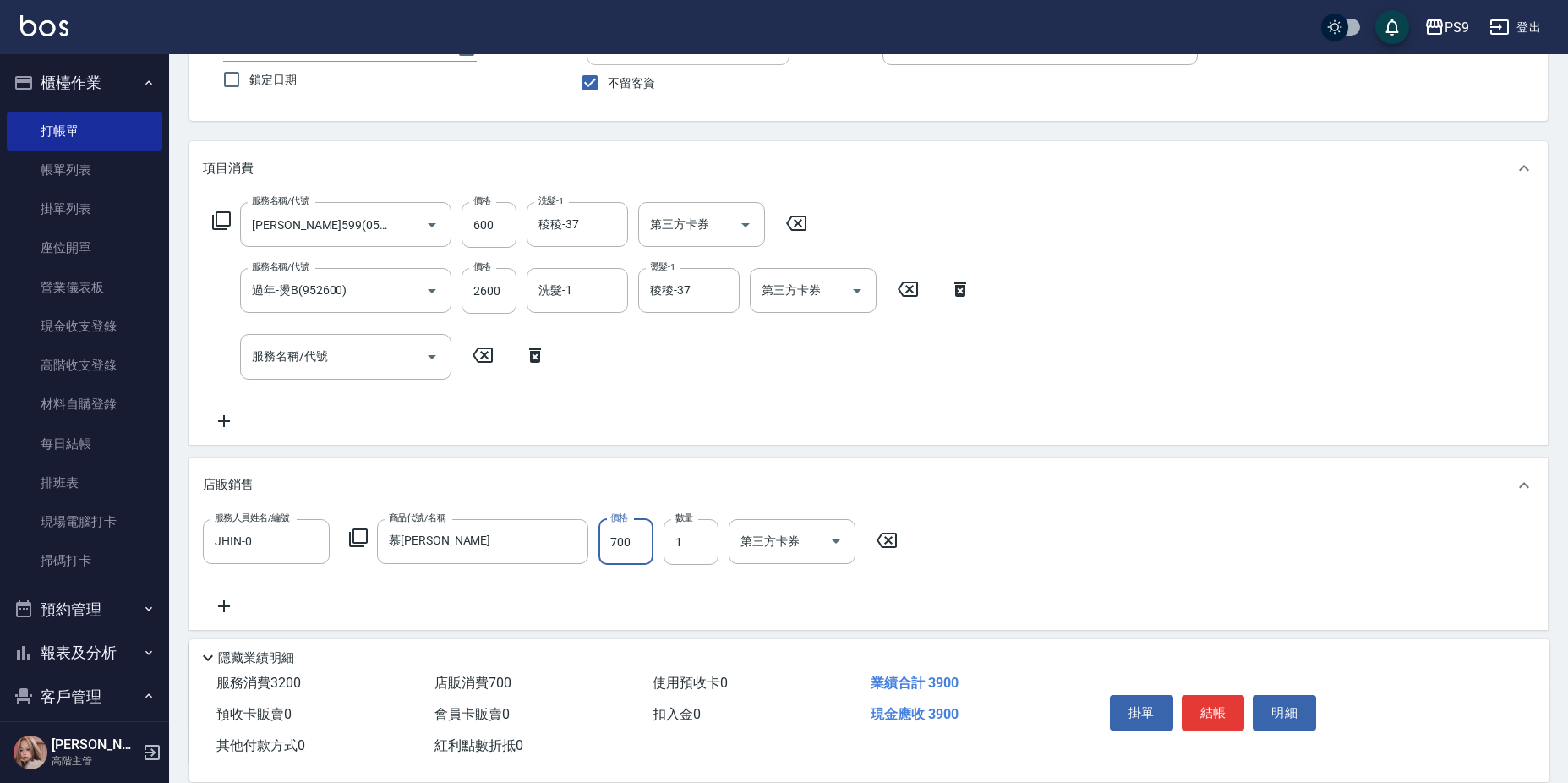
type input "700"
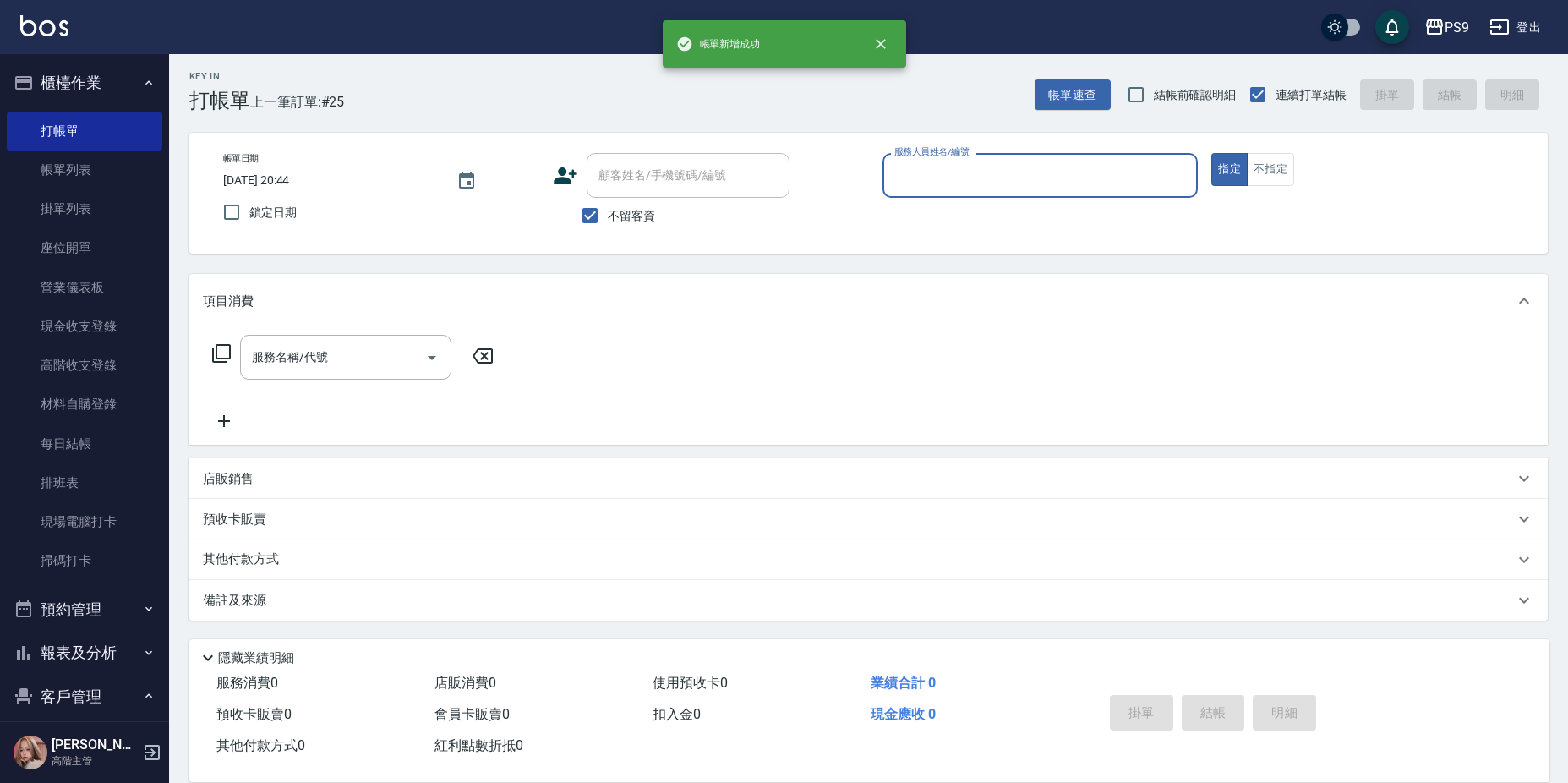
scroll to position [3, 0]
drag, startPoint x: 635, startPoint y: 220, endPoint x: 637, endPoint y: 182, distance: 38.1
click at [636, 219] on span "不留客資" at bounding box center [631, 216] width 47 height 18
click at [608, 219] on input "不留客資" at bounding box center [590, 215] width 35 height 35
checkbox input "false"
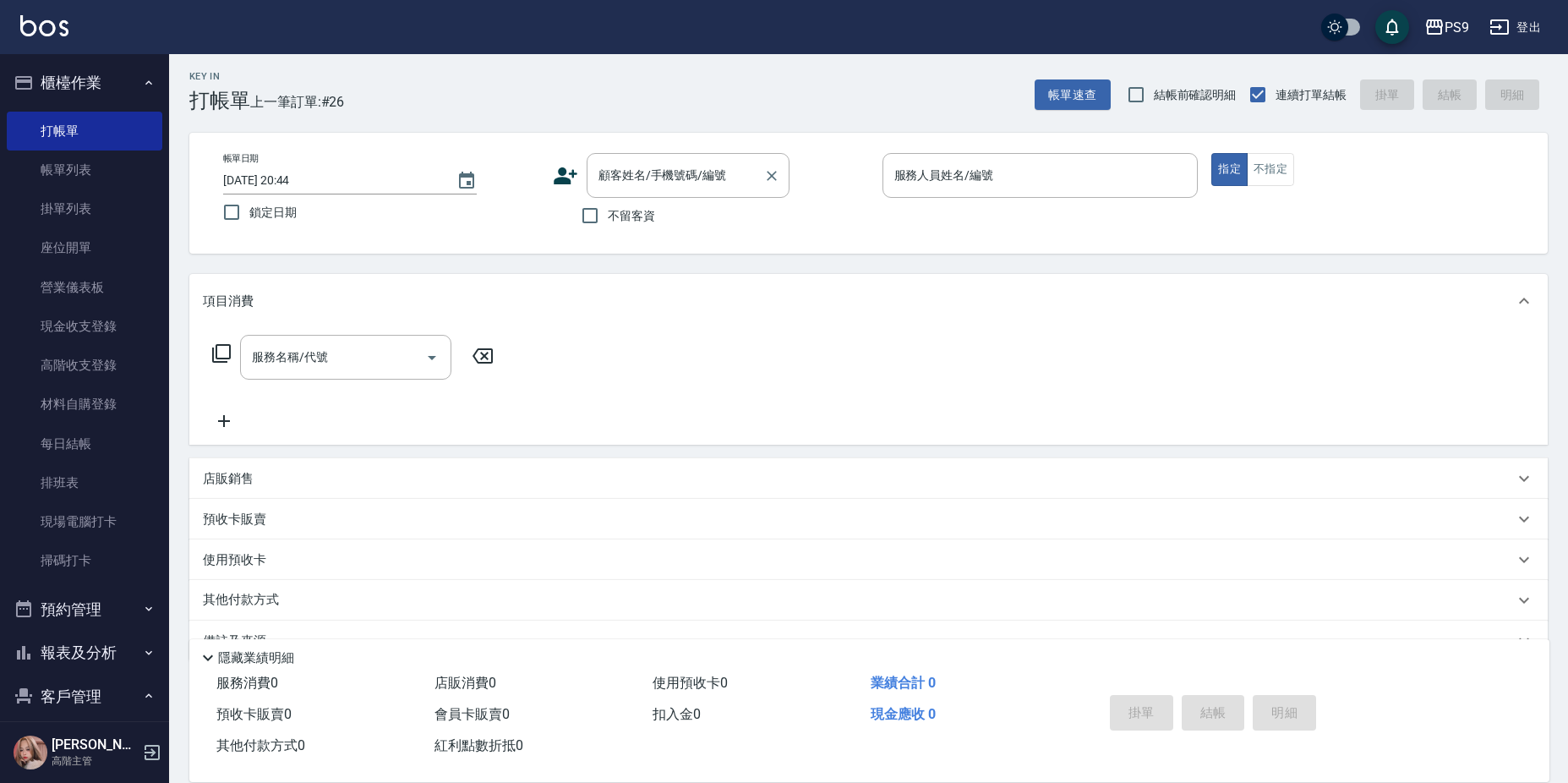
click at [638, 179] on input "顧客姓名/手機號碼/編號" at bounding box center [675, 175] width 162 height 29
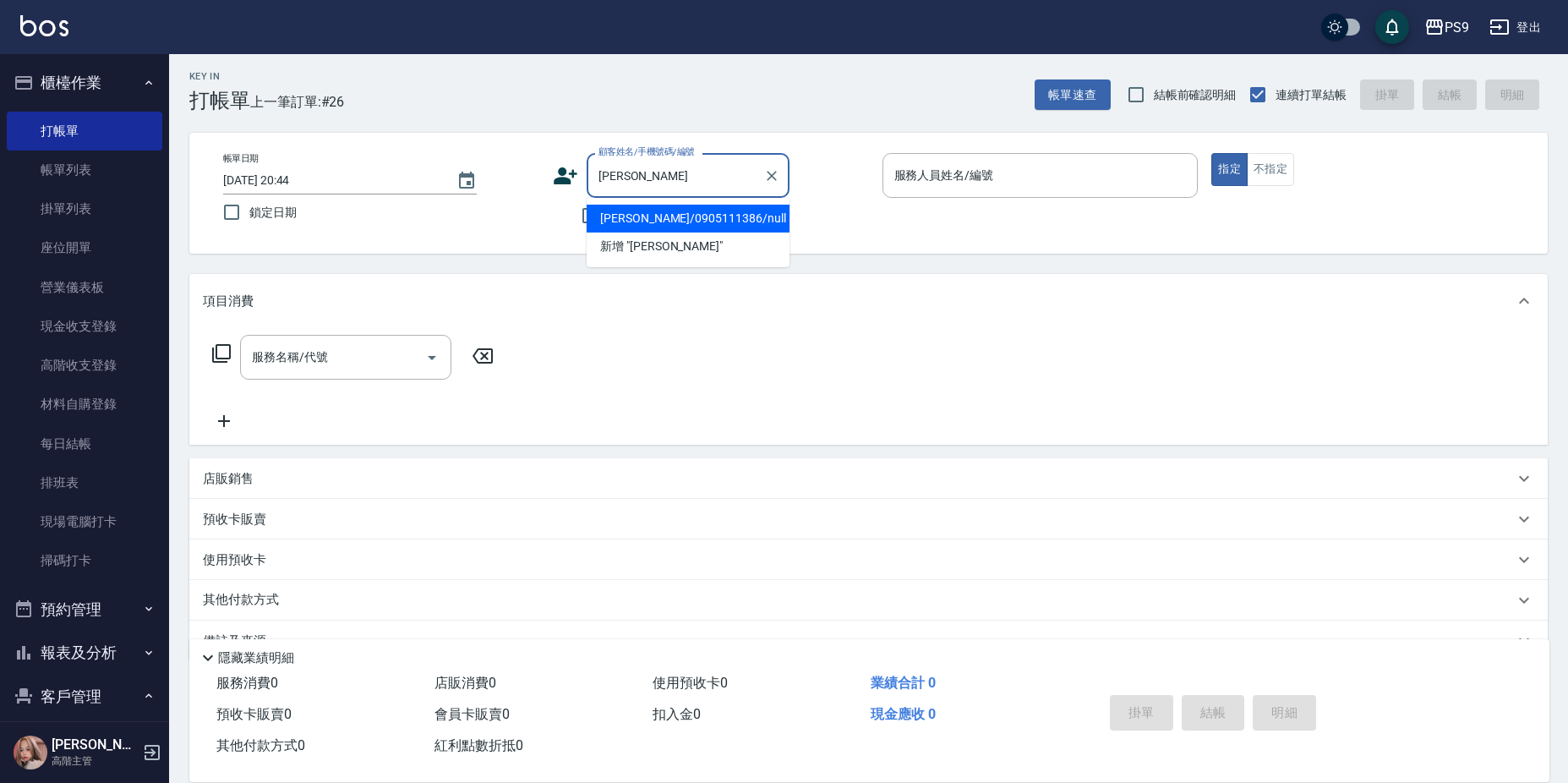
type input "[PERSON_NAME]/0905111386/null"
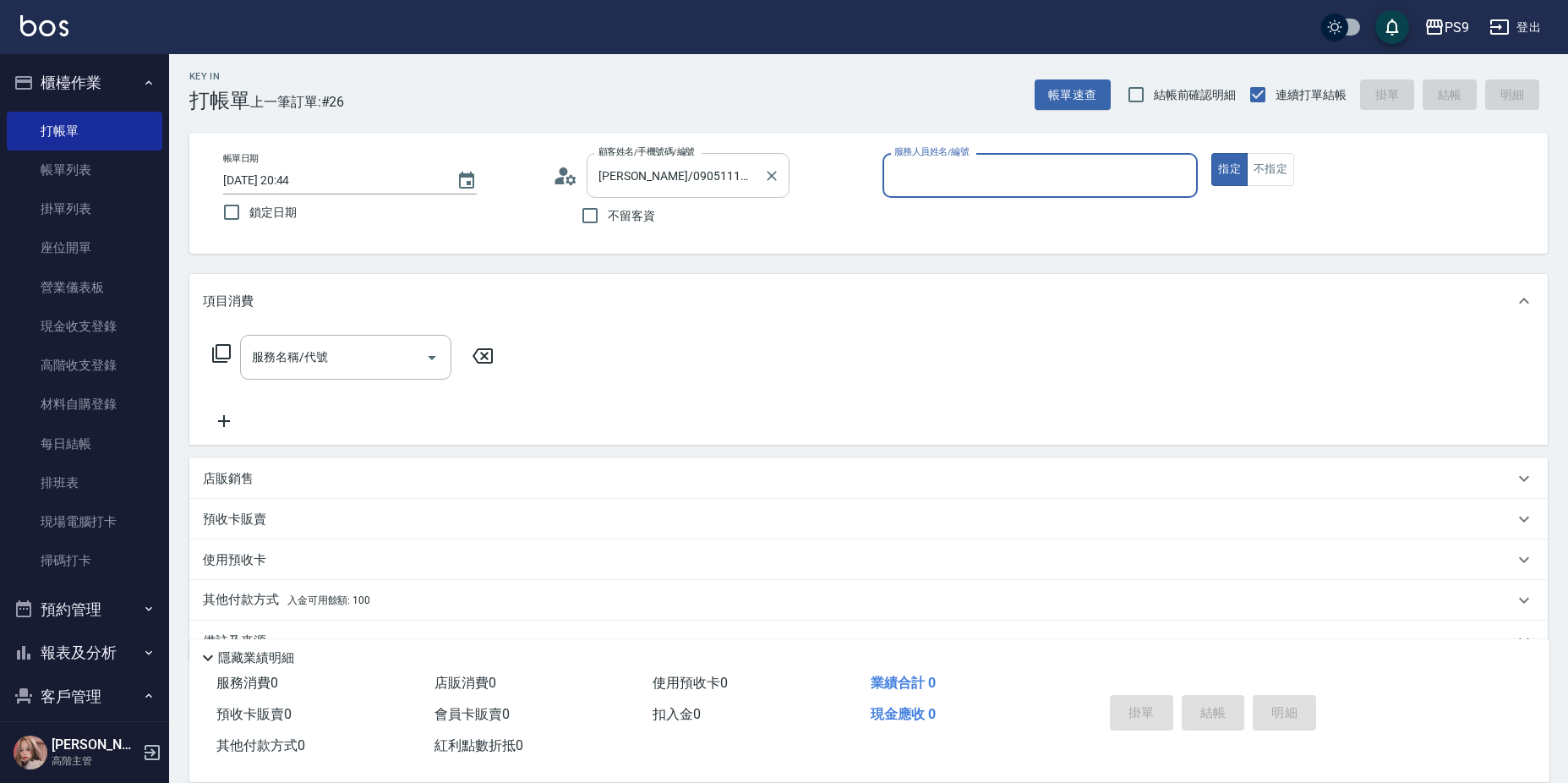
click at [1212, 153] on button "指定" at bounding box center [1230, 169] width 36 height 33
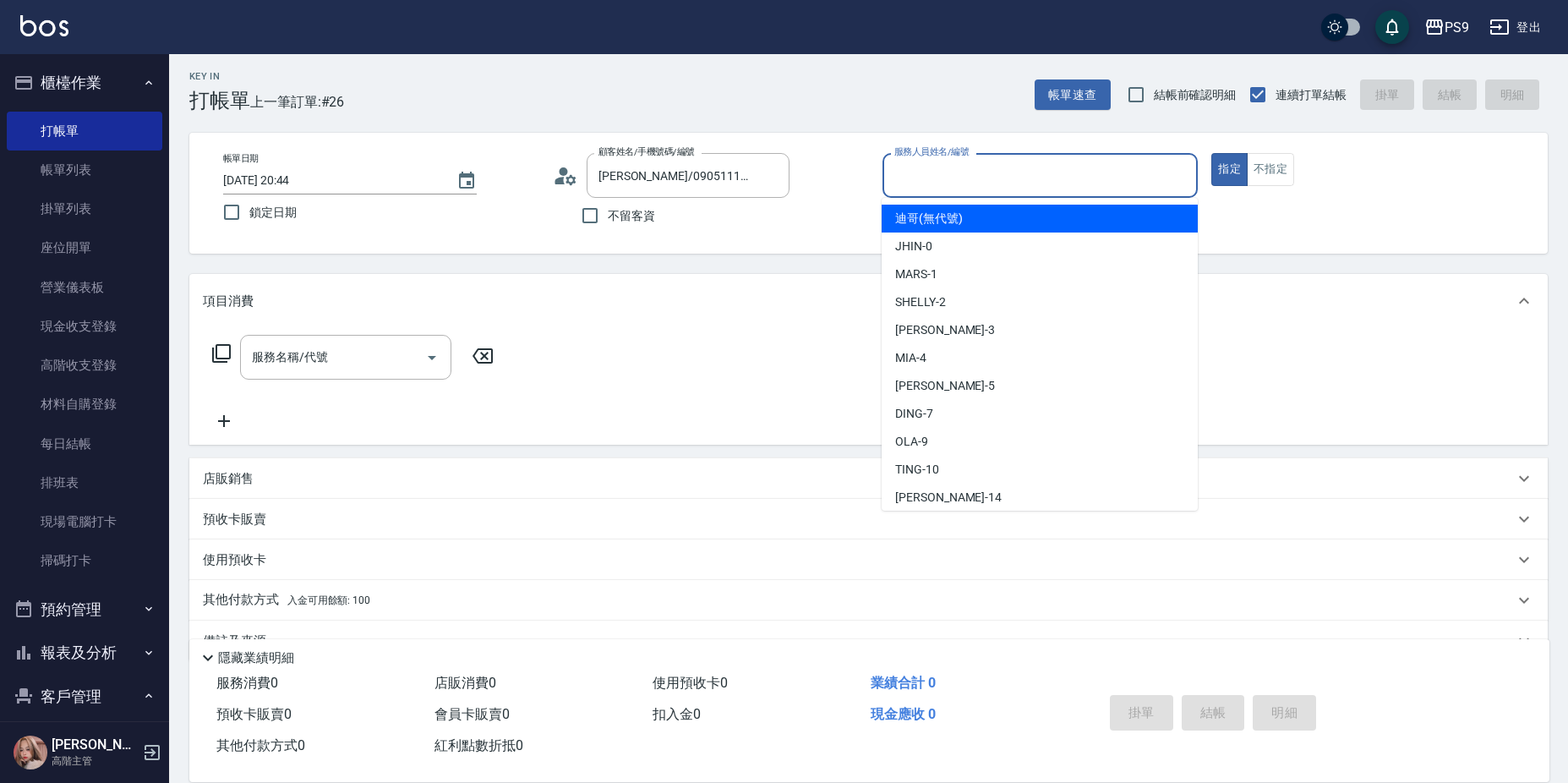
click at [909, 176] on input "服務人員姓名/編號" at bounding box center [1040, 175] width 301 height 29
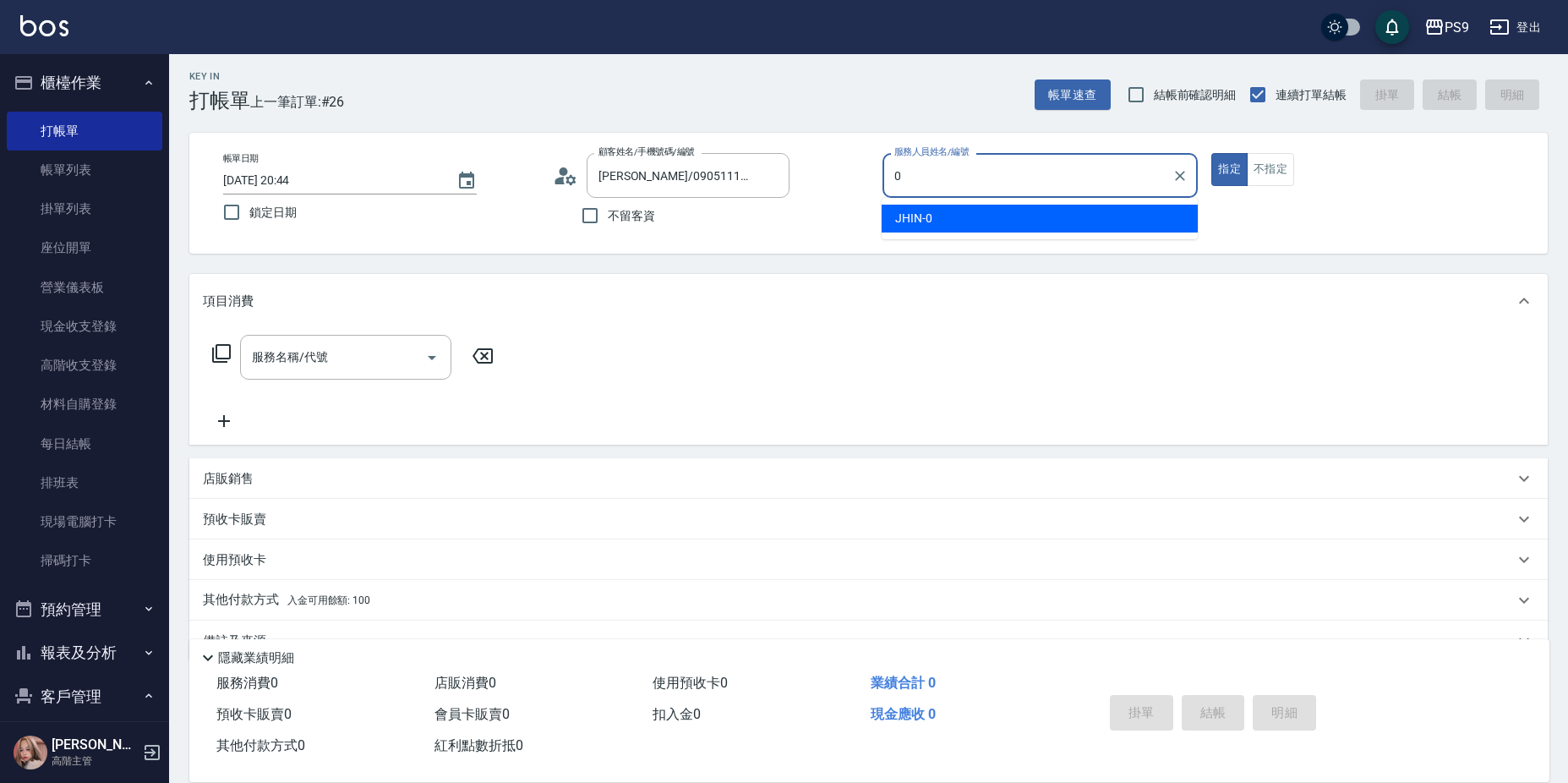
type input "JHIN-0"
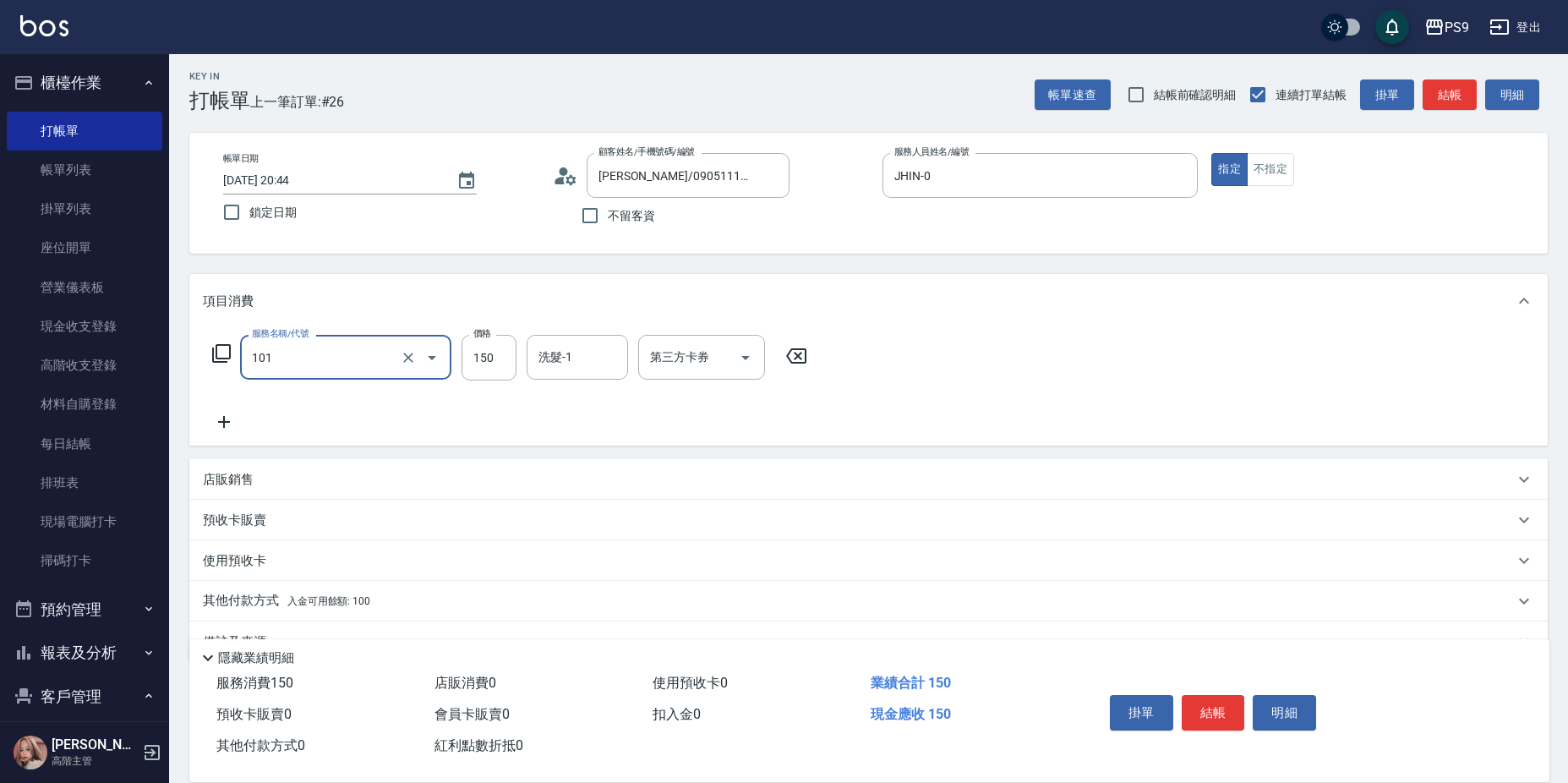
type input "洗髮(101)"
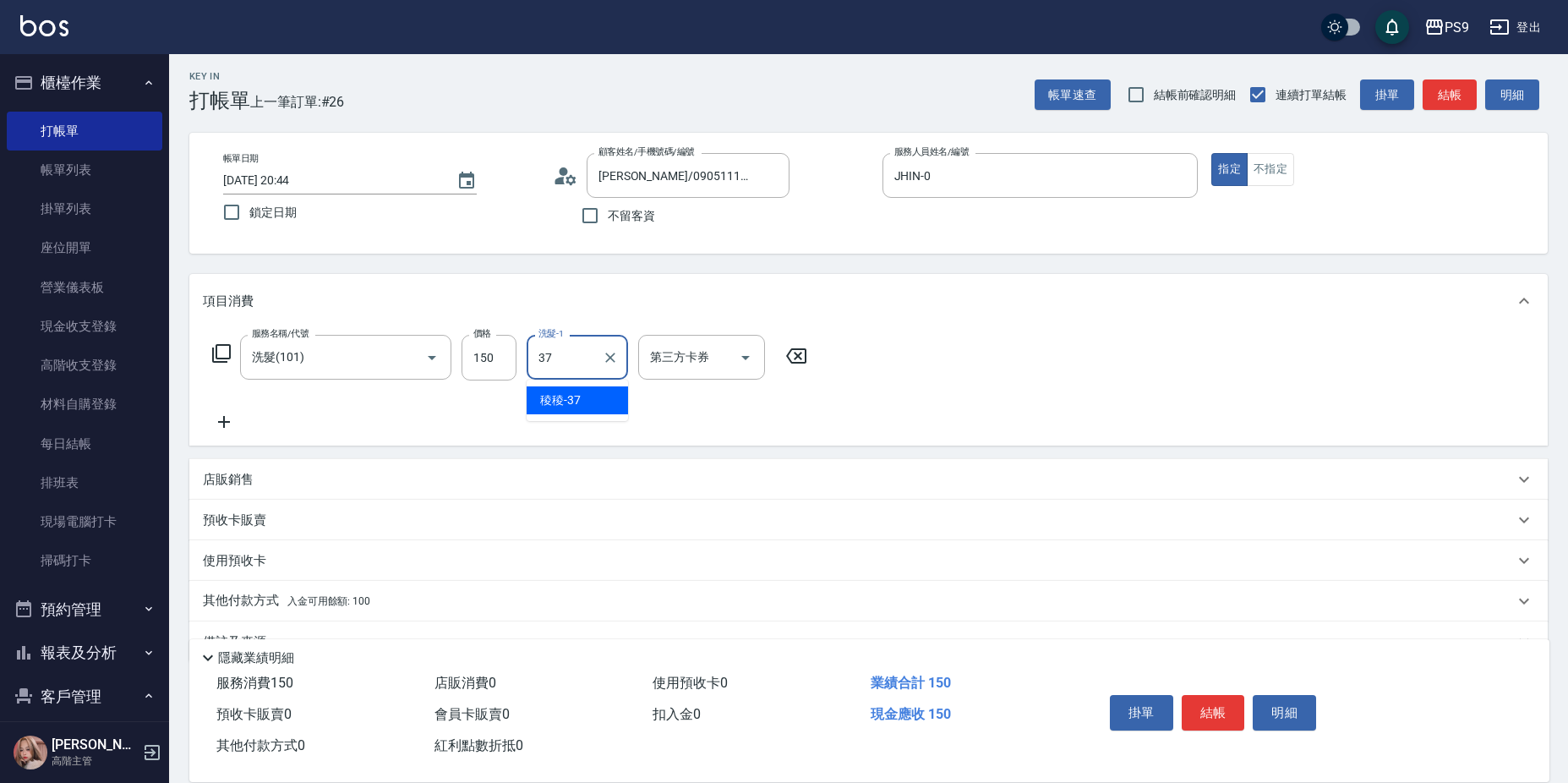
type input "稜稜-37"
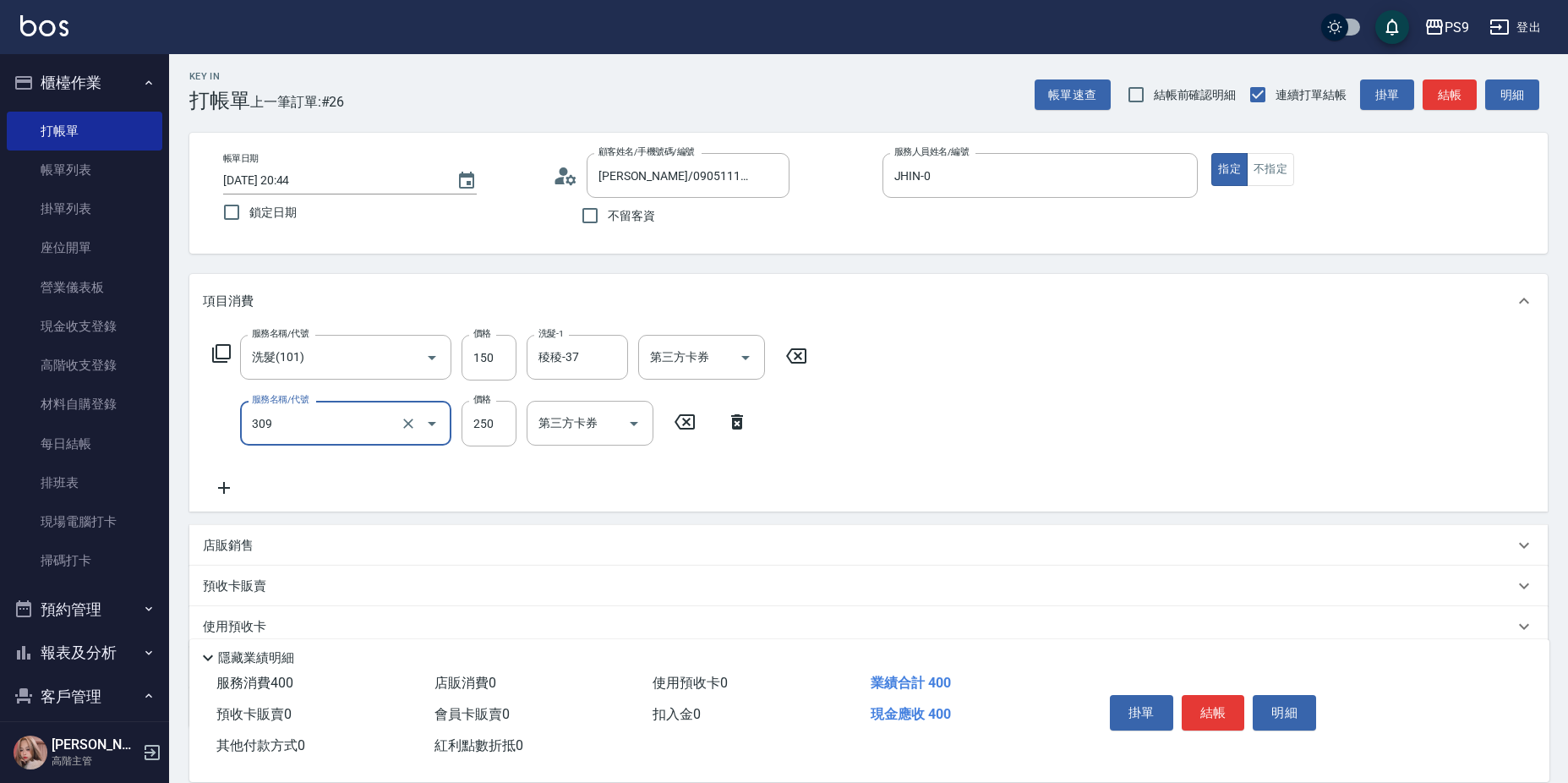
type input "剪-250(309)"
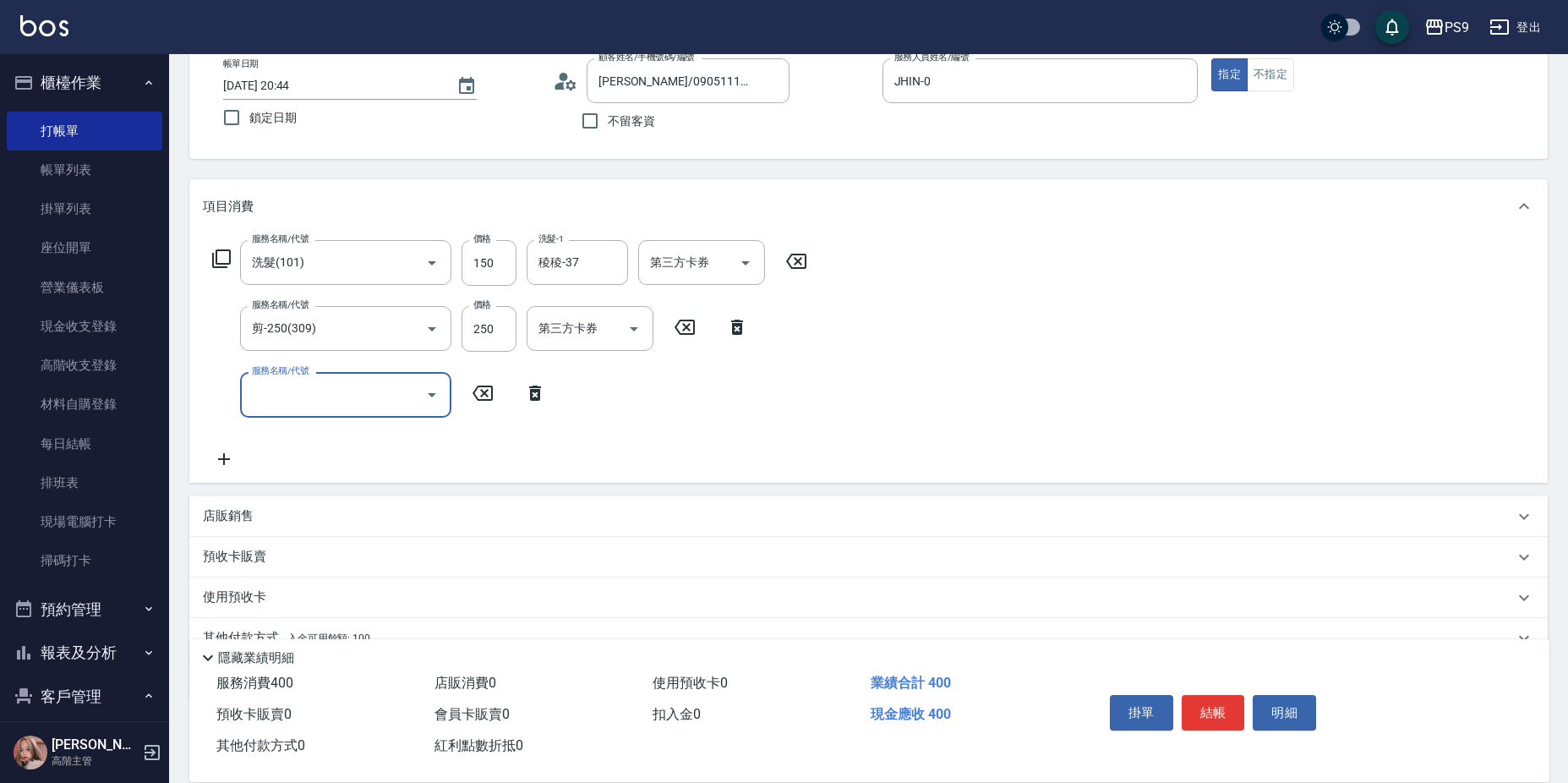
scroll to position [177, 0]
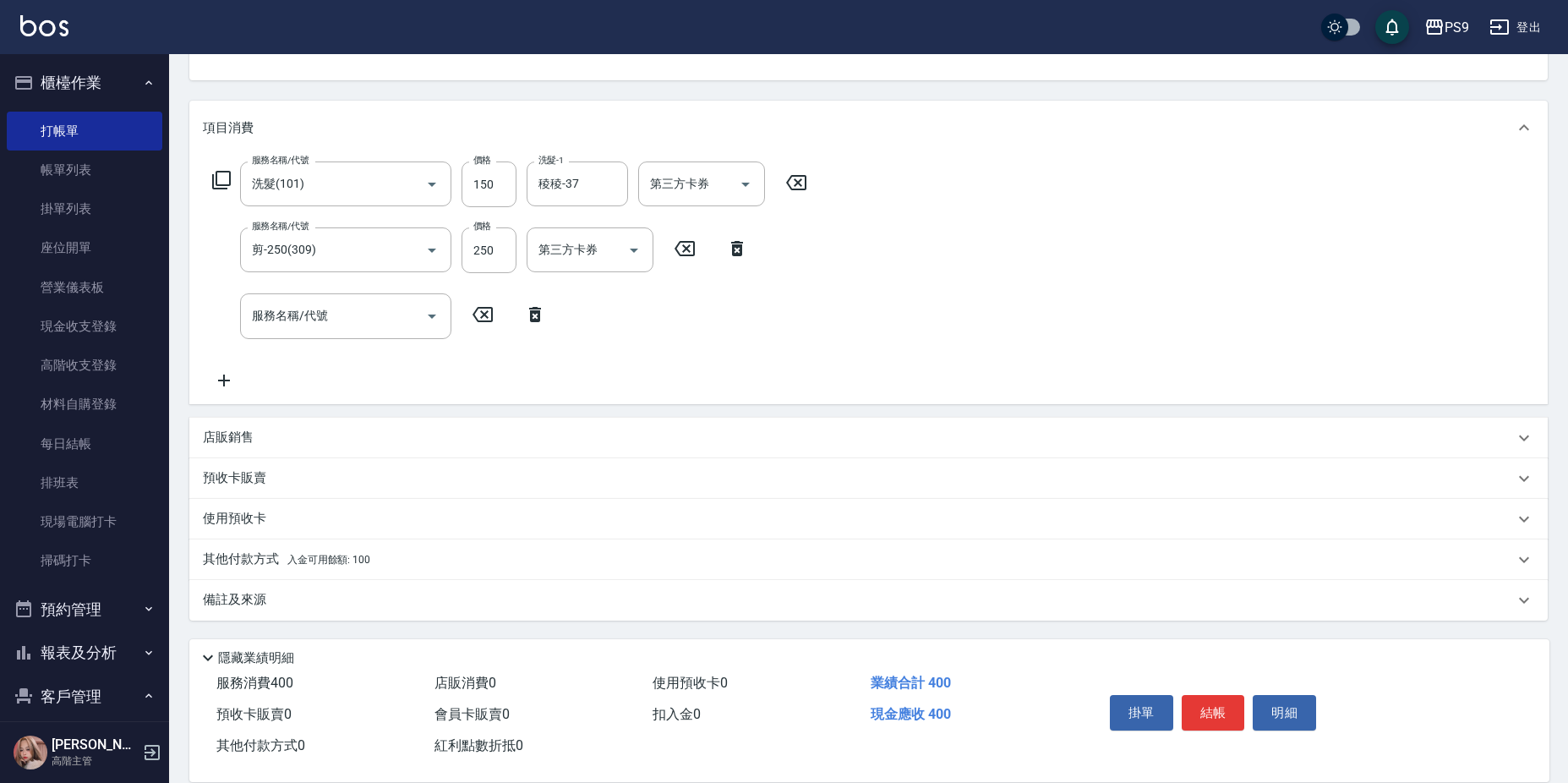
click at [547, 550] on div "其他付款方式 入金可用餘額: 100" at bounding box center [869, 559] width 1358 height 41
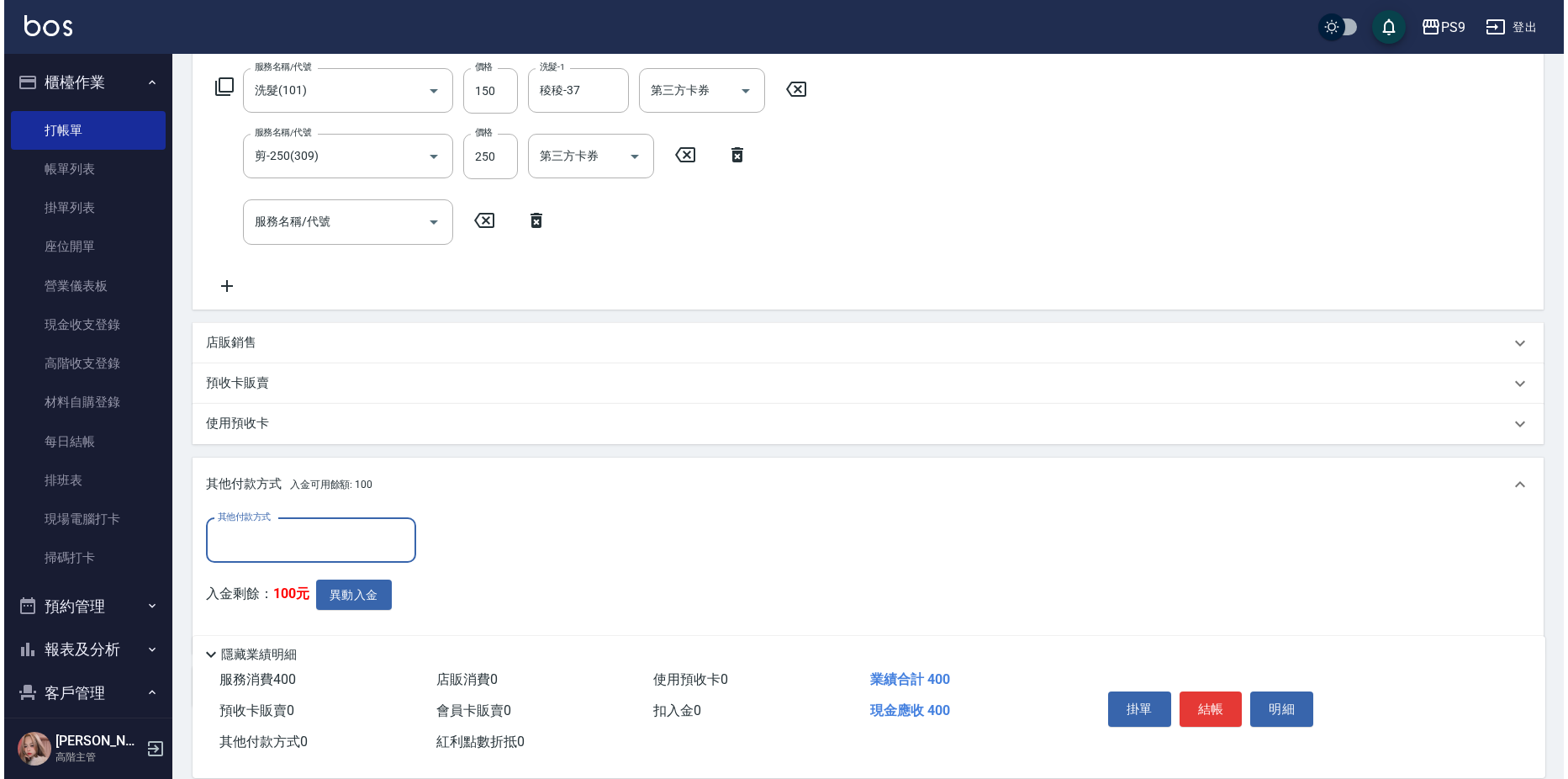
scroll to position [344, 0]
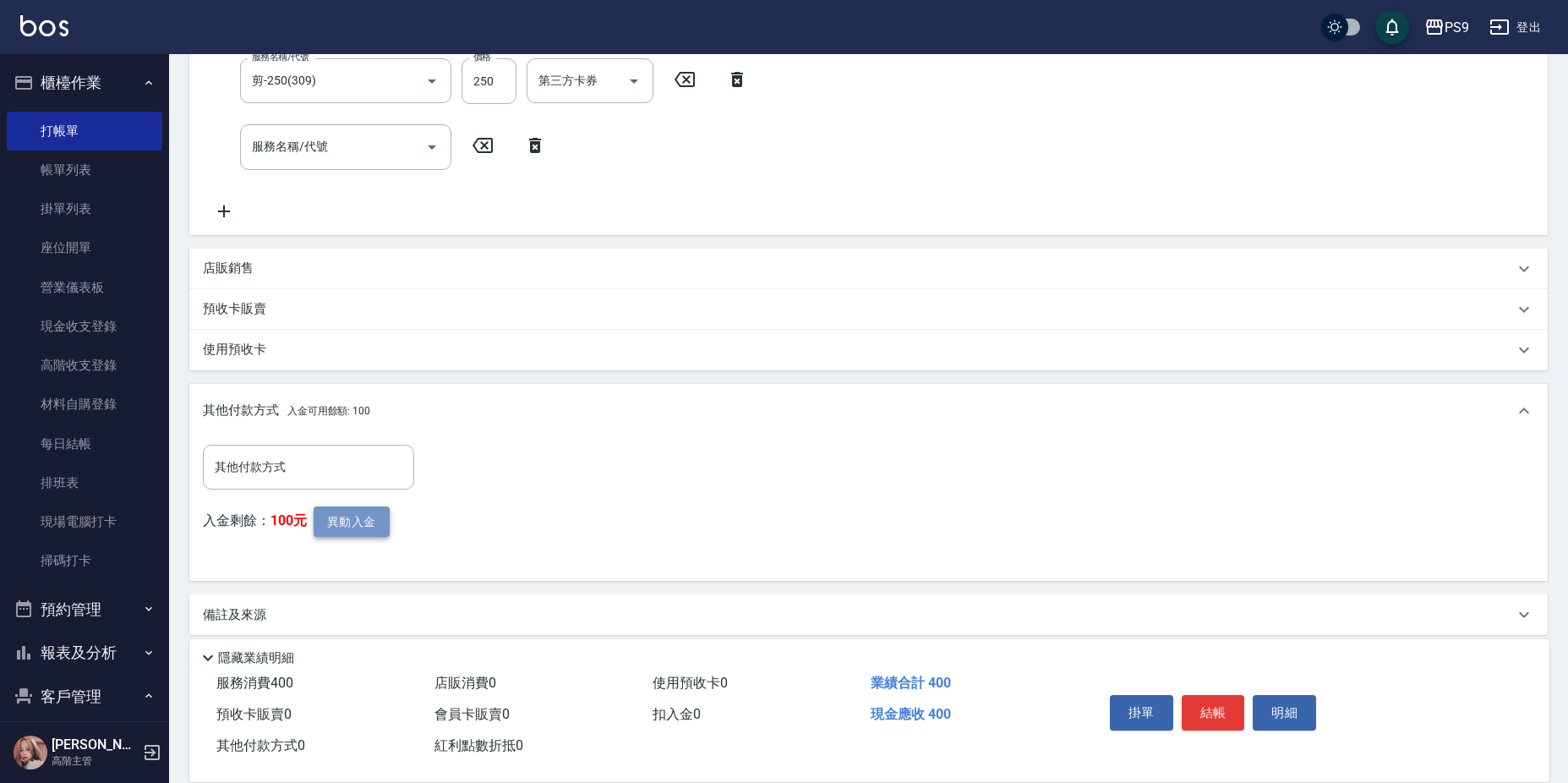
click at [362, 529] on button "異動入金" at bounding box center [352, 522] width 76 height 31
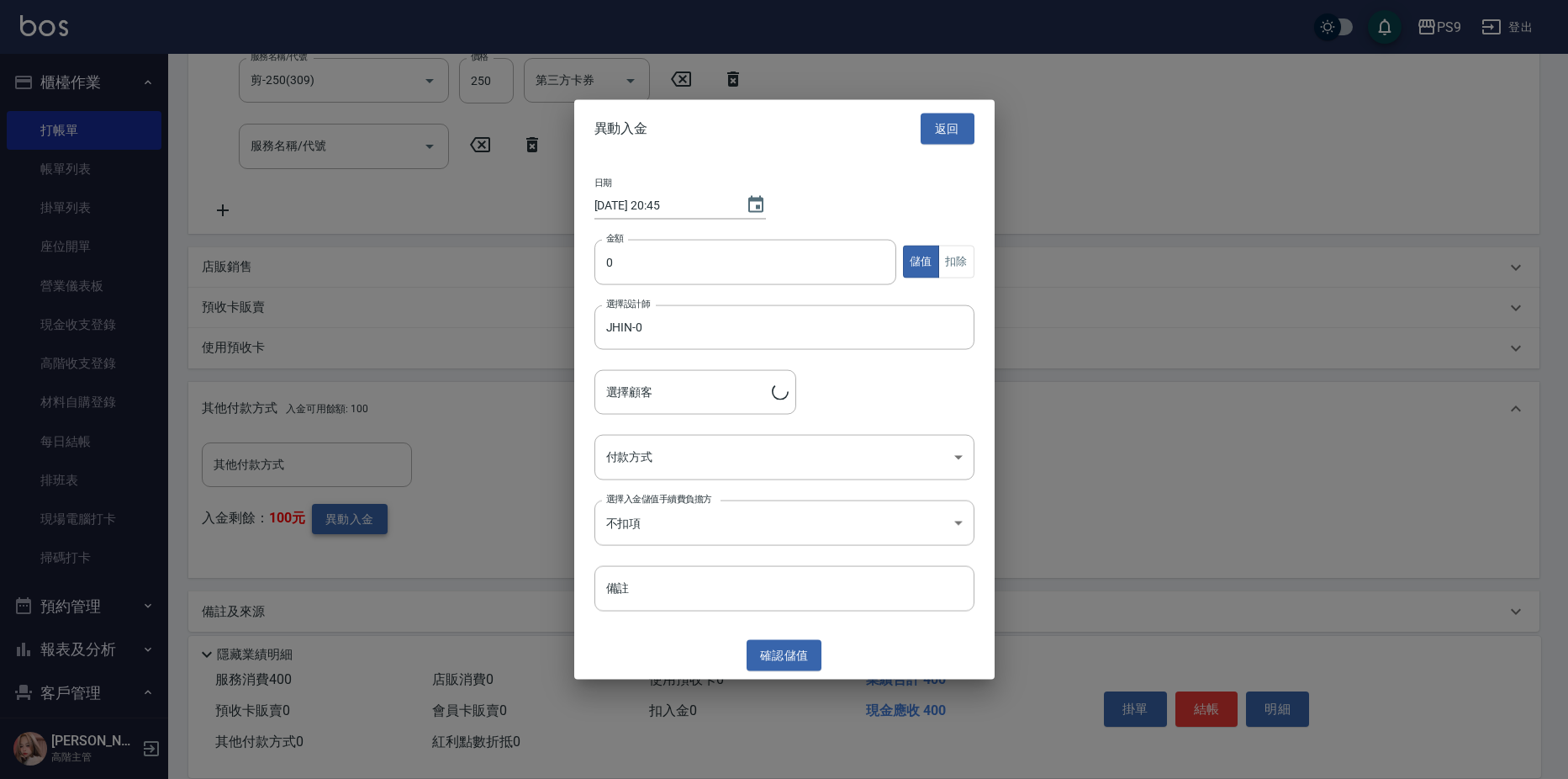
type input "[PERSON_NAME]/0905111386"
click at [938, 118] on button "返回" at bounding box center [947, 129] width 54 height 31
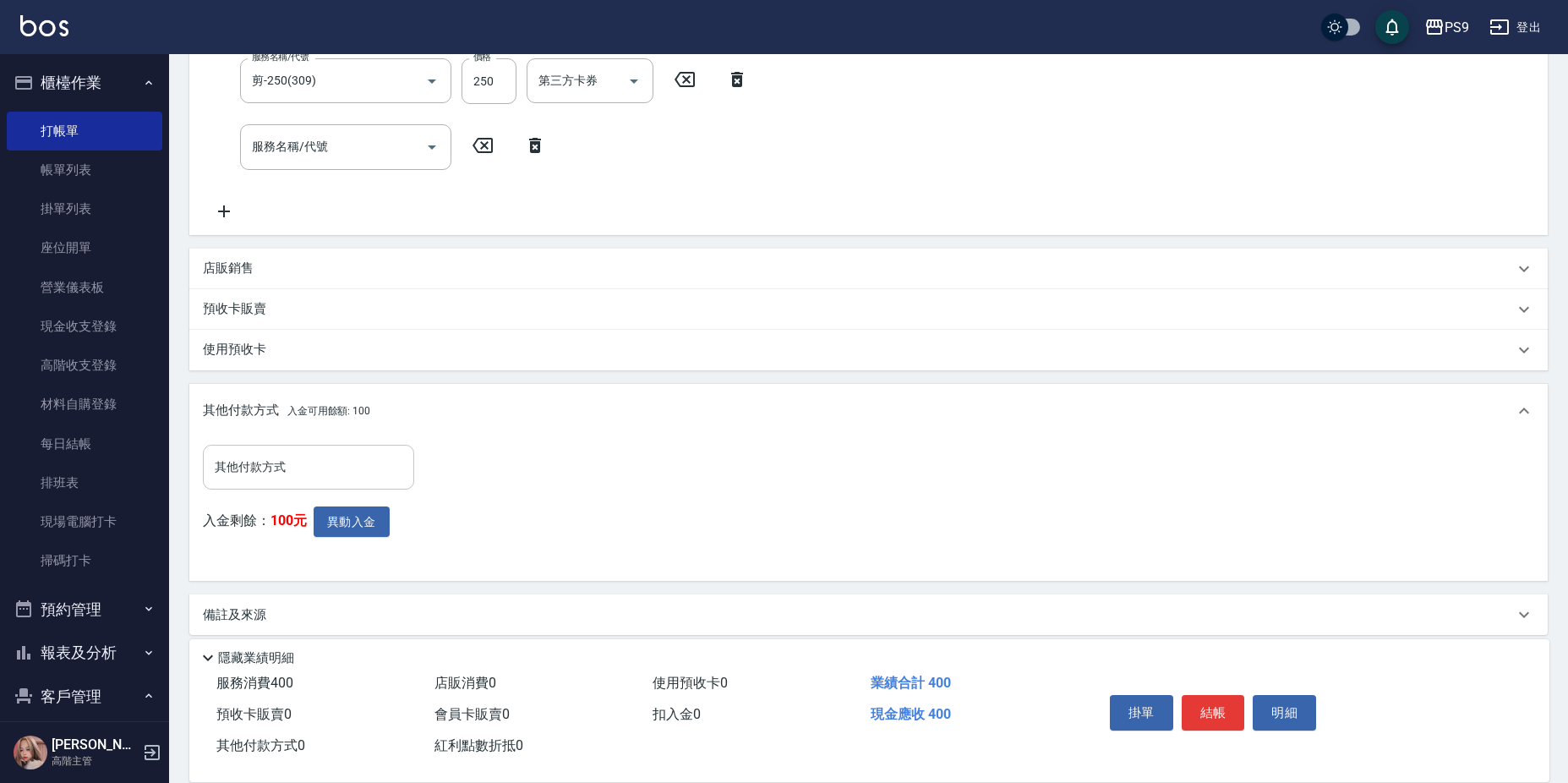
click at [336, 461] on input "其他付款方式" at bounding box center [308, 467] width 196 height 29
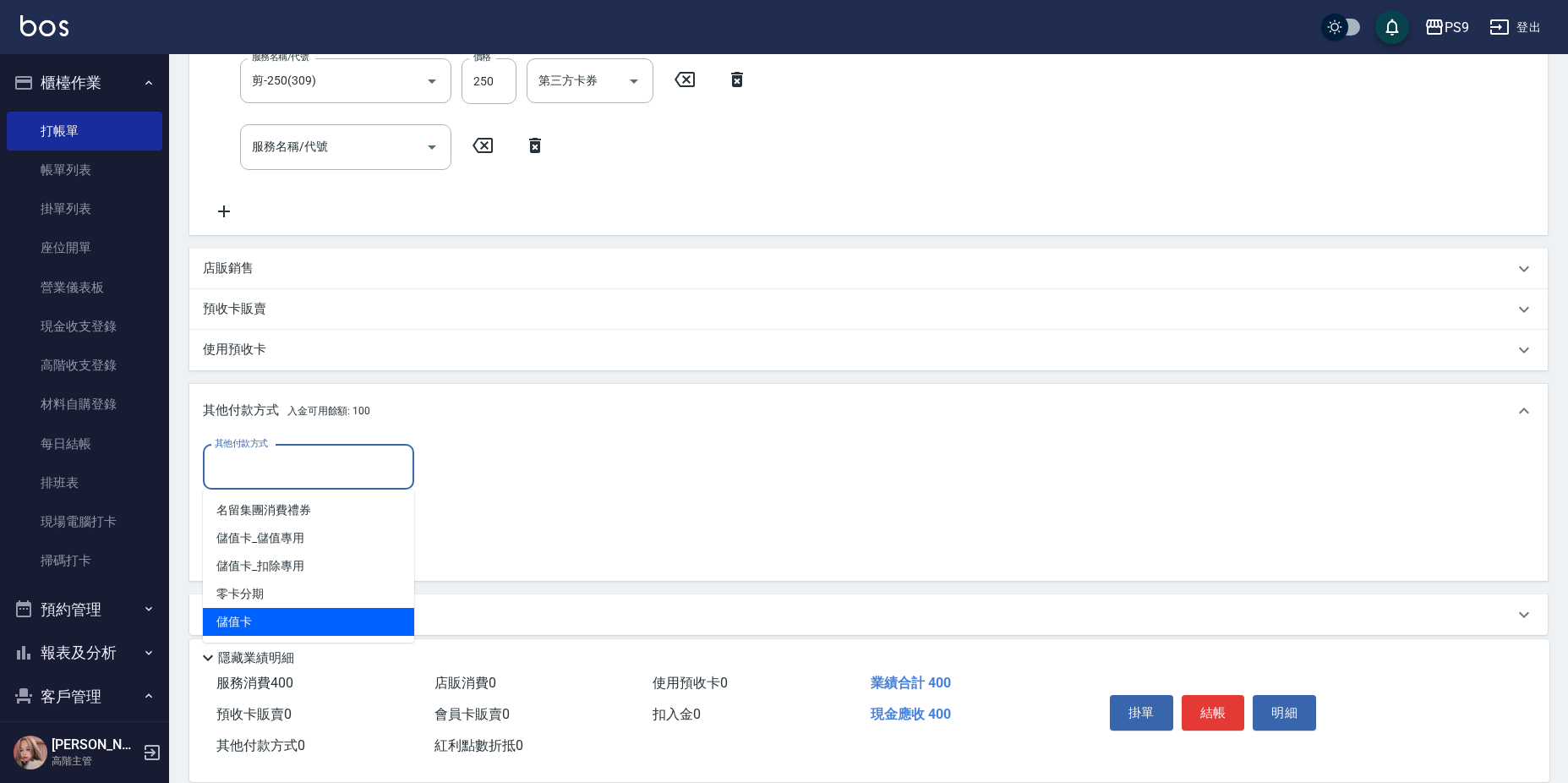
type input "儲值卡"
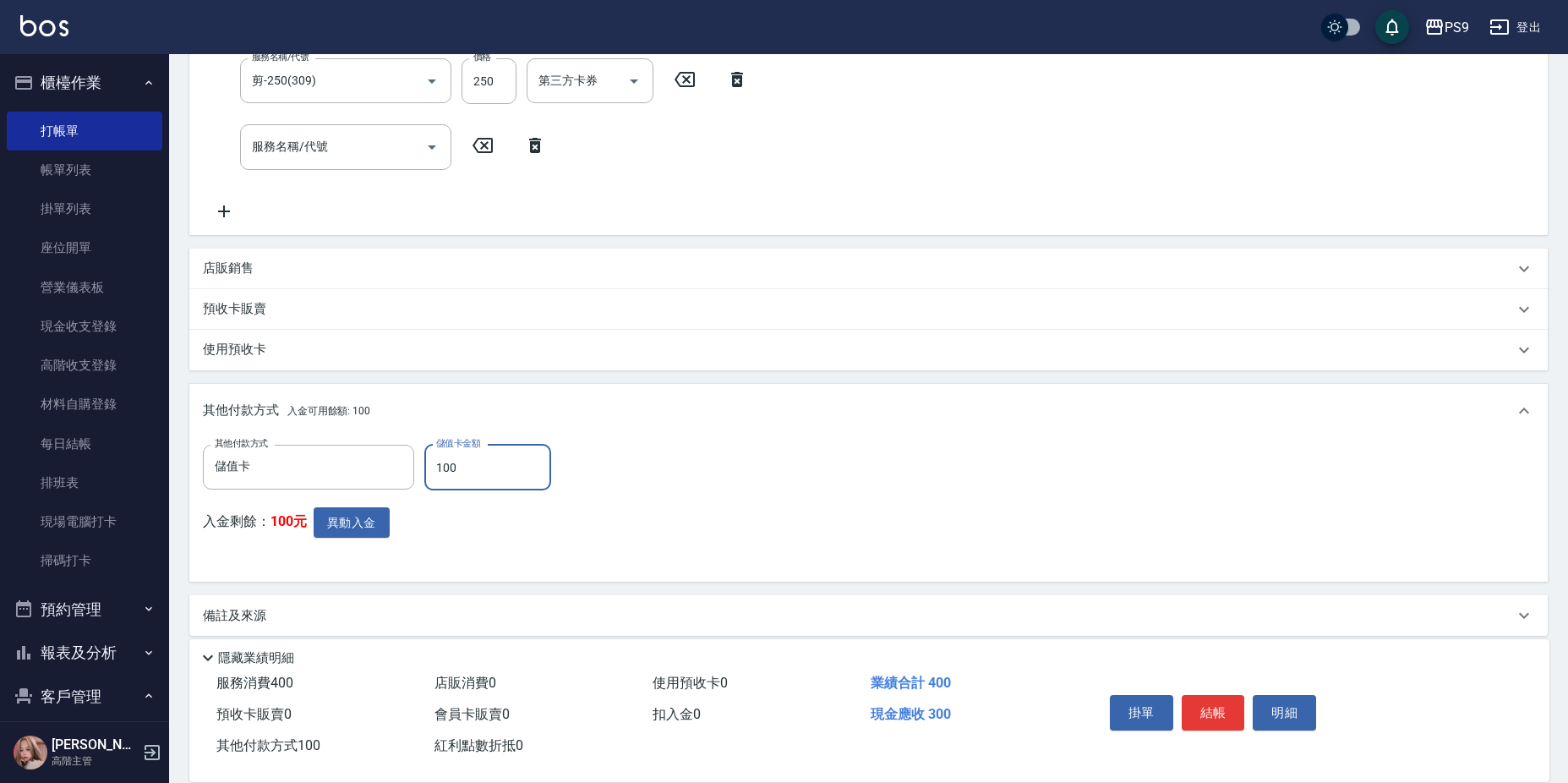
type input "100"
click at [515, 540] on div "入金剩餘： 100元 異動入金" at bounding box center [382, 538] width 359 height 62
click at [387, 507] on button "異動入金" at bounding box center [352, 523] width 76 height 31
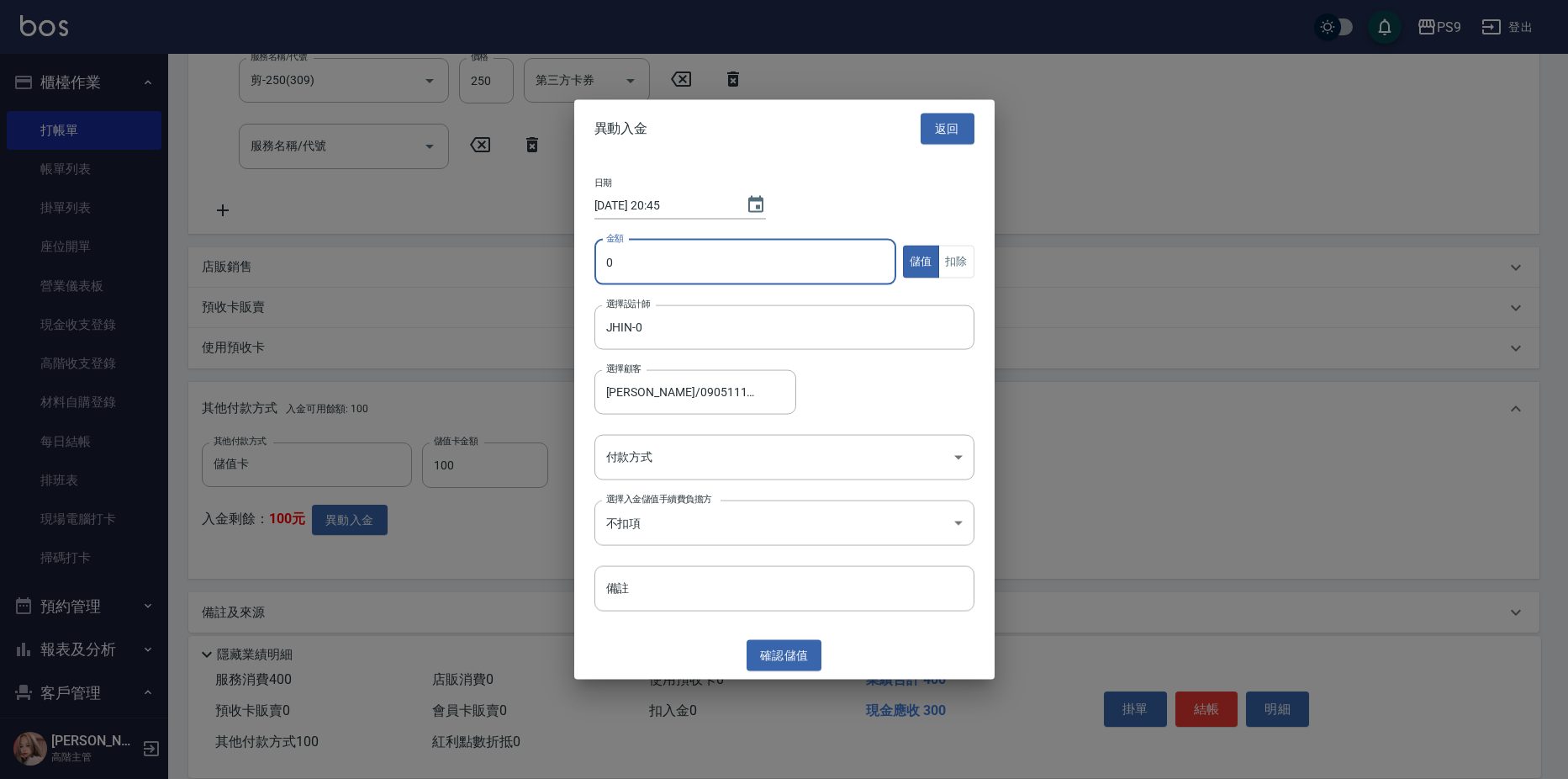
click at [793, 256] on input "0" at bounding box center [745, 261] width 303 height 45
type input "100"
click at [957, 260] on button "扣除" at bounding box center [956, 262] width 36 height 33
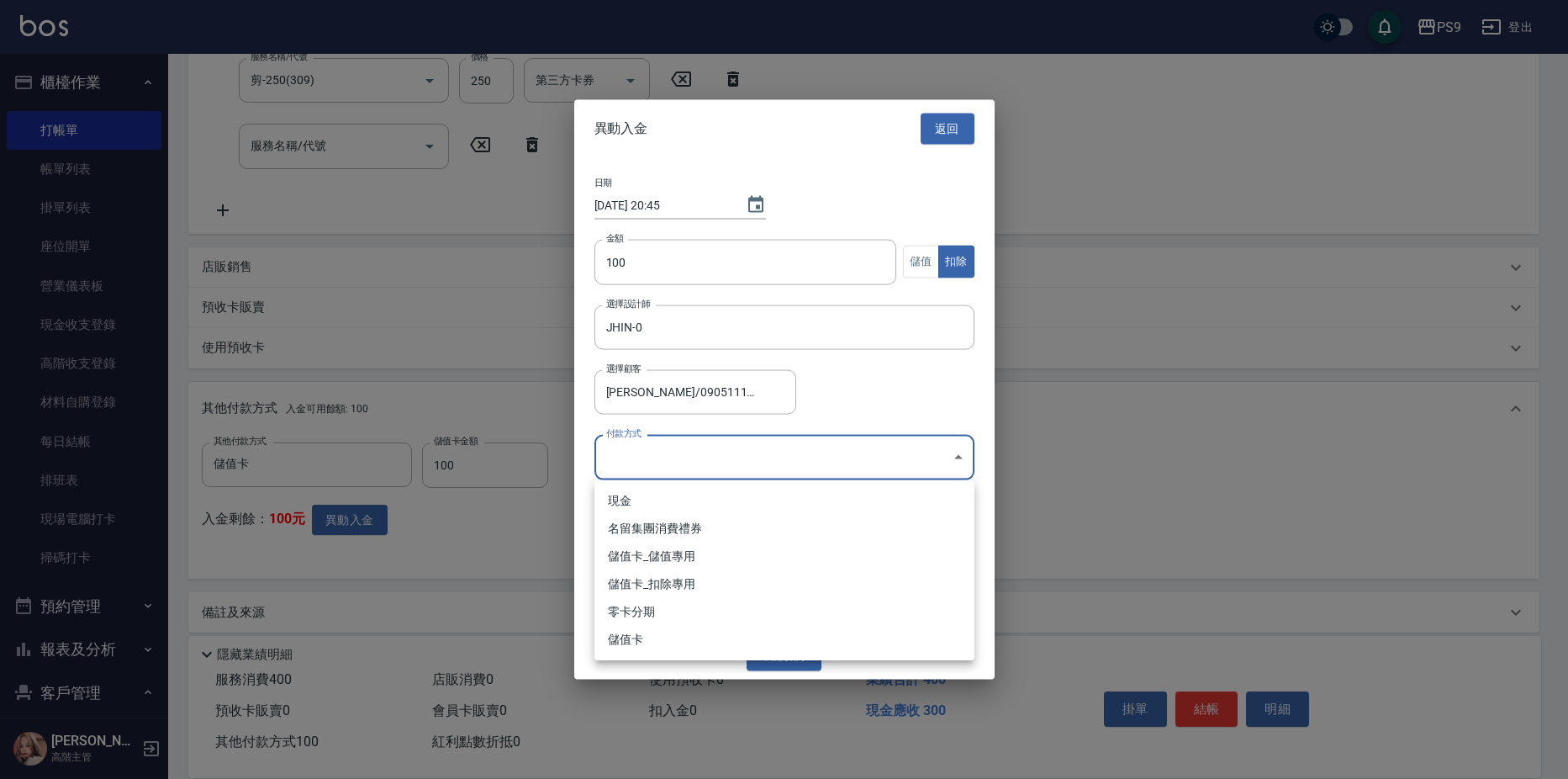
click at [705, 458] on body "PS9 登出 櫃檯作業 打帳單 帳單列表 掛單列表 座位開單 營業儀表板 現金收支登錄 高階收支登錄 材料自購登錄 每日結帳 排班表 現場電腦打卡 掃碼打卡 …" at bounding box center [784, 225] width 1568 height 1138
click at [682, 571] on li "儲值卡_扣除專用" at bounding box center [784, 584] width 380 height 27
type input "儲值卡_扣除專用"
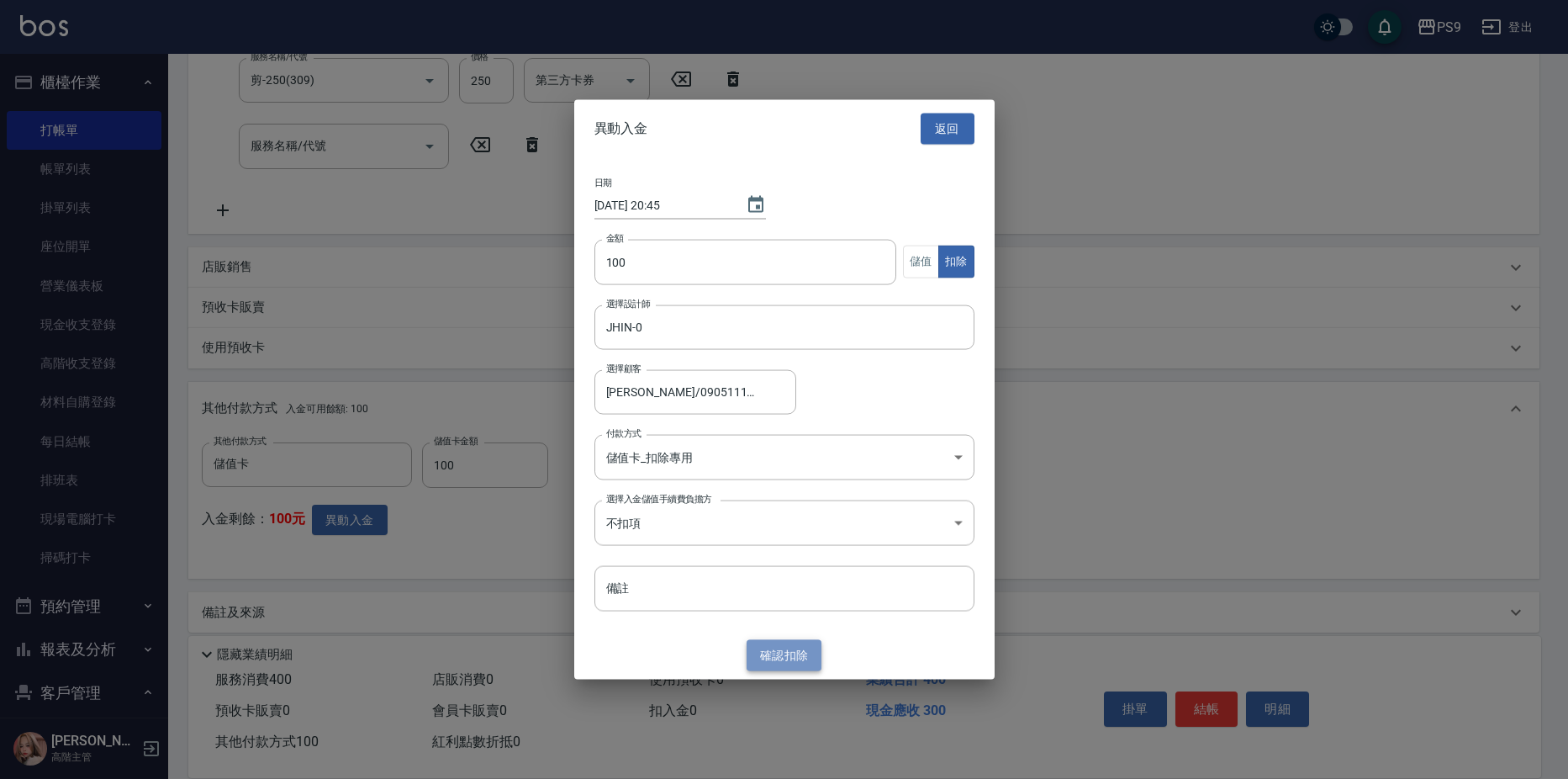
click at [789, 652] on button "確認 扣除" at bounding box center [785, 655] width 75 height 31
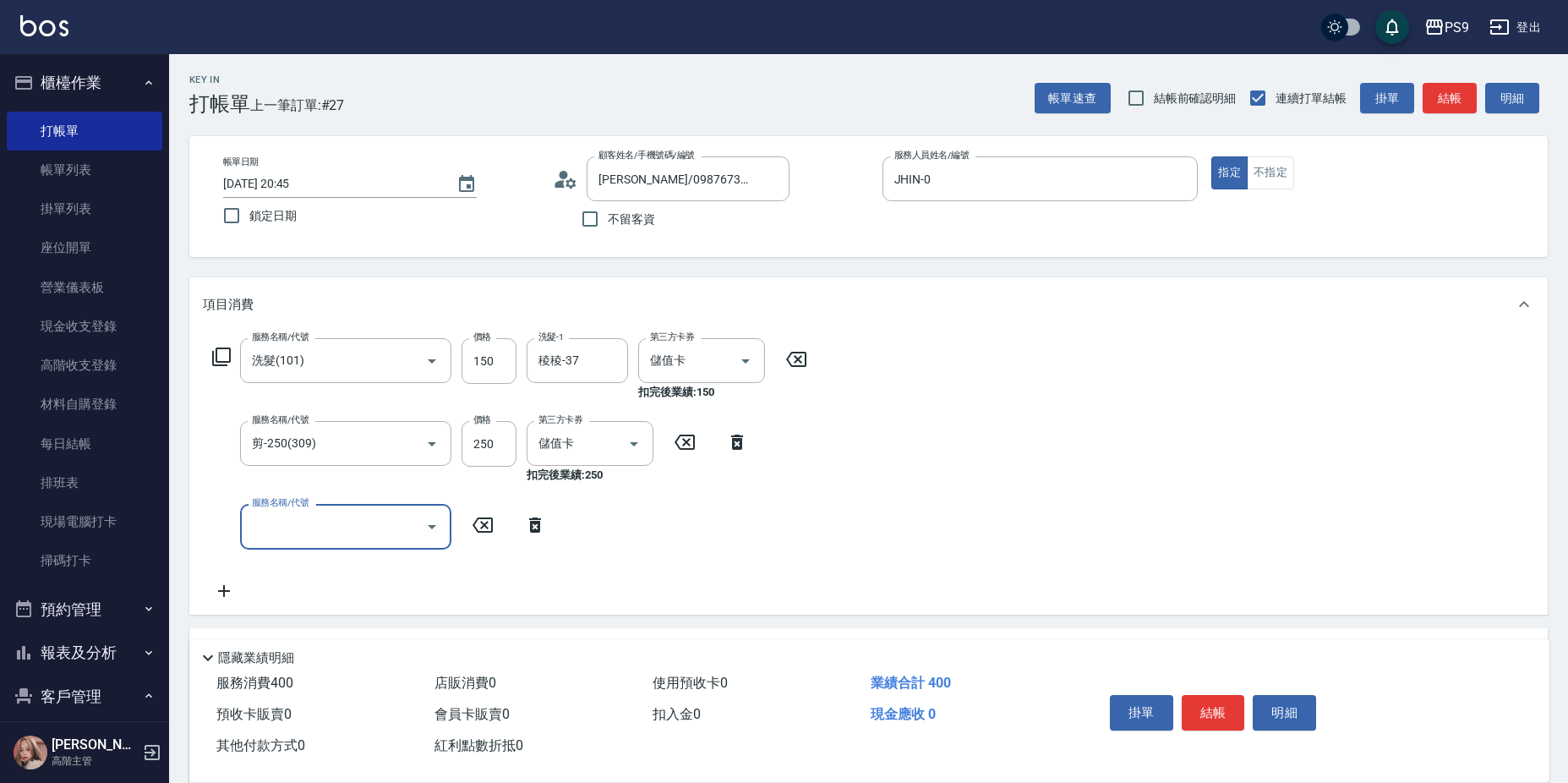
scroll to position [210, 0]
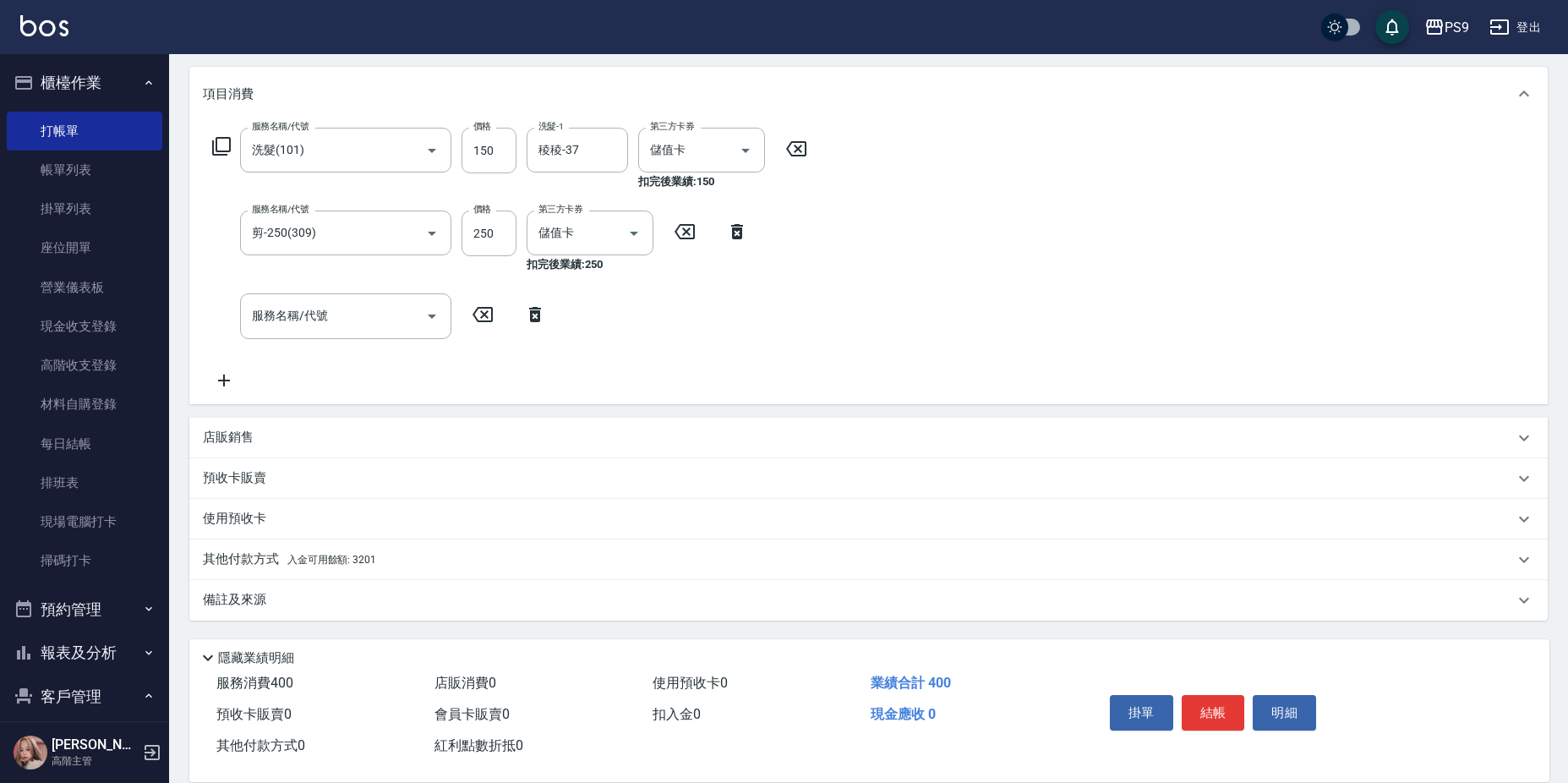
click at [526, 547] on div "其他付款方式 入金可用餘額: 3201" at bounding box center [869, 559] width 1358 height 41
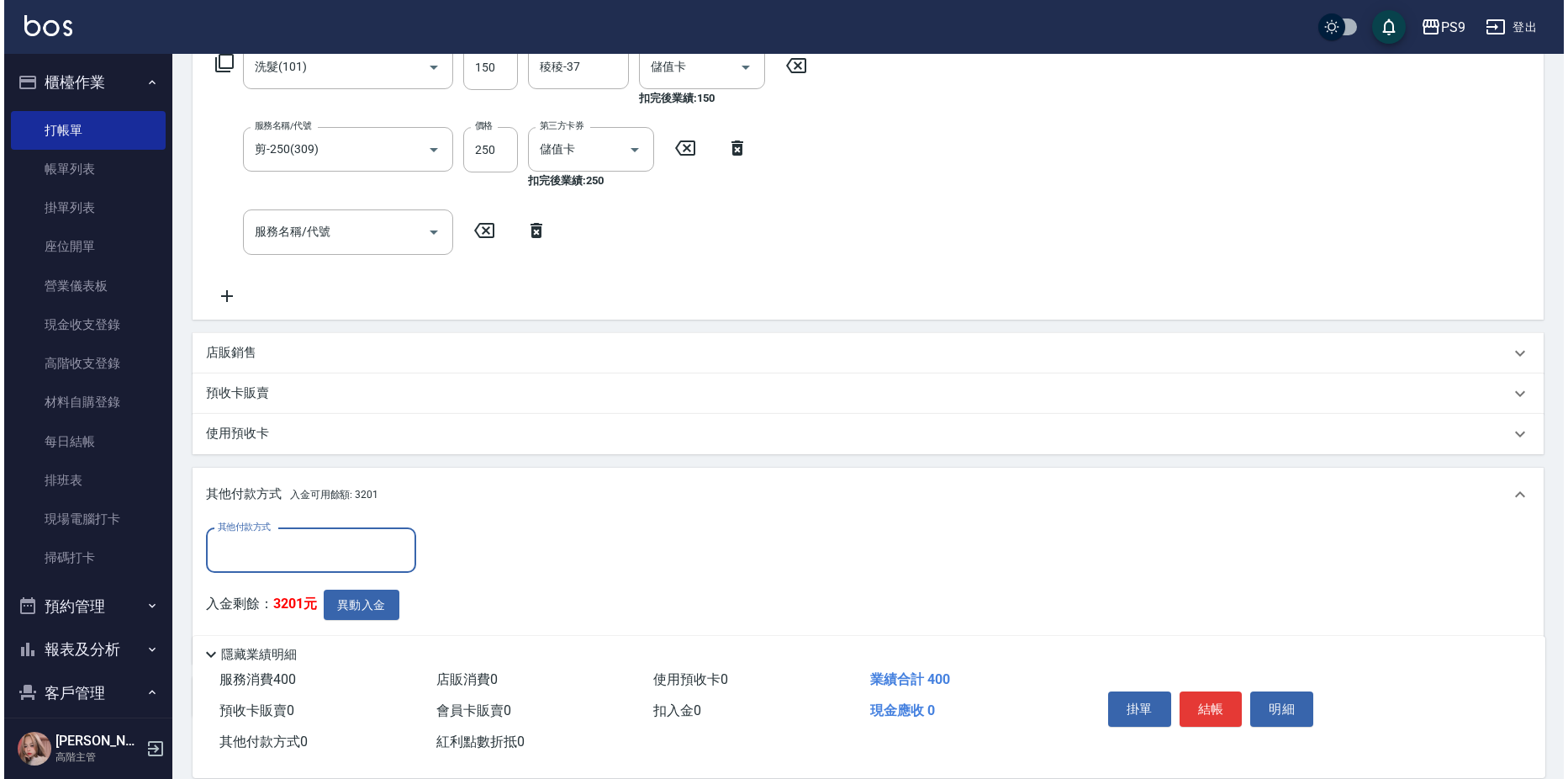
scroll to position [392, 0]
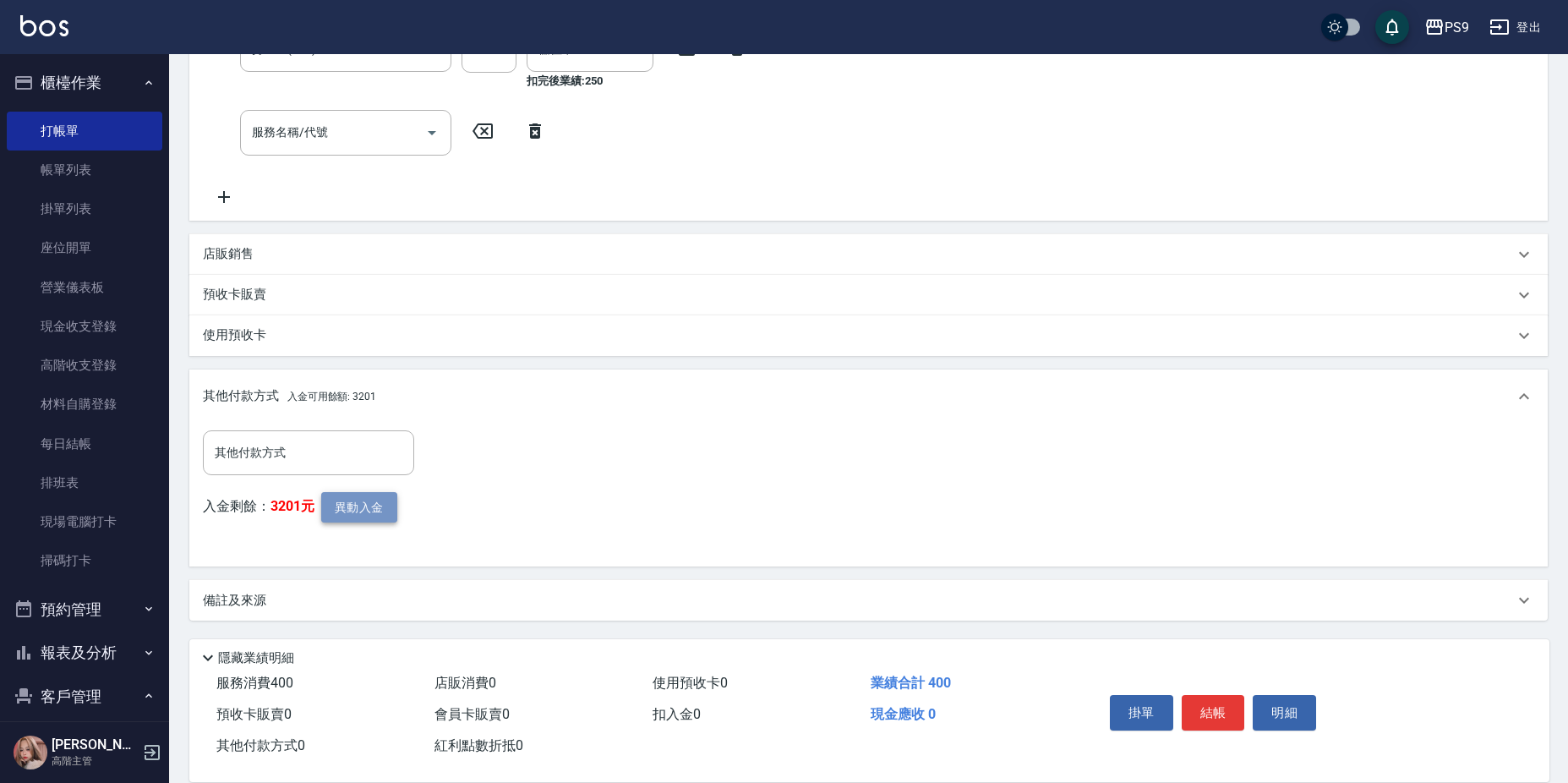
click at [387, 507] on button "異動入金" at bounding box center [360, 508] width 76 height 31
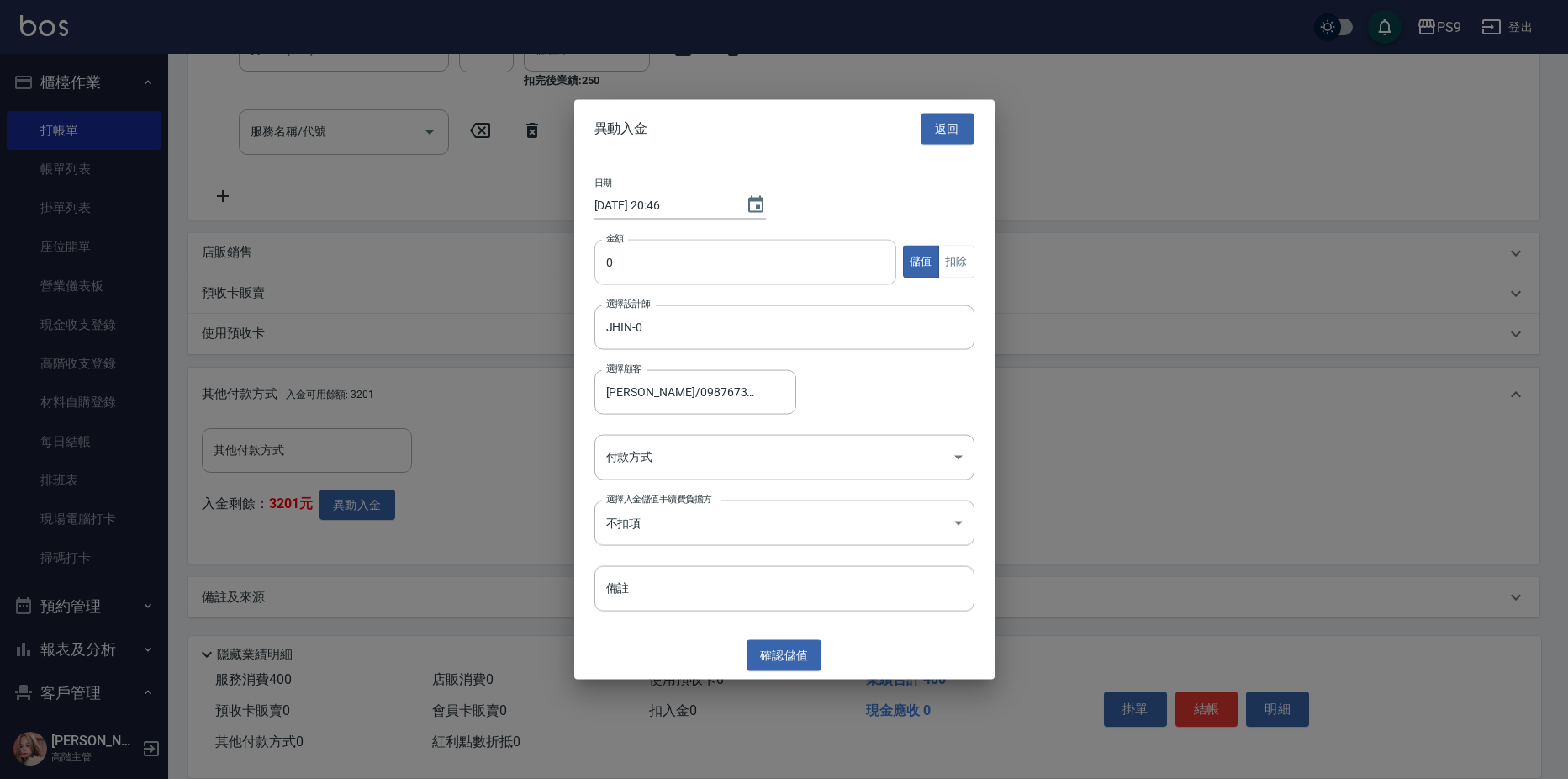
click at [740, 261] on input "0" at bounding box center [745, 261] width 303 height 45
click at [938, 266] on button "扣除" at bounding box center [956, 262] width 36 height 33
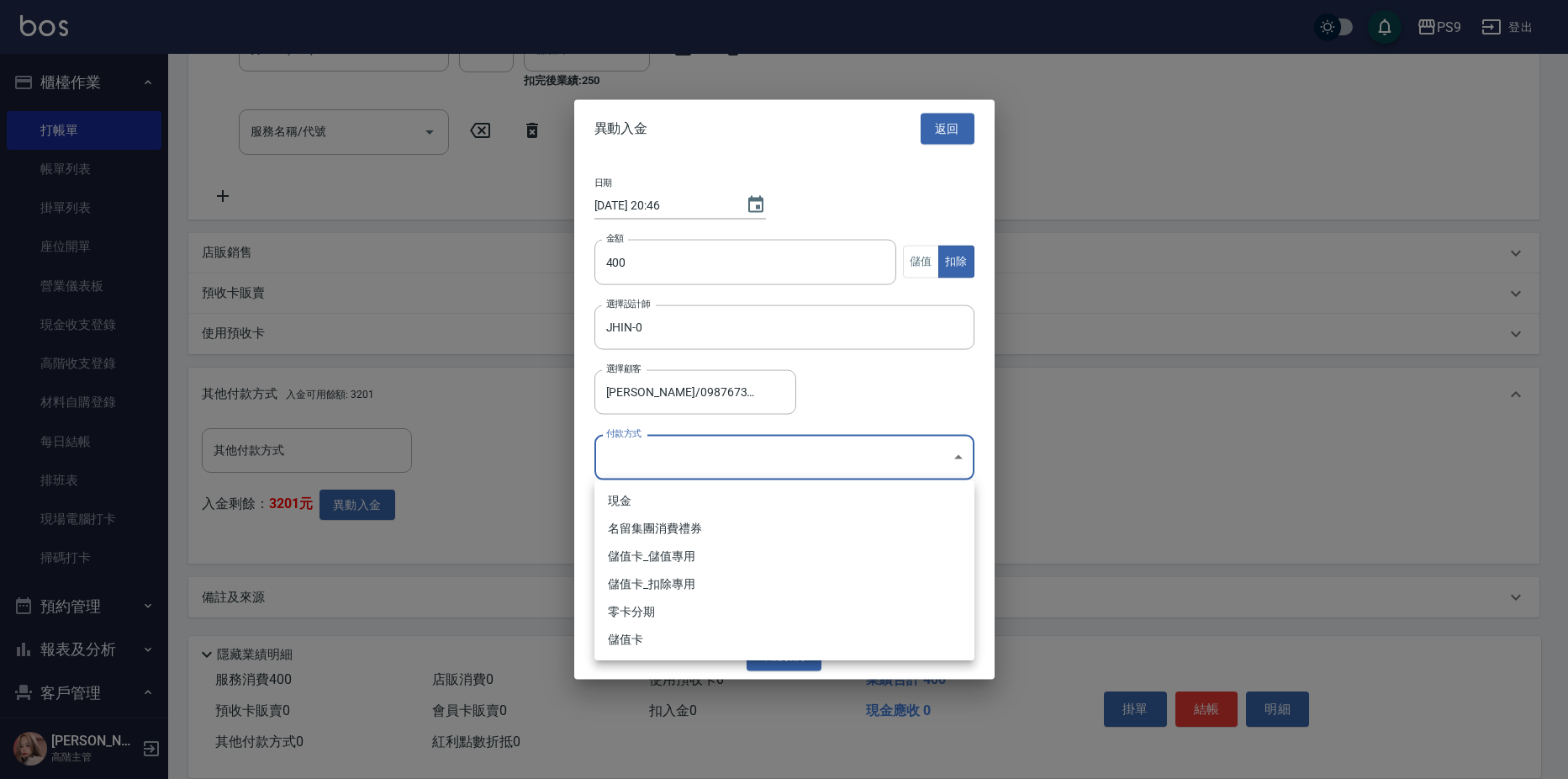
click at [786, 451] on body "PS9 登出 櫃檯作業 打帳單 帳單列表 掛單列表 座位開單 營業儀表板 現金收支登錄 高階收支登錄 材料自購登錄 每日結帳 排班表 現場電腦打卡 掃碼打卡 …" at bounding box center [784, 193] width 1568 height 1171
click at [719, 581] on li "儲值卡_扣除專用" at bounding box center [784, 584] width 380 height 27
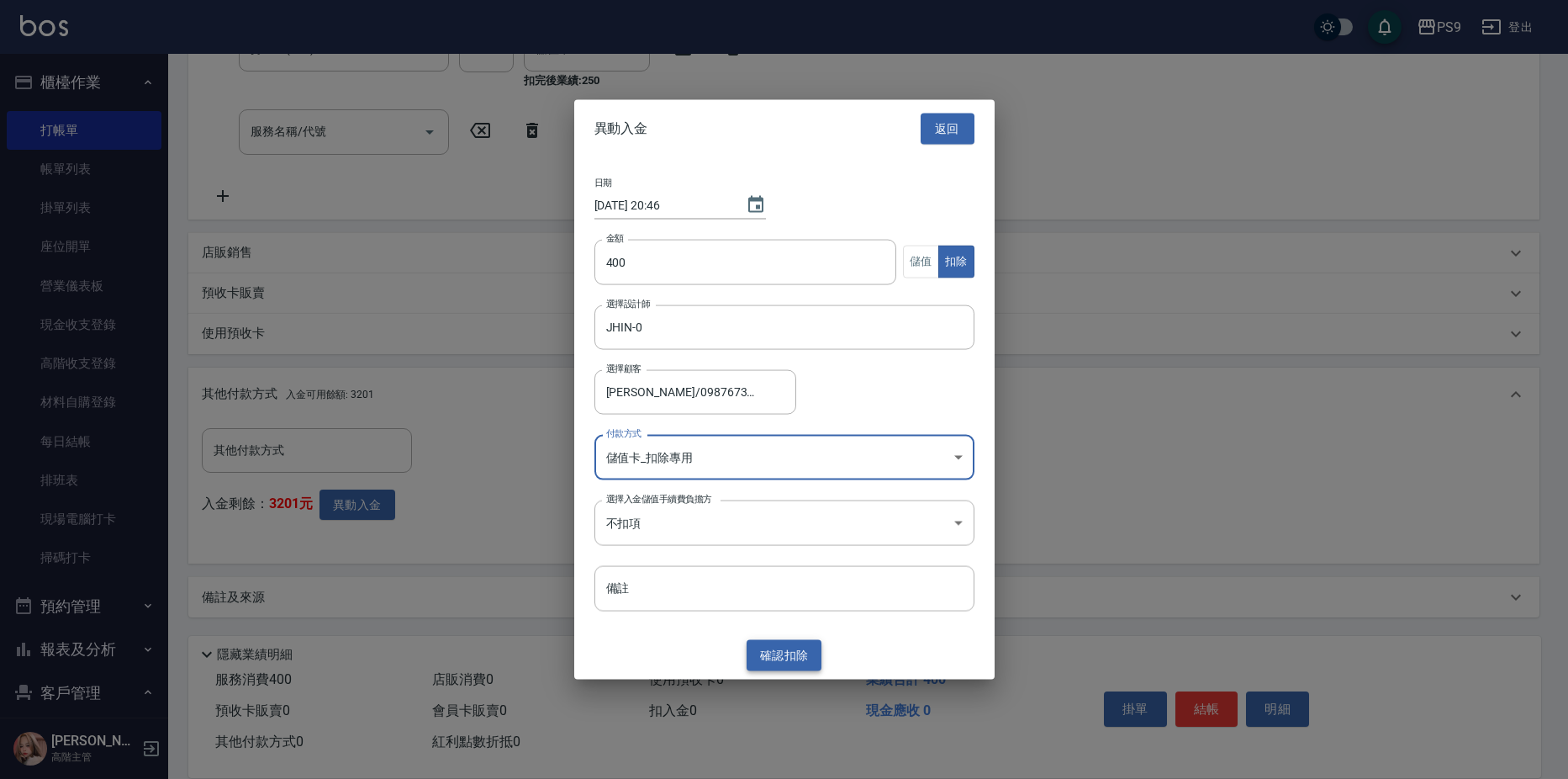
click at [789, 655] on button "確認 扣除" at bounding box center [785, 655] width 75 height 31
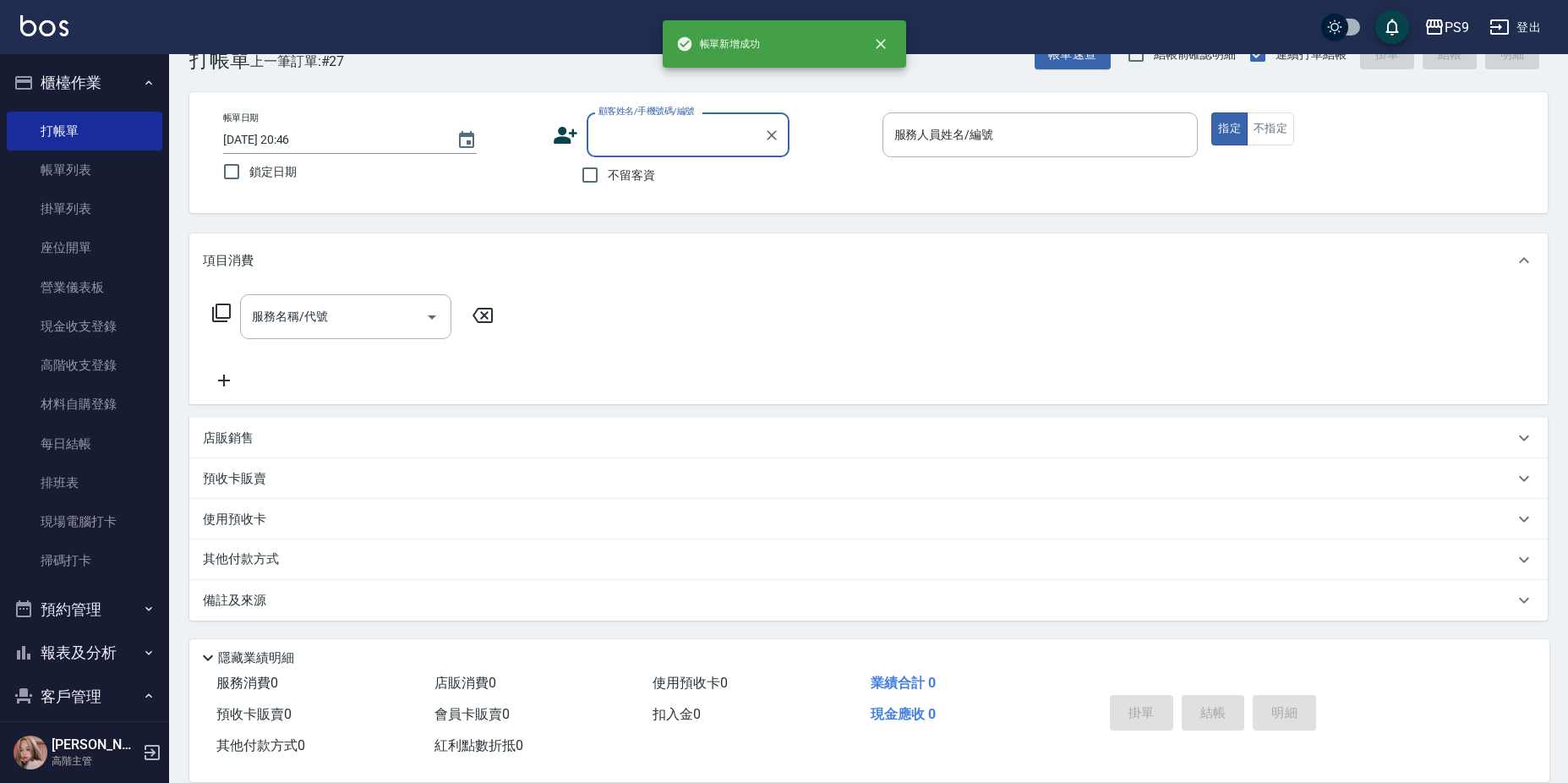
scroll to position [0, 0]
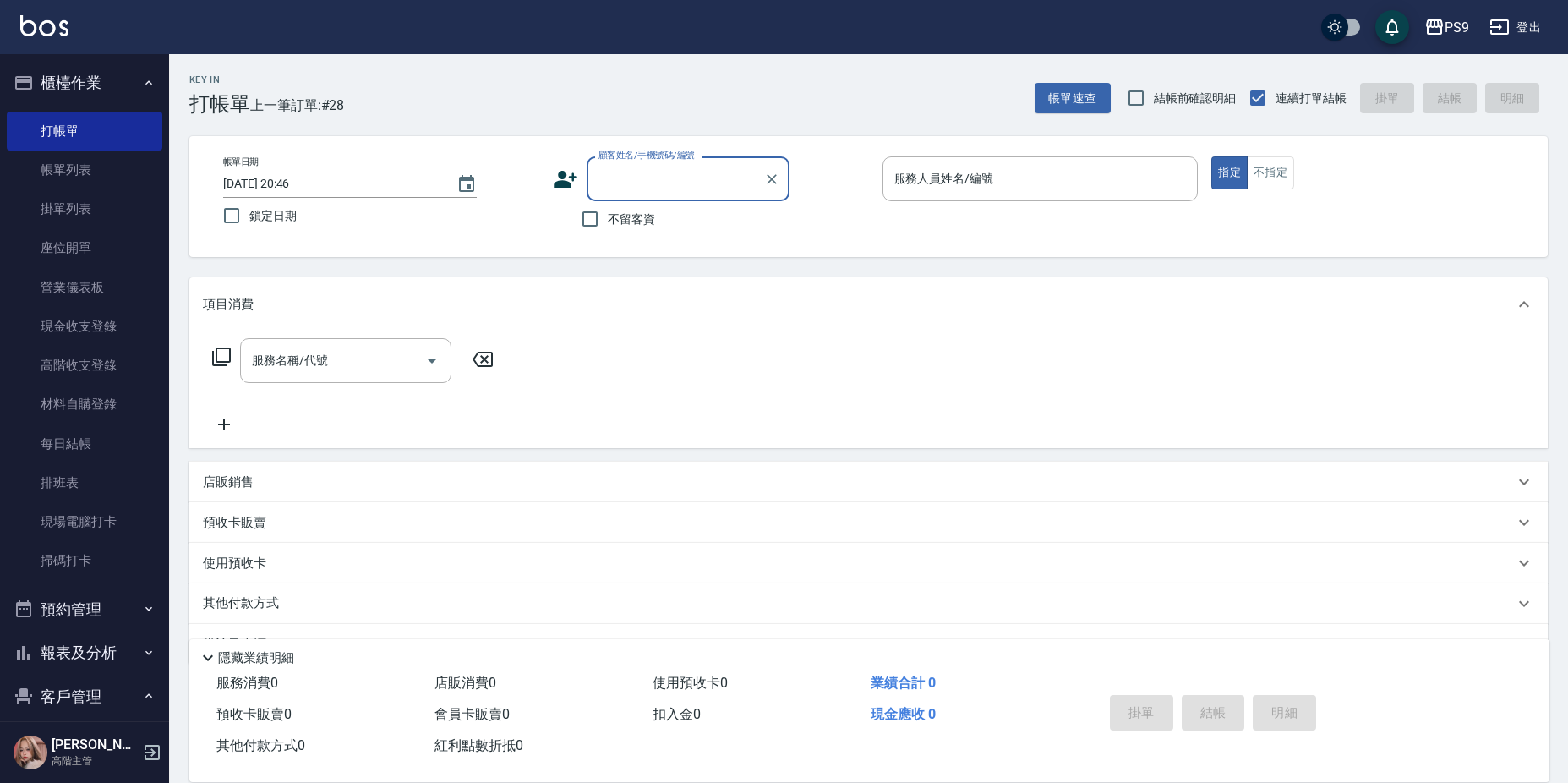
click at [622, 220] on span "不留客資" at bounding box center [631, 219] width 47 height 18
click at [608, 220] on input "不留客資" at bounding box center [590, 218] width 35 height 35
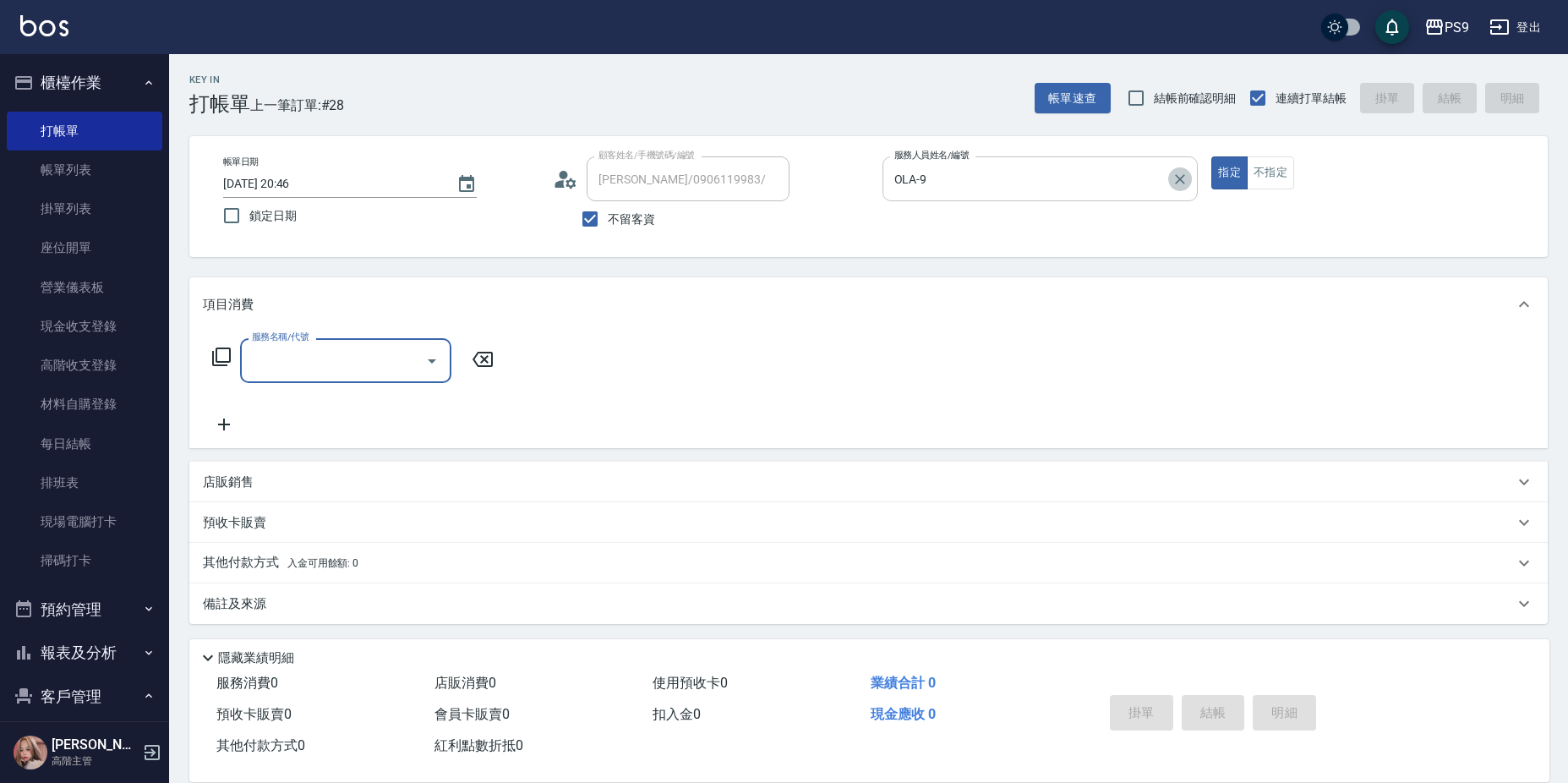
click at [1180, 172] on icon "Clear" at bounding box center [1181, 179] width 17 height 17
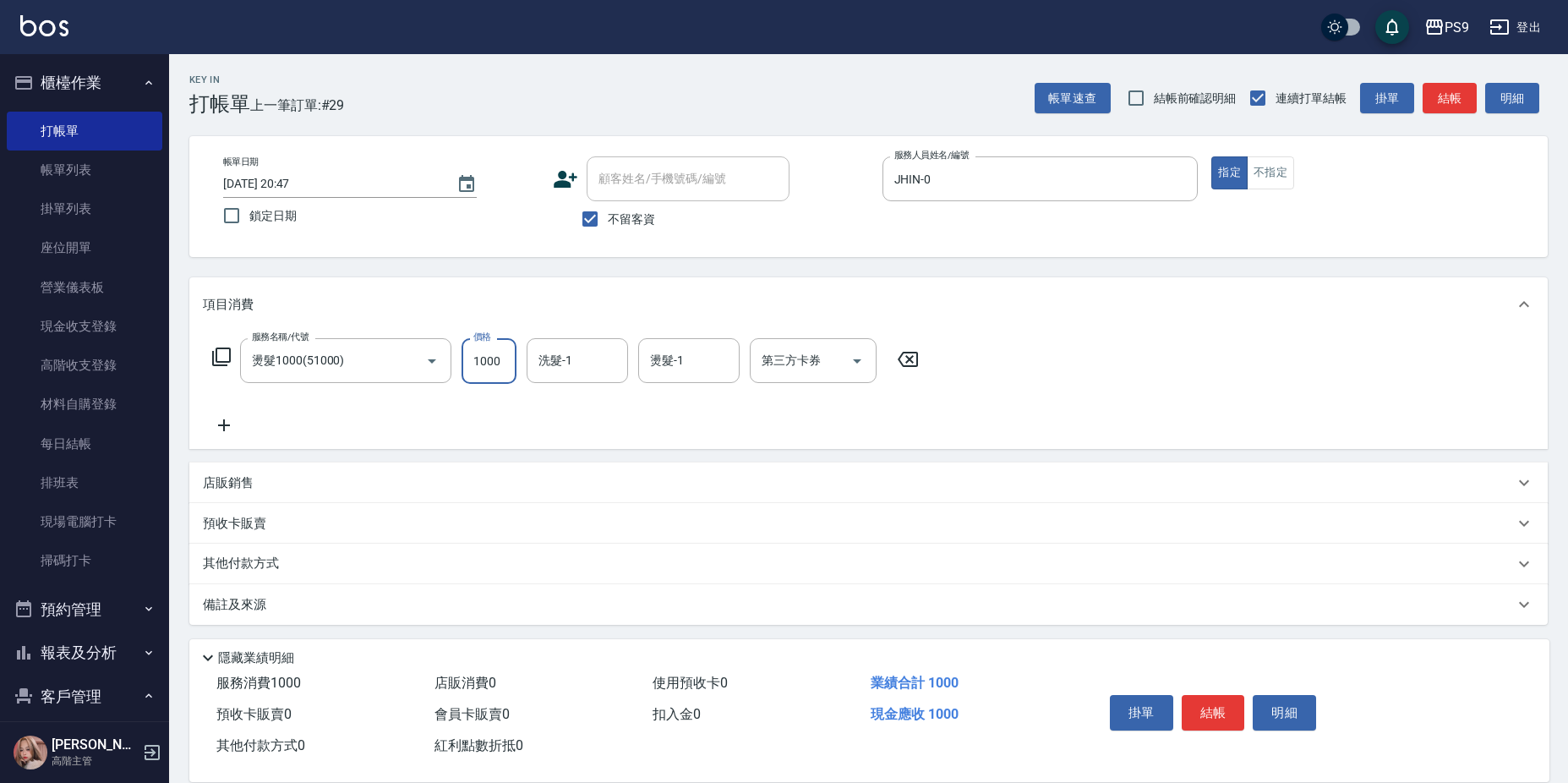
click at [504, 374] on input "1000" at bounding box center [489, 360] width 55 height 46
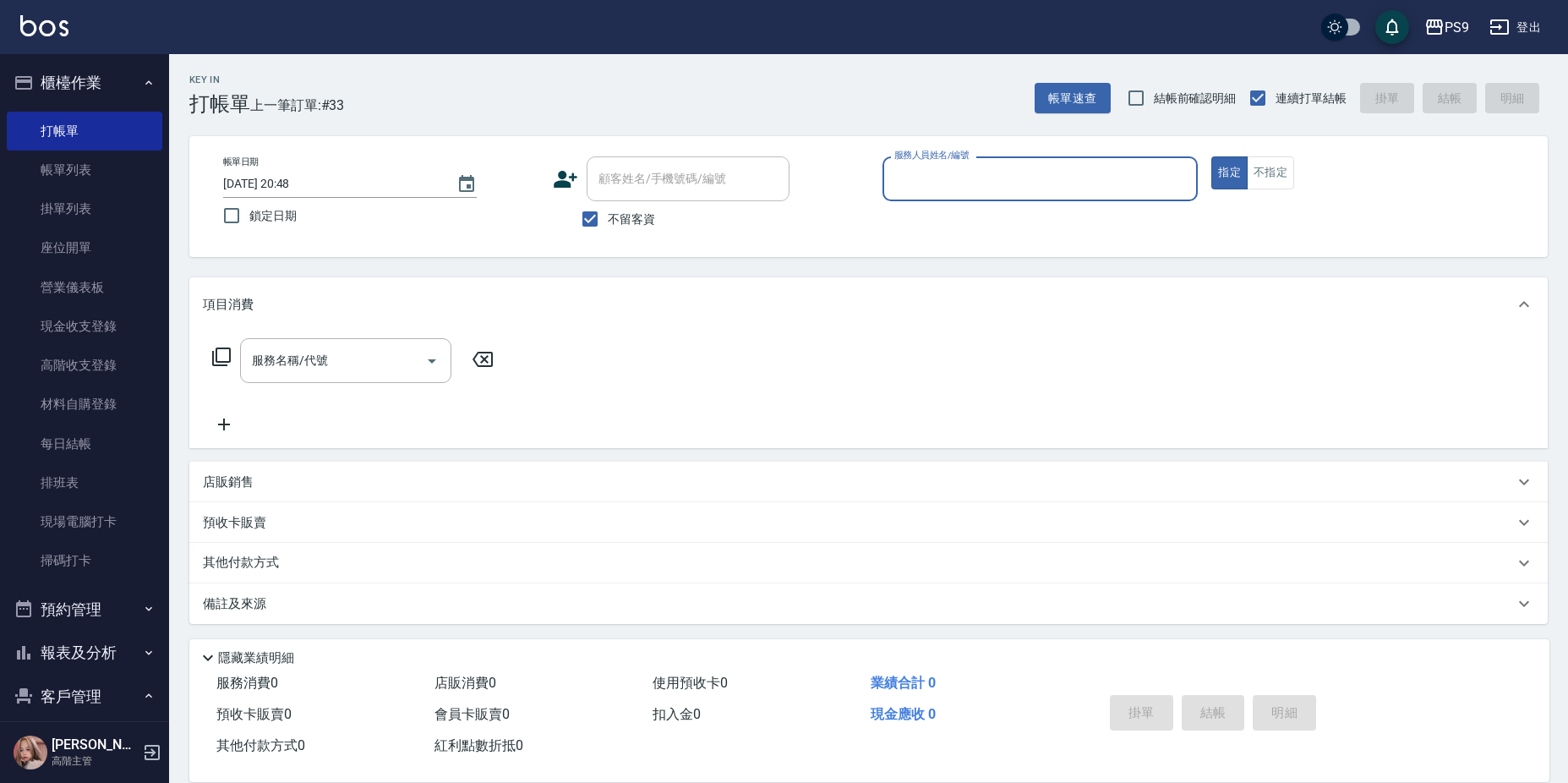
click at [615, 221] on span "不留客資" at bounding box center [631, 219] width 47 height 18
copy span "不"
click at [632, 222] on span "不留客資" at bounding box center [631, 219] width 47 height 18
click at [608, 222] on input "不留客資" at bounding box center [590, 218] width 35 height 35
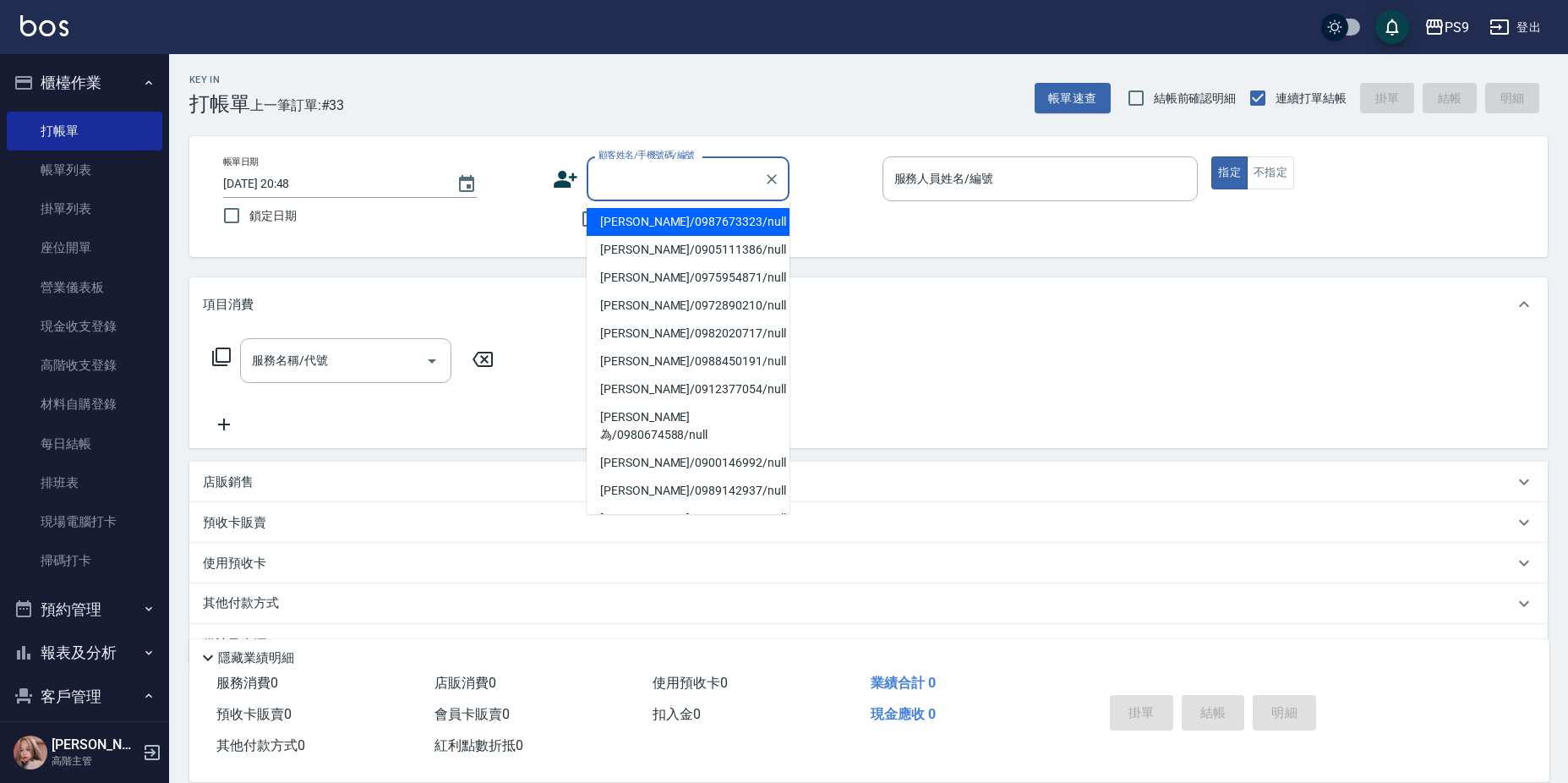
click at [645, 185] on input "顧客姓名/手機號碼/編號" at bounding box center [675, 179] width 162 height 29
click at [647, 222] on li "[PERSON_NAME]/0960116520/null" at bounding box center [687, 222] width 203 height 28
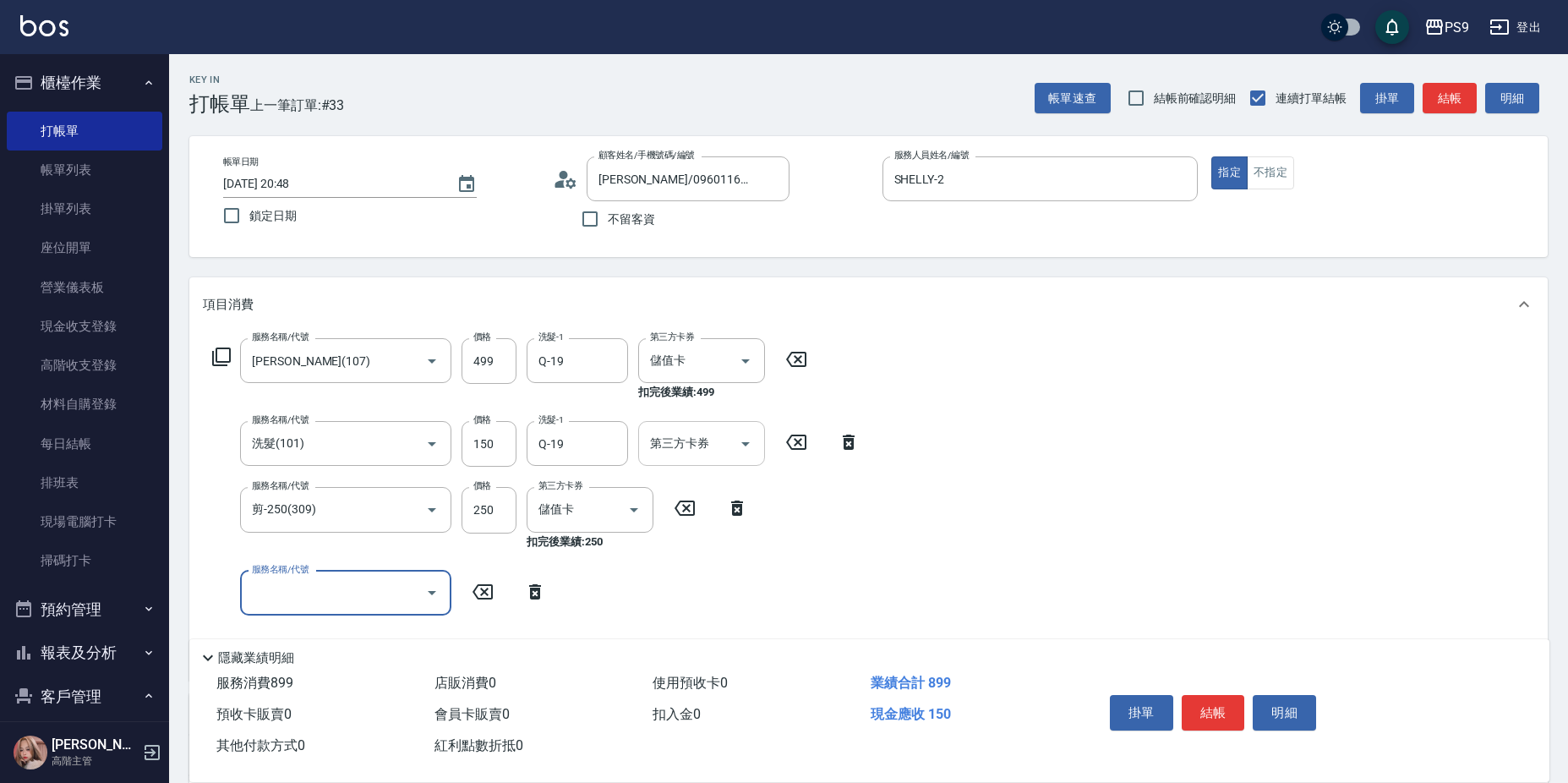
click at [672, 454] on input "第三方卡券" at bounding box center [689, 443] width 86 height 29
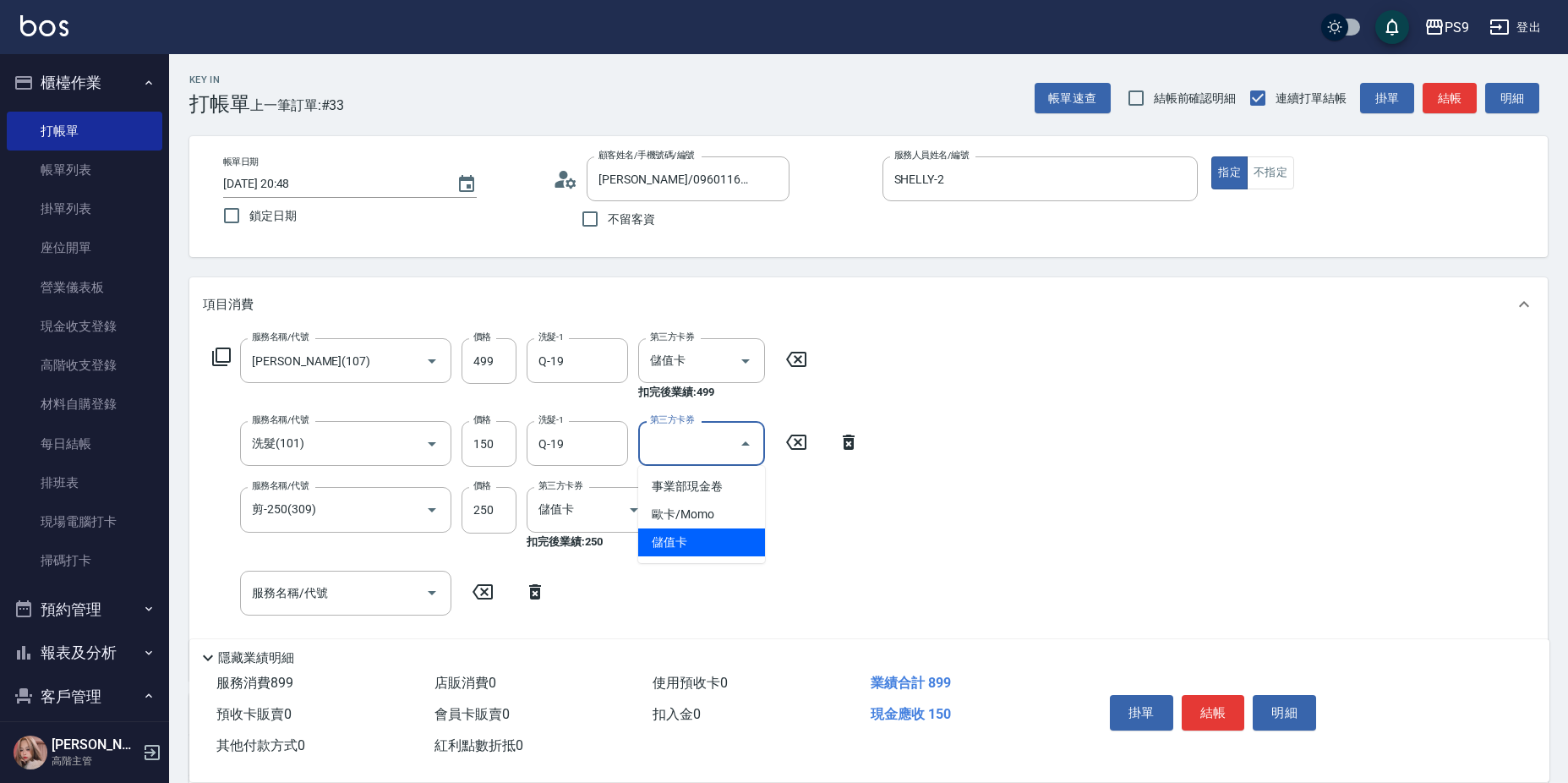
click at [693, 548] on span "儲值卡" at bounding box center [701, 542] width 127 height 28
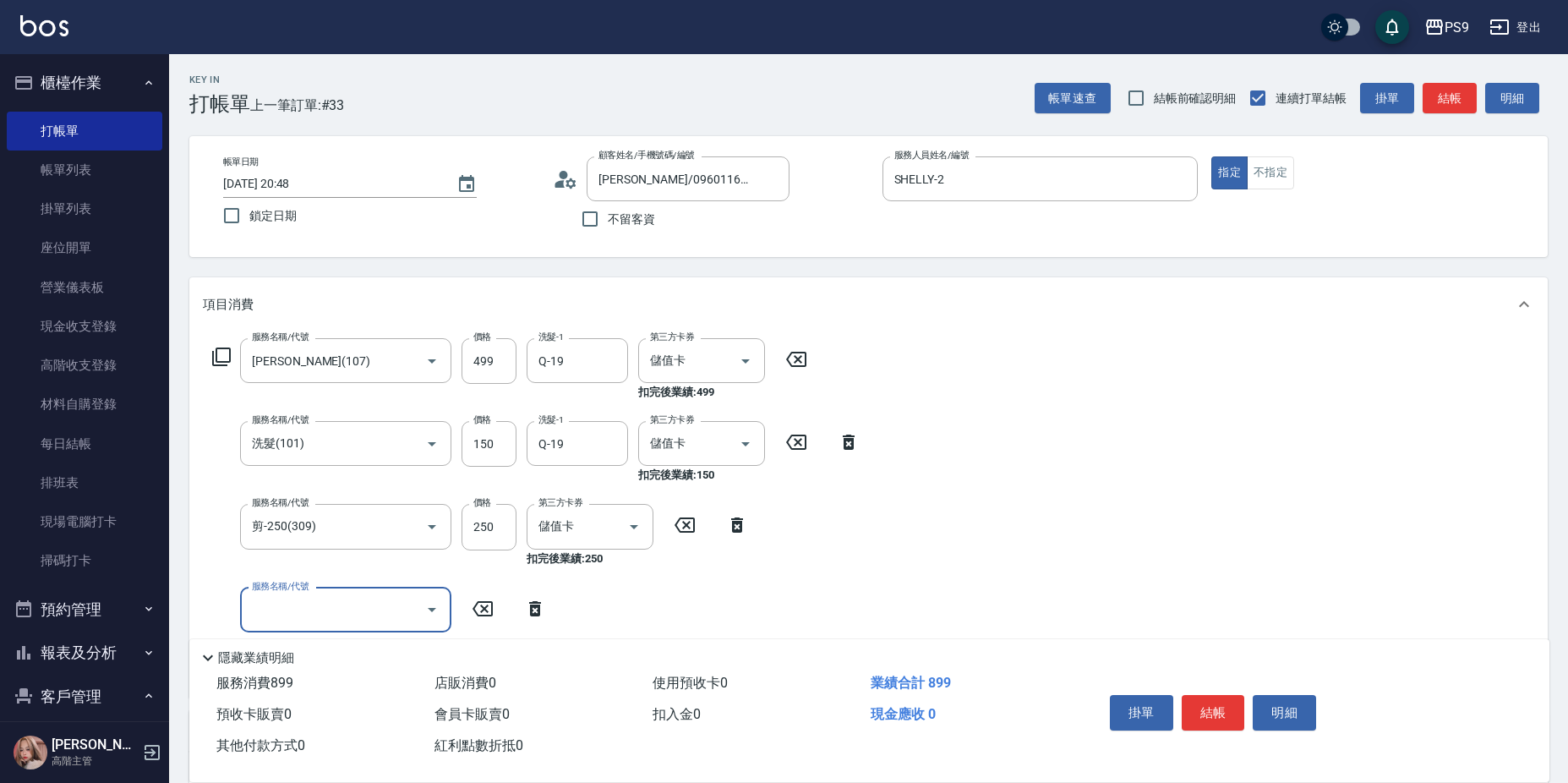
click at [272, 622] on input "服務名稱/代號" at bounding box center [333, 610] width 171 height 29
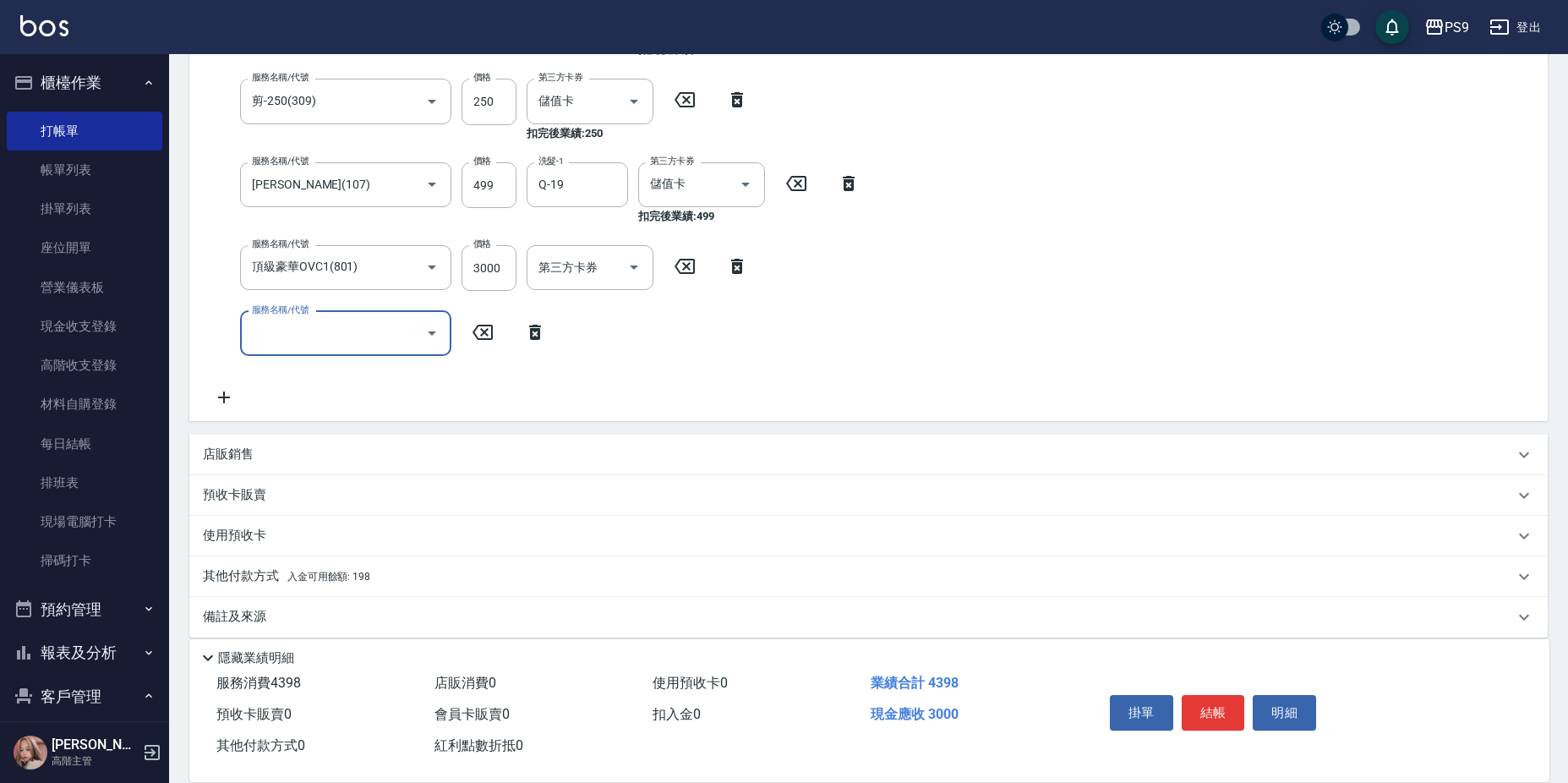
scroll to position [442, 0]
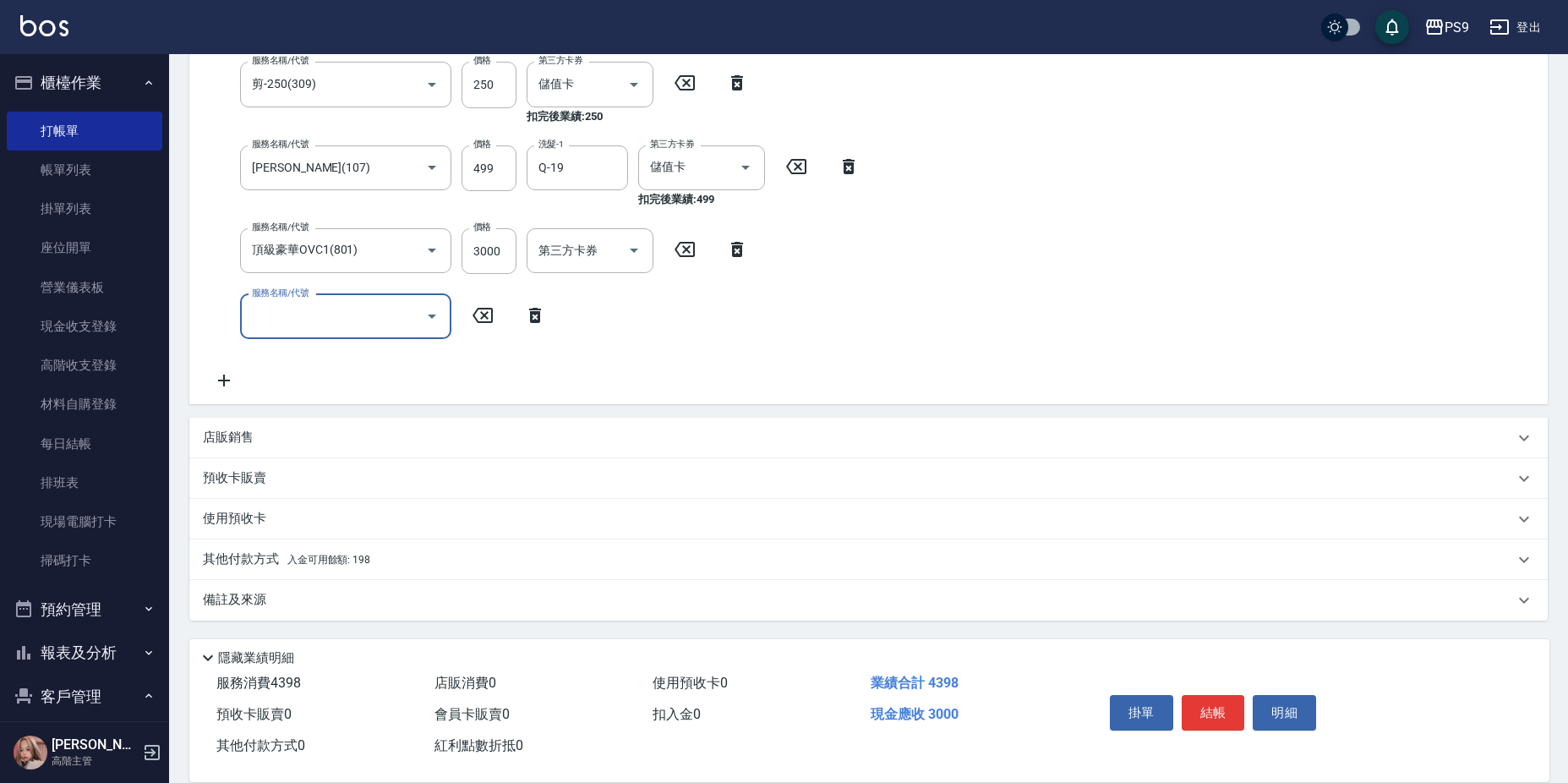
click at [338, 554] on span "入金可用餘額: 198" at bounding box center [329, 560] width 83 height 12
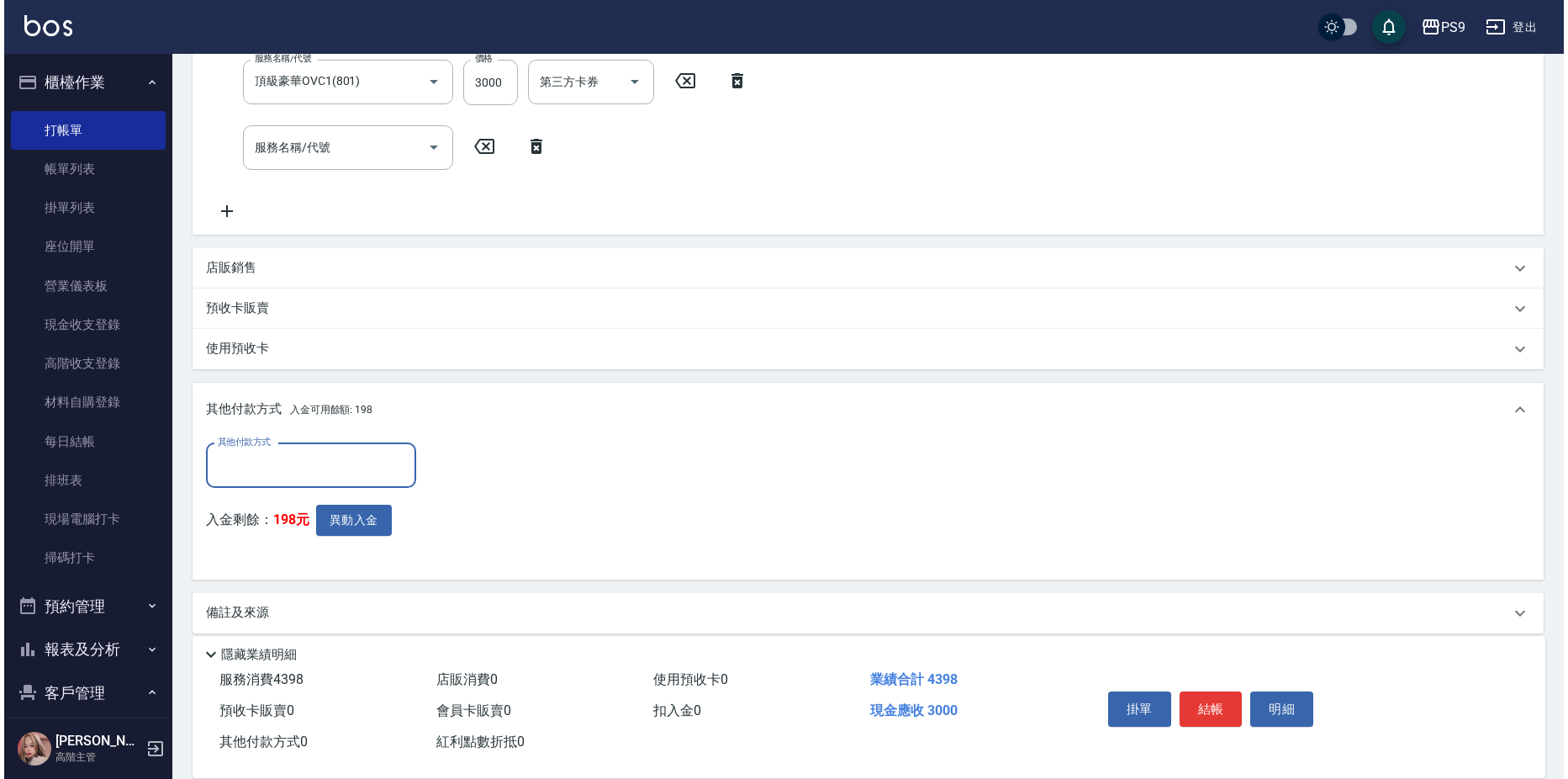
scroll to position [608, 0]
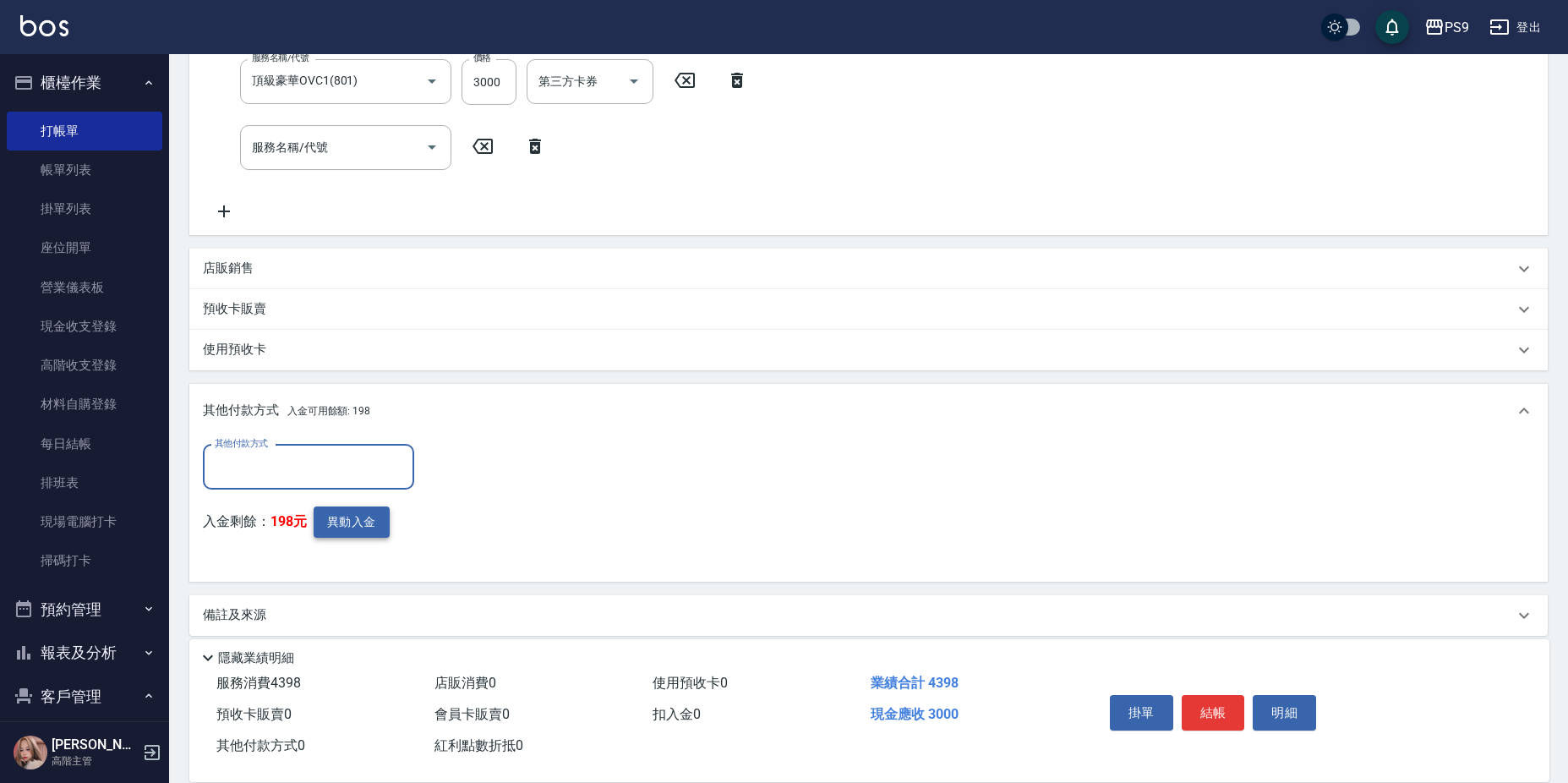
click at [354, 523] on button "異動入金" at bounding box center [352, 522] width 76 height 31
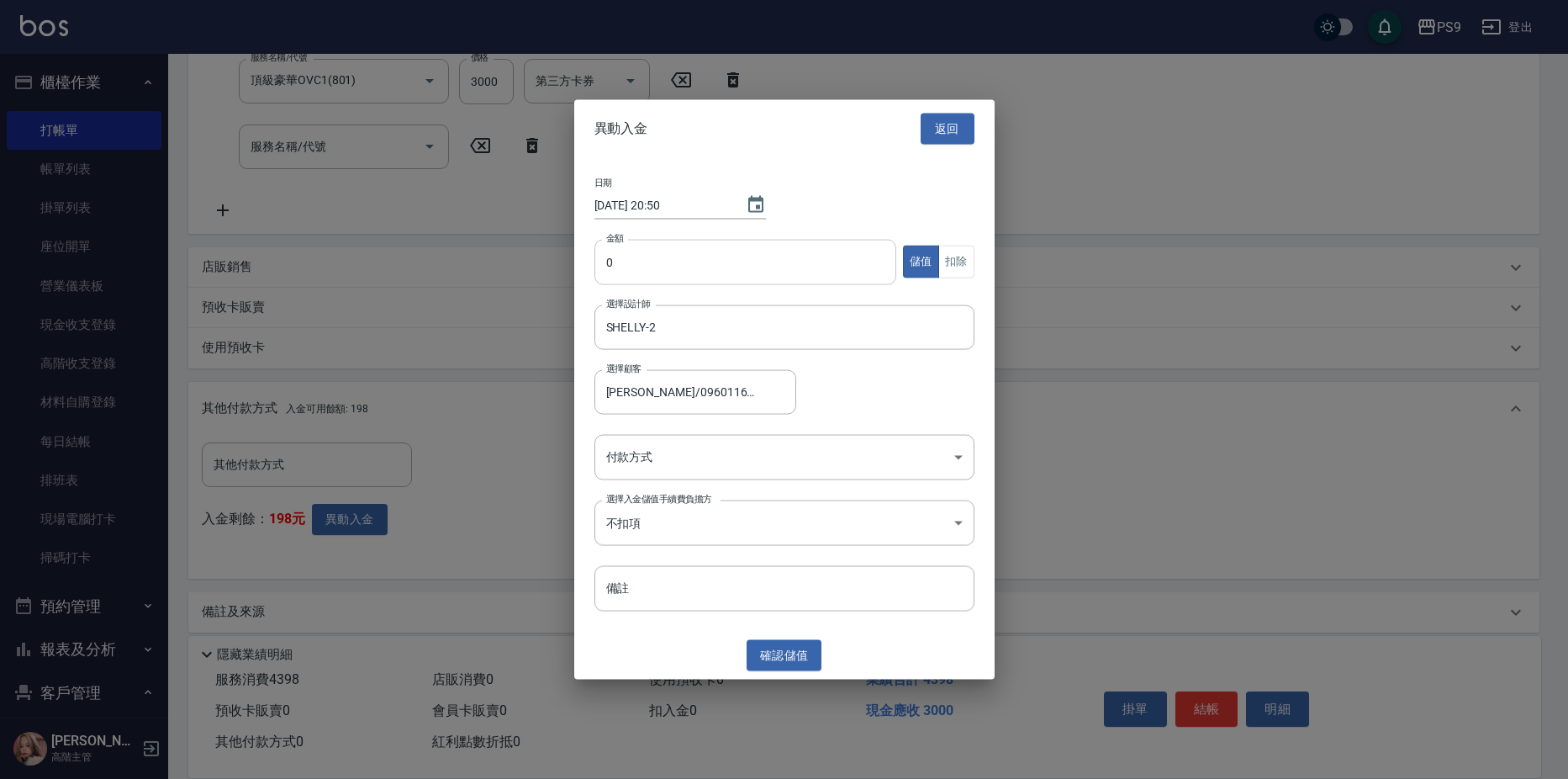
click at [785, 278] on input "0" at bounding box center [745, 261] width 303 height 45
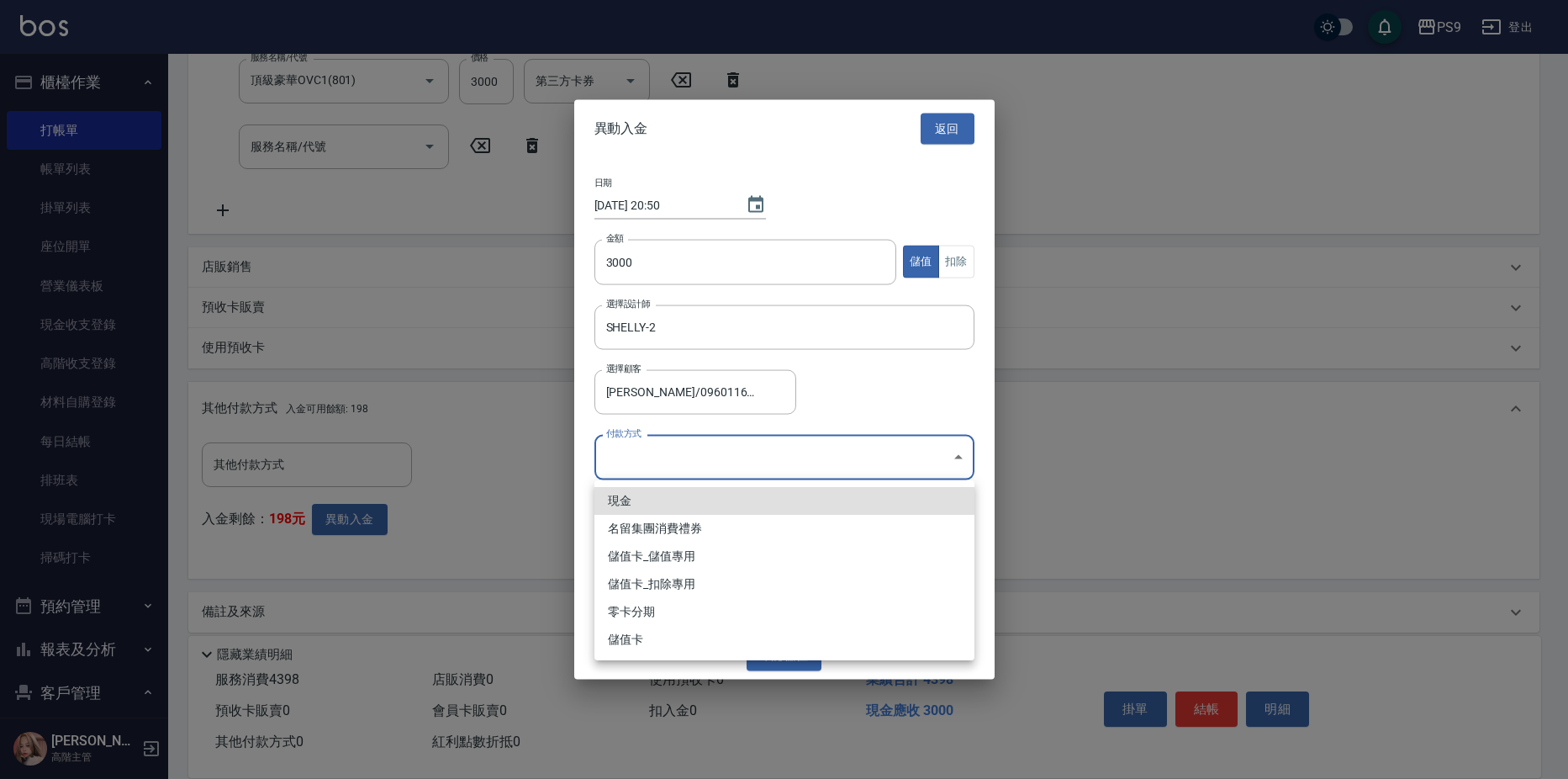
drag, startPoint x: 697, startPoint y: 459, endPoint x: 692, endPoint y: 477, distance: 18.7
click at [696, 459] on body "PS9 登出 櫃檯作業 打帳單 帳單列表 掛單列表 座位開單 營業儀表板 現金收支登錄 高階收支登錄 材料自購登錄 每日結帳 排班表 現場電腦打卡 掃碼打卡 …" at bounding box center [784, 93] width 1568 height 1402
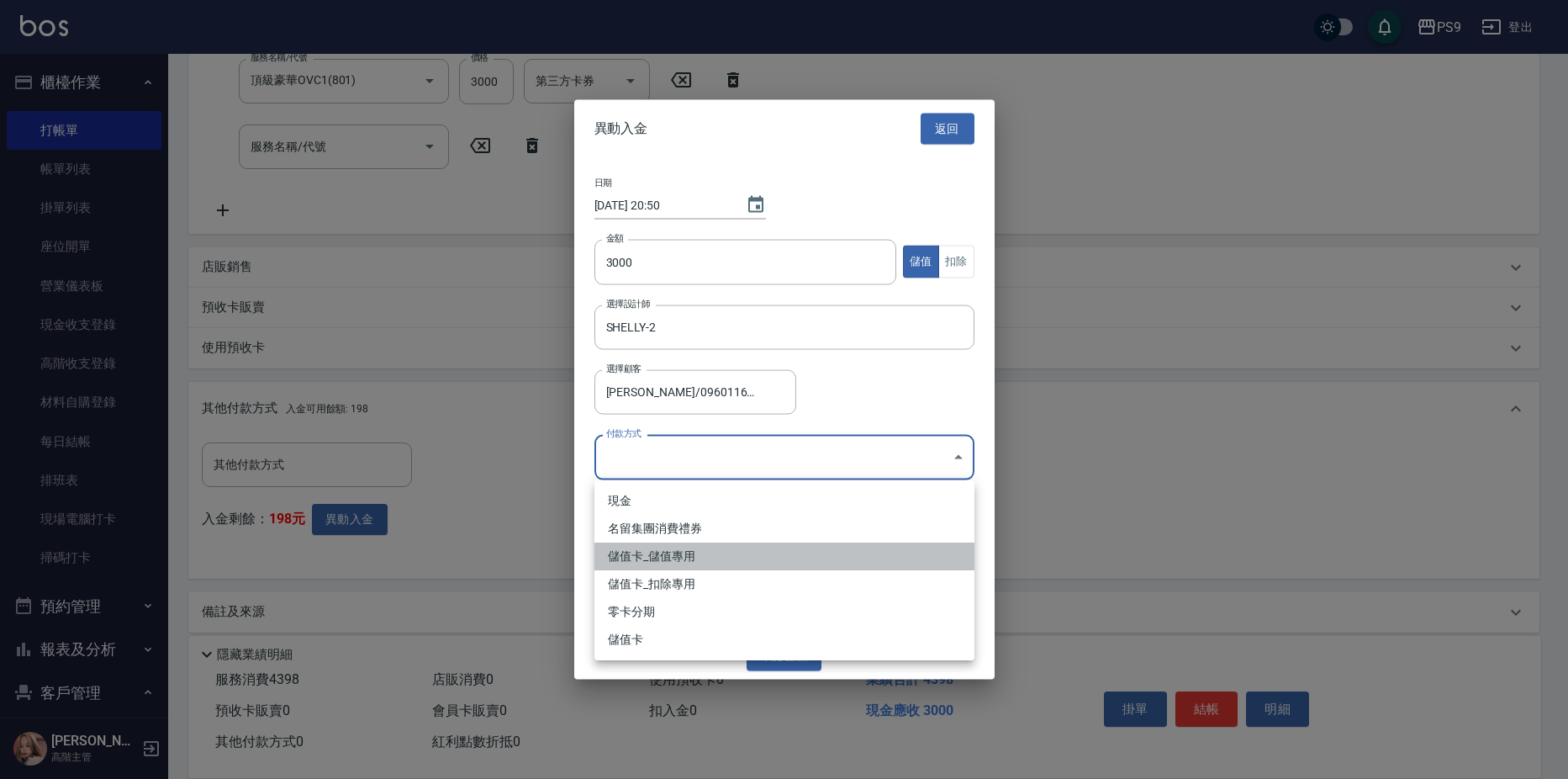
click at [686, 558] on li "儲值卡_儲值專用" at bounding box center [784, 556] width 380 height 27
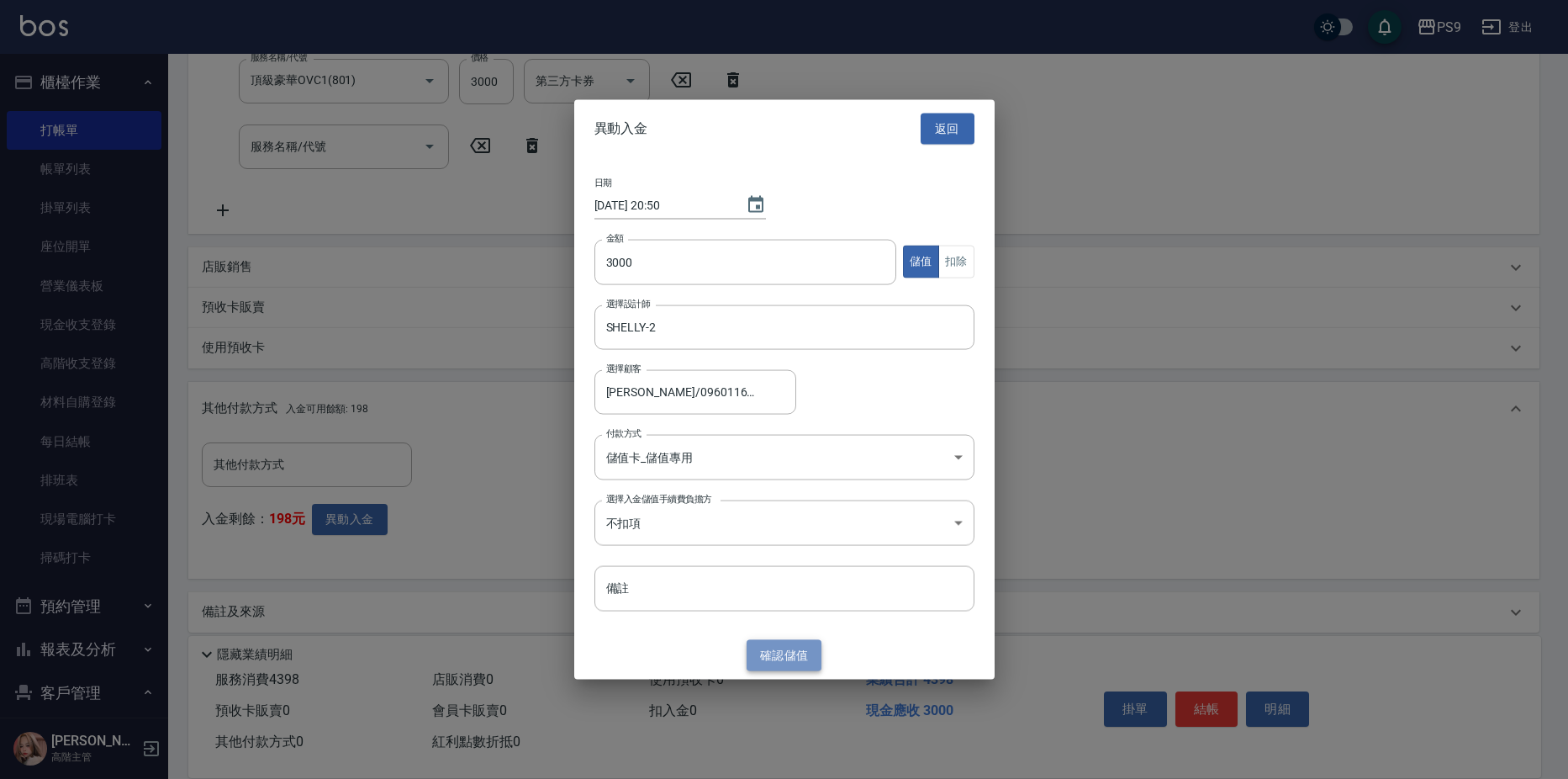
click at [759, 664] on button "確認 儲值" at bounding box center [785, 655] width 75 height 31
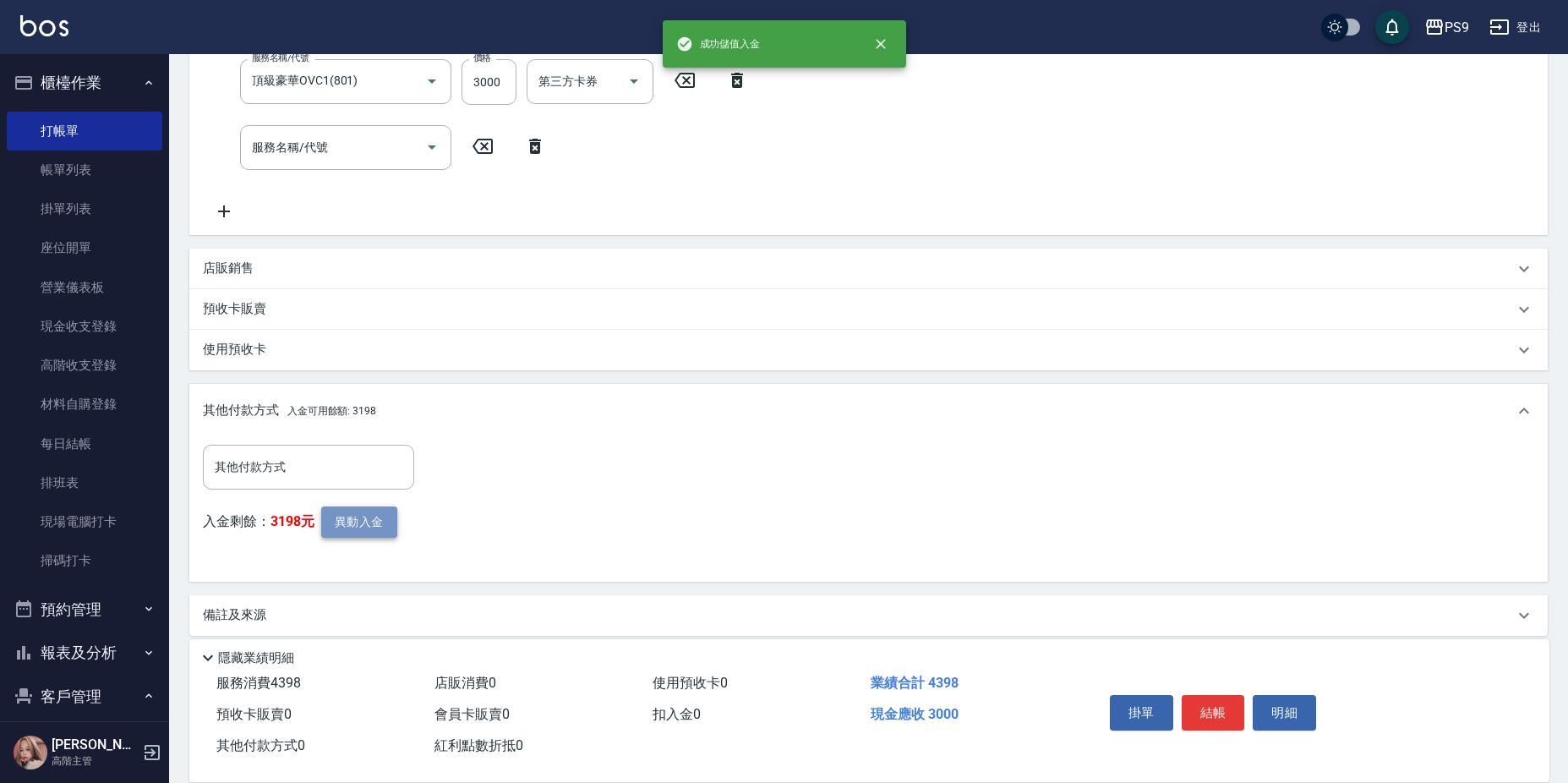
click at [348, 520] on button "異動入金" at bounding box center [360, 522] width 76 height 31
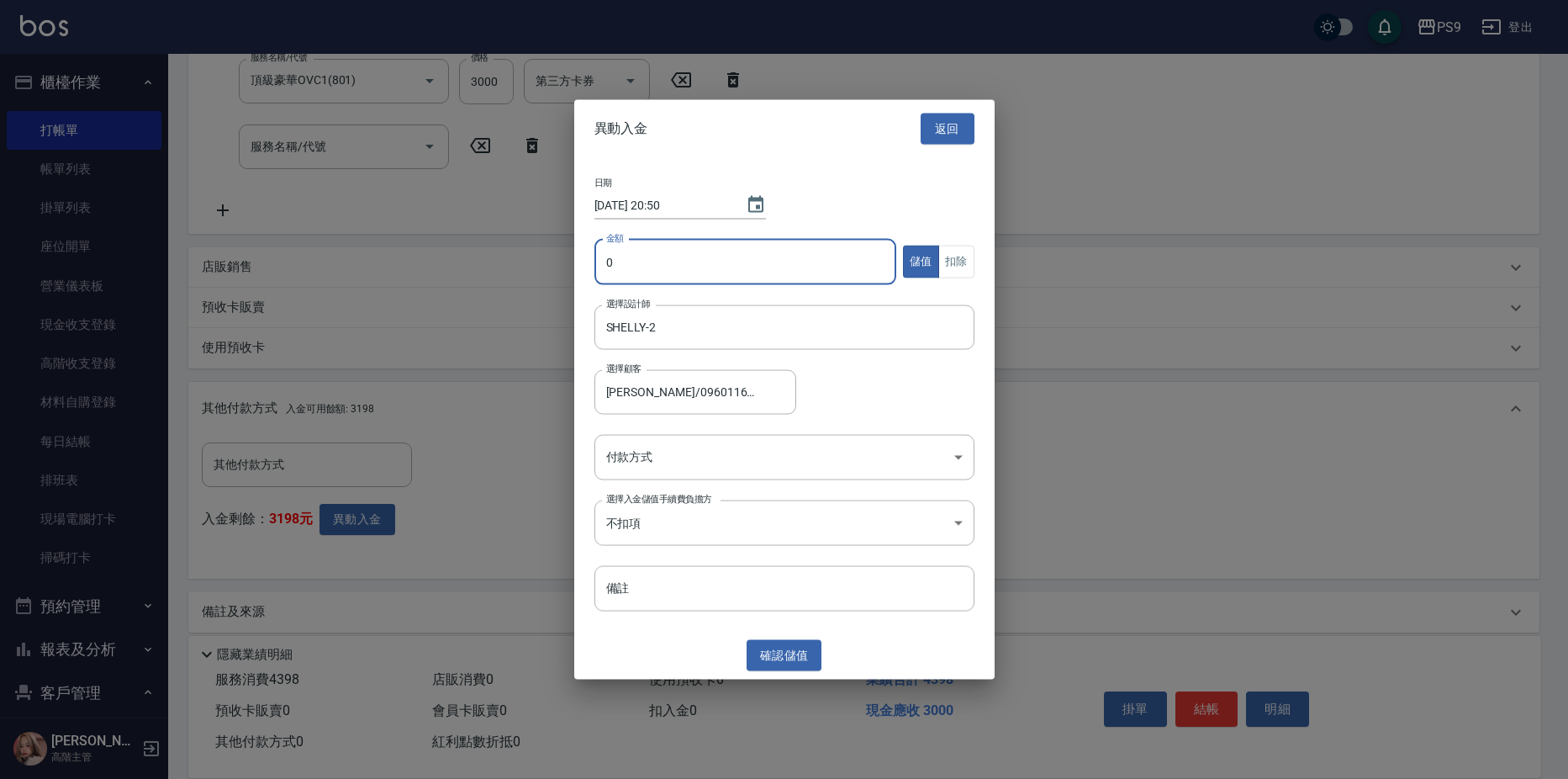
click at [801, 261] on input "0" at bounding box center [745, 261] width 303 height 45
click at [950, 124] on button "返回" at bounding box center [947, 129] width 54 height 31
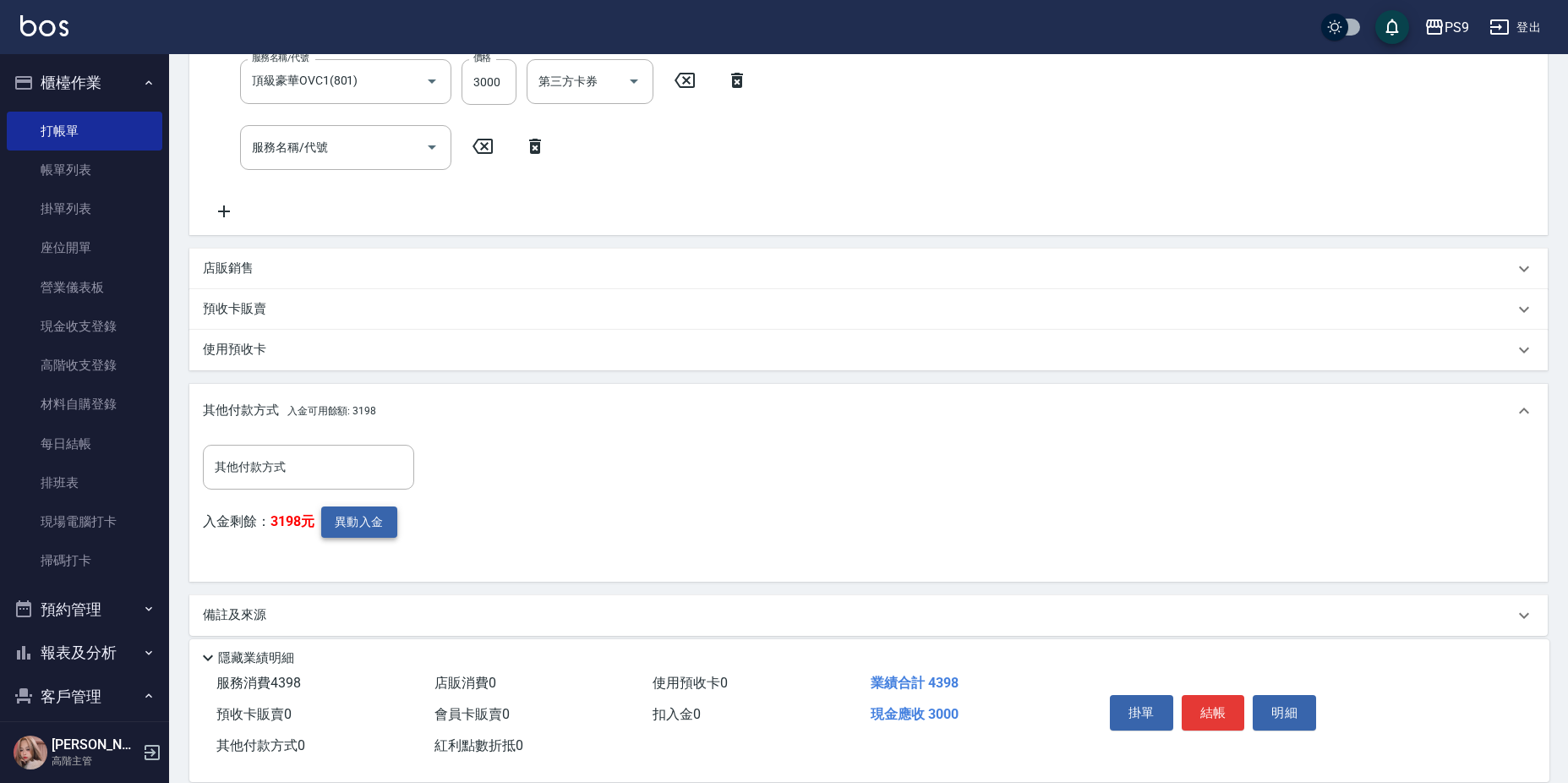
click at [373, 520] on button "異動入金" at bounding box center [360, 522] width 76 height 31
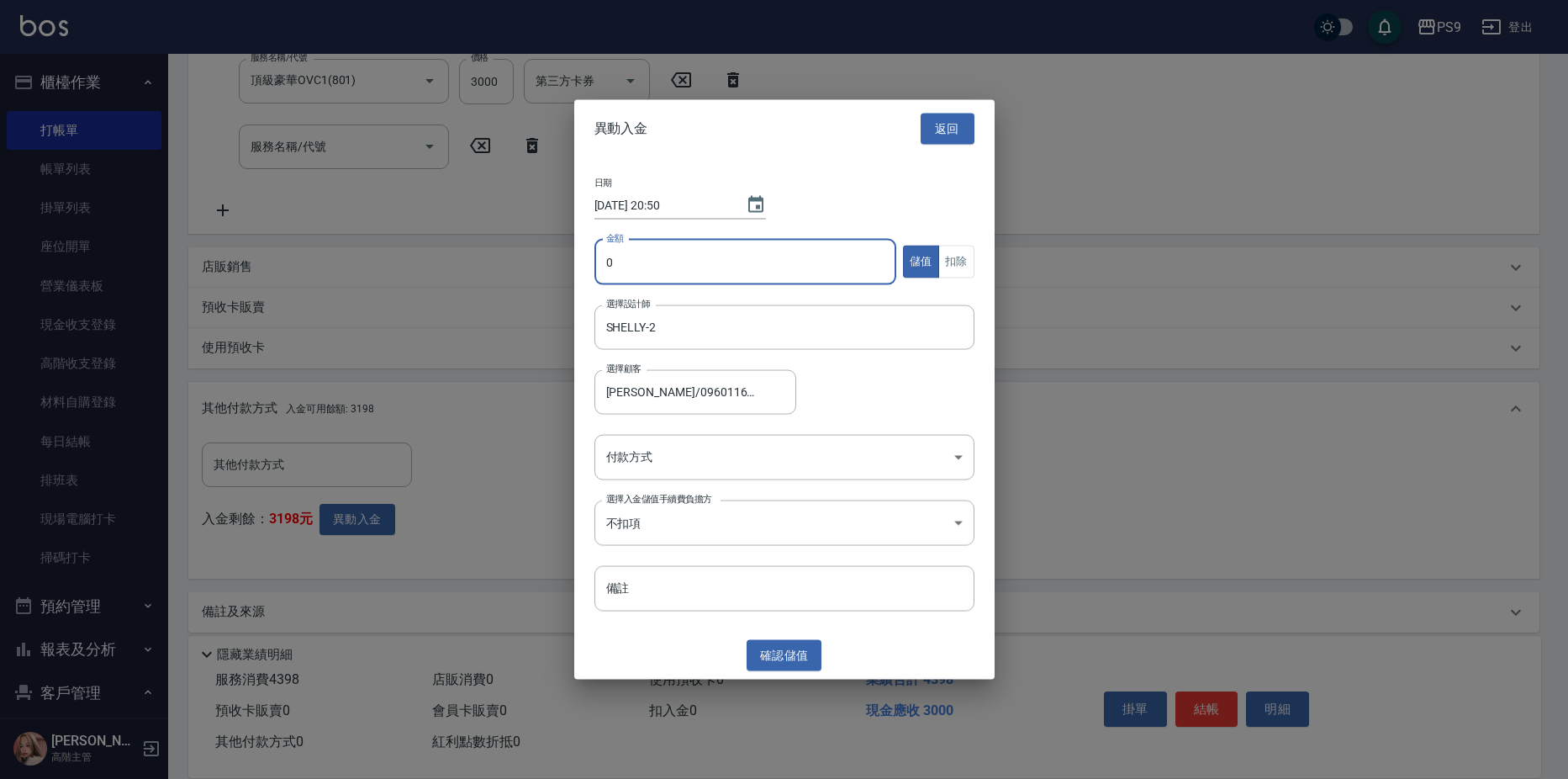
click at [670, 267] on input "0" at bounding box center [745, 261] width 303 height 45
click at [954, 260] on button "扣除" at bounding box center [956, 262] width 36 height 33
click at [686, 450] on body "PS9 登出 櫃檯作業 打帳單 帳單列表 掛單列表 座位開單 營業儀表板 現金收支登錄 高階收支登錄 材料自購登錄 每日結帳 排班表 現場電腦打卡 掃碼打卡 …" at bounding box center [784, 93] width 1568 height 1402
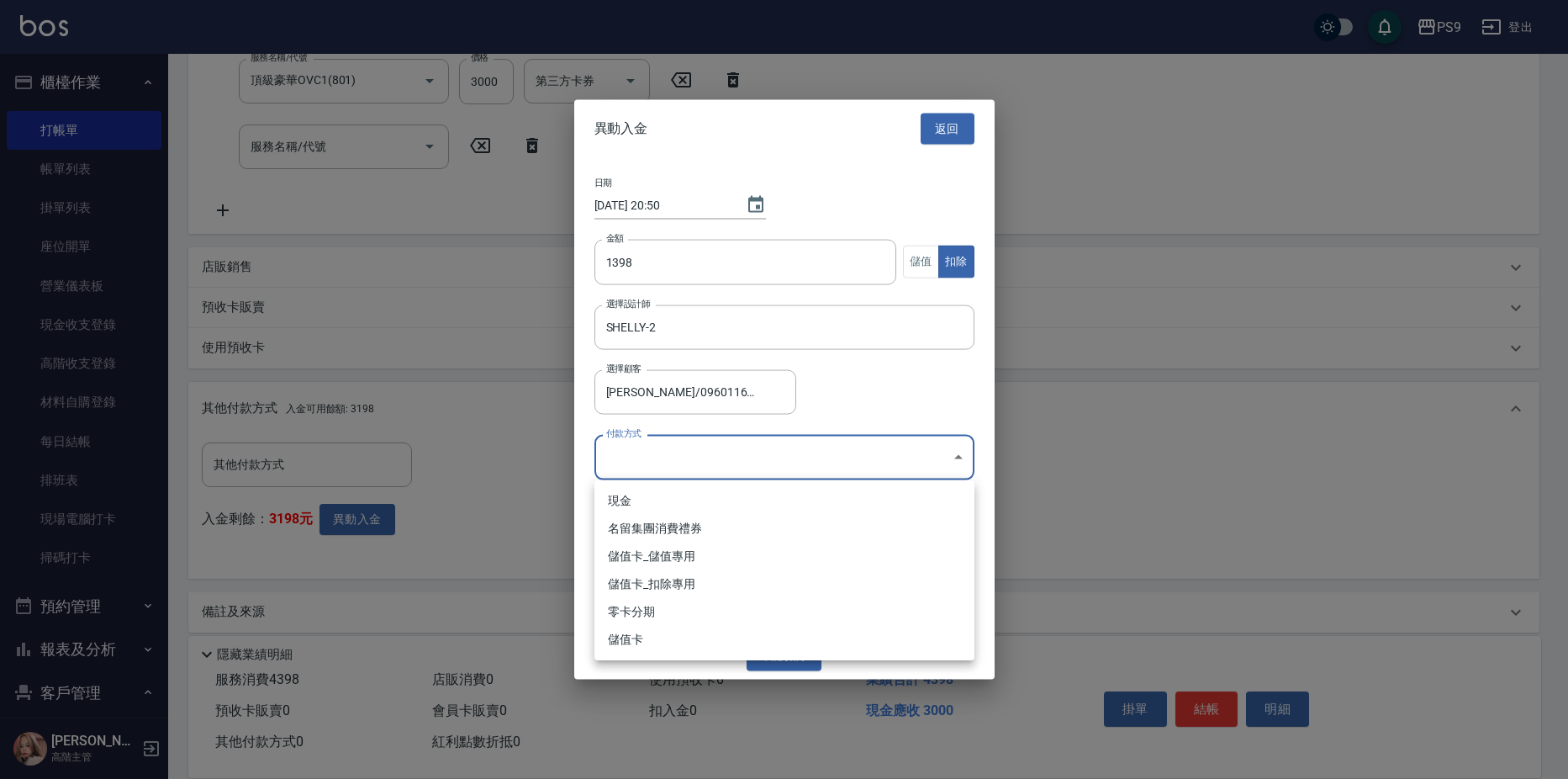
click at [715, 584] on li "儲值卡_扣除專用" at bounding box center [784, 584] width 380 height 27
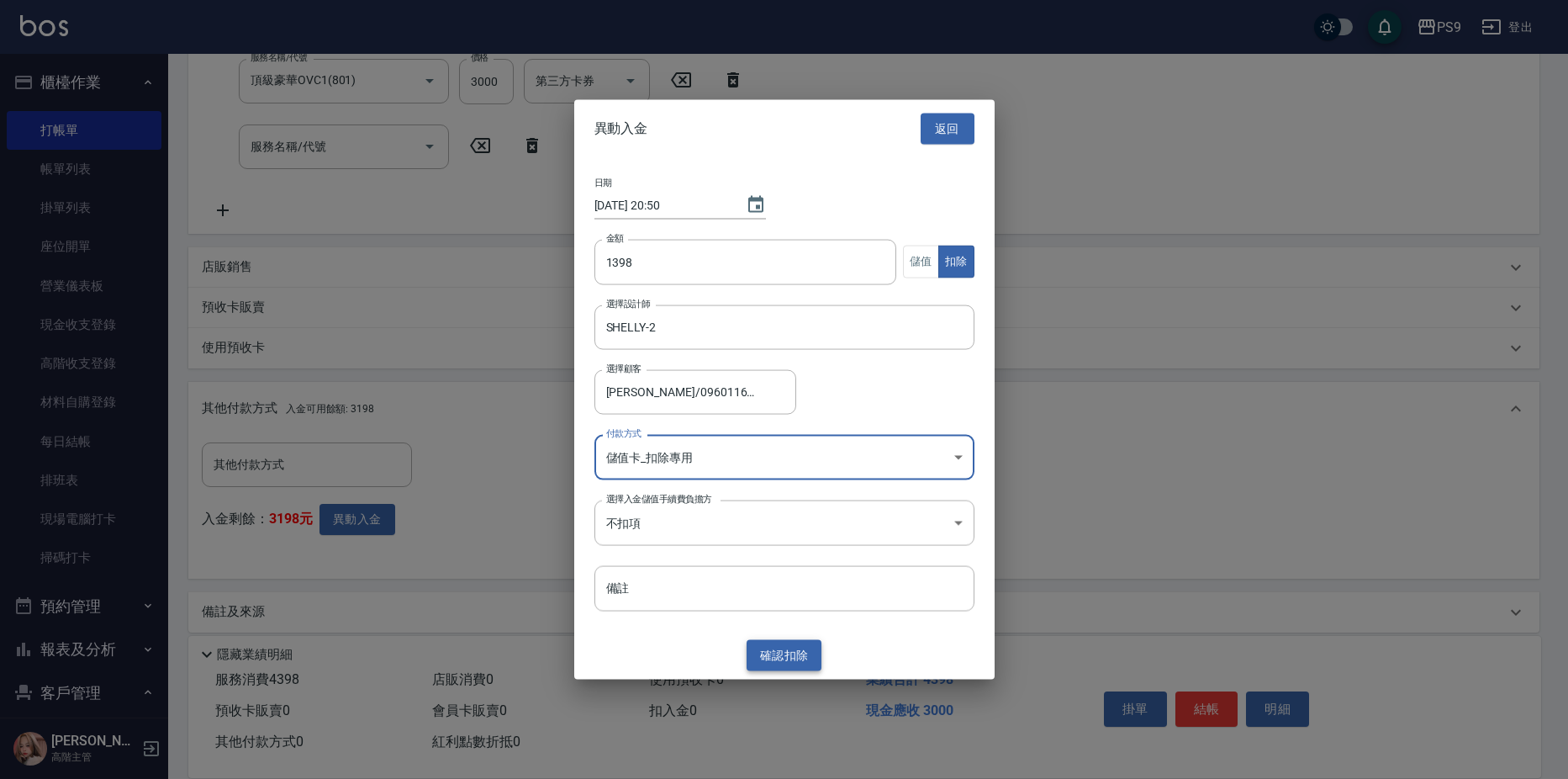
click at [771, 658] on button "確認 扣除" at bounding box center [785, 655] width 75 height 31
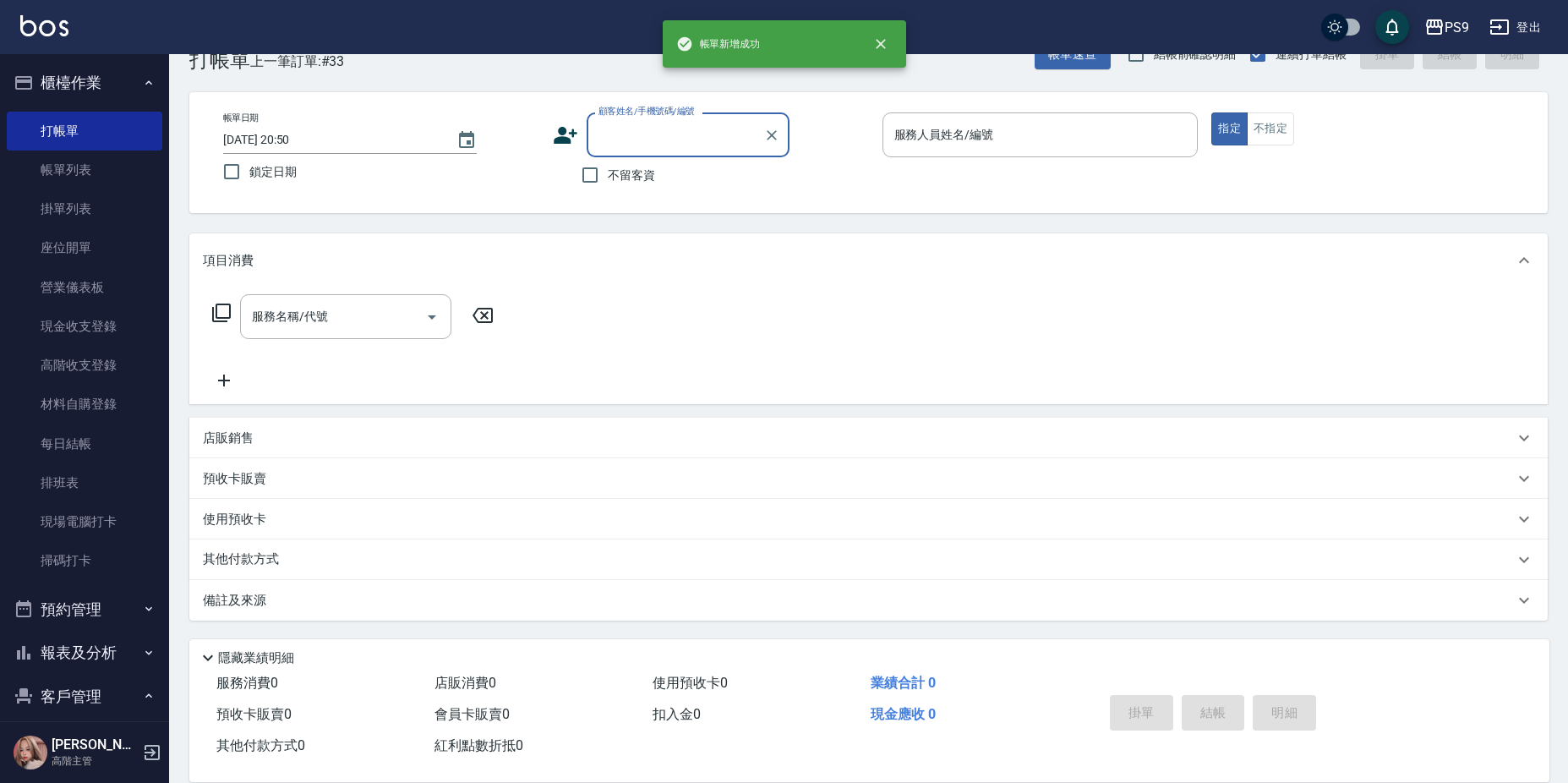
scroll to position [0, 0]
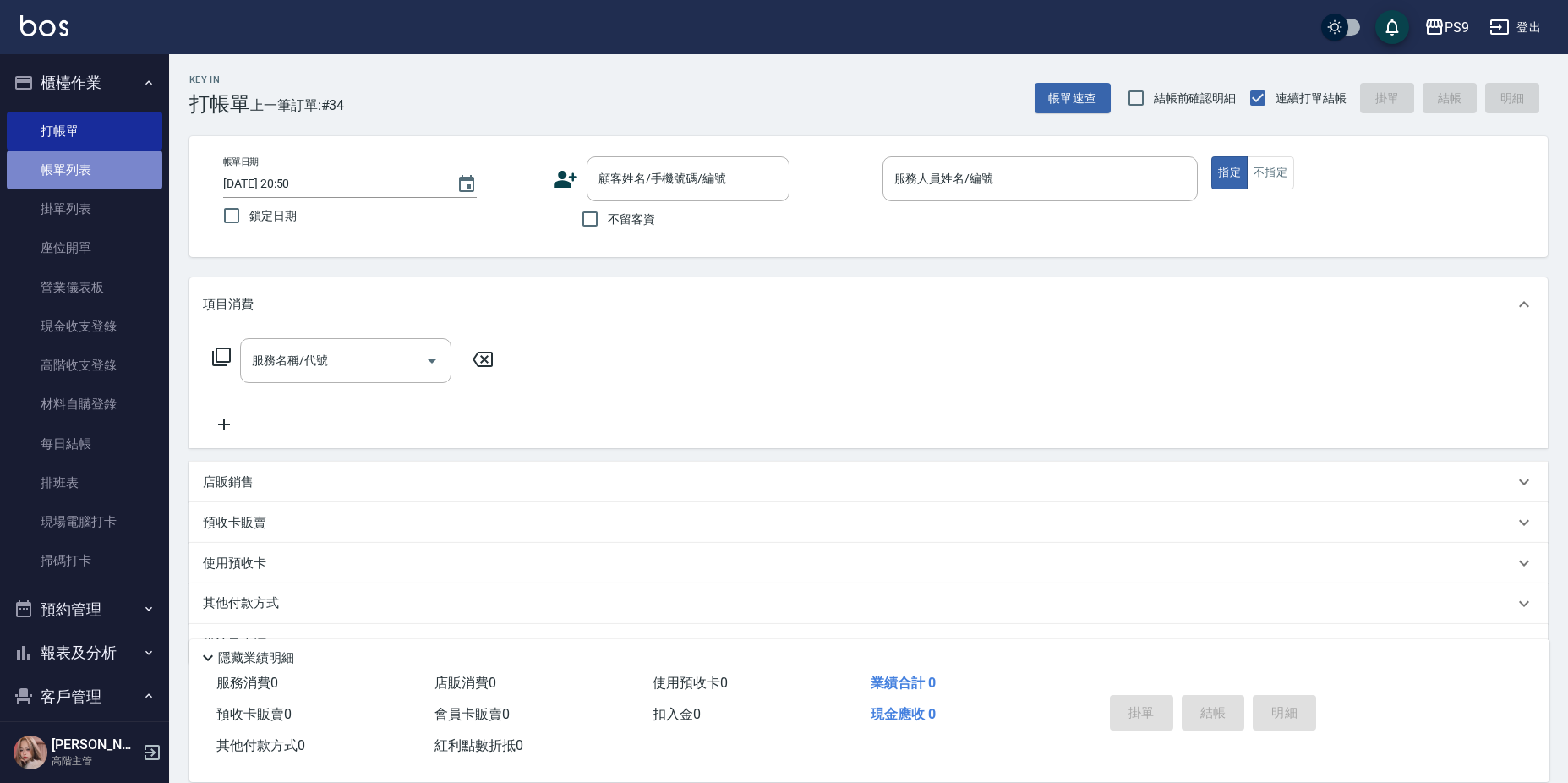
click at [108, 174] on link "帳單列表" at bounding box center [85, 169] width 155 height 39
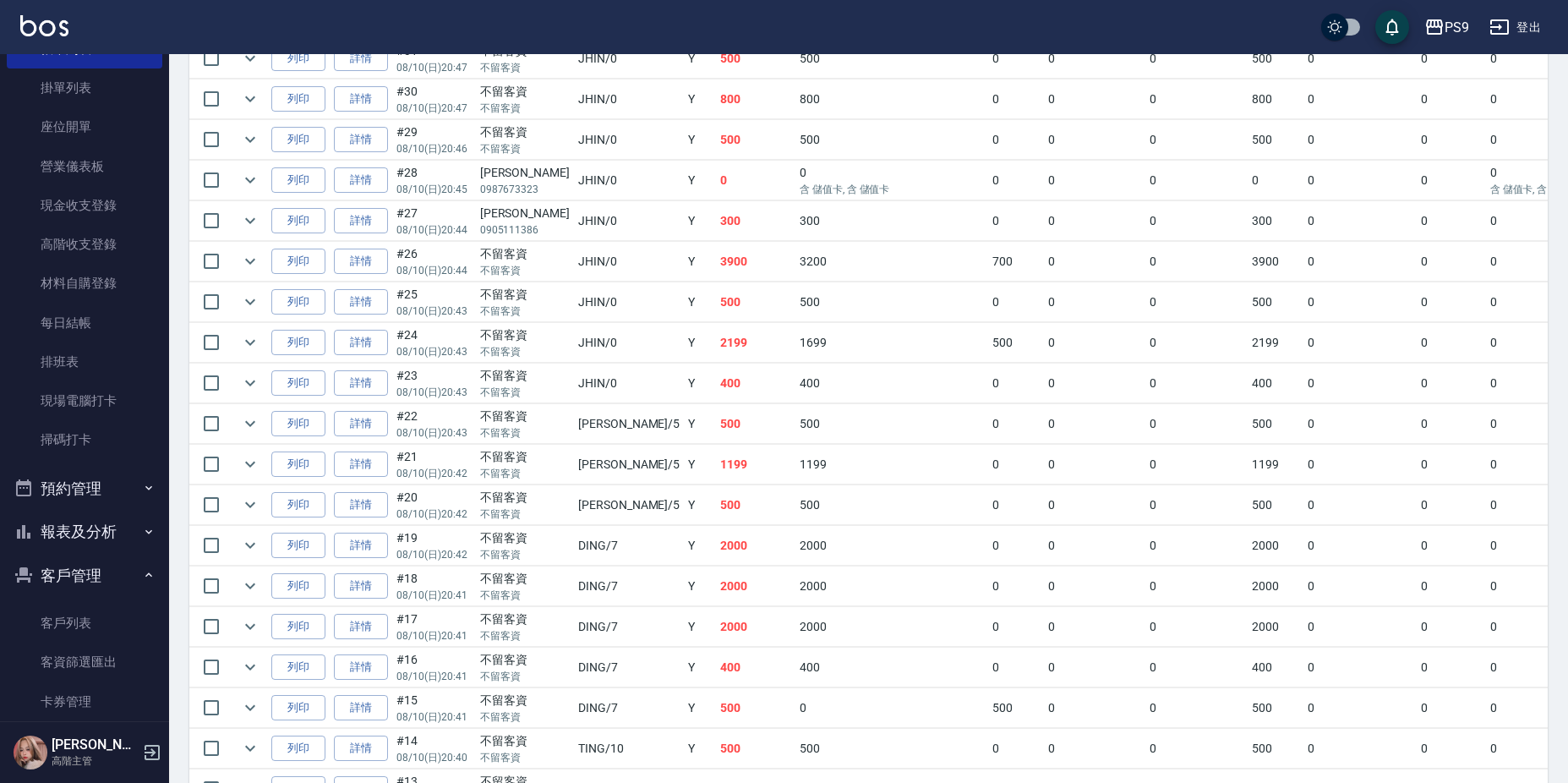
scroll to position [338, 0]
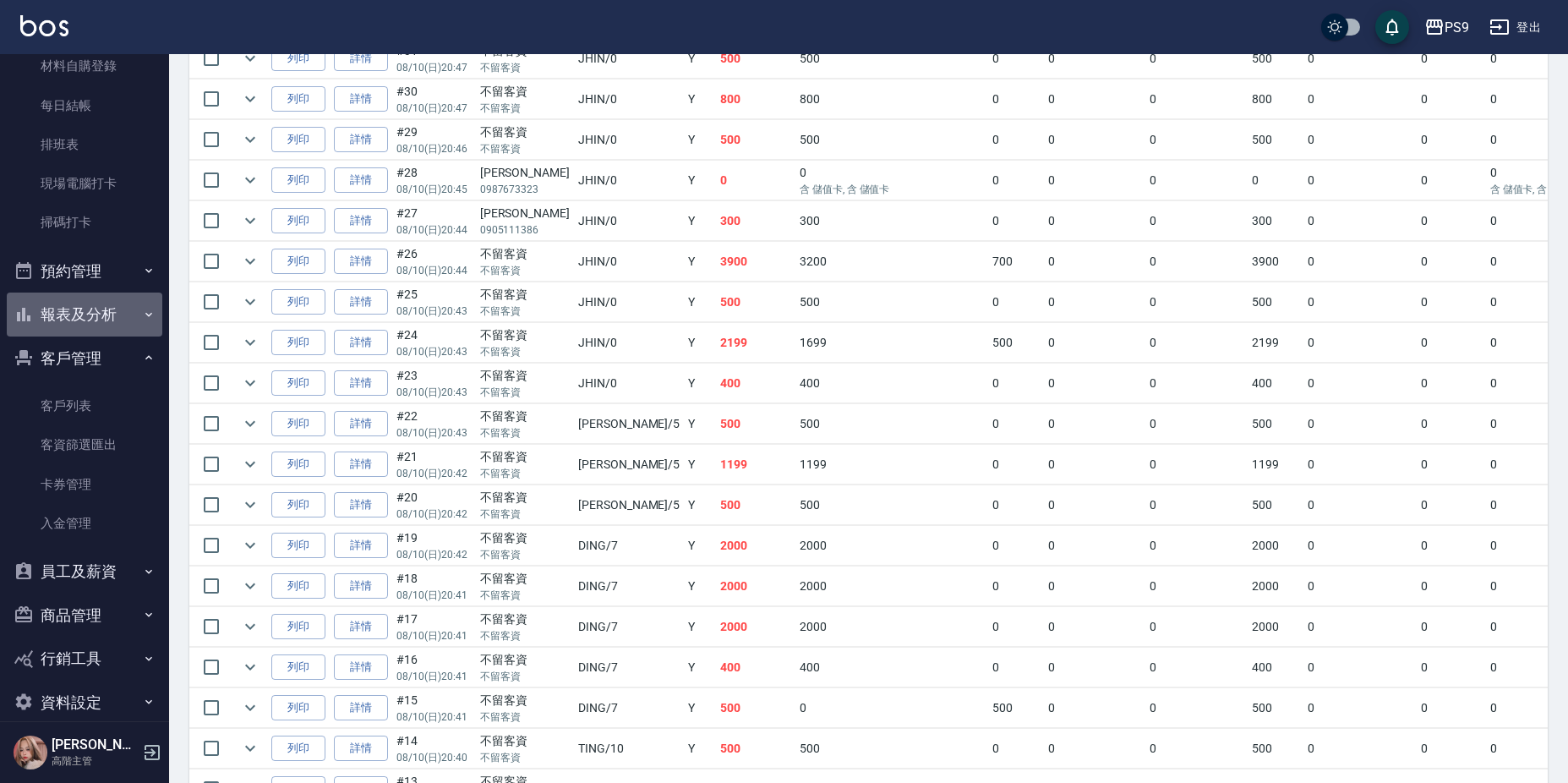
click at [114, 318] on button "報表及分析" at bounding box center [85, 314] width 155 height 44
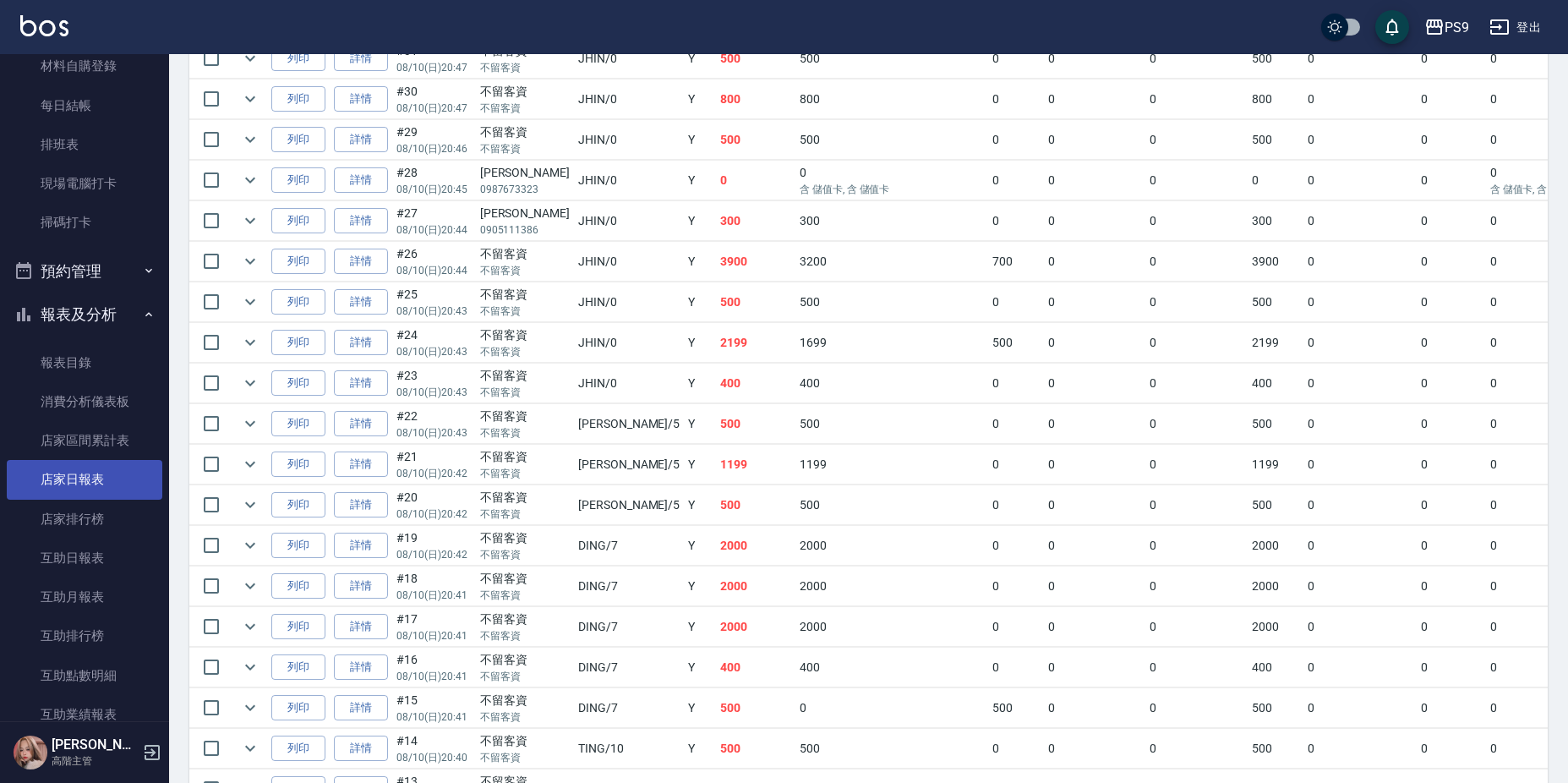
click at [96, 485] on link "店家日報表" at bounding box center [85, 479] width 155 height 39
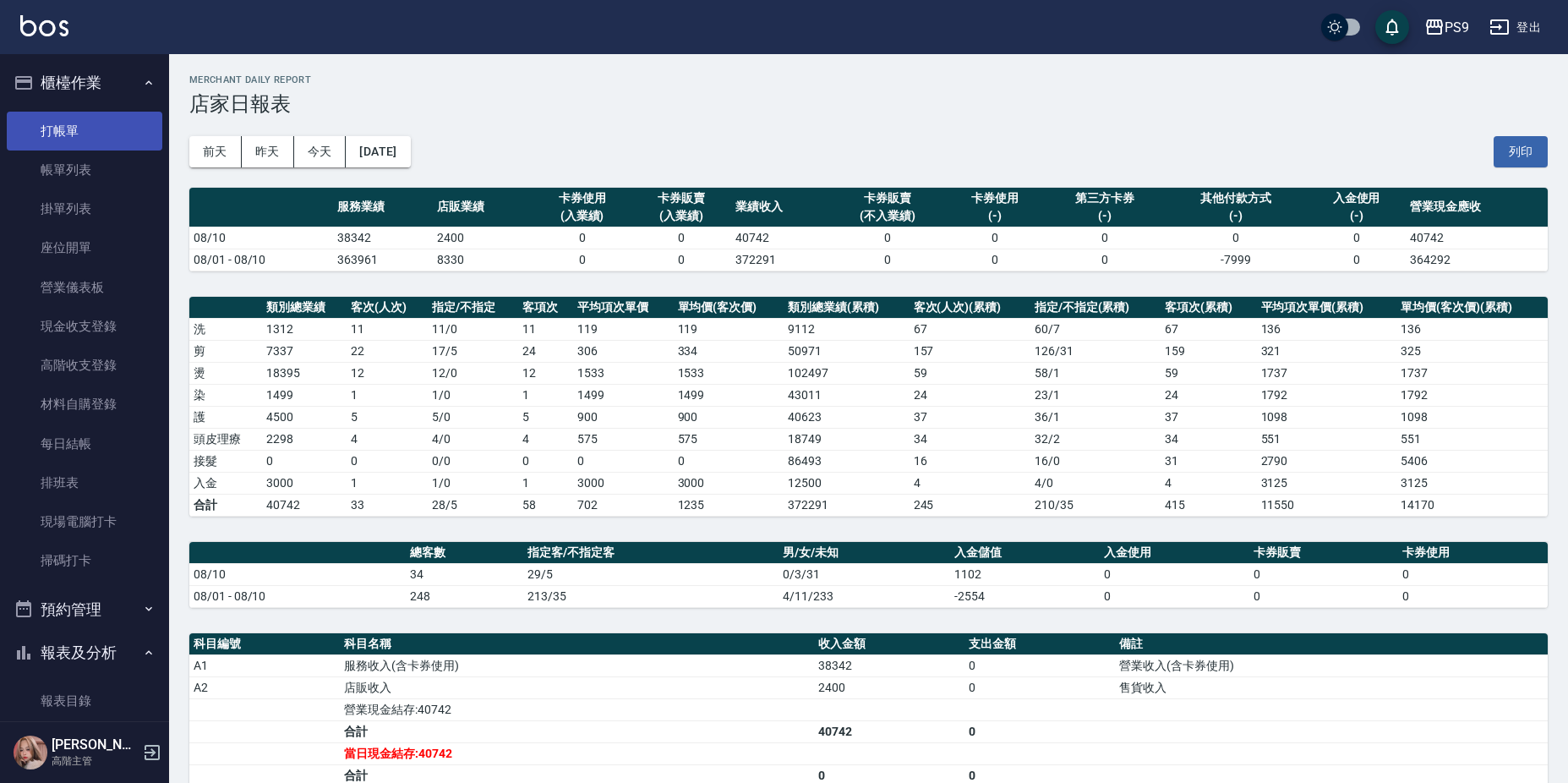
click at [83, 126] on link "打帳單" at bounding box center [85, 130] width 155 height 39
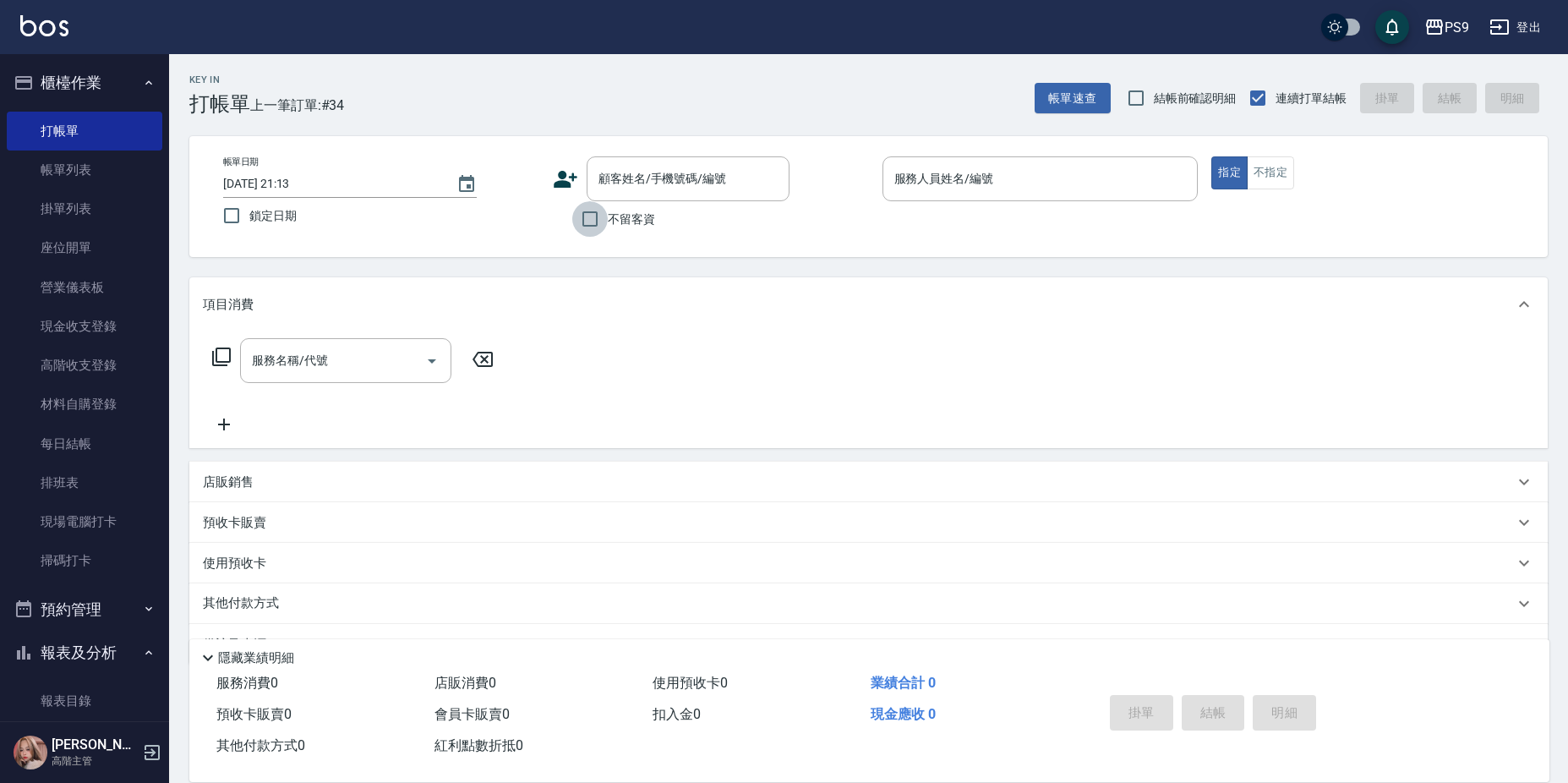
click at [605, 214] on input "不留客資" at bounding box center [590, 218] width 35 height 35
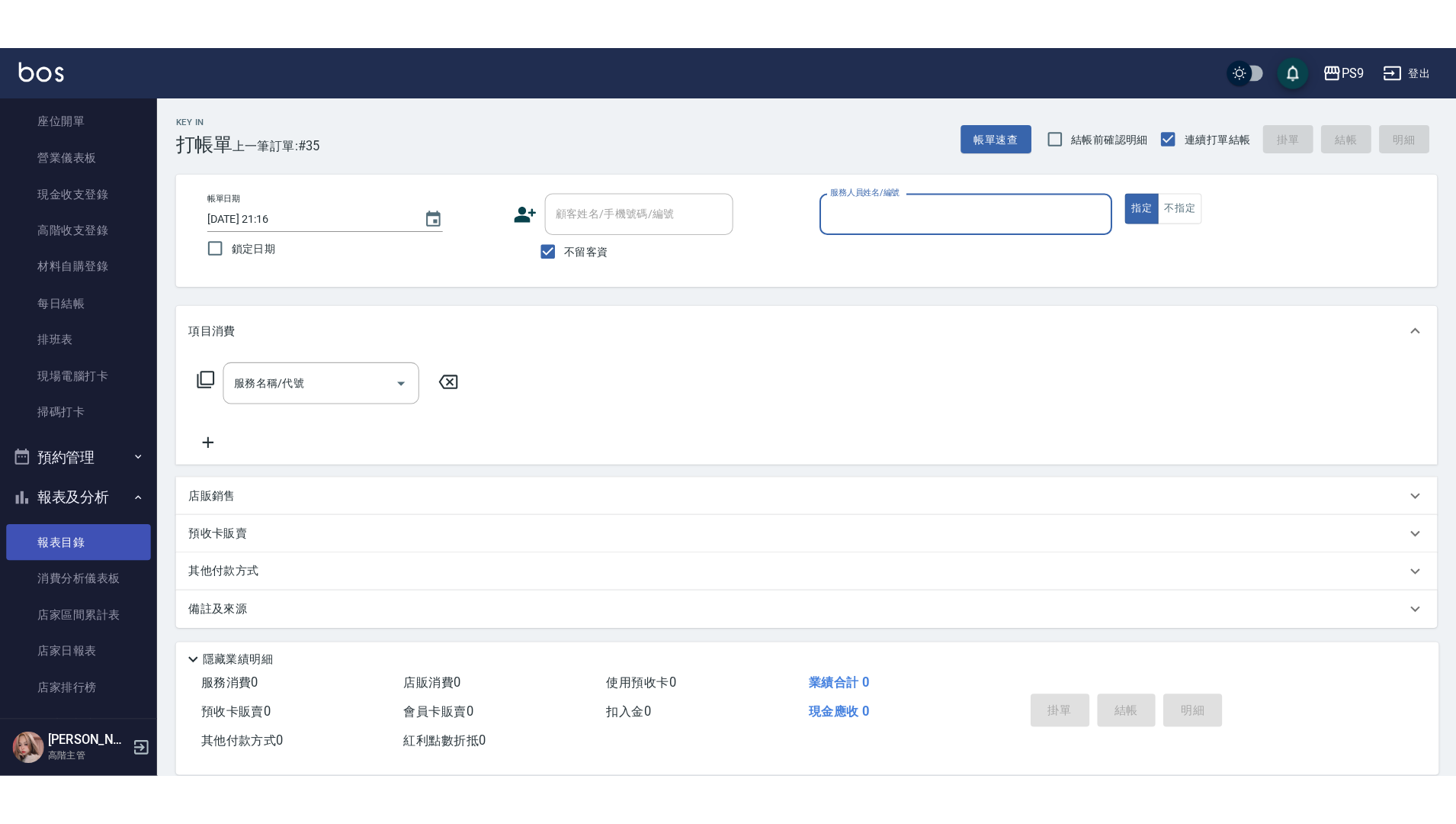
scroll to position [229, 0]
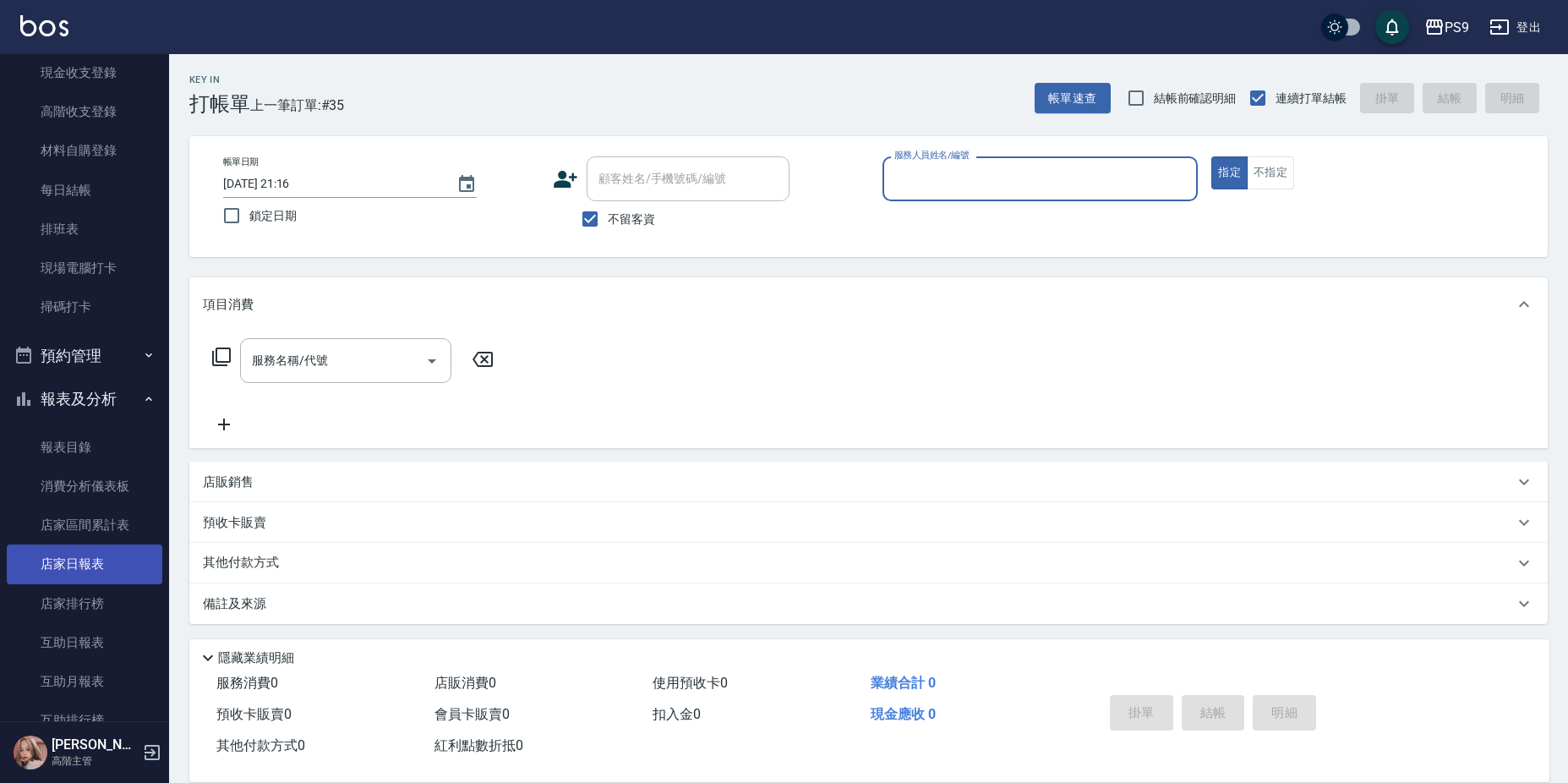
click at [120, 561] on link "店家日報表" at bounding box center [85, 563] width 155 height 39
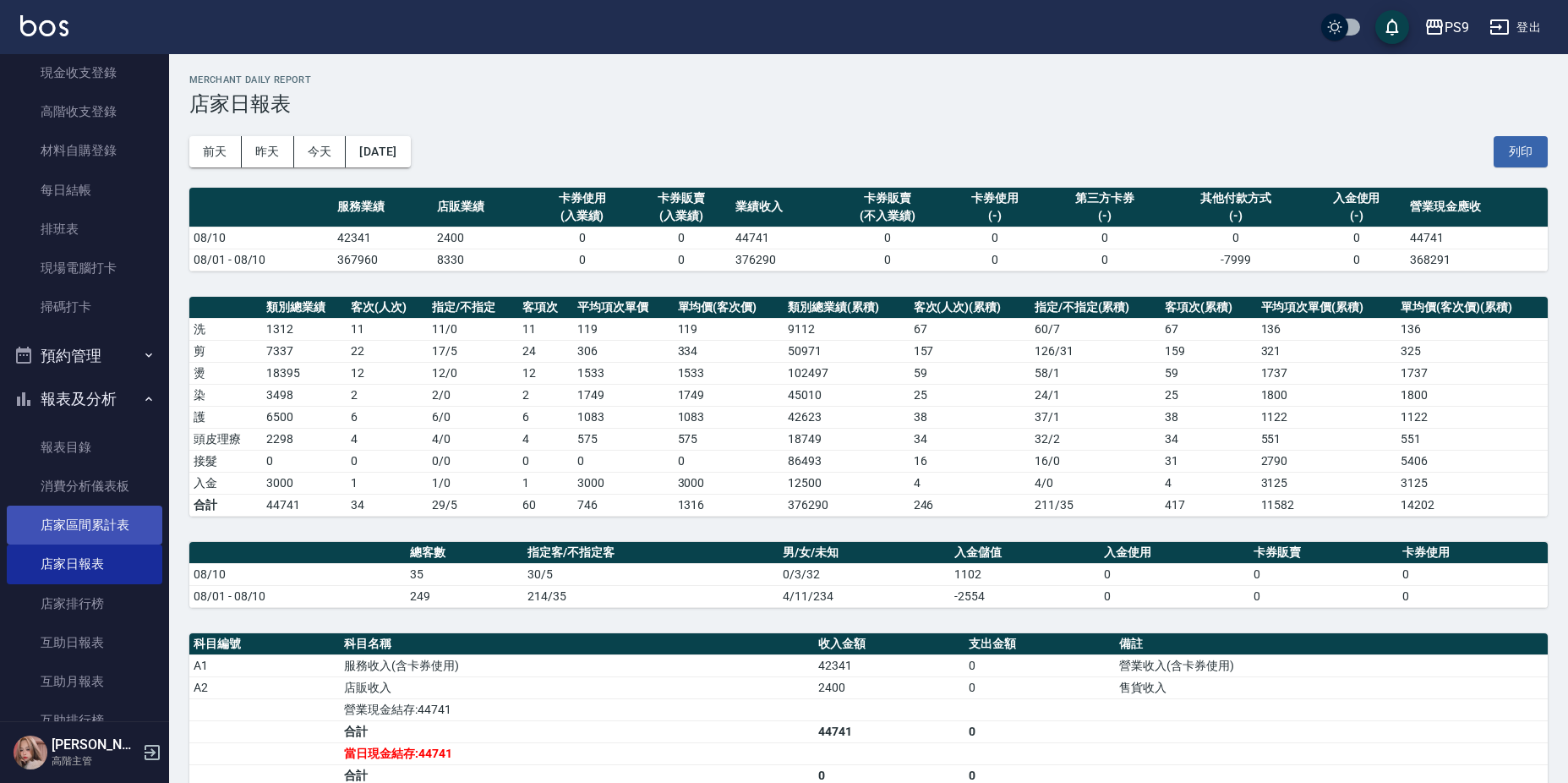
click at [110, 520] on link "店家區間累計表" at bounding box center [85, 524] width 155 height 39
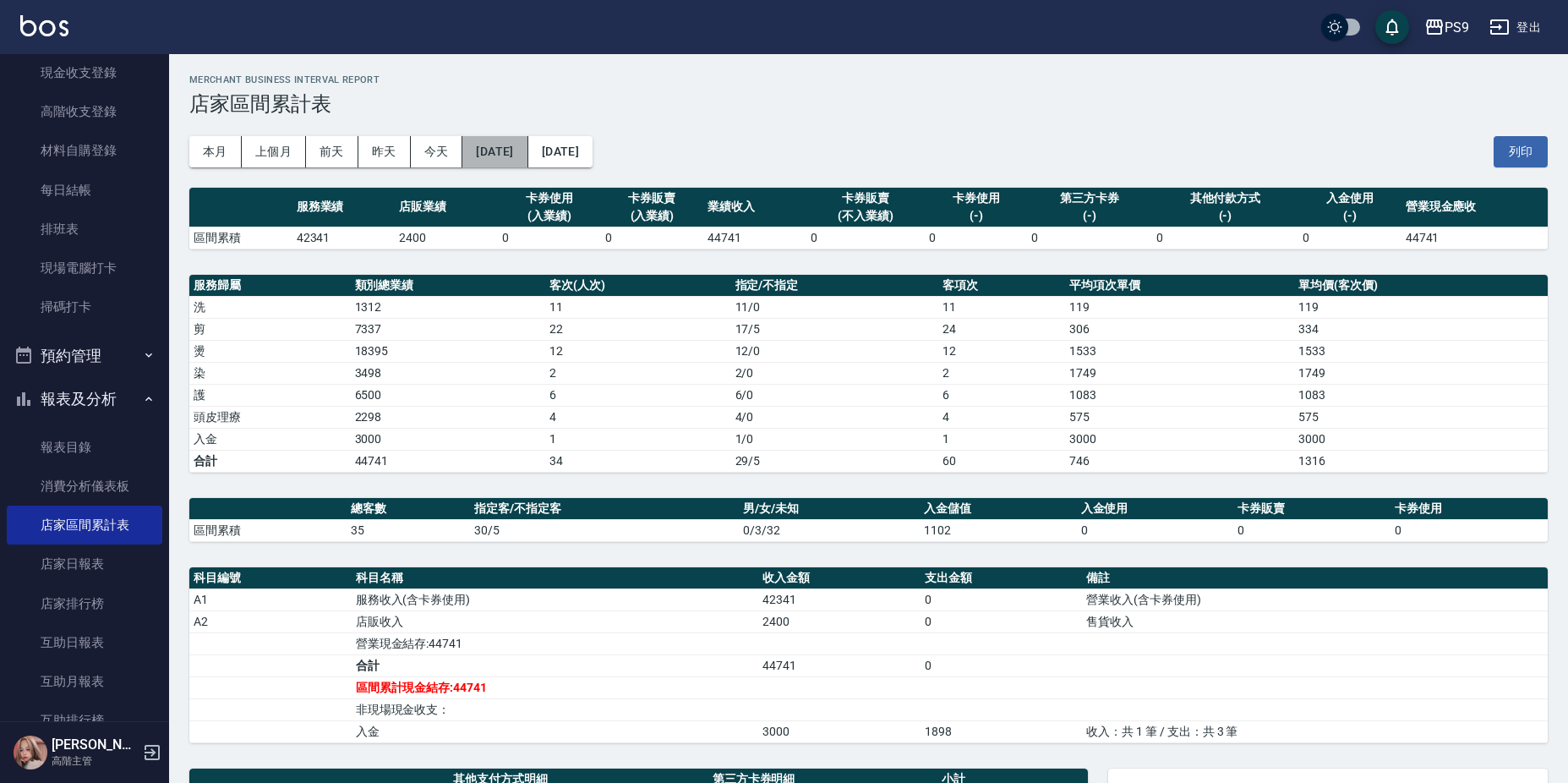
click at [511, 153] on button "[DATE]" at bounding box center [494, 152] width 65 height 31
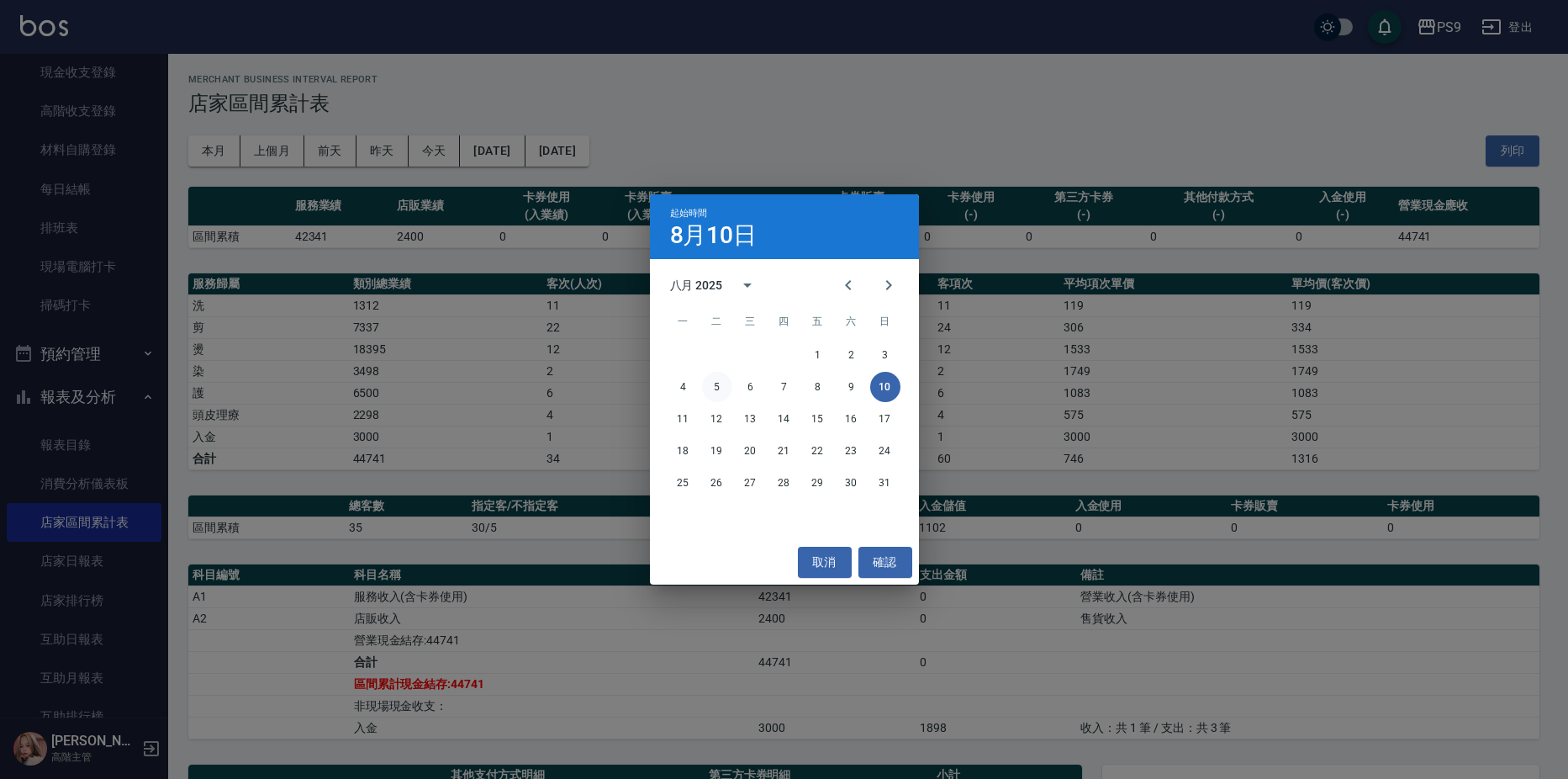
click at [717, 392] on button "5" at bounding box center [717, 386] width 30 height 30
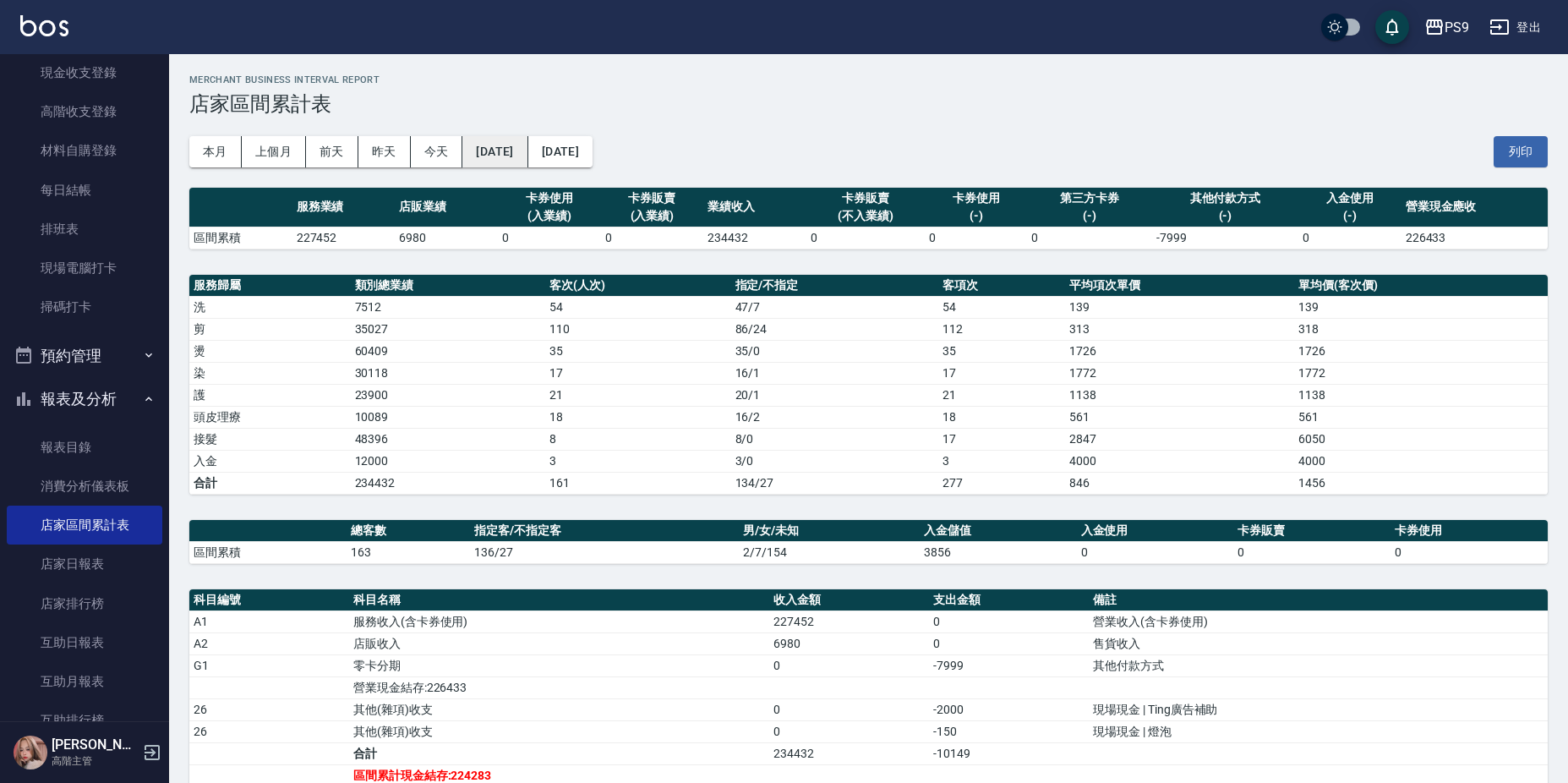
click at [488, 147] on button "[DATE]" at bounding box center [494, 152] width 65 height 31
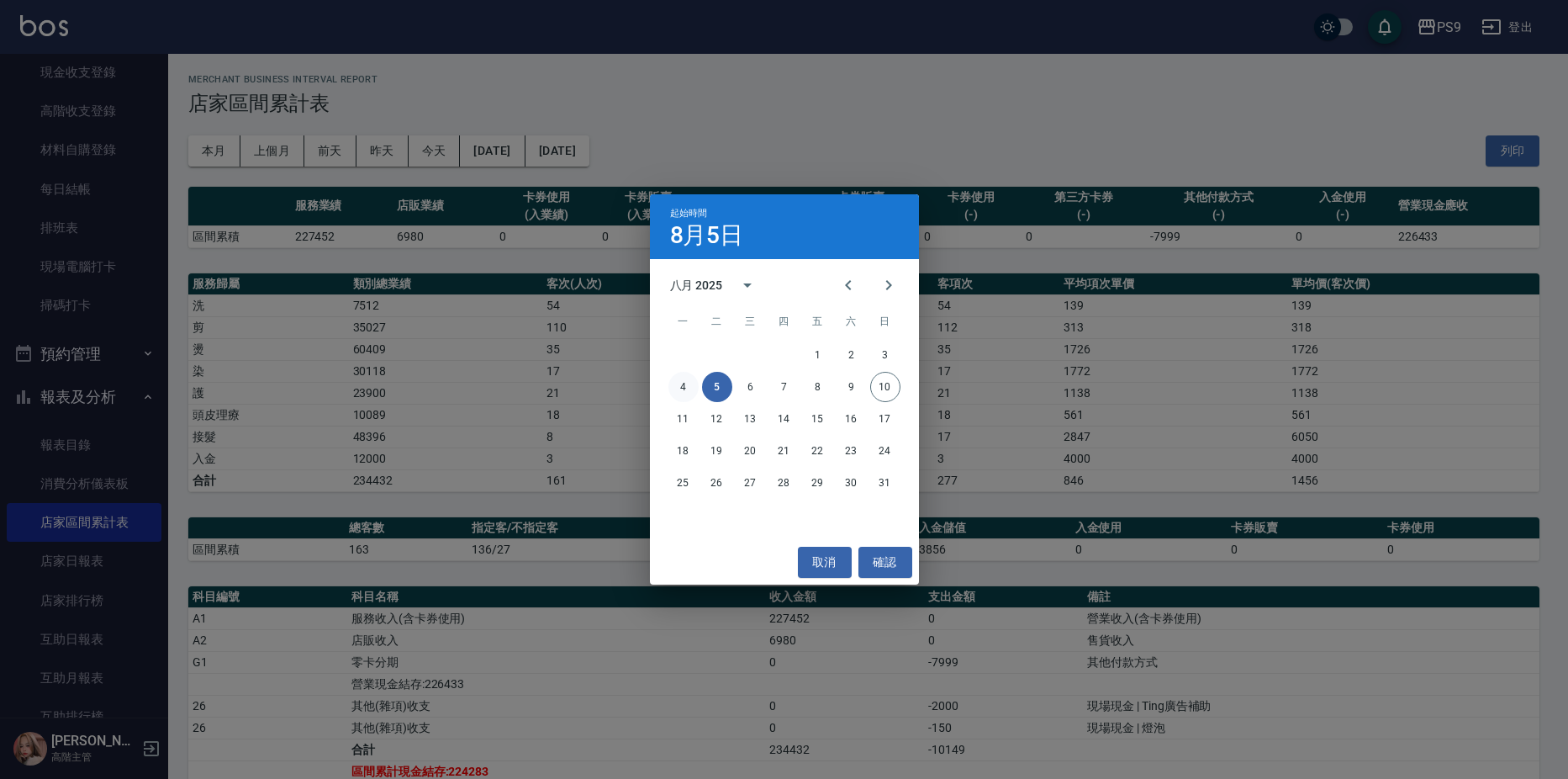
click at [687, 390] on button "4" at bounding box center [683, 386] width 30 height 30
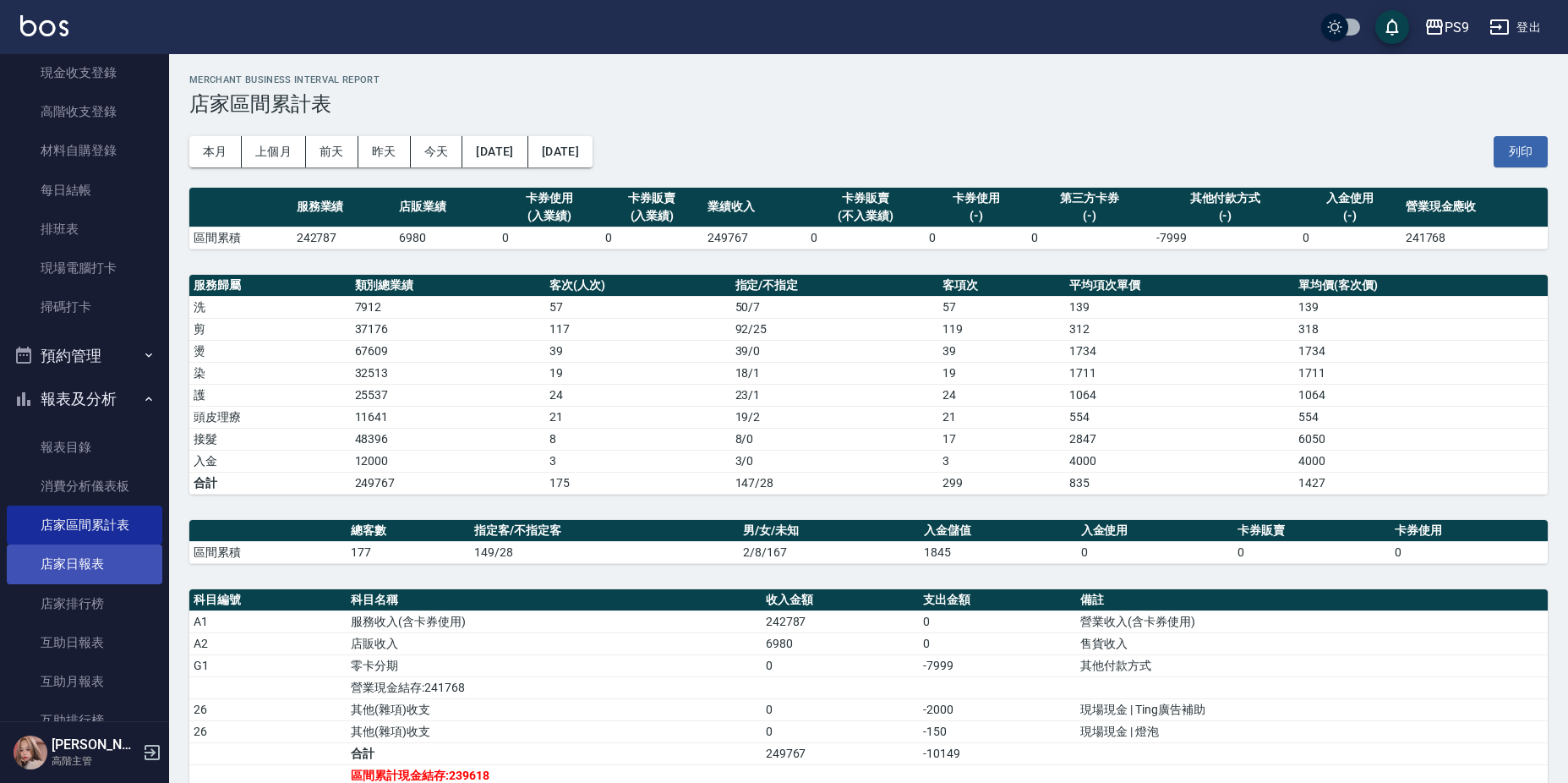
click at [81, 578] on link "店家日報表" at bounding box center [85, 563] width 155 height 39
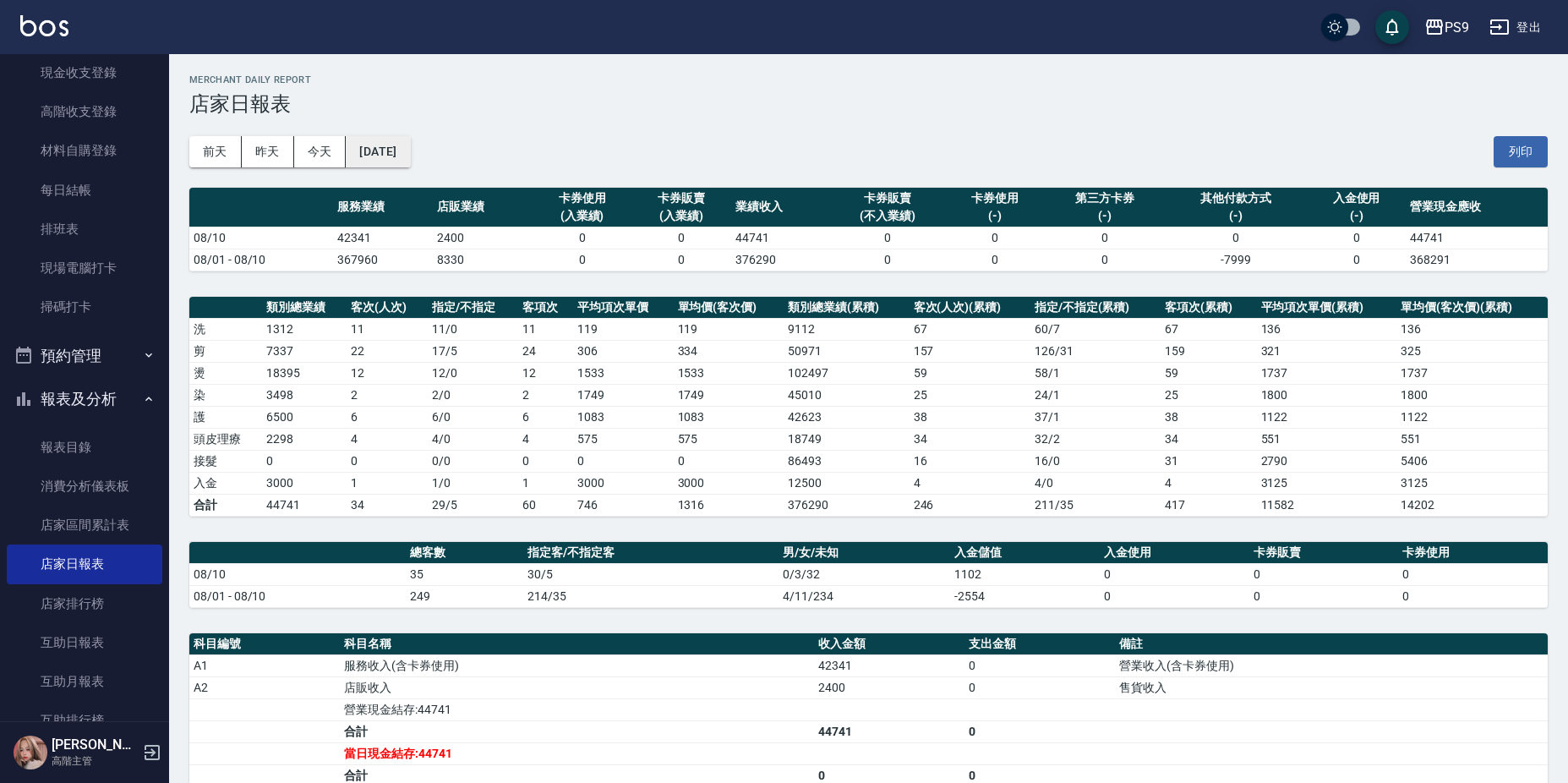
click at [374, 149] on button "[DATE]" at bounding box center [378, 152] width 65 height 31
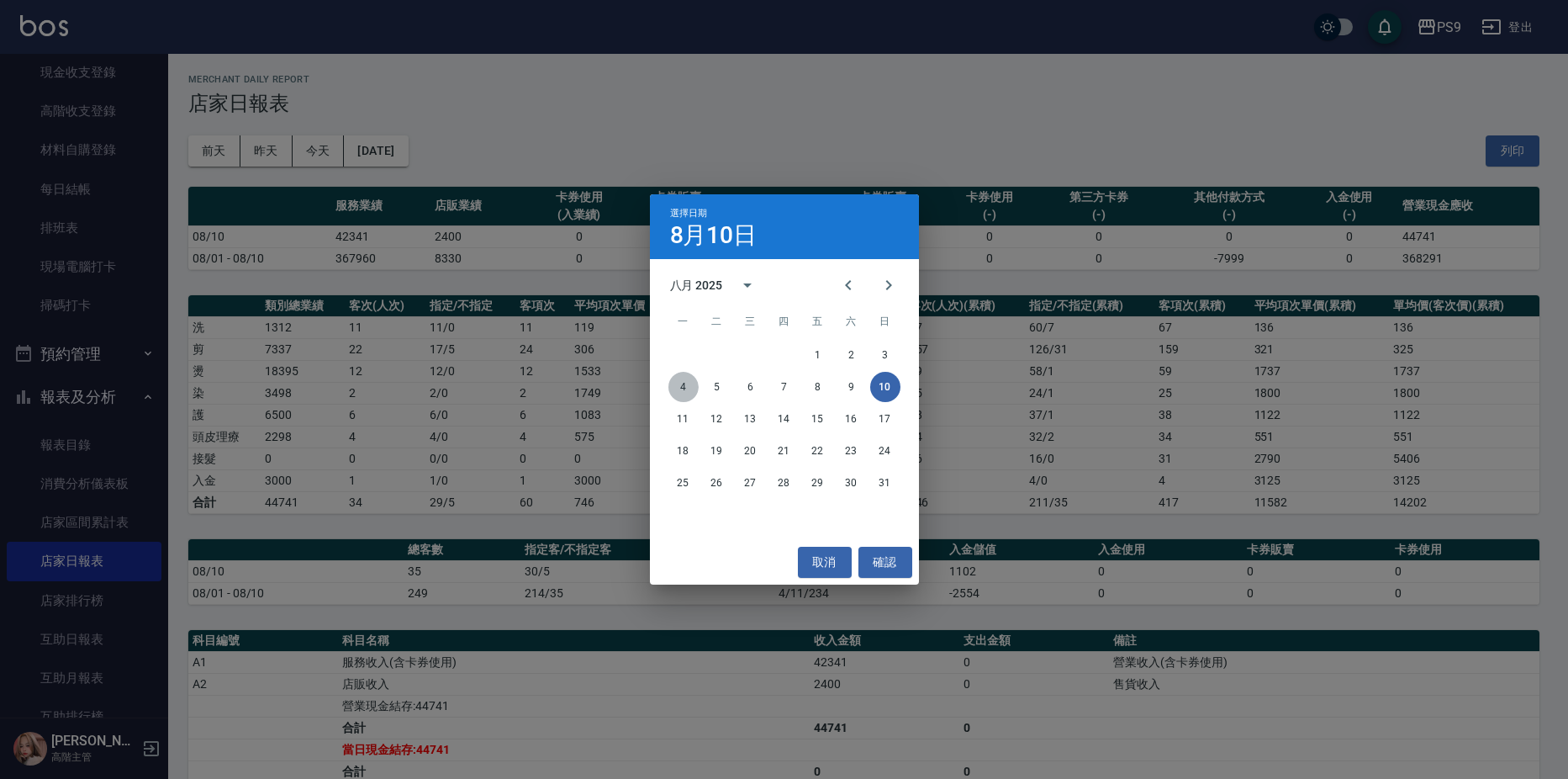
click at [681, 382] on button "4" at bounding box center [683, 386] width 30 height 30
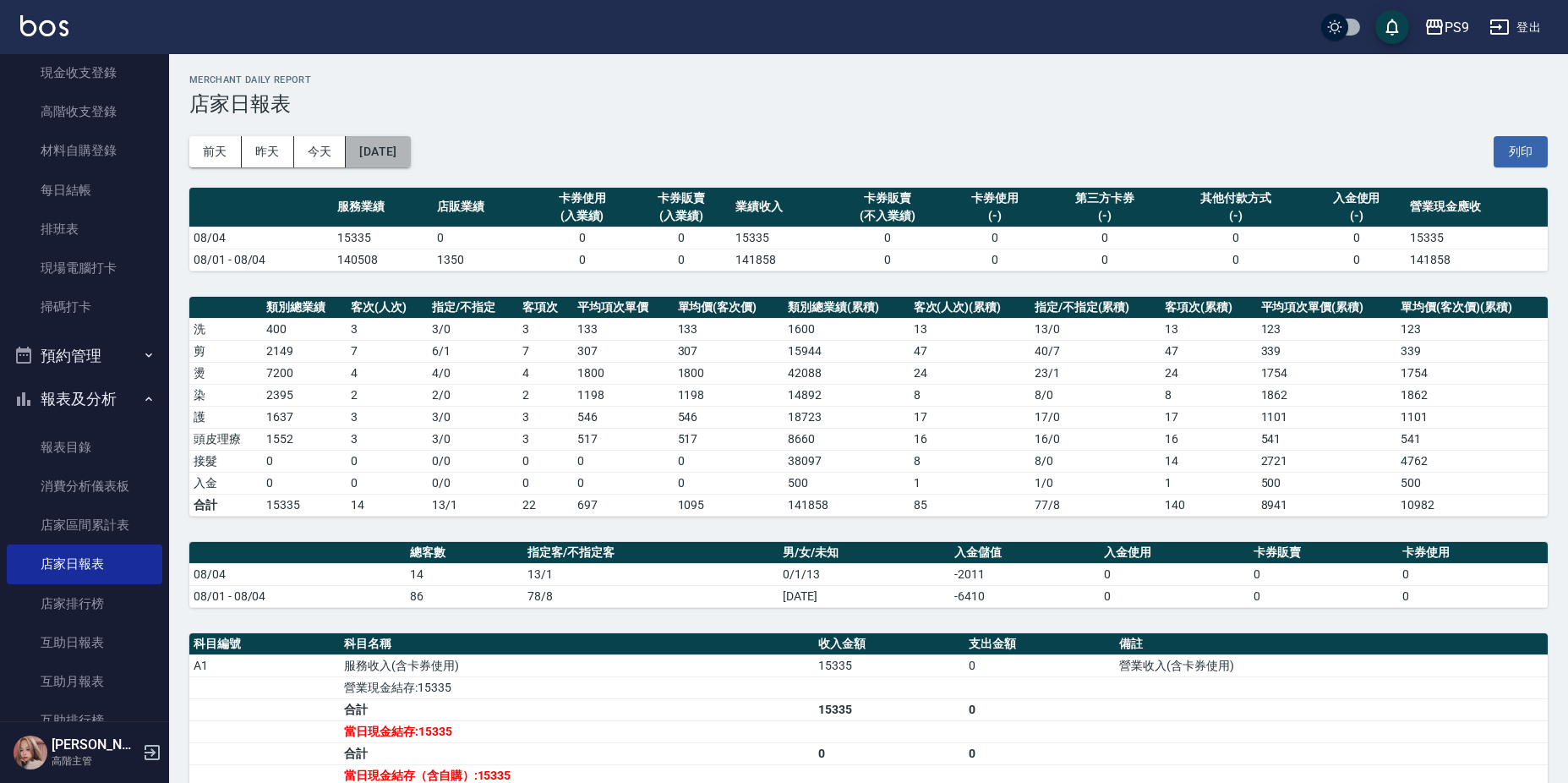
click at [410, 160] on button "[DATE]" at bounding box center [378, 152] width 65 height 31
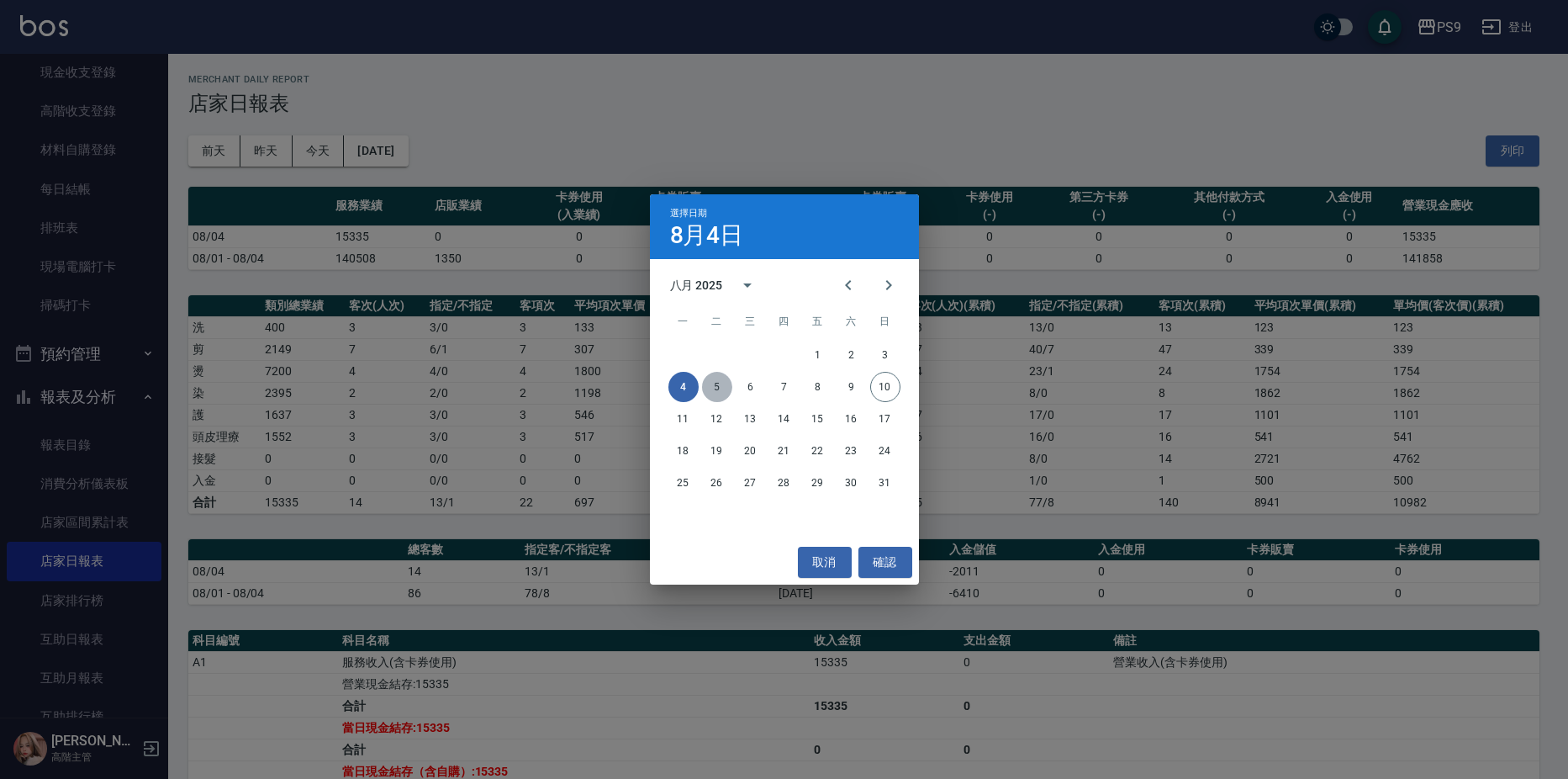
click at [721, 384] on button "5" at bounding box center [717, 386] width 30 height 30
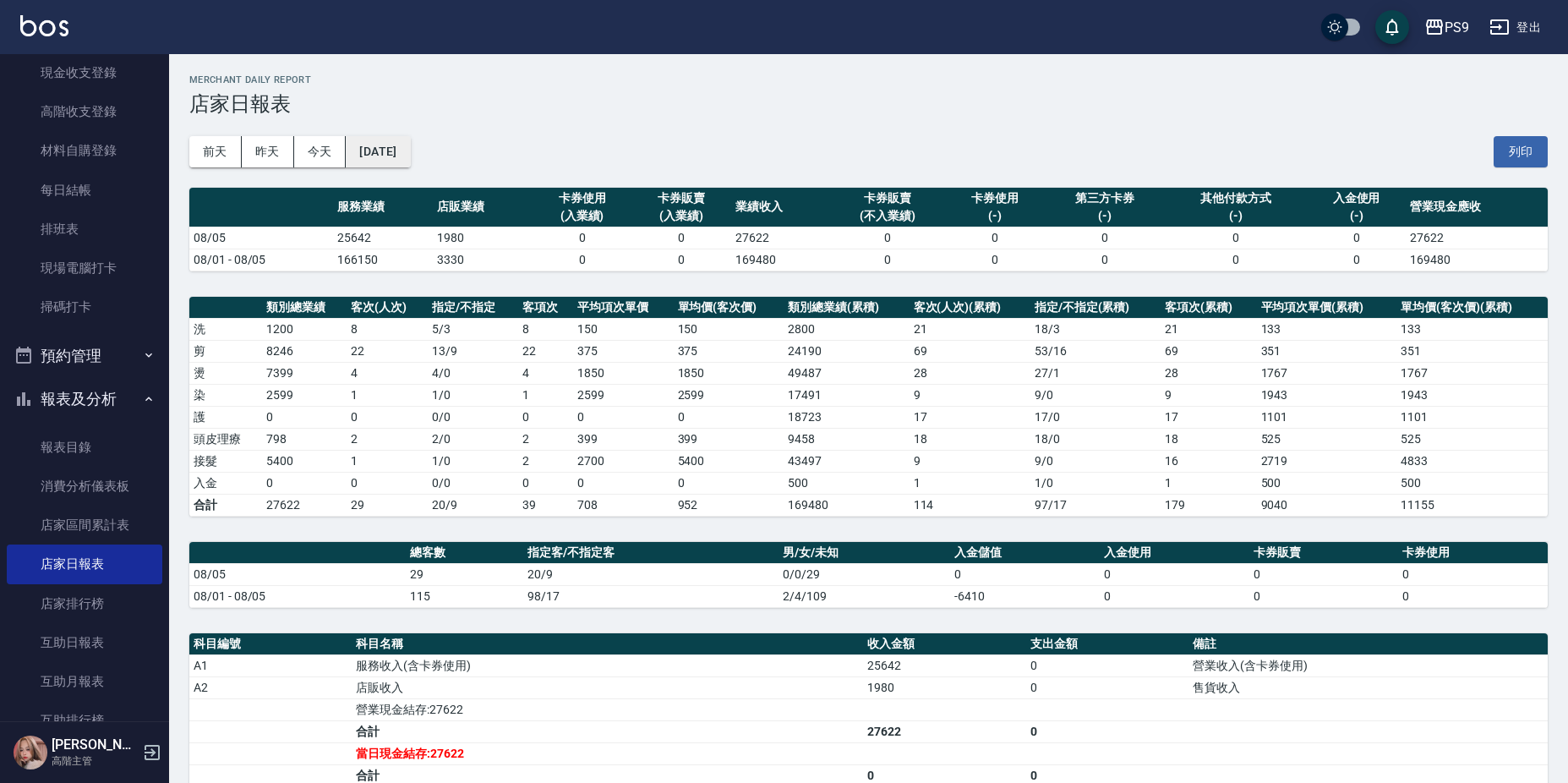
click at [410, 153] on button "[DATE]" at bounding box center [378, 152] width 65 height 31
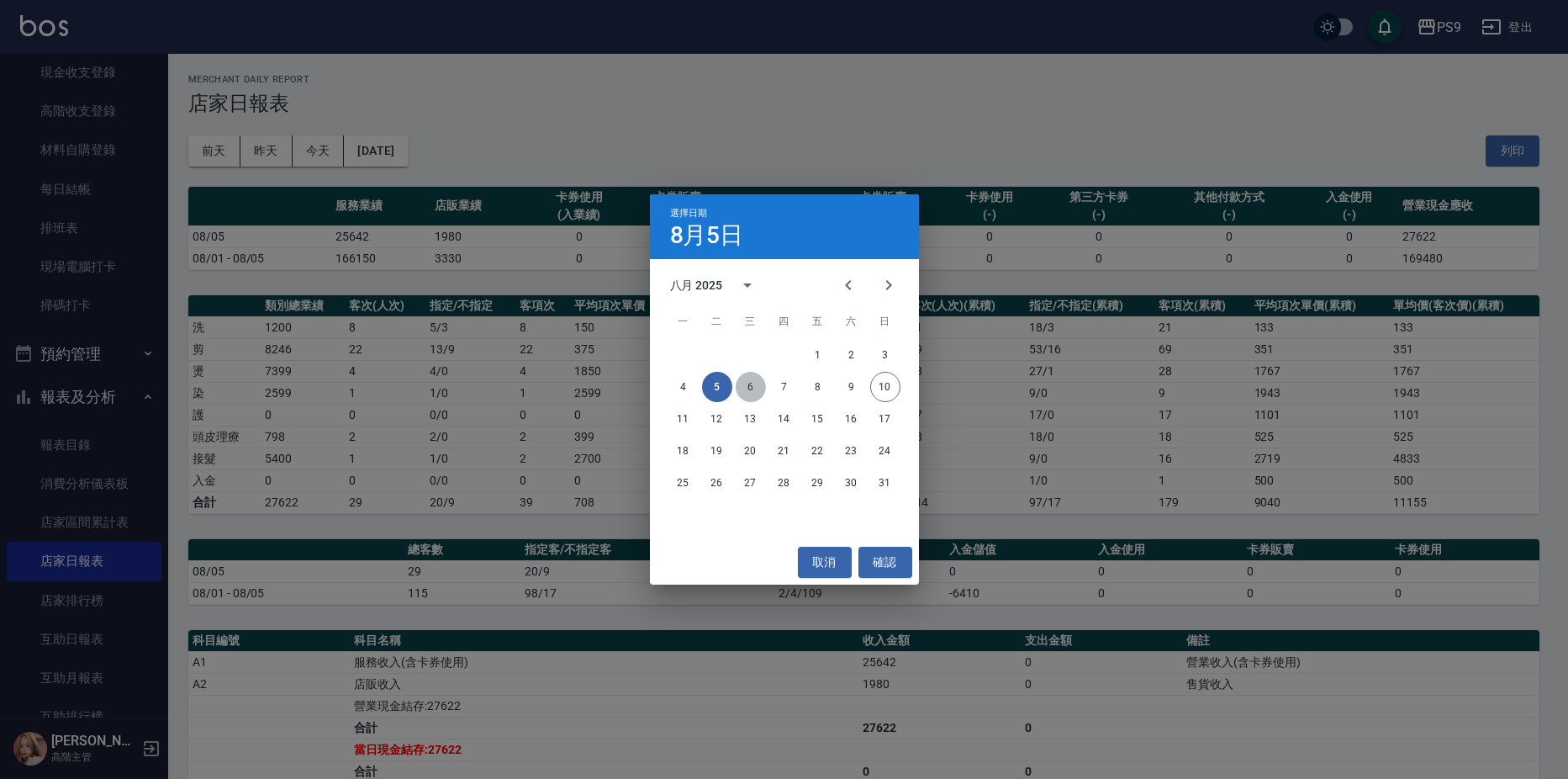
click at [747, 378] on button "6" at bounding box center [751, 386] width 30 height 30
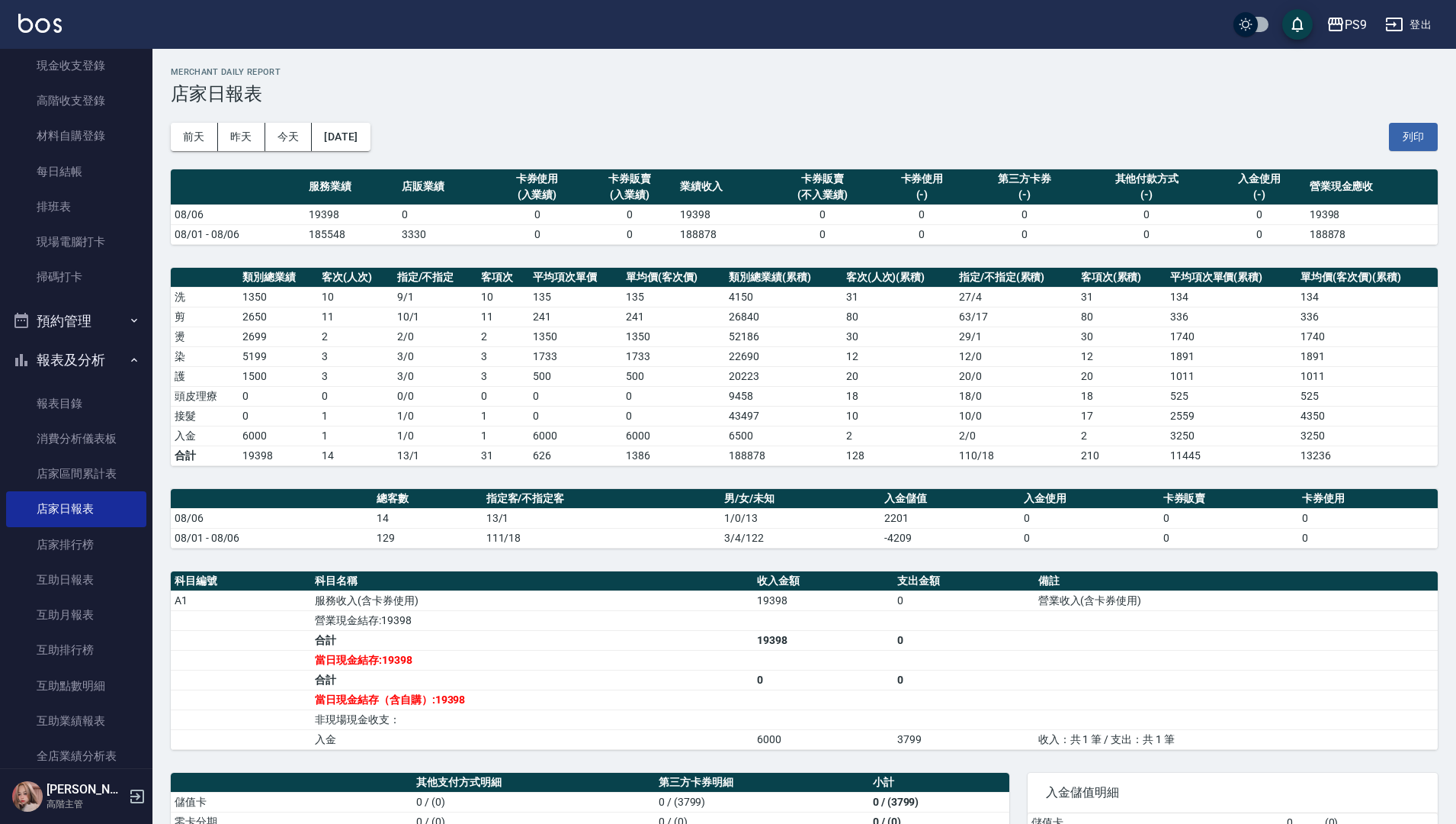
scroll to position [915, 0]
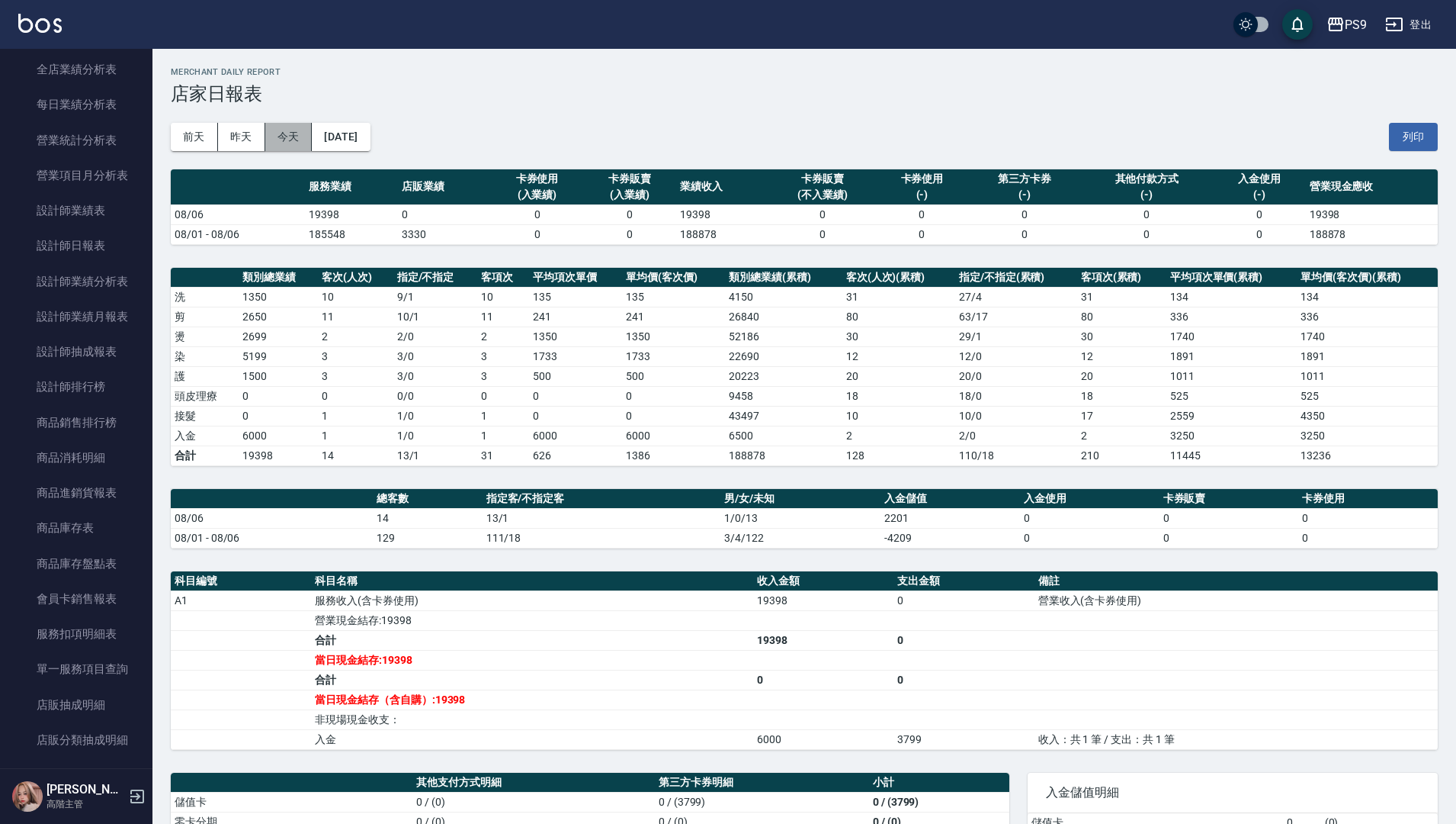
click at [277, 136] on button "今天" at bounding box center [289, 137] width 47 height 28
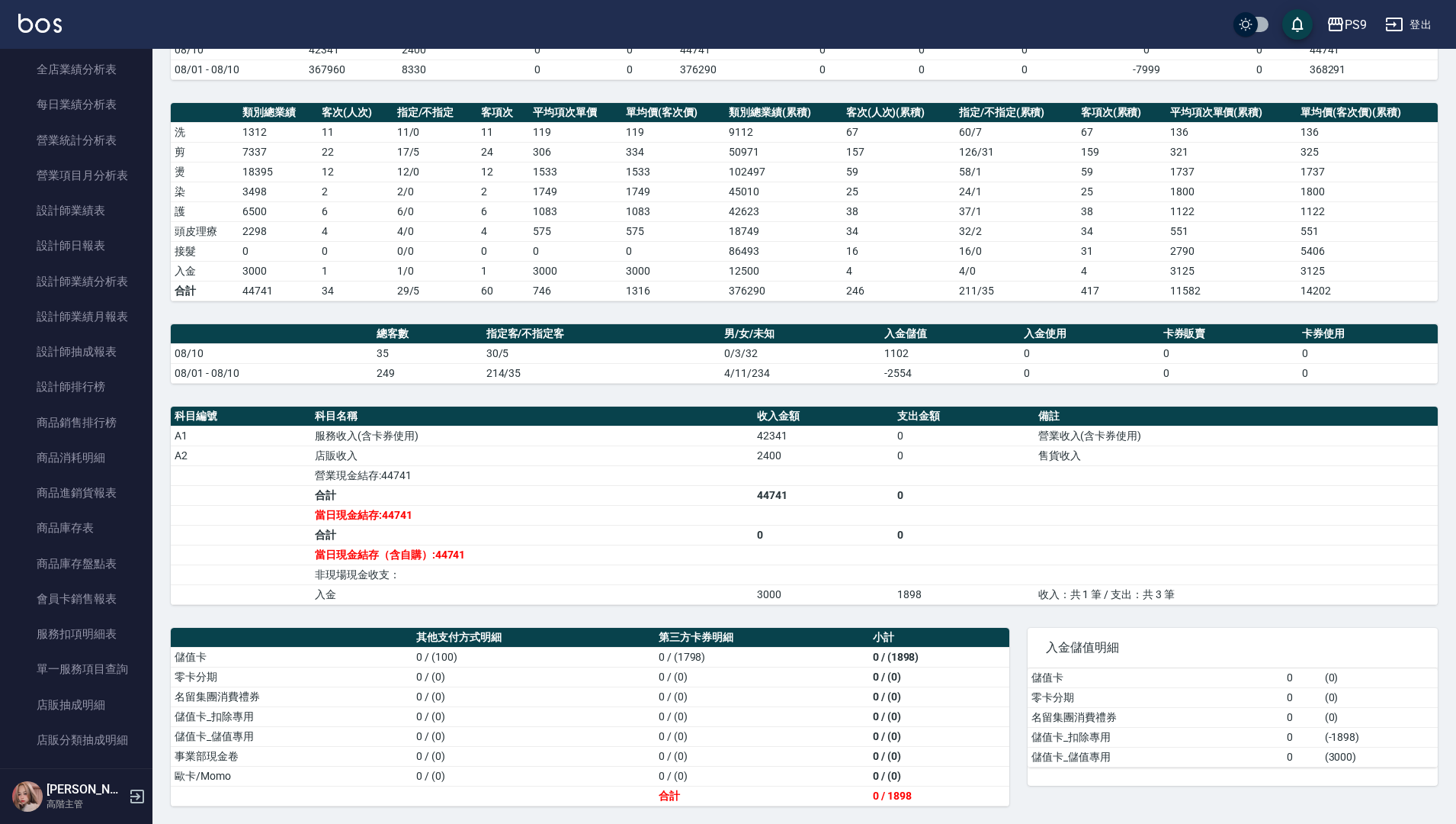
scroll to position [166, 0]
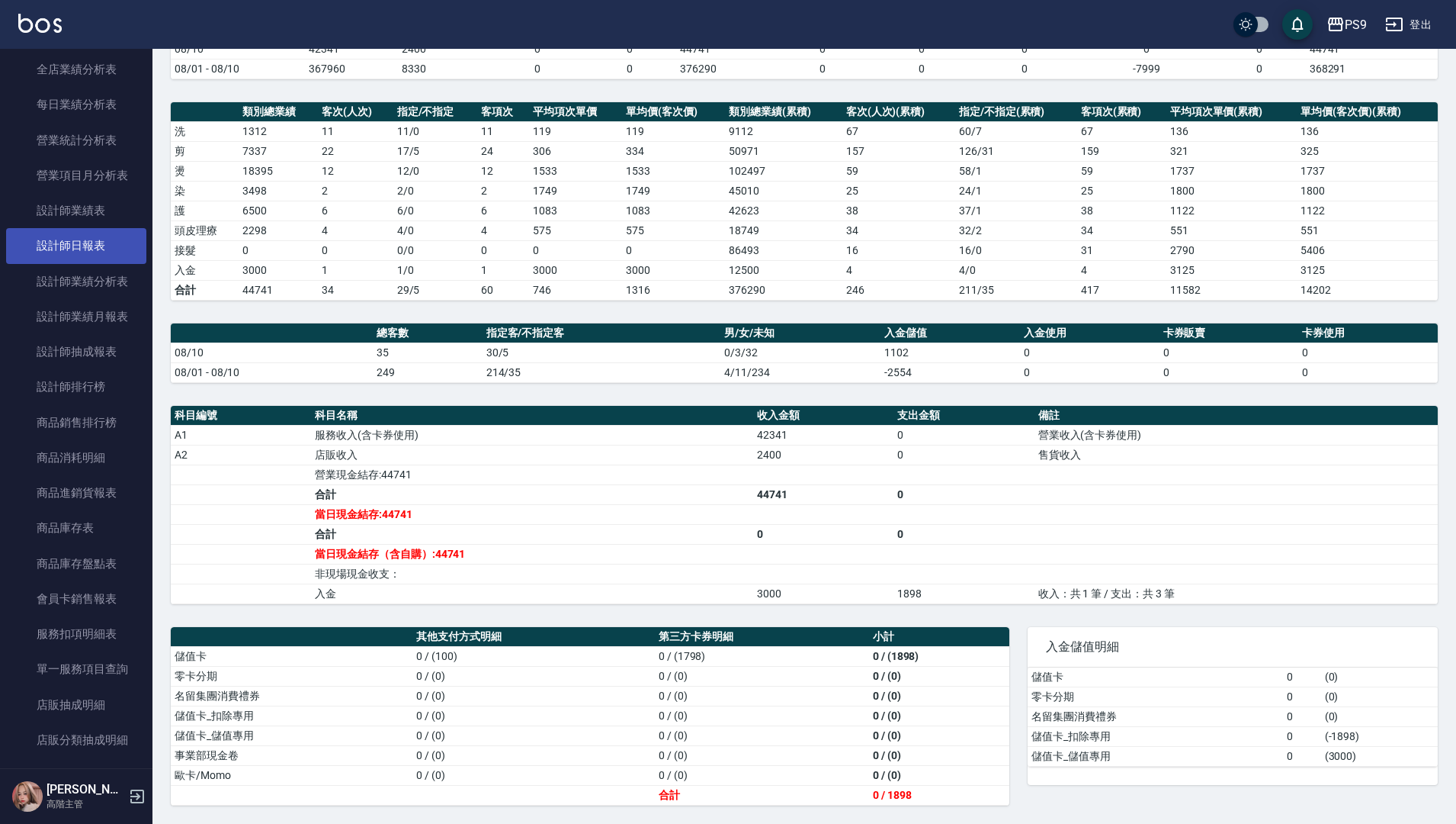
click at [82, 247] on link "設計師日報表" at bounding box center [76, 245] width 140 height 35
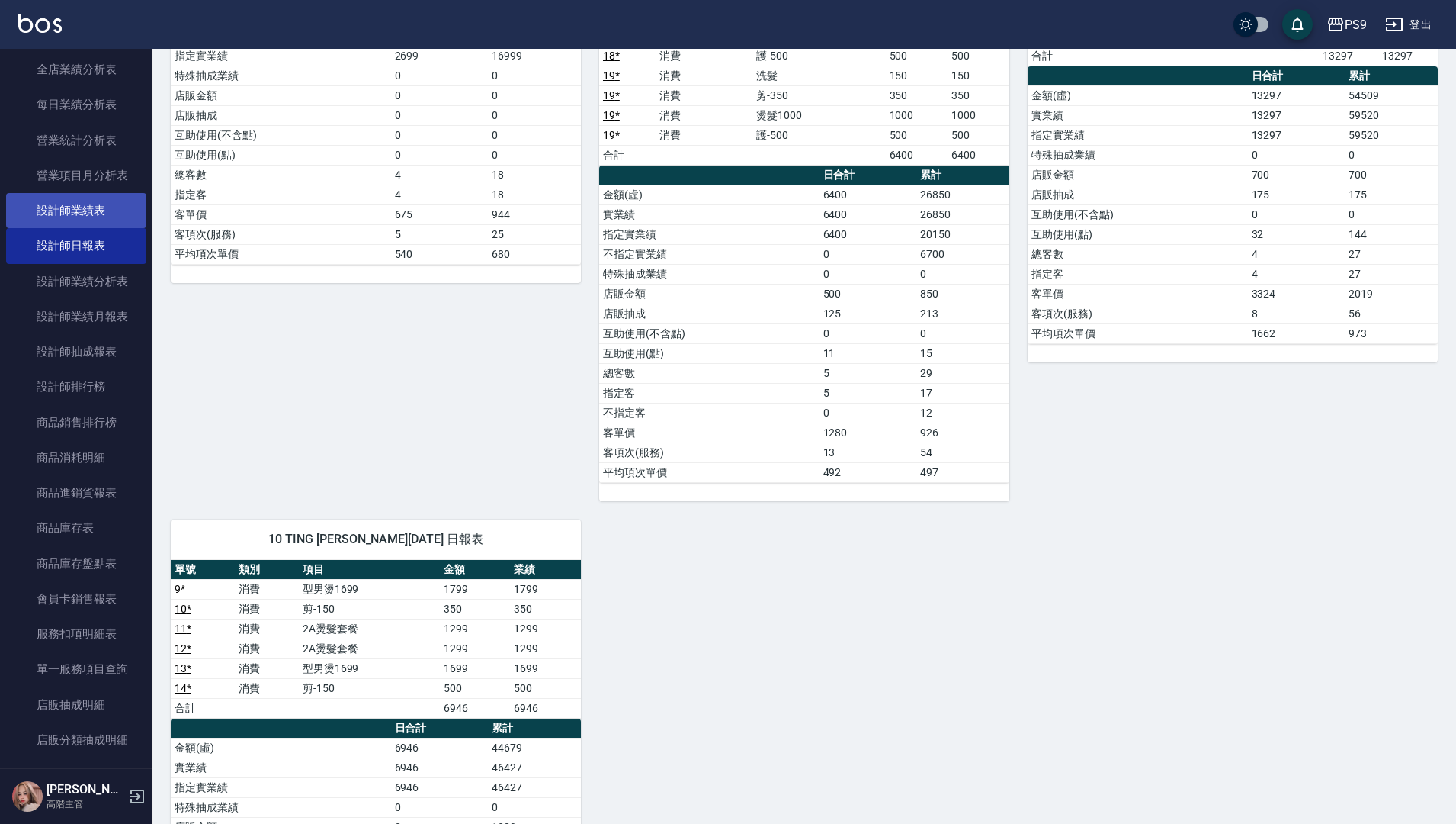
scroll to position [686, 0]
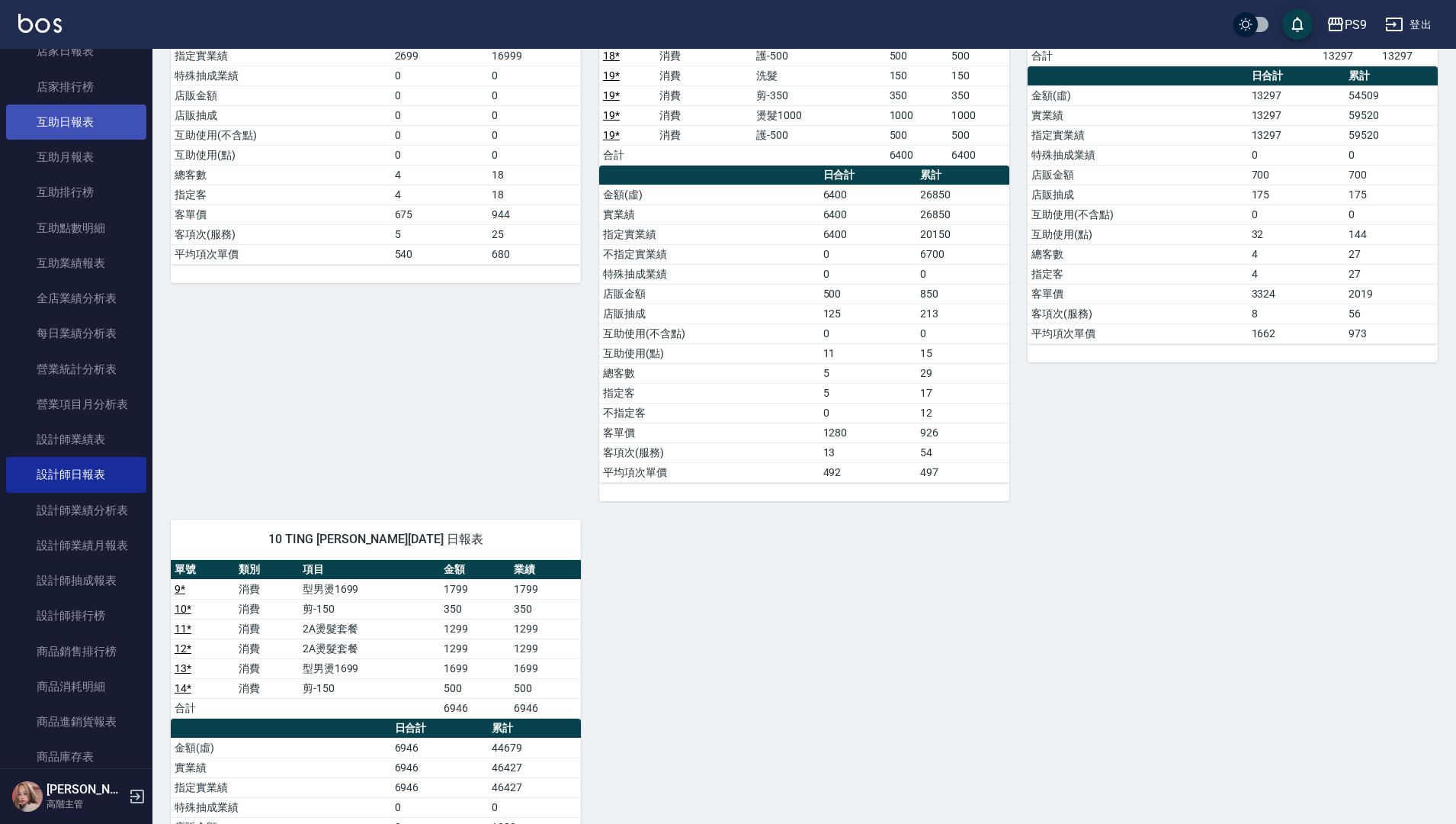
click at [91, 126] on link "互助日報表" at bounding box center [76, 121] width 140 height 35
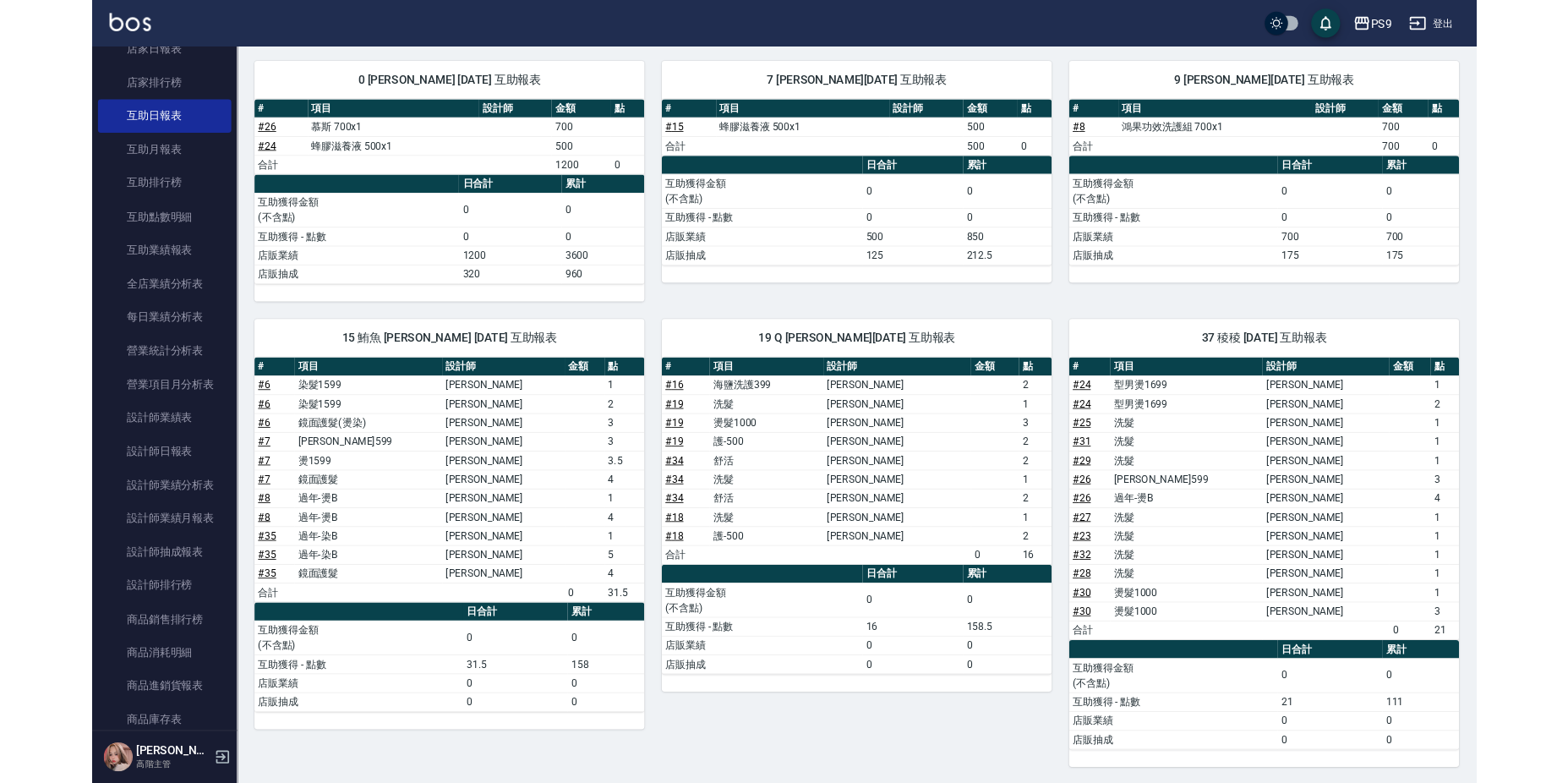
scroll to position [180, 0]
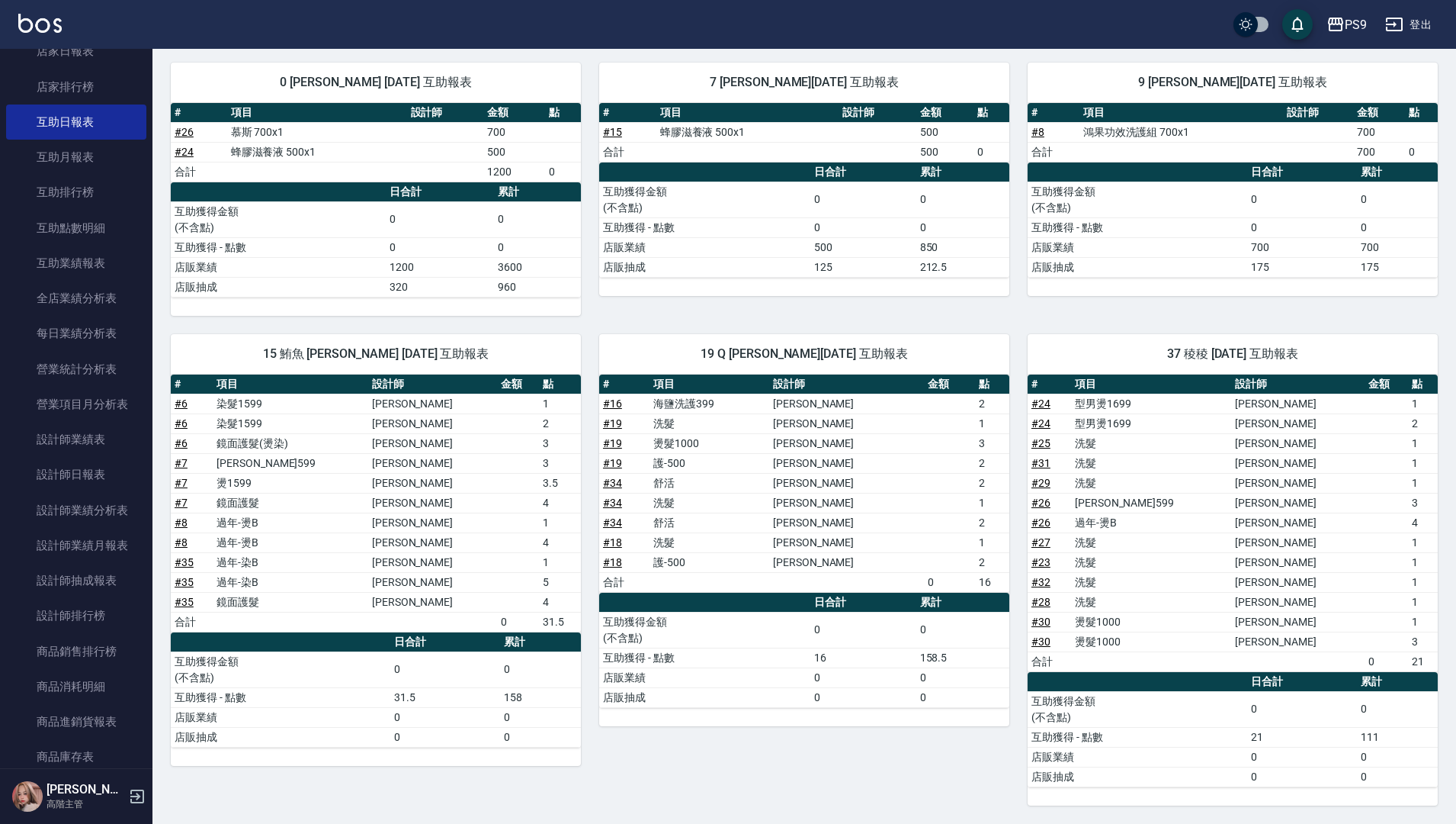
click at [0, 0] on div "PS9 登出 櫃檯作業 打帳單 帳單列表 掛單列表 座位開單 營業儀表板 現金收支登錄 高階收支登錄 材料自購登錄 每日結帳 排班表 現場電腦打卡 掃碼打卡 …" at bounding box center [728, 331] width 1456 height 987
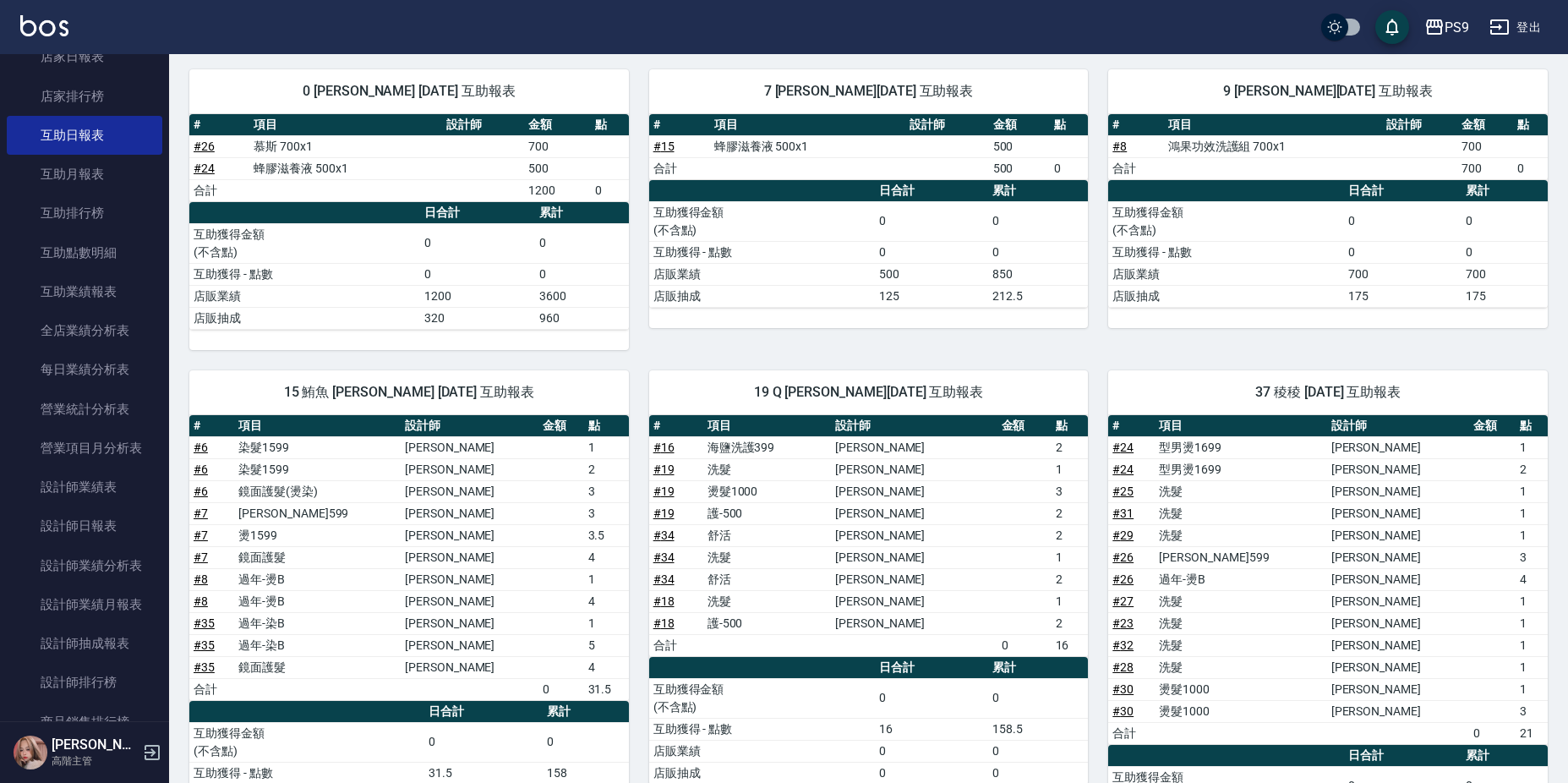
click at [644, 363] on div "19 Q [PERSON_NAME][DATE] 互助報表 # 項目 設計師 金額 點 # 16 海鹽洗護399 [PERSON_NAME]2 # 19 洗髮…" at bounding box center [858, 621] width 460 height 542
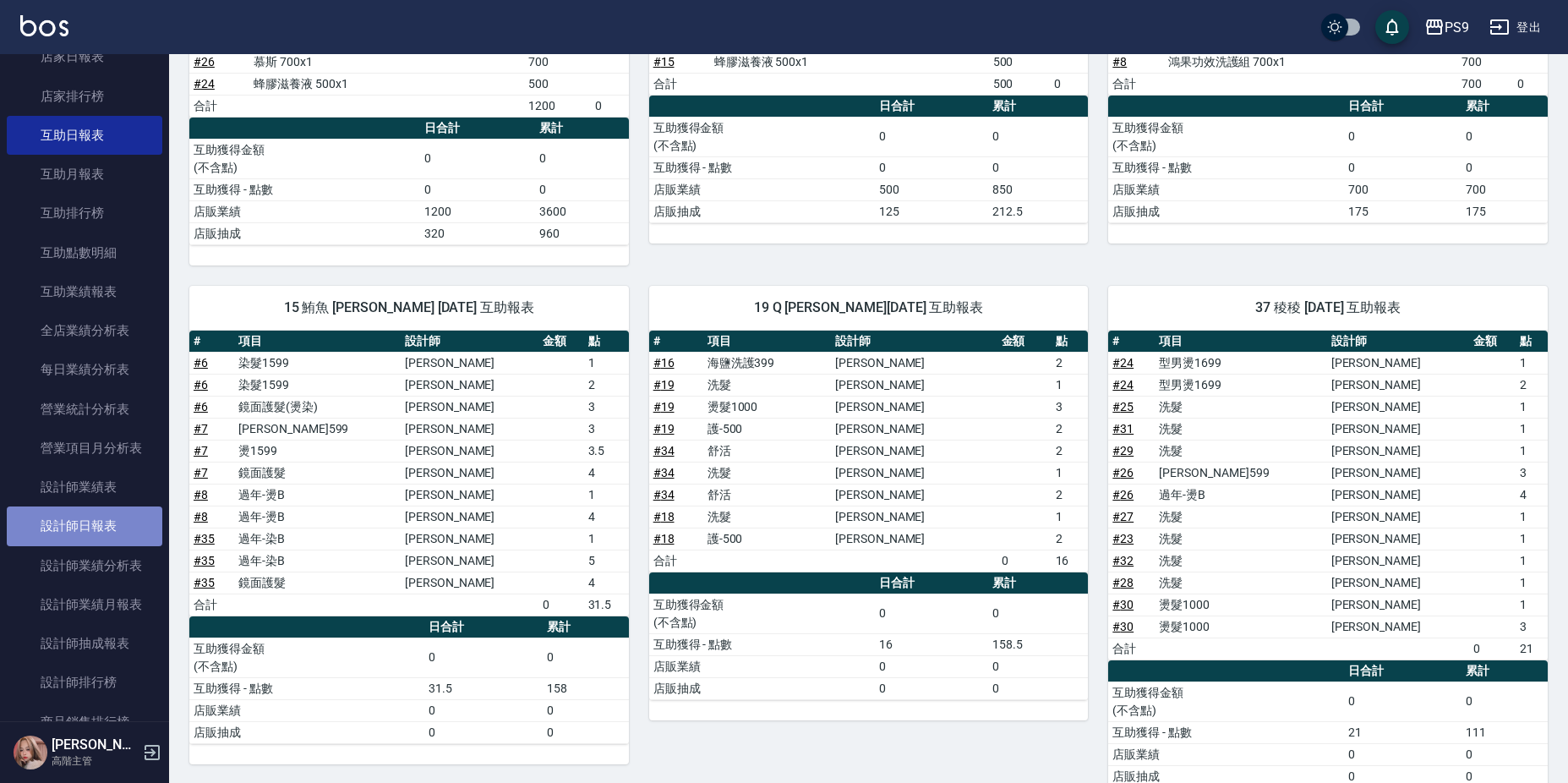
click at [129, 511] on link "設計師日報表" at bounding box center [85, 525] width 155 height 39
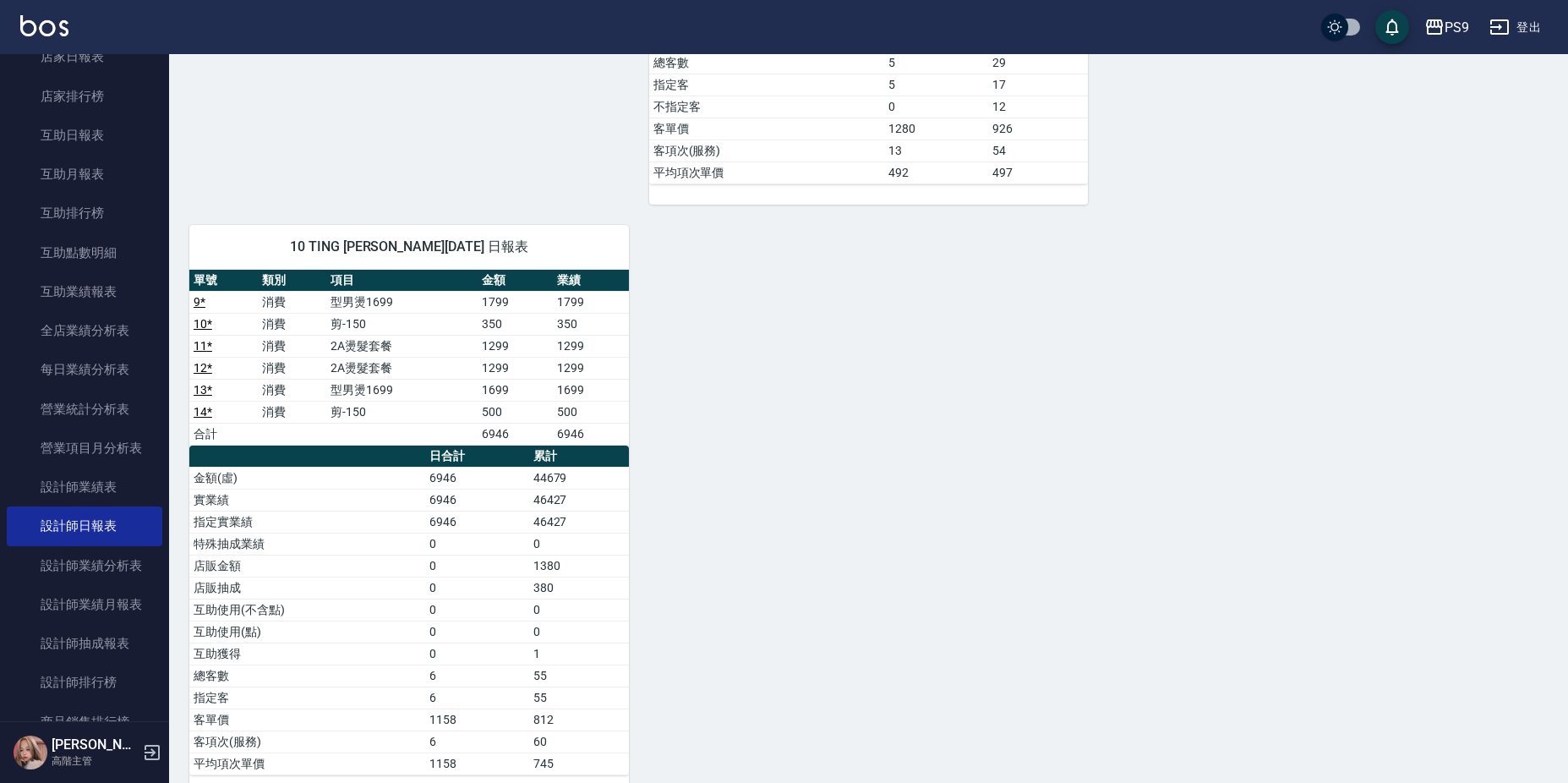
scroll to position [1661, 0]
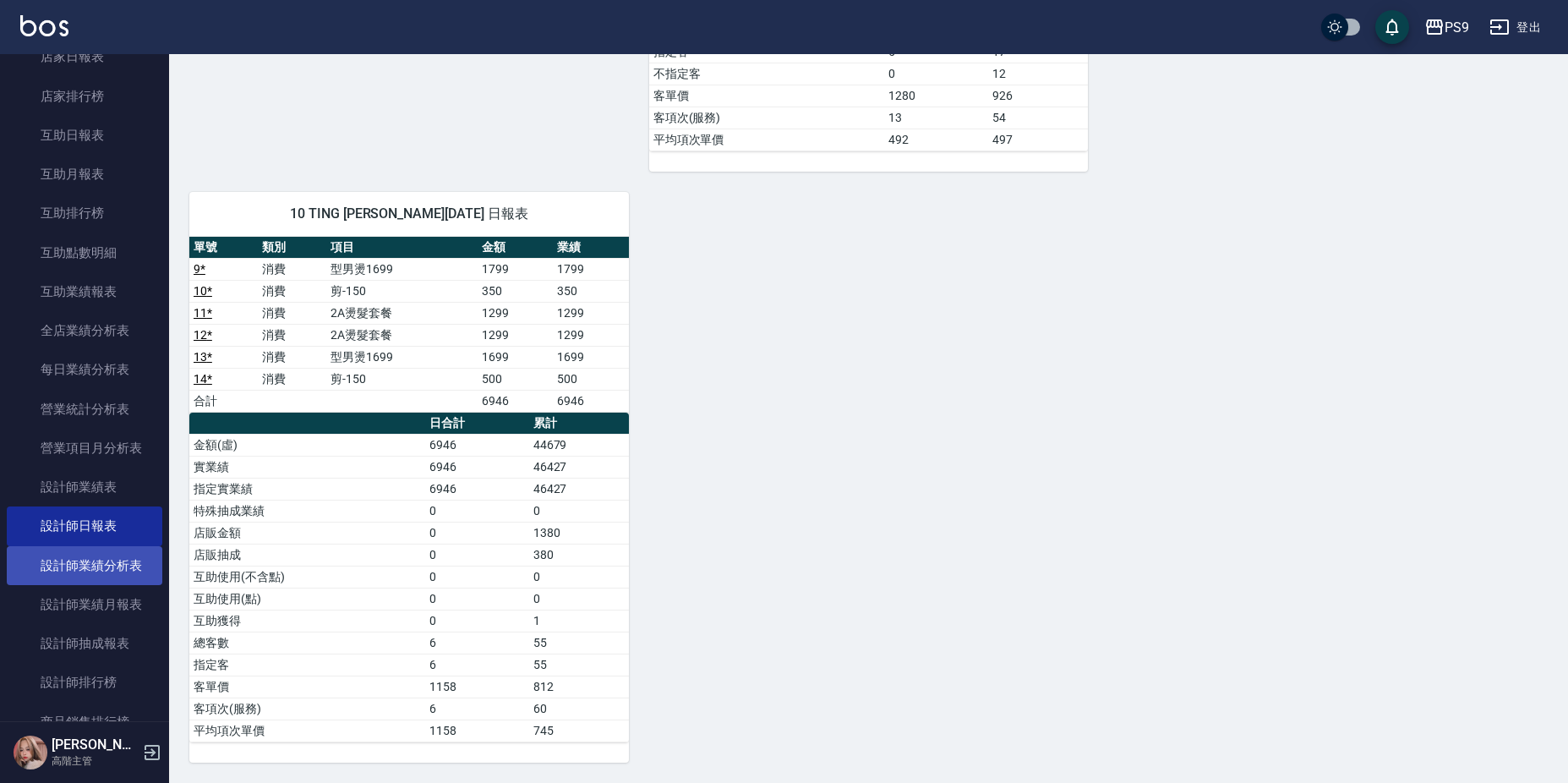
click at [72, 561] on link "設計師業績分析表" at bounding box center [85, 565] width 155 height 39
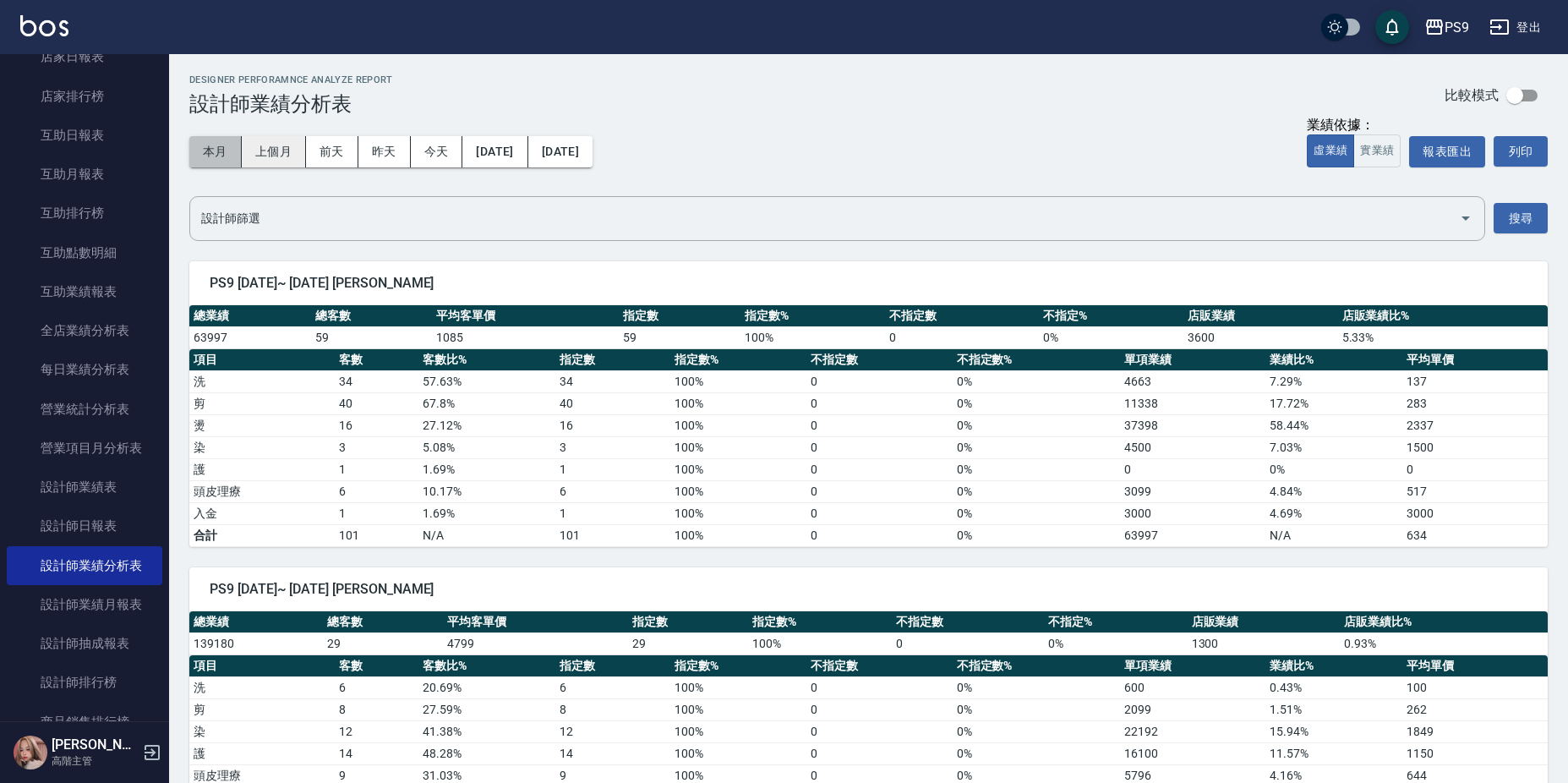
drag, startPoint x: 217, startPoint y: 151, endPoint x: 272, endPoint y: 160, distance: 55.7
click at [220, 153] on button "本月" at bounding box center [216, 152] width 53 height 31
click at [1385, 148] on button "實業績" at bounding box center [1377, 151] width 47 height 33
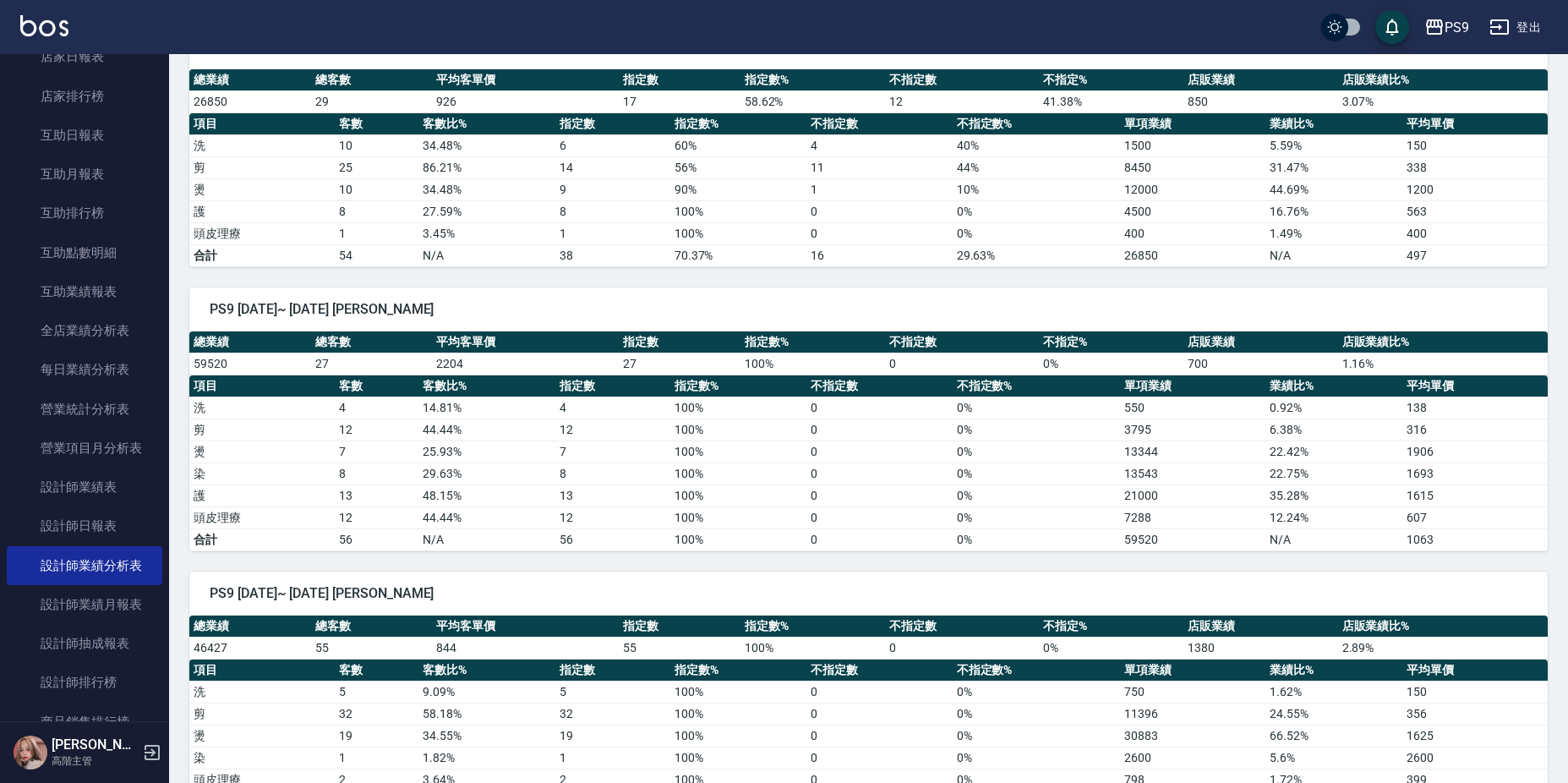
scroll to position [1467, 0]
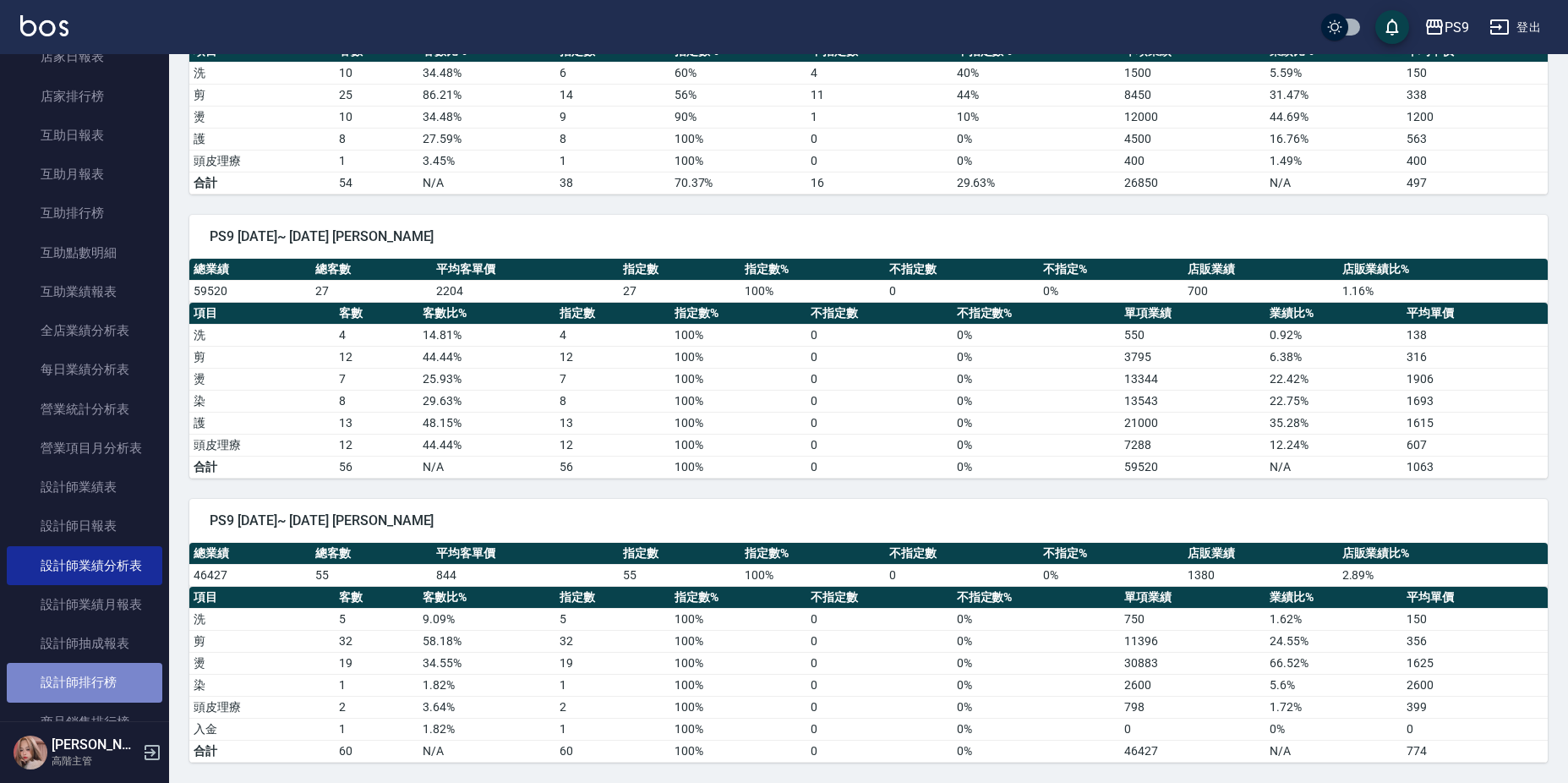
click at [122, 677] on link "設計師排行榜" at bounding box center [85, 682] width 155 height 39
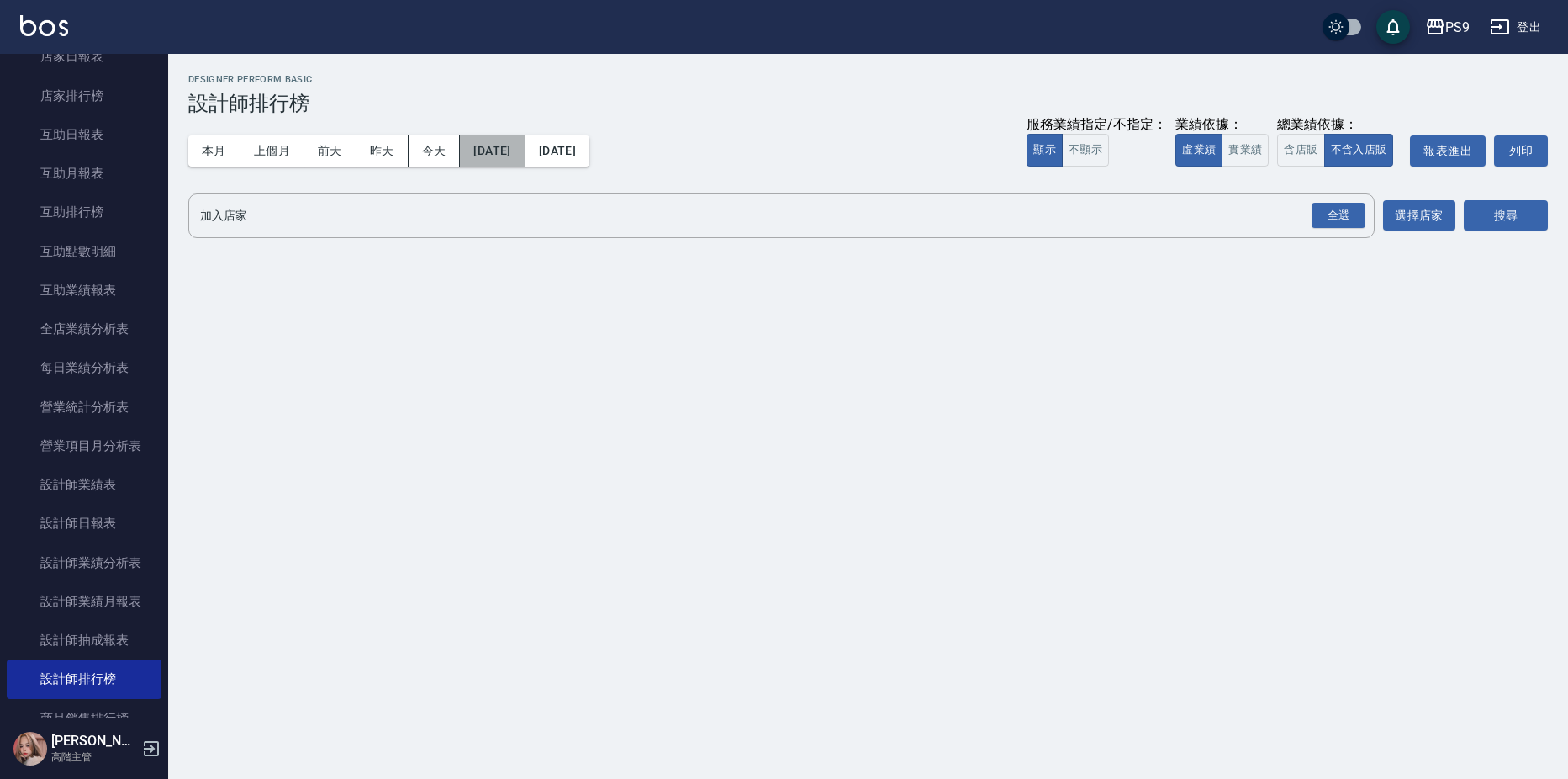
click at [498, 146] on button "[DATE]" at bounding box center [492, 151] width 64 height 31
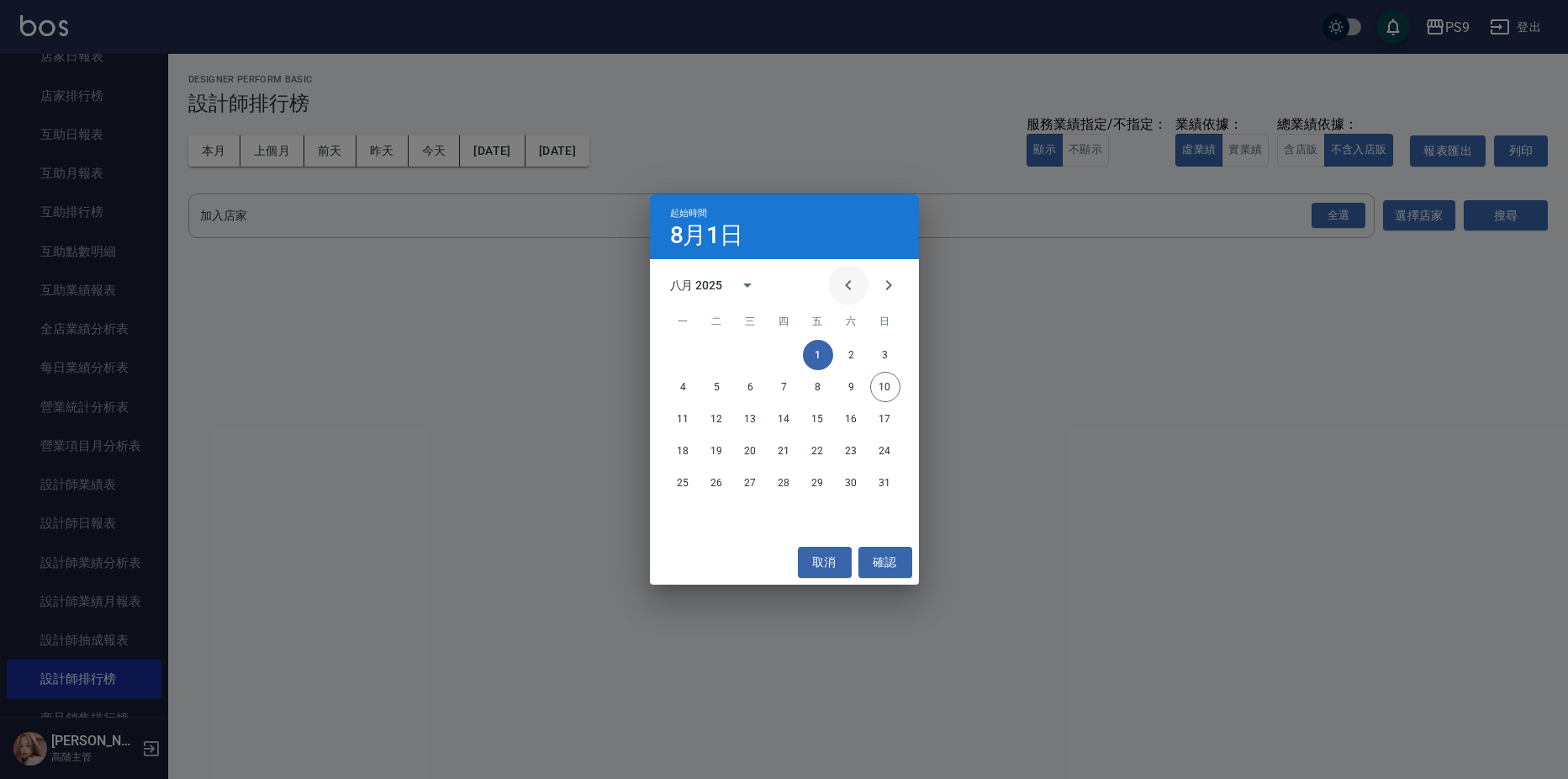
click at [834, 279] on button "Previous month" at bounding box center [848, 285] width 40 height 40
click at [887, 352] on button "1" at bounding box center [885, 354] width 30 height 30
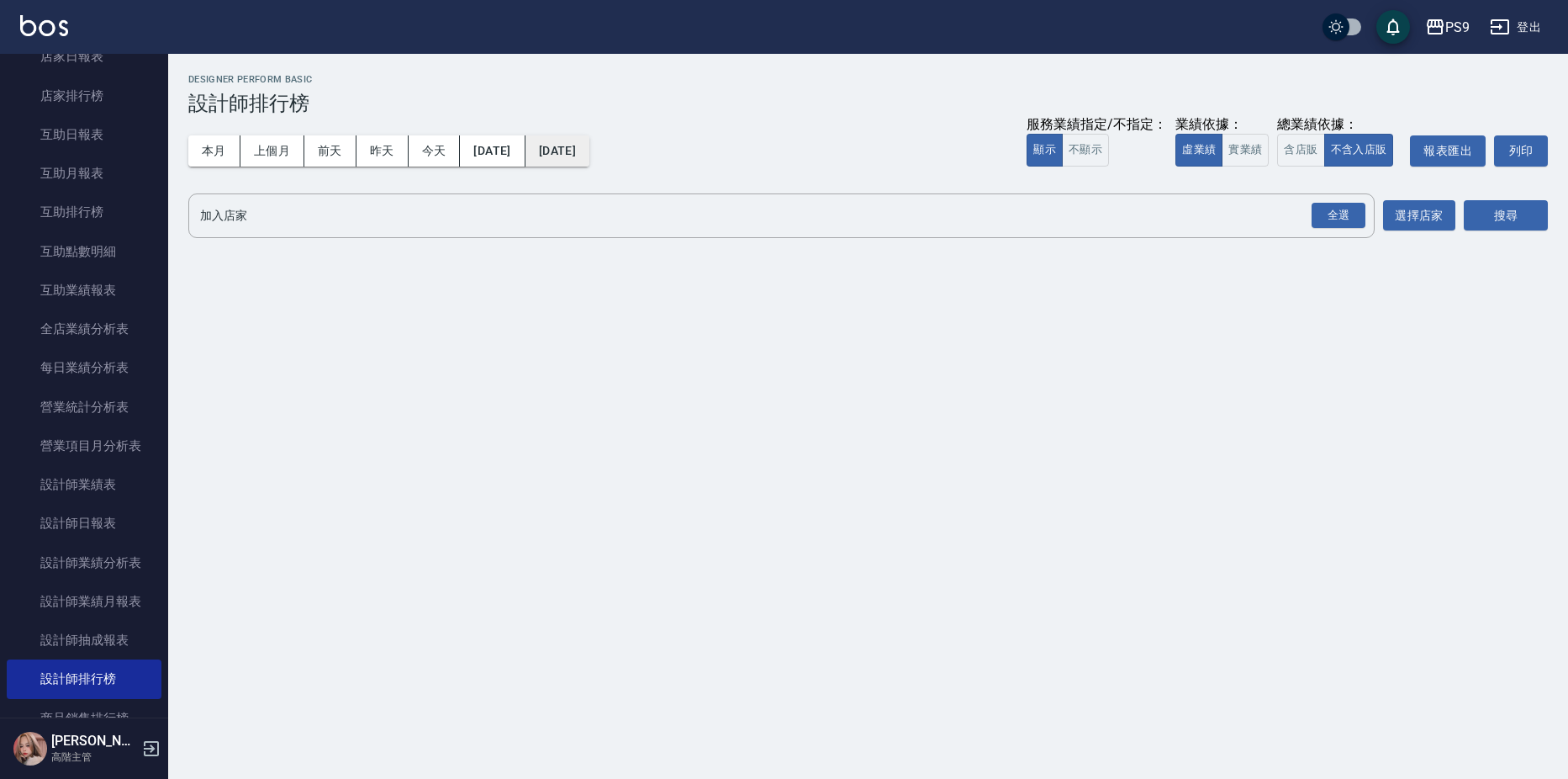
click at [589, 151] on button "[DATE]" at bounding box center [558, 151] width 64 height 31
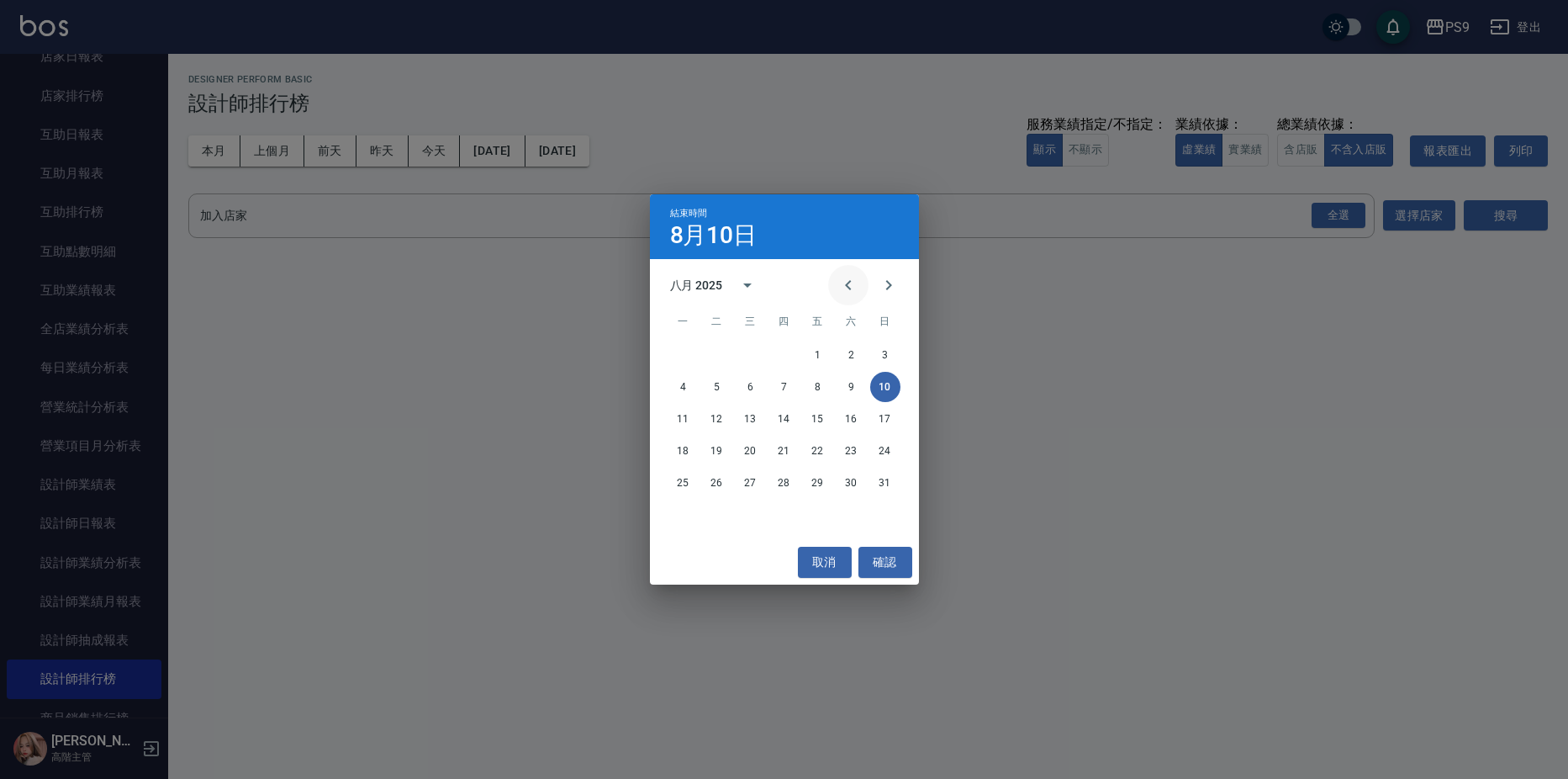
click at [853, 283] on icon "Previous month" at bounding box center [848, 286] width 21 height 21
click at [790, 482] on button "31" at bounding box center [784, 482] width 30 height 30
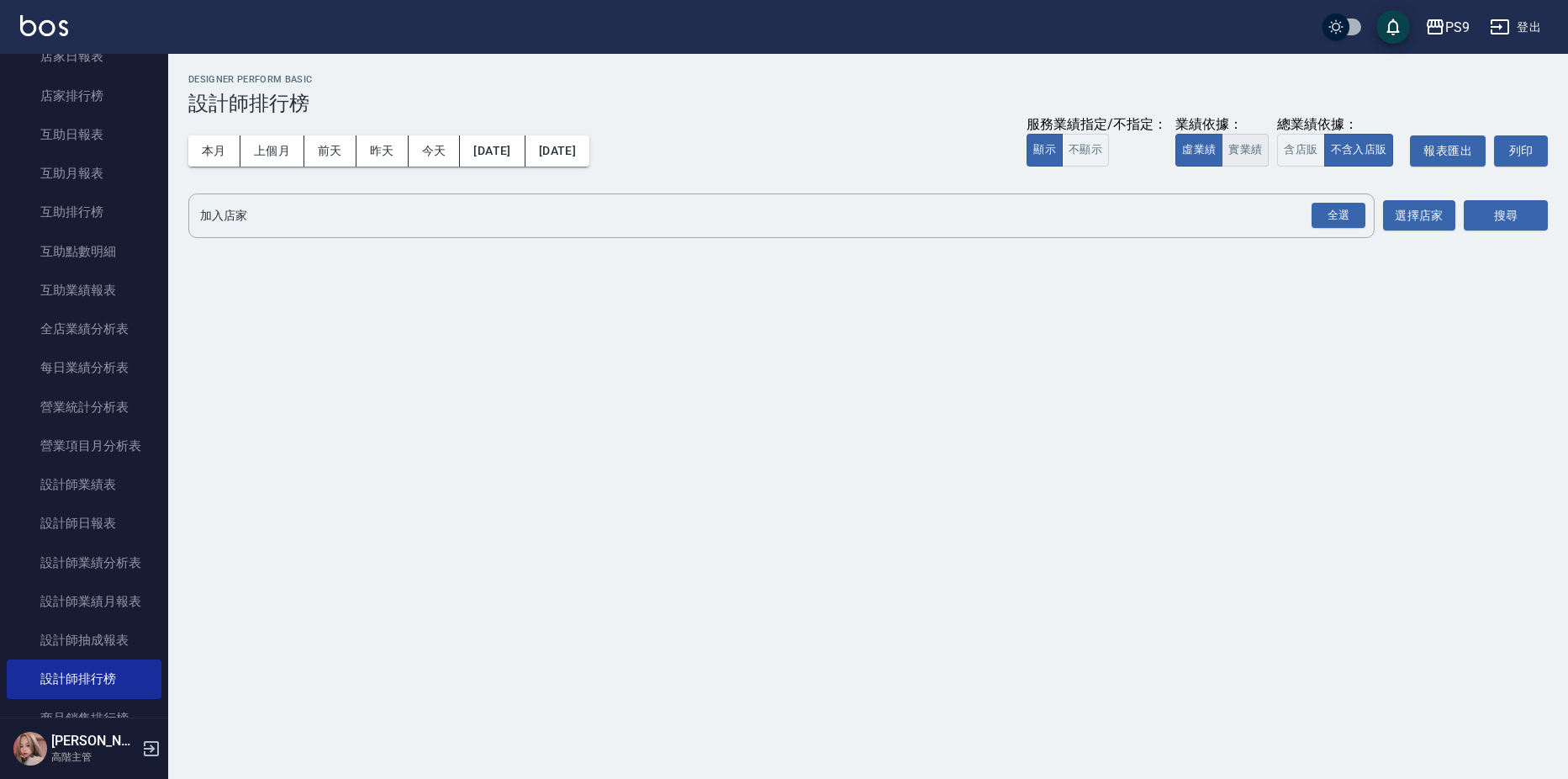
click at [1248, 153] on button "實業績" at bounding box center [1245, 150] width 47 height 33
drag, startPoint x: 1354, startPoint y: 217, endPoint x: 1386, endPoint y: 216, distance: 32.0
click at [1354, 216] on div "全選" at bounding box center [1338, 215] width 54 height 26
click at [1506, 214] on button "搜尋" at bounding box center [1506, 216] width 84 height 31
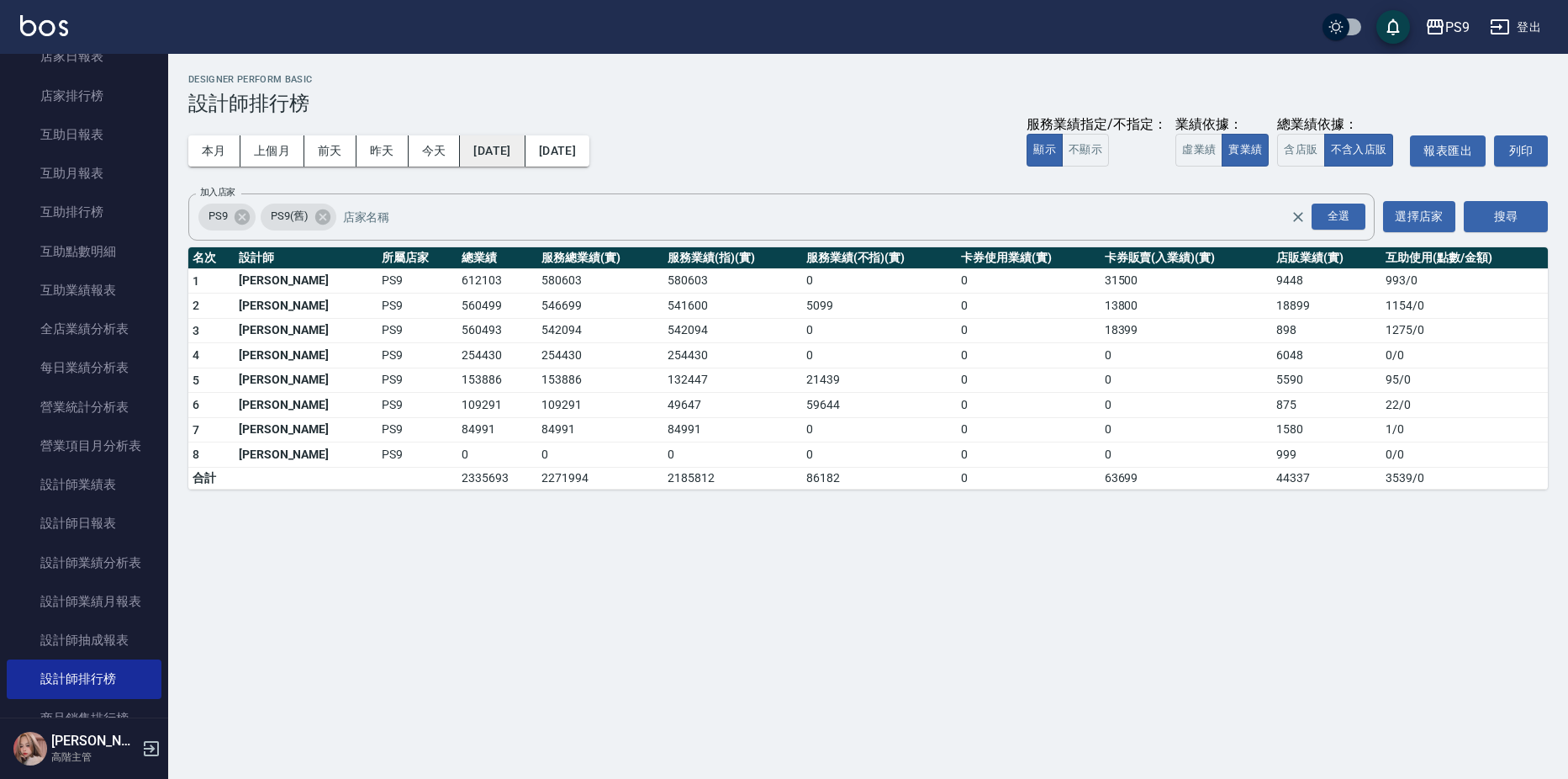
click at [525, 148] on button "[DATE]" at bounding box center [492, 151] width 64 height 31
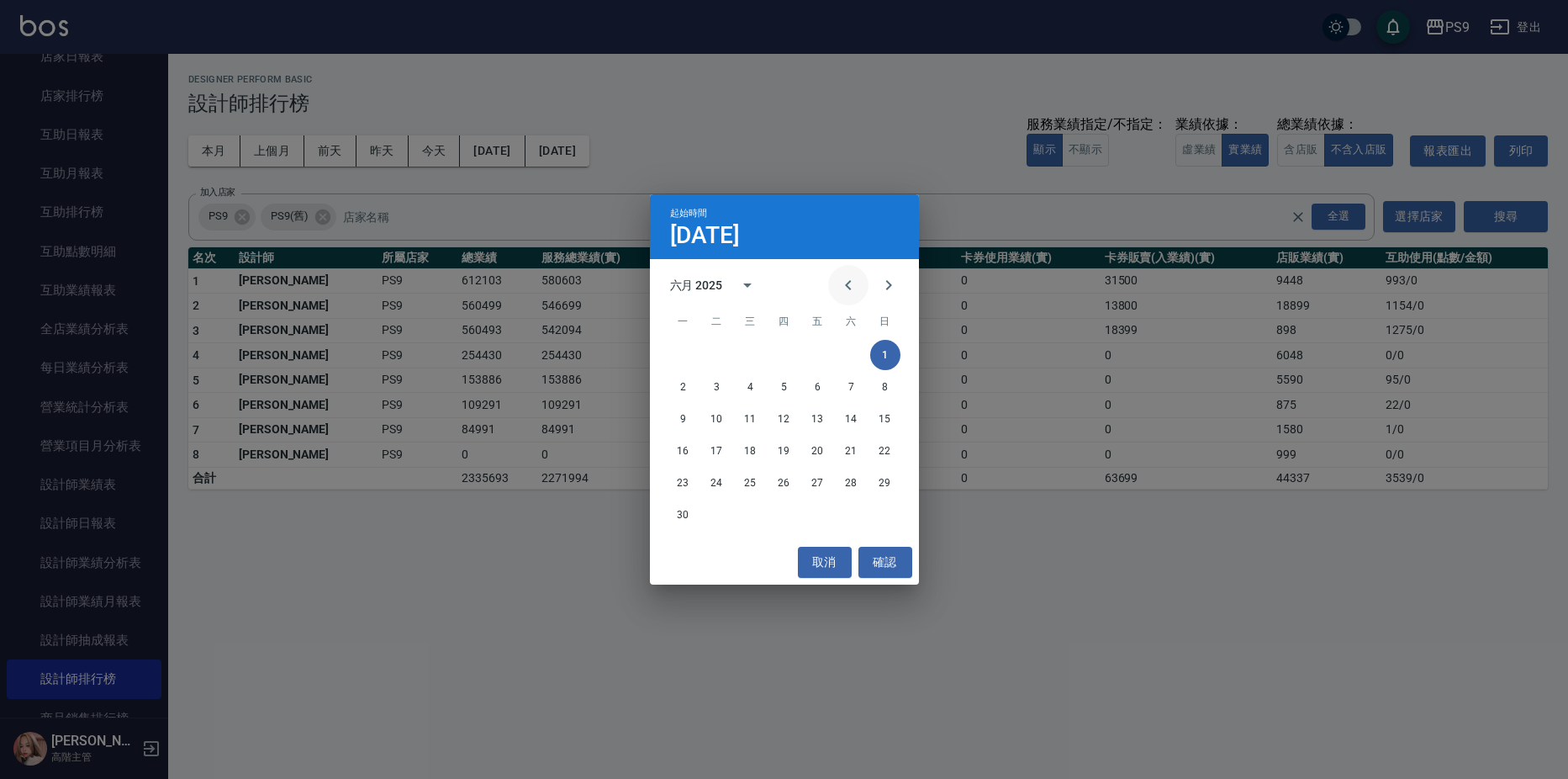
click at [845, 281] on icon "Previous month" at bounding box center [848, 286] width 21 height 21
click at [783, 347] on button "1" at bounding box center [784, 354] width 30 height 30
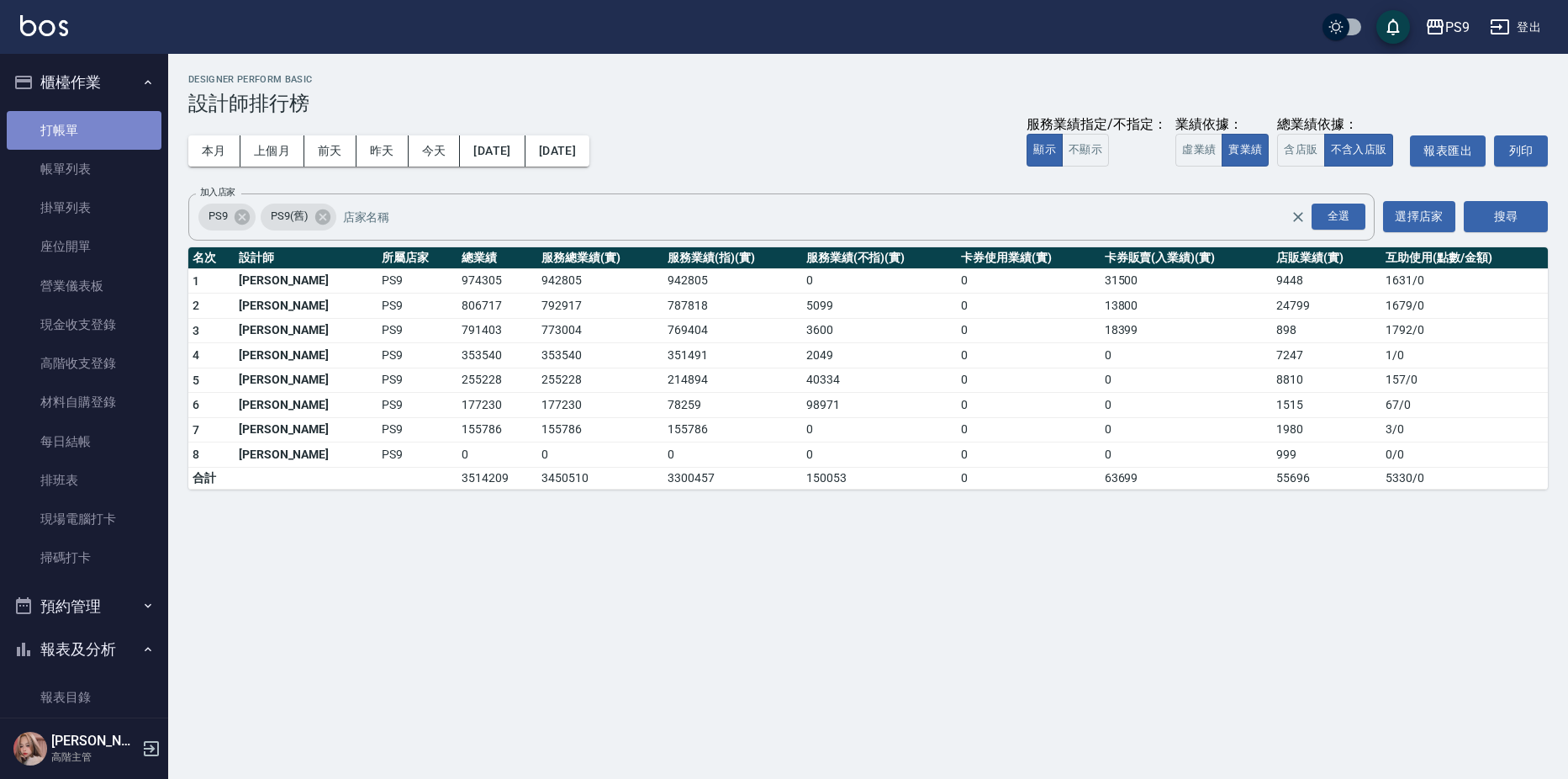
click at [126, 133] on link "打帳單" at bounding box center [84, 130] width 154 height 39
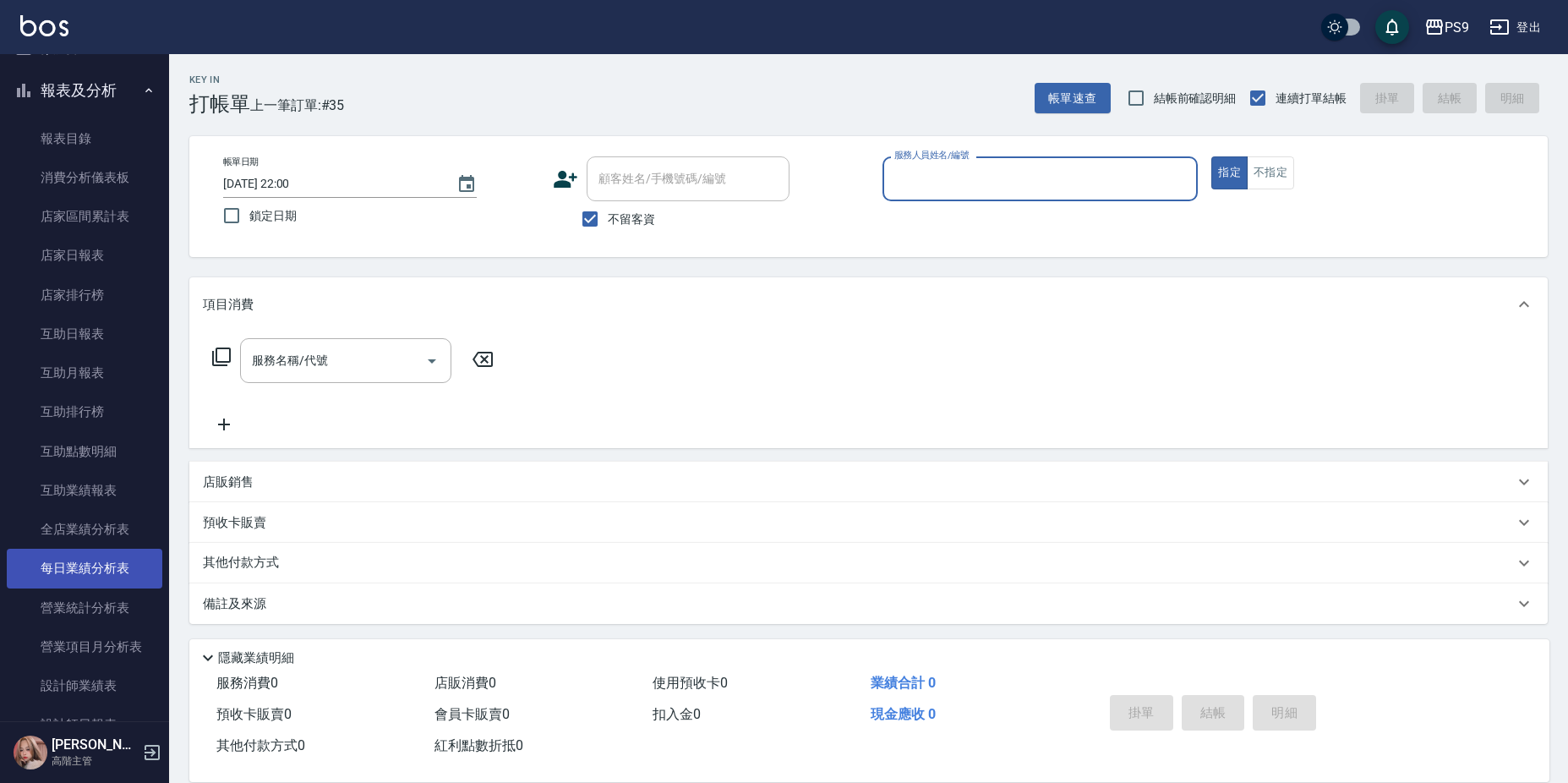
scroll to position [592, 0]
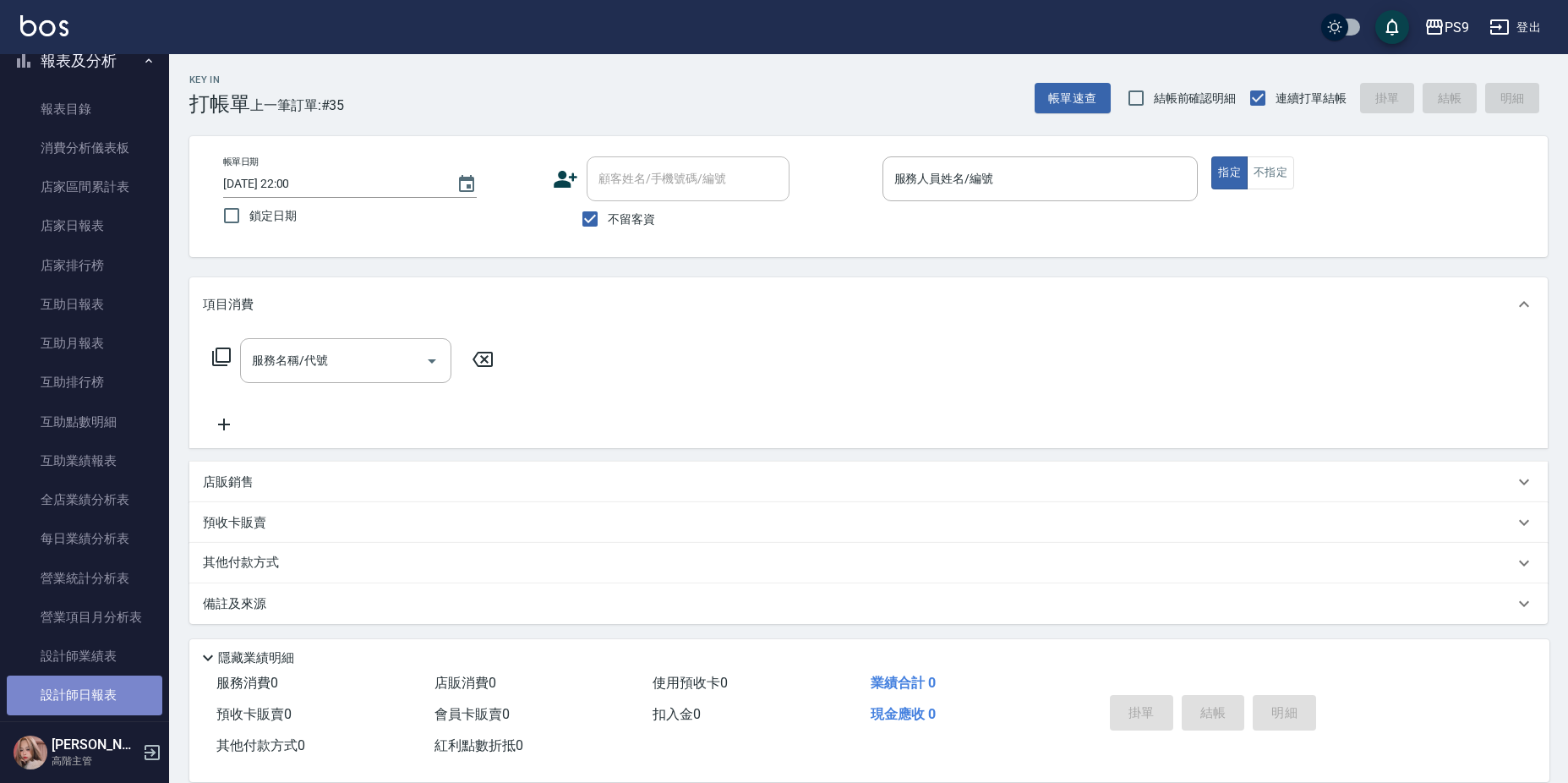
click at [117, 691] on link "設計師日報表" at bounding box center [85, 694] width 155 height 39
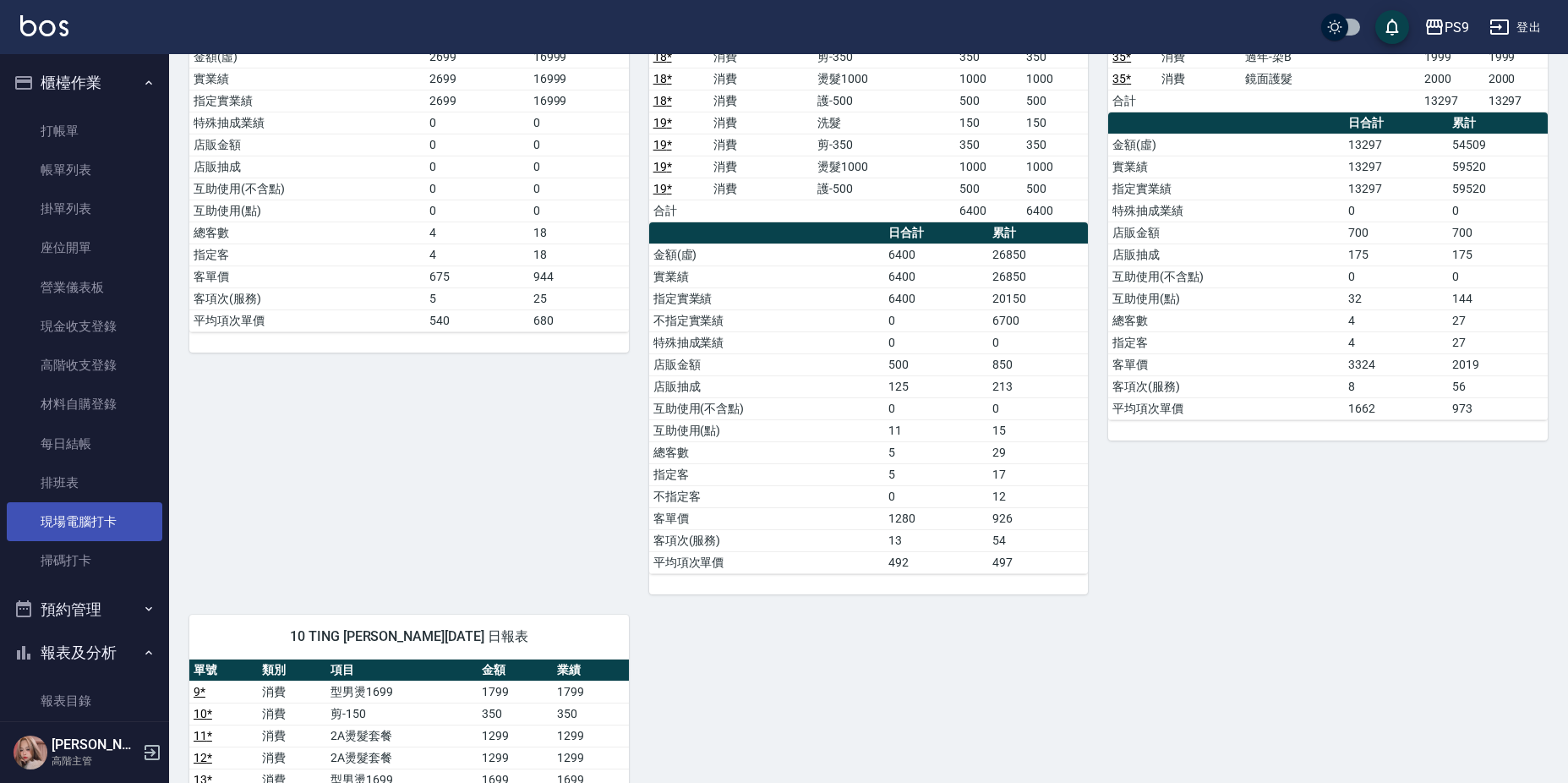
click at [94, 512] on link "現場電腦打卡" at bounding box center [85, 521] width 155 height 39
